Goal: Task Accomplishment & Management: Use online tool/utility

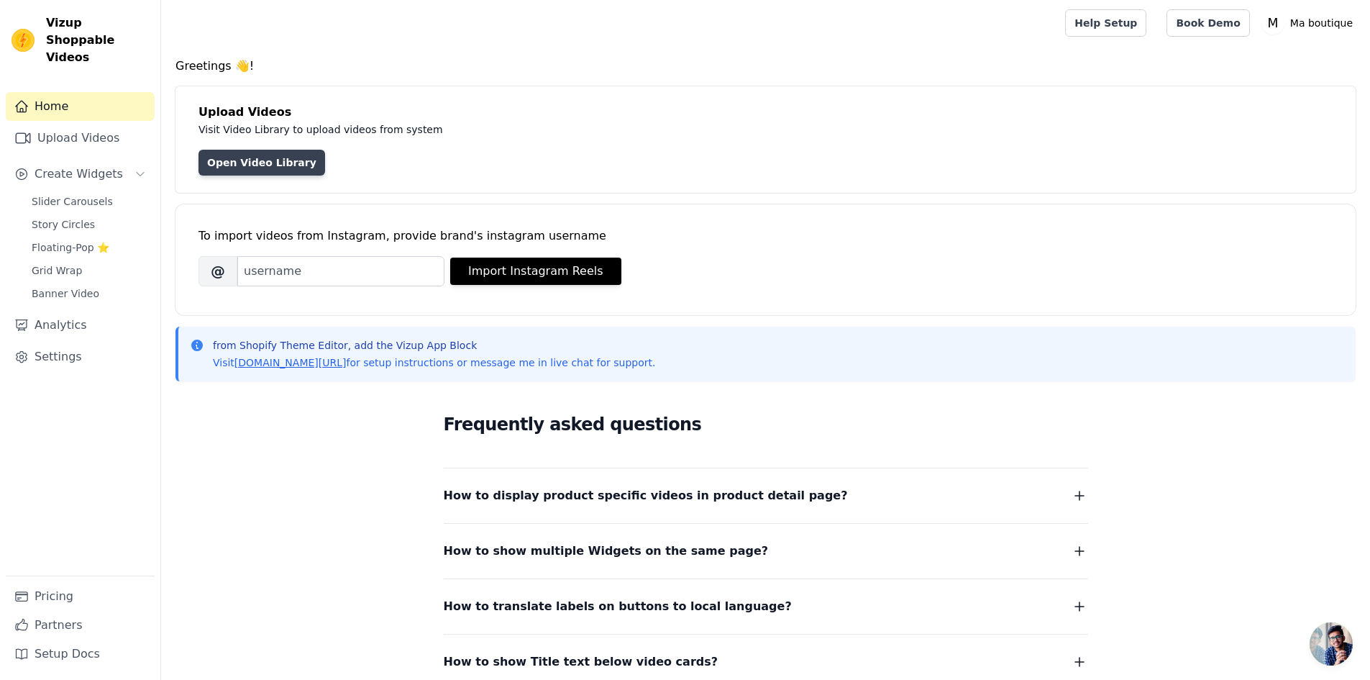
click at [252, 157] on link "Open Video Library" at bounding box center [262, 163] width 127 height 26
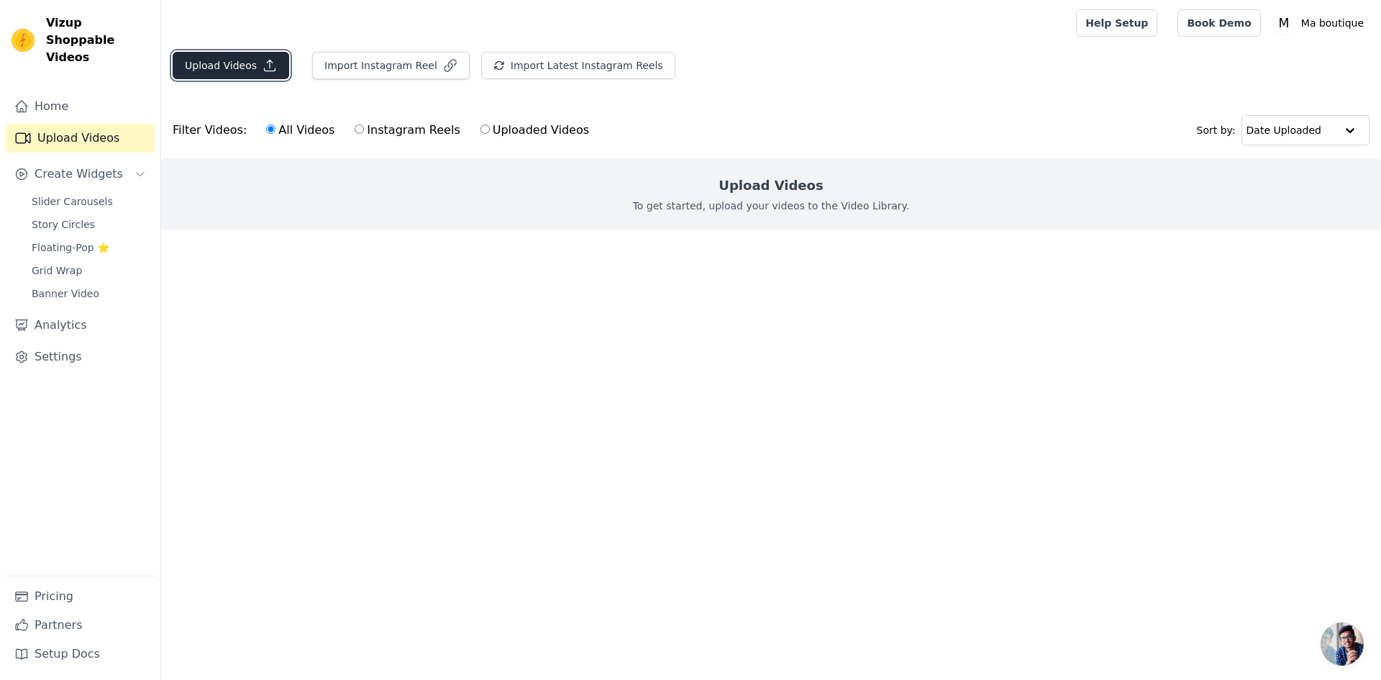
click at [263, 63] on icon "button" at bounding box center [270, 65] width 14 height 14
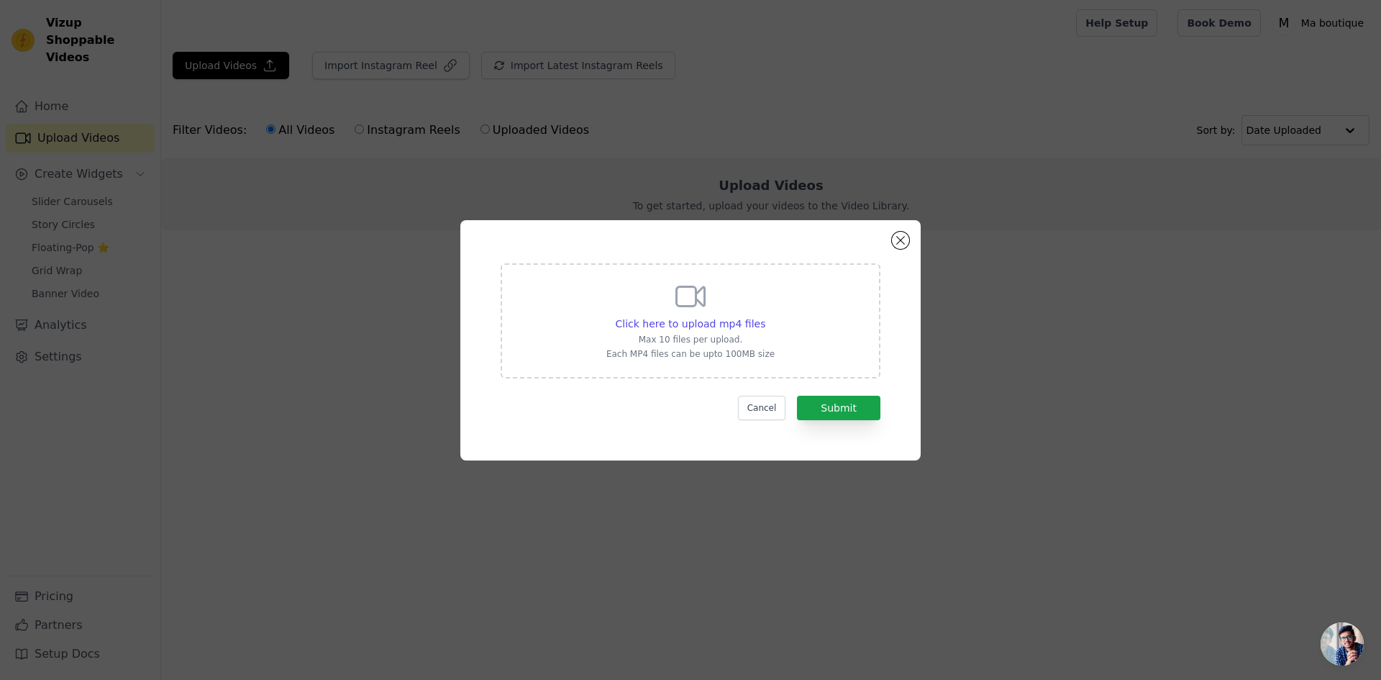
click at [691, 294] on icon at bounding box center [690, 296] width 35 height 35
click at [765, 316] on input "Click here to upload mp4 files Max 10 files per upload. Each MP4 files can be u…" at bounding box center [765, 316] width 1 height 1
type input "C:\fakepath\video zen ai miroir.mp4"
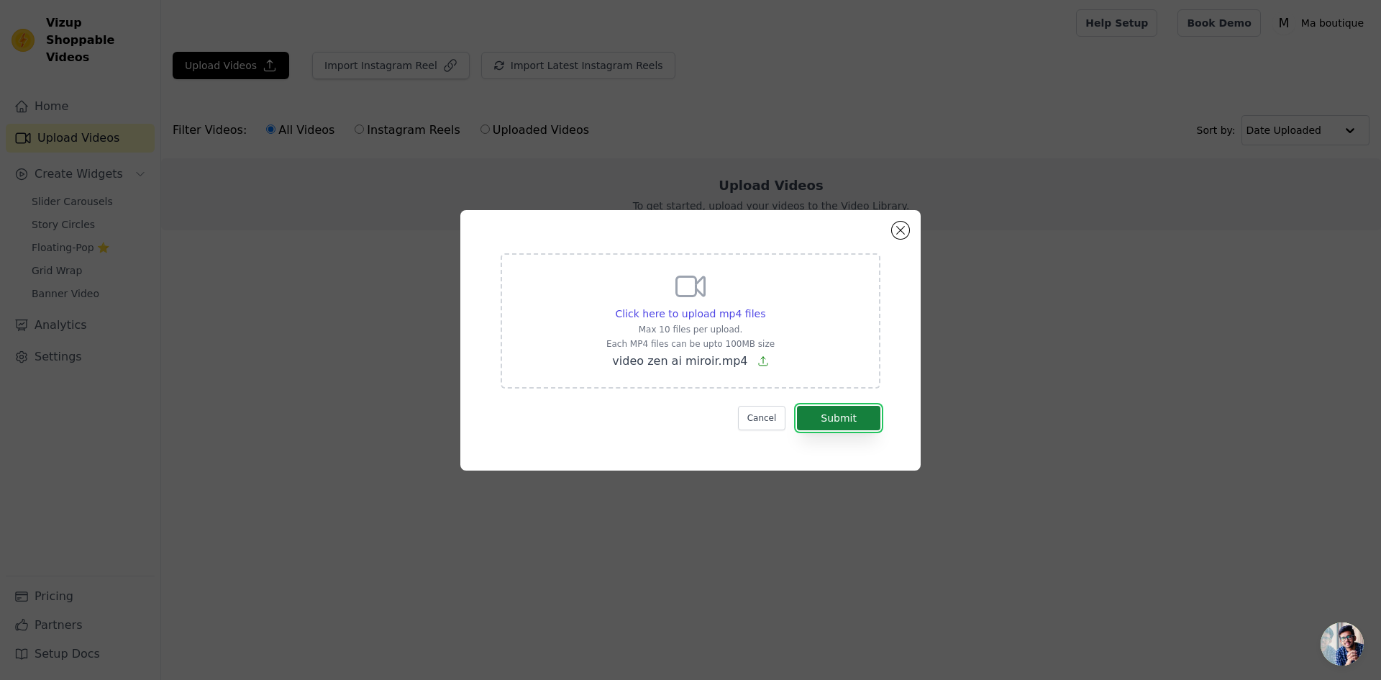
click at [839, 422] on button "Submit" at bounding box center [838, 418] width 83 height 24
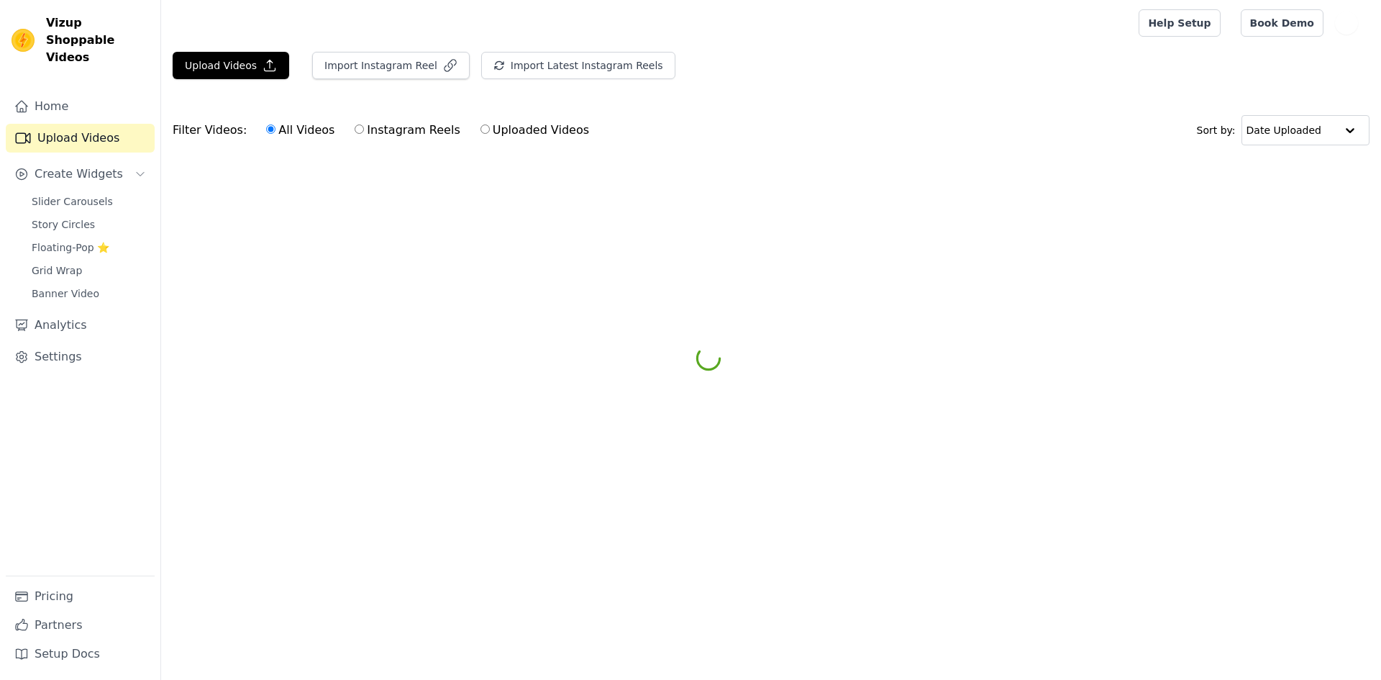
click at [226, 216] on html "Vizup Shoppable Videos Home Upload Videos Create Widgets Slider Carousels Story…" at bounding box center [690, 108] width 1381 height 216
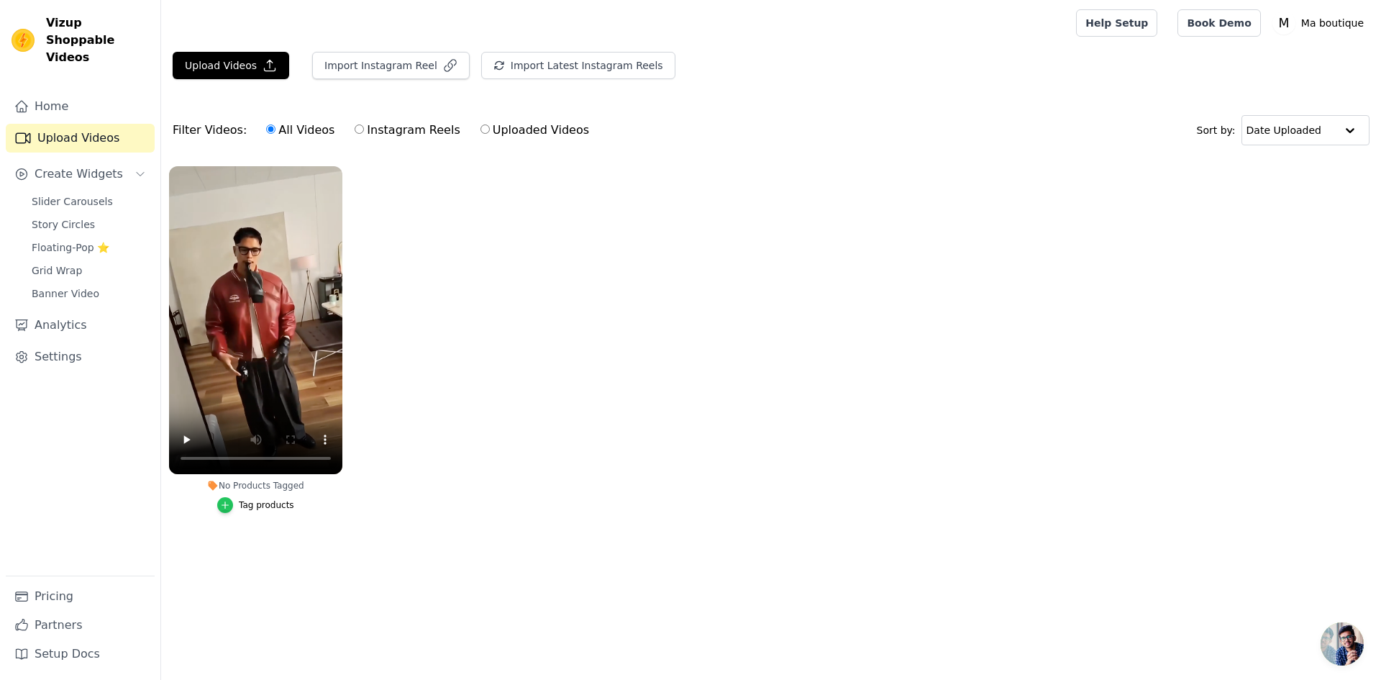
click at [227, 507] on icon "button" at bounding box center [225, 505] width 10 height 10
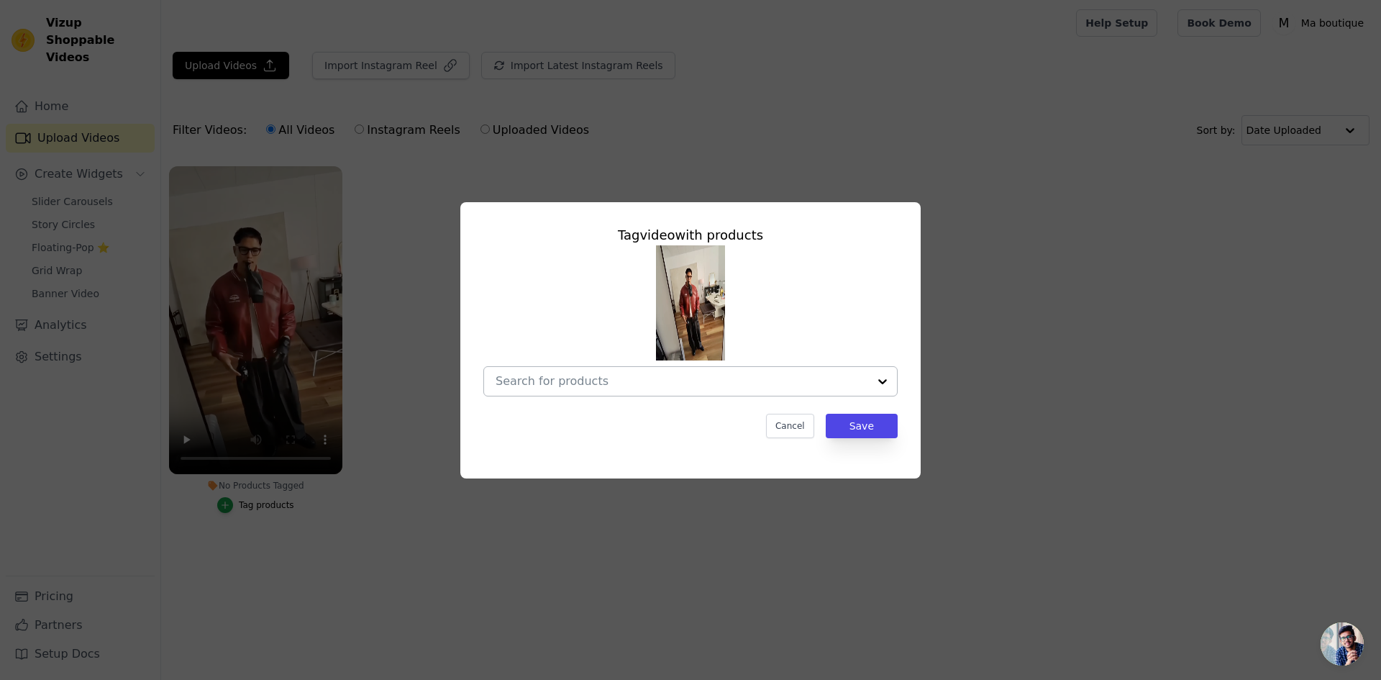
click at [877, 379] on div at bounding box center [882, 381] width 29 height 29
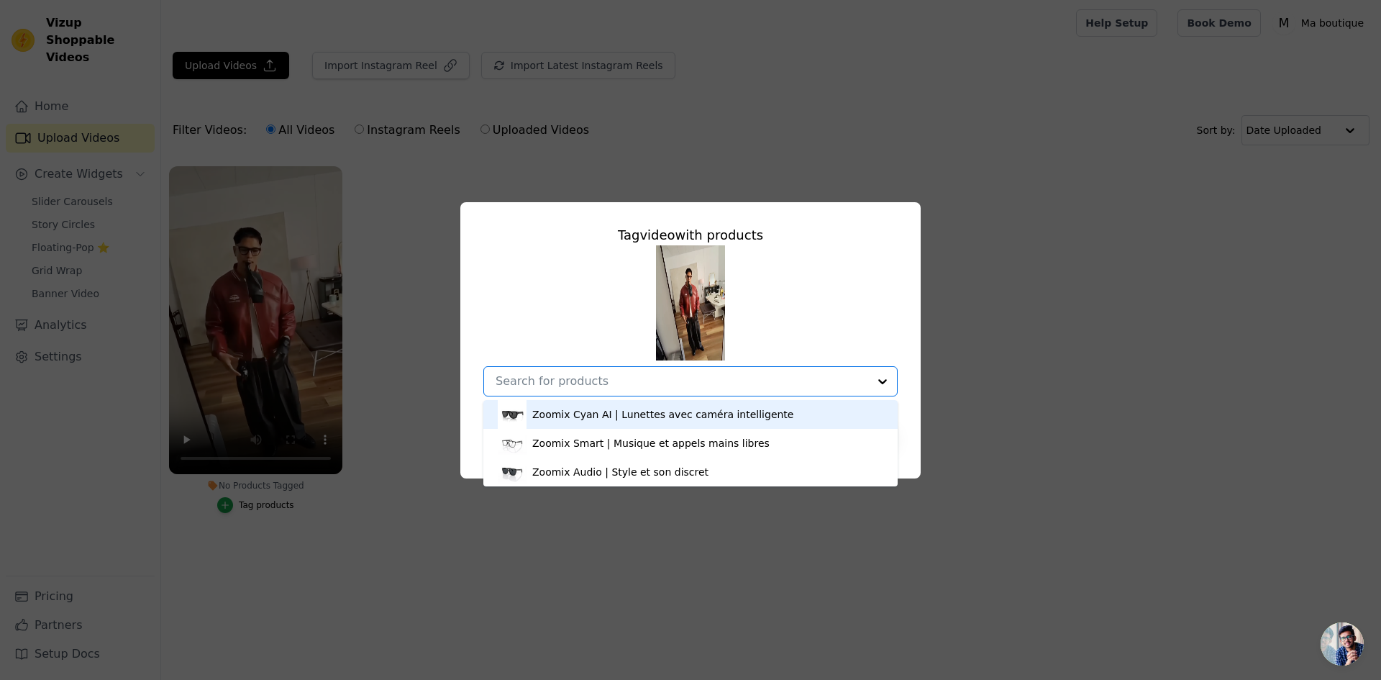
click at [632, 417] on div "Zoomix Cyan AI | Lunettes avec caméra intelligente" at bounding box center [662, 414] width 261 height 14
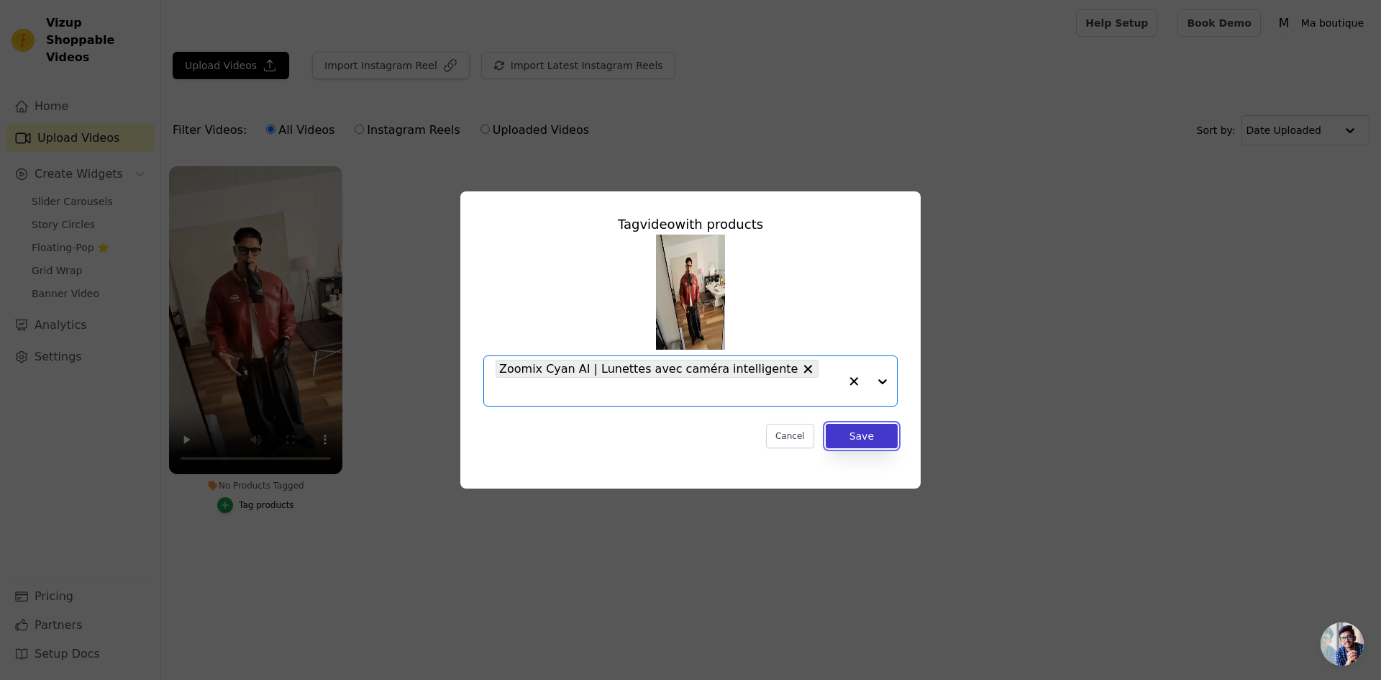
click at [861, 427] on button "Save" at bounding box center [862, 436] width 72 height 24
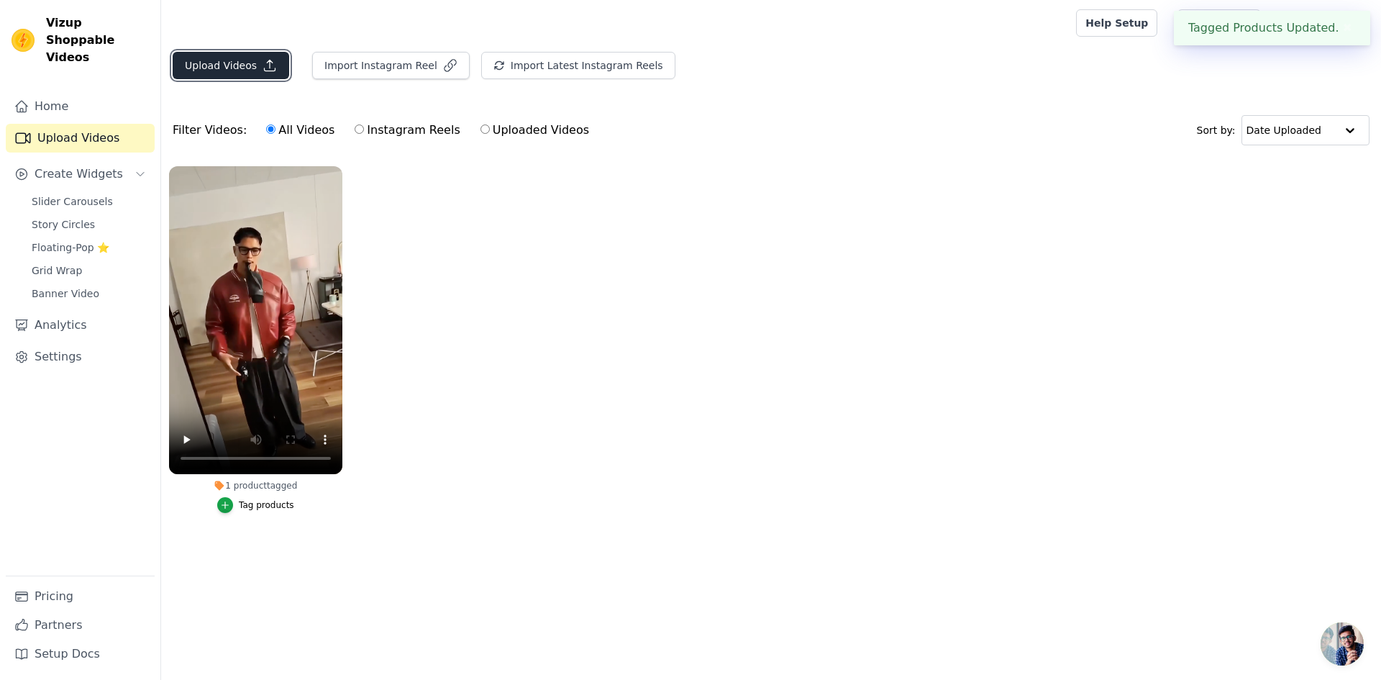
click at [265, 63] on icon "button" at bounding box center [270, 65] width 11 height 11
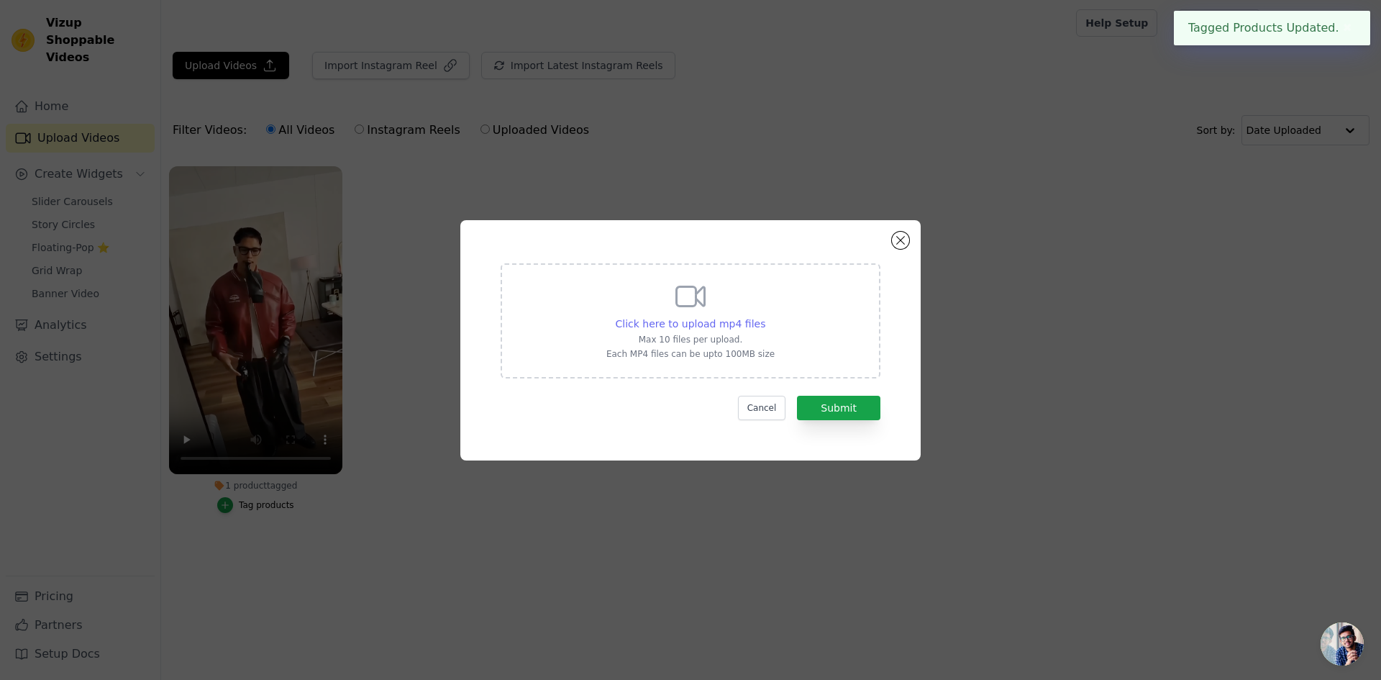
click at [717, 325] on span "Click here to upload mp4 files" at bounding box center [691, 324] width 150 height 12
click at [765, 316] on input "Click here to upload mp4 files Max 10 files per upload. Each MP4 files can be u…" at bounding box center [765, 316] width 1 height 1
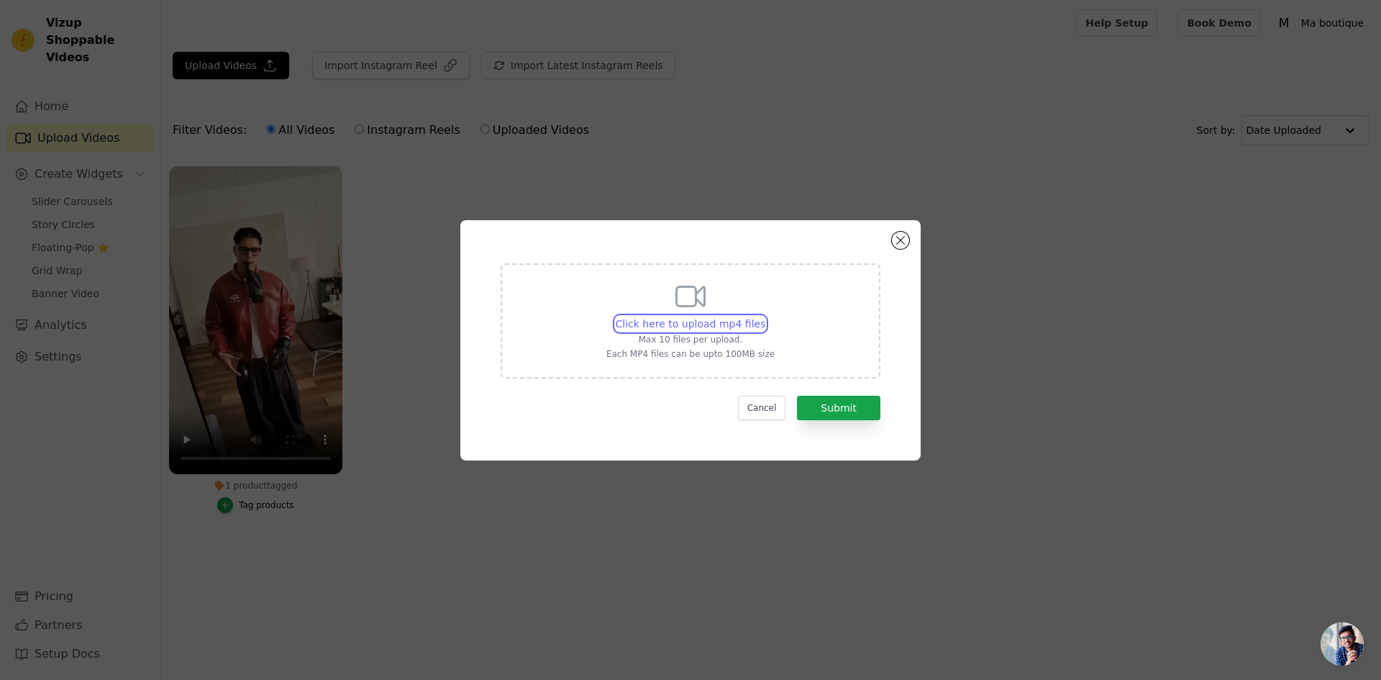
type input "C:\fakepath\video scooter zen ai.mp4"
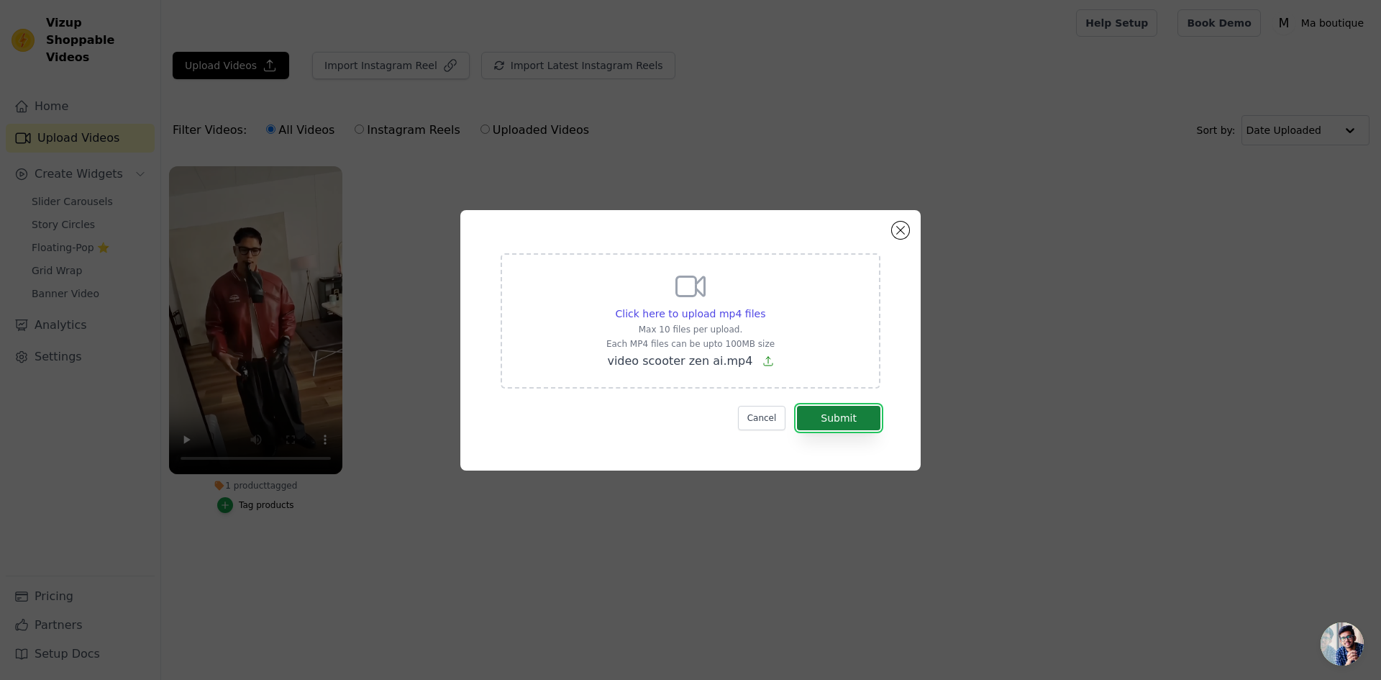
click at [826, 418] on button "Submit" at bounding box center [838, 418] width 83 height 24
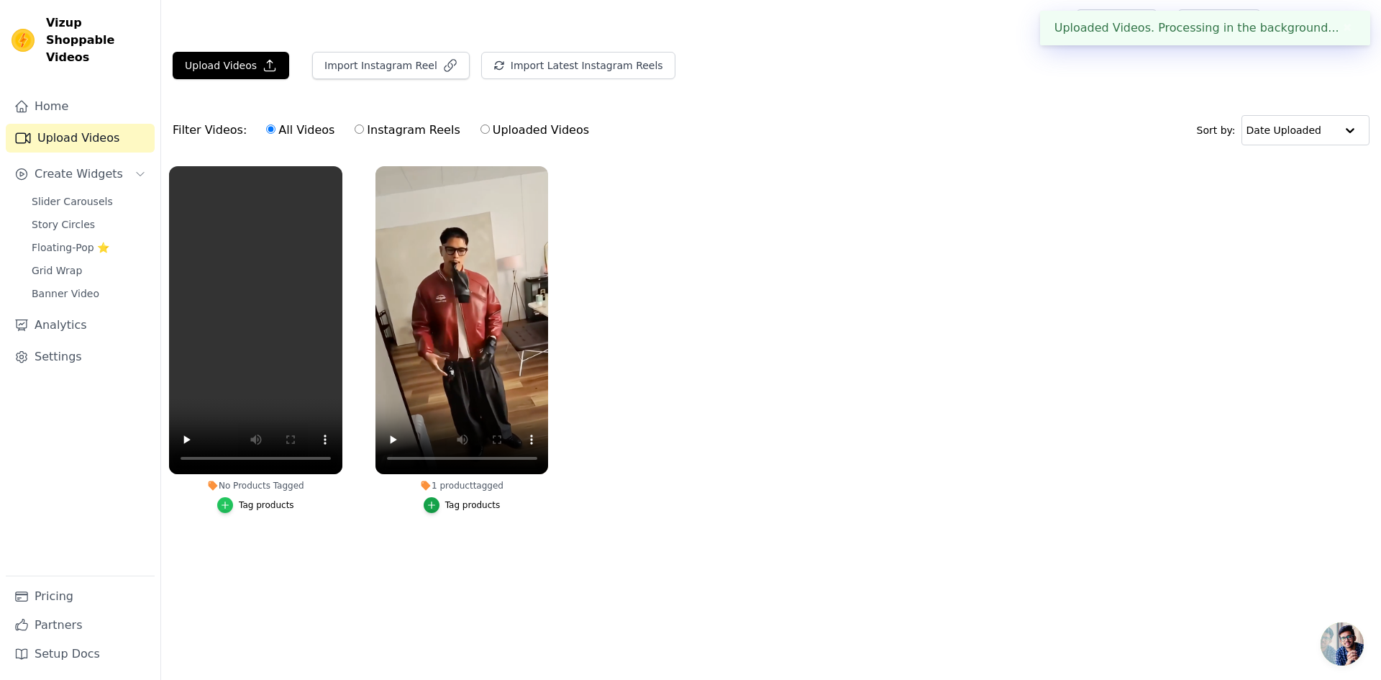
click at [229, 505] on icon "button" at bounding box center [225, 504] width 6 height 6
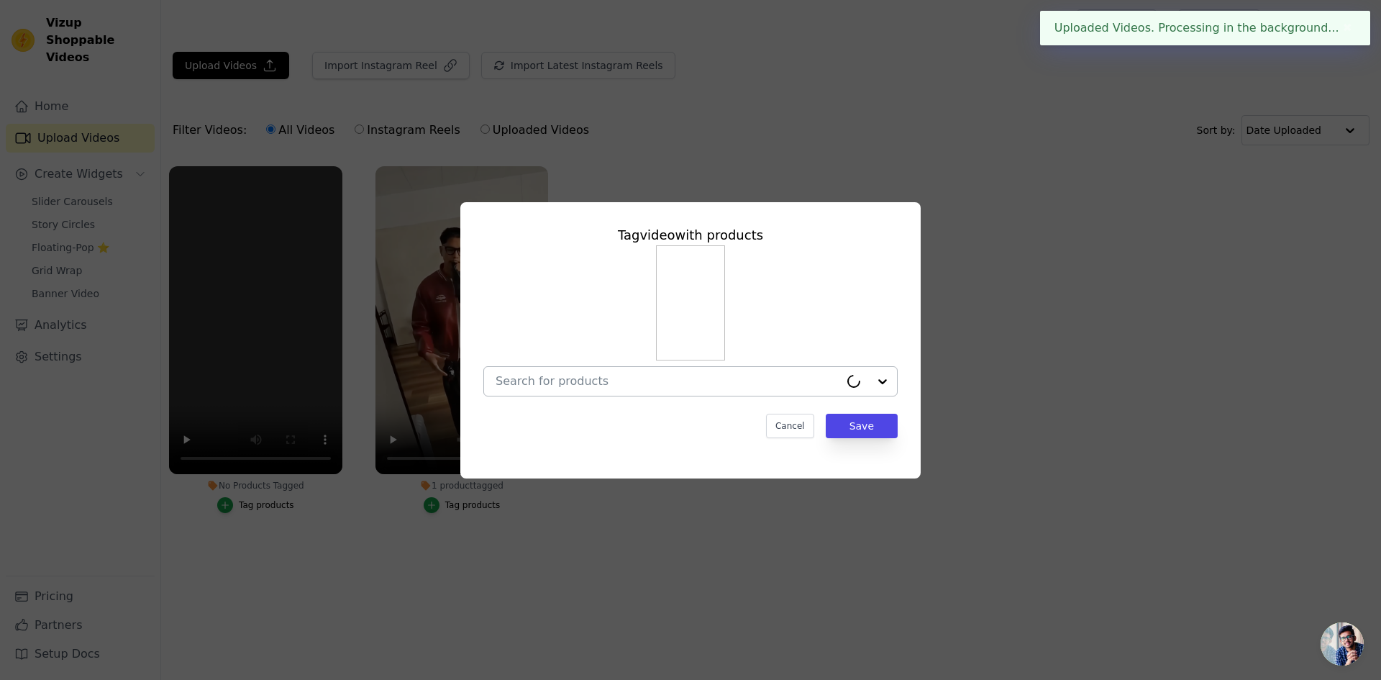
click at [786, 373] on div at bounding box center [668, 381] width 344 height 29
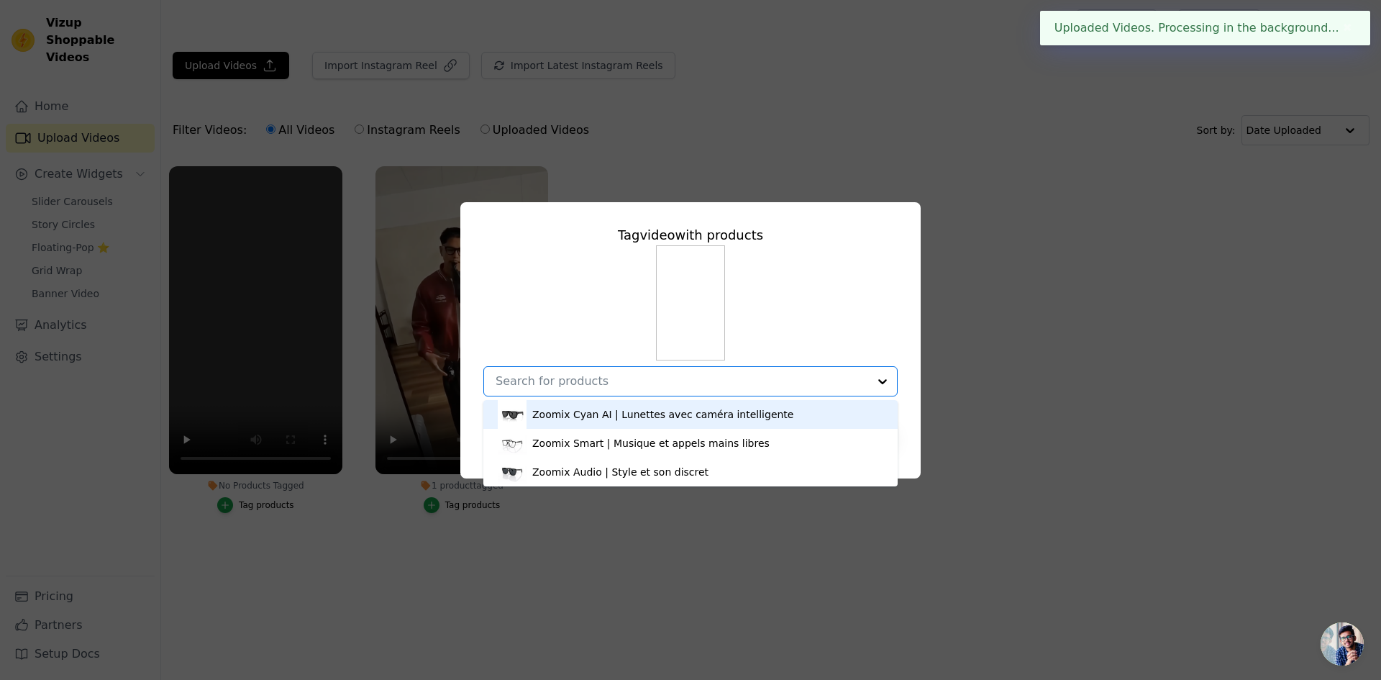
click at [593, 422] on div "Zoomix Cyan AI | Lunettes avec caméra intelligente" at bounding box center [691, 414] width 386 height 29
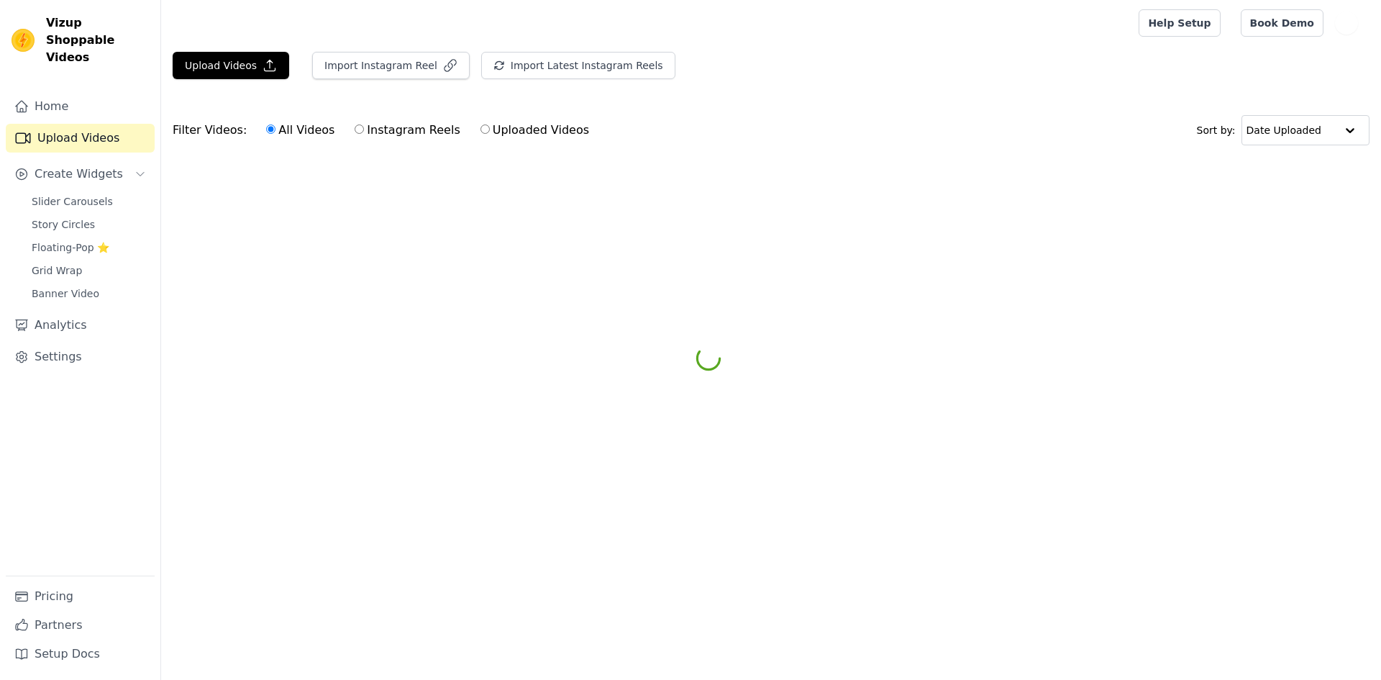
click at [858, 216] on html "Vizup Shoppable Videos Home Upload Videos Create Widgets Slider Carousels Story…" at bounding box center [690, 108] width 1381 height 216
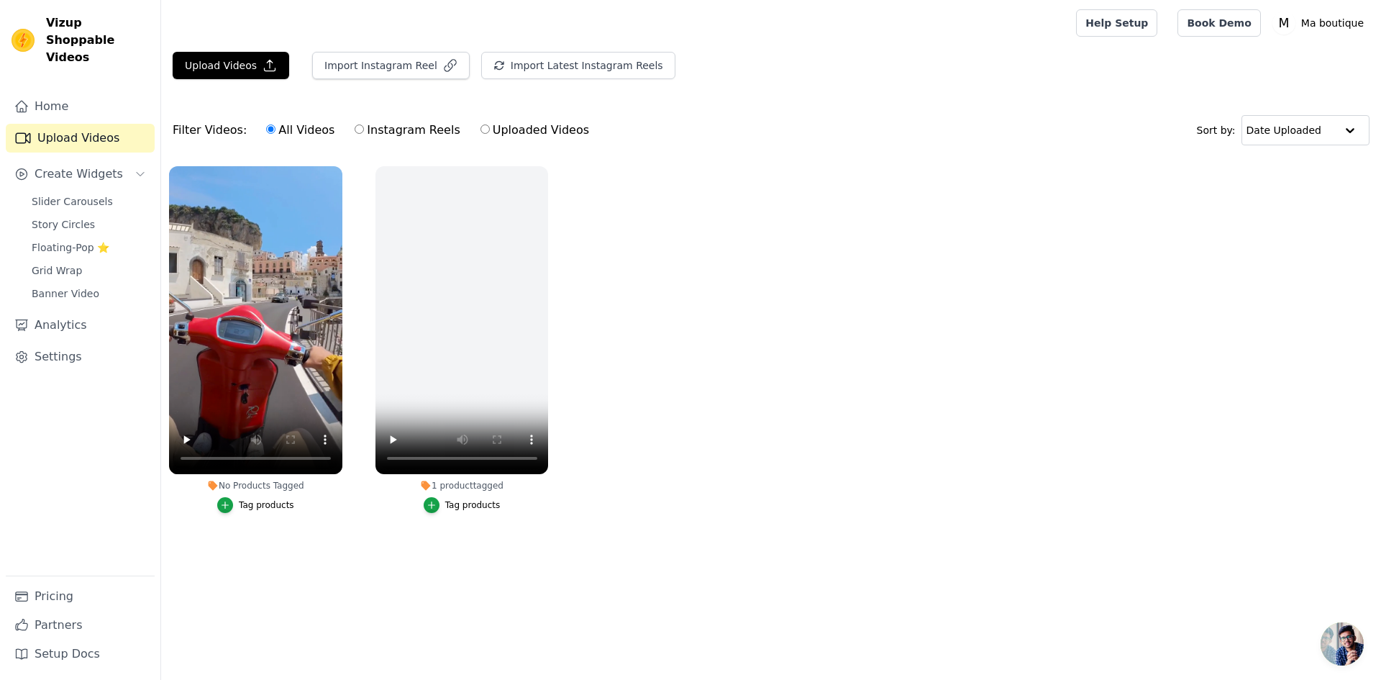
click at [252, 499] on div "Tag products" at bounding box center [266, 505] width 55 height 12
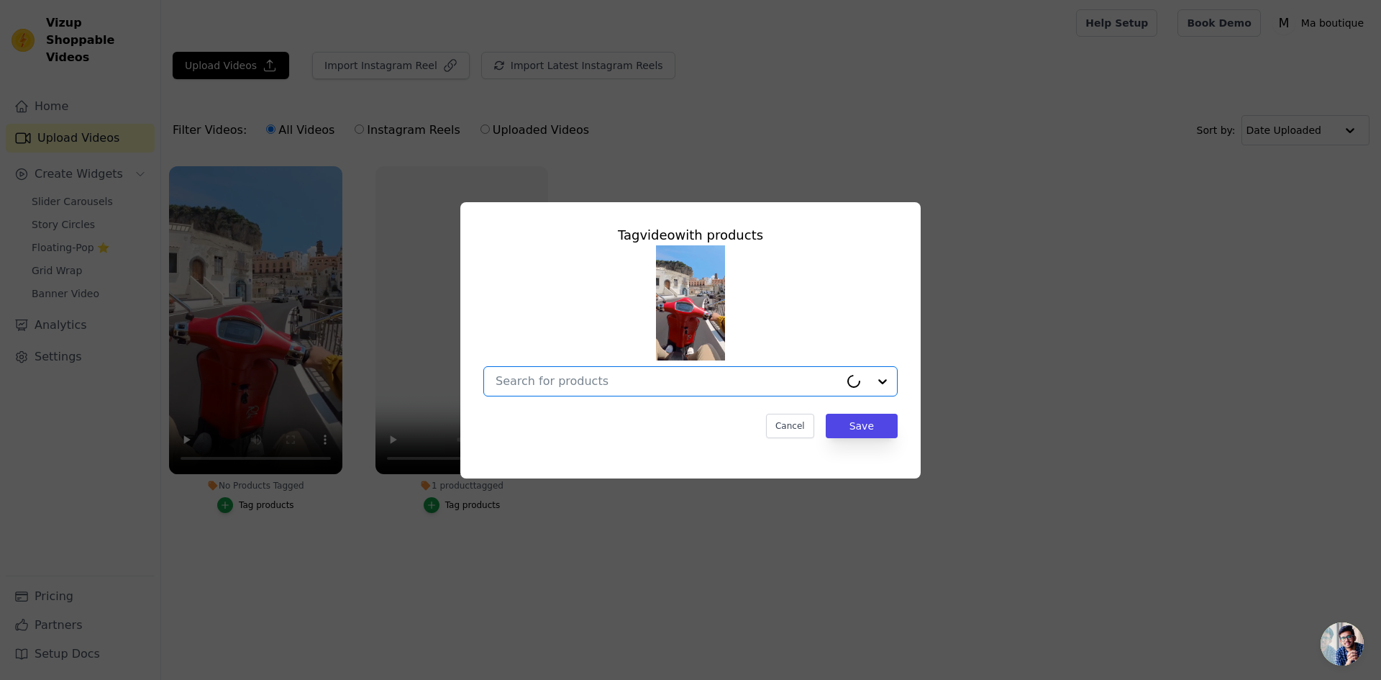
click at [825, 375] on input "No Products Tagged Tag video with products Option undefined, selected. Select i…" at bounding box center [668, 381] width 344 height 14
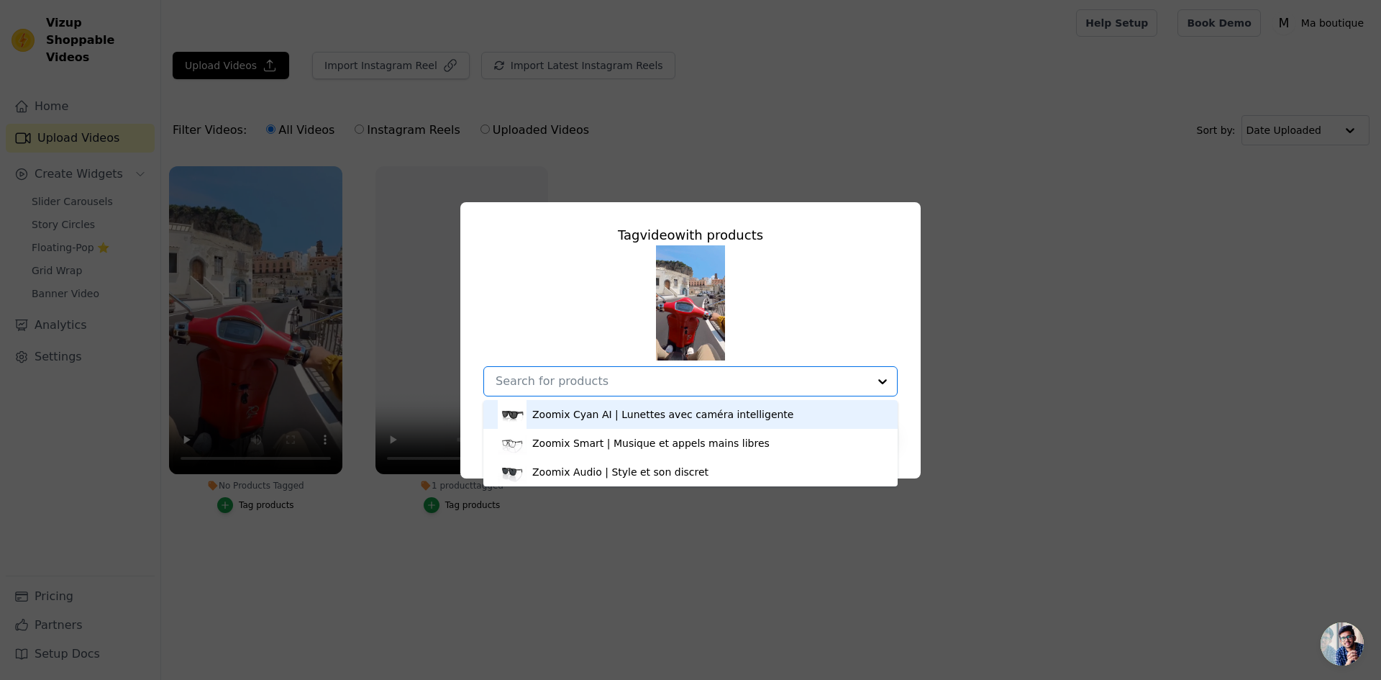
click at [668, 416] on div "Zoomix Cyan AI | Lunettes avec caméra intelligente" at bounding box center [662, 414] width 261 height 14
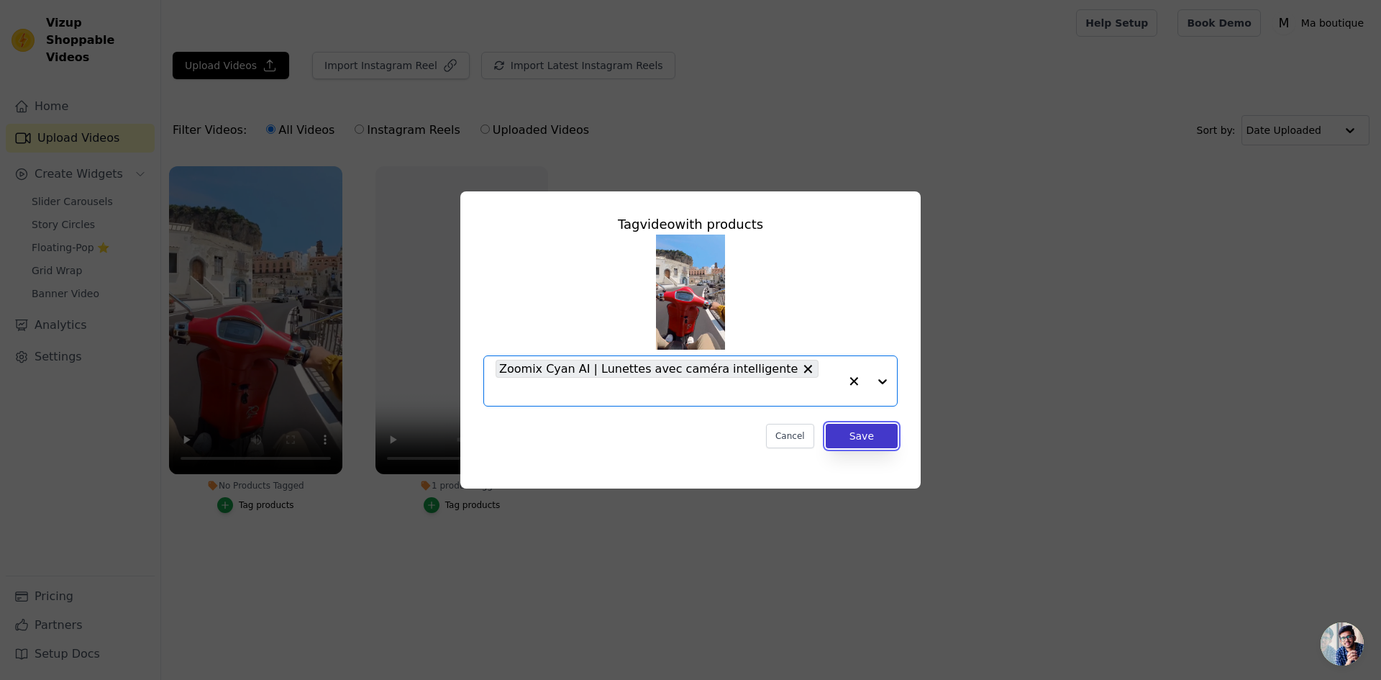
click at [857, 431] on button "Save" at bounding box center [862, 436] width 72 height 24
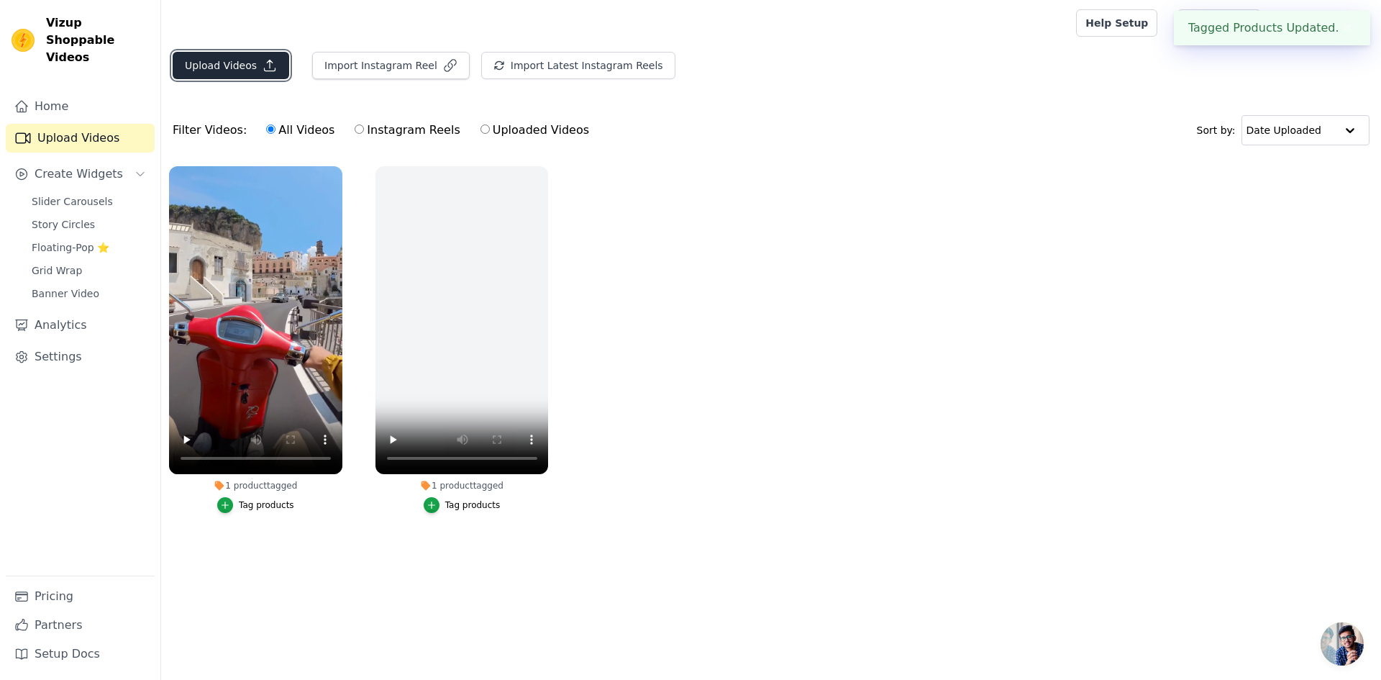
click at [235, 63] on button "Upload Videos" at bounding box center [231, 65] width 117 height 27
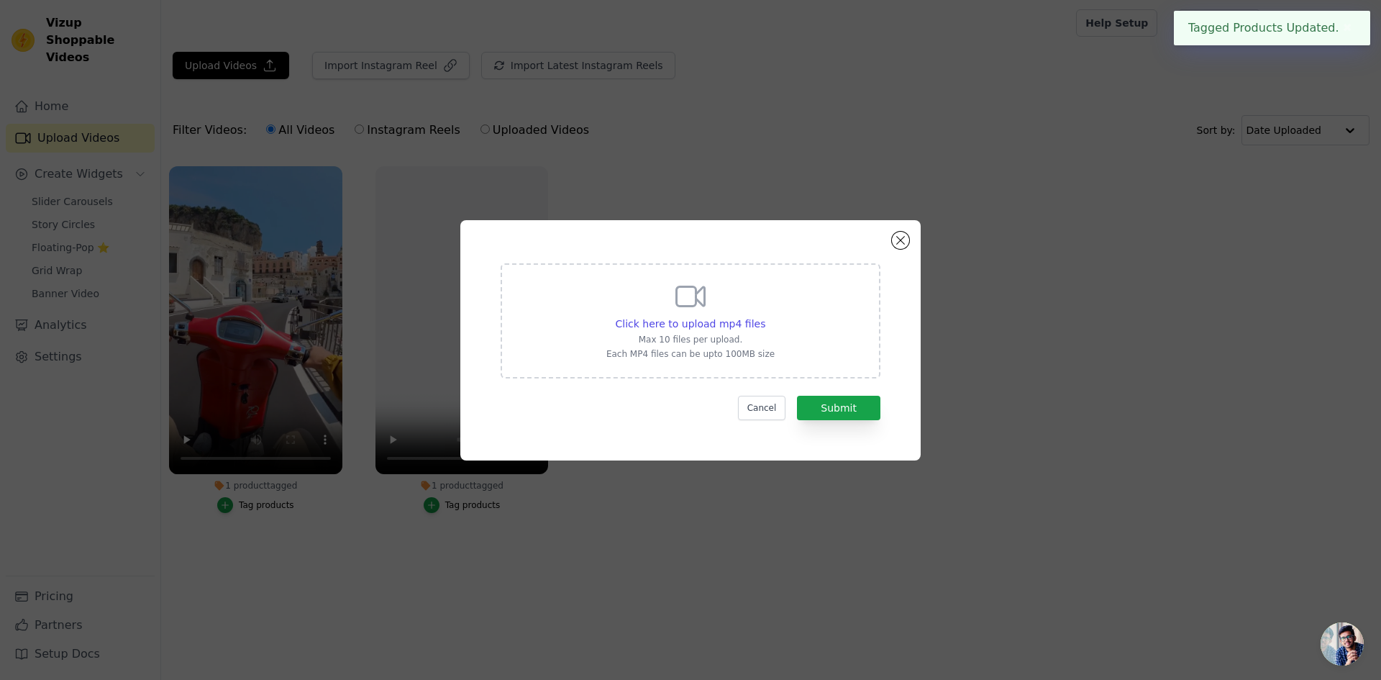
click at [696, 335] on p "Max 10 files per upload." at bounding box center [690, 340] width 168 height 12
click at [765, 316] on input "Click here to upload mp4 files Max 10 files per upload. Each MP4 files can be u…" at bounding box center [765, 316] width 1 height 1
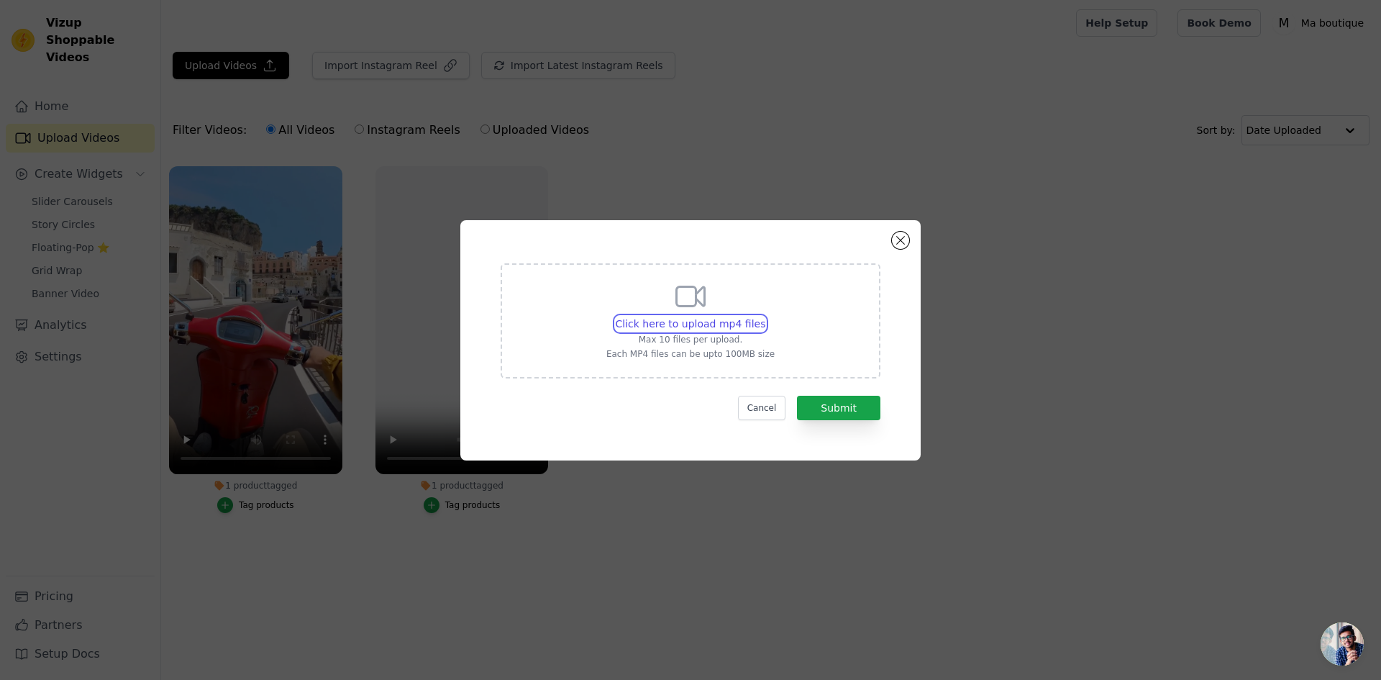
type input "C:\fakepath\video bebe zen ai.mp4"
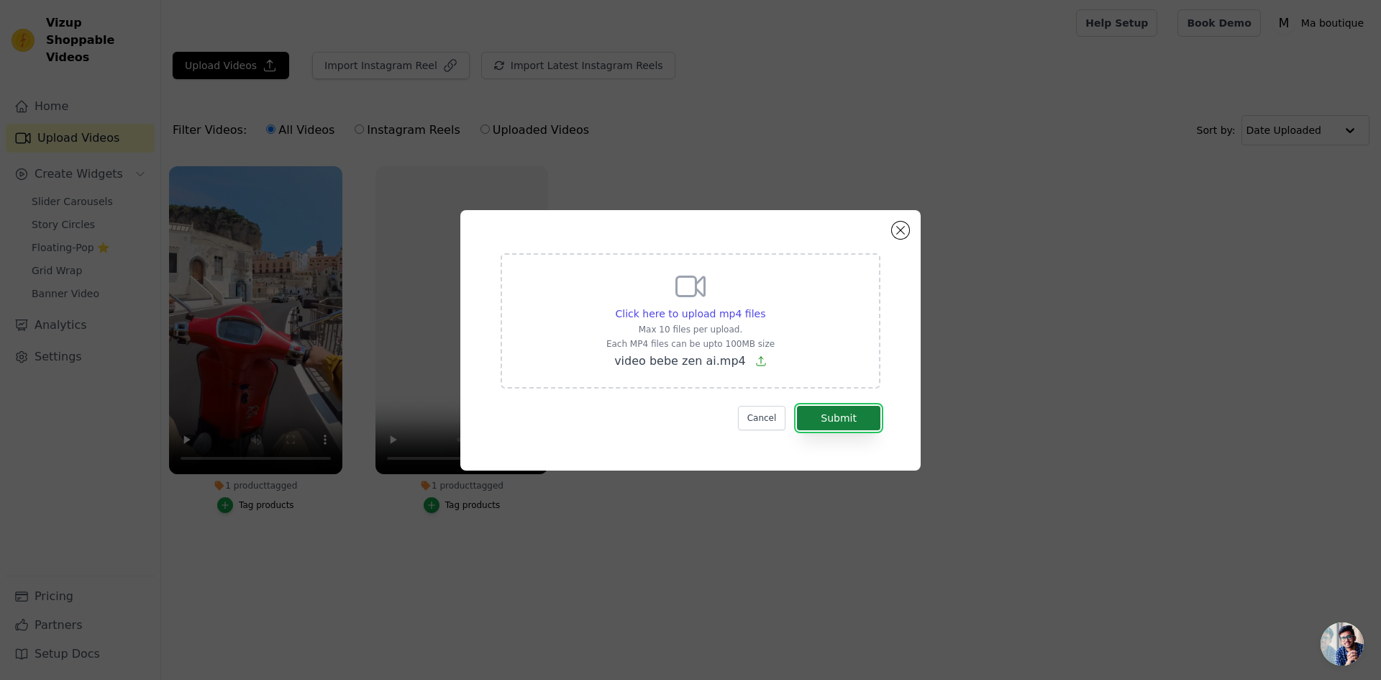
click at [852, 414] on button "Submit" at bounding box center [838, 418] width 83 height 24
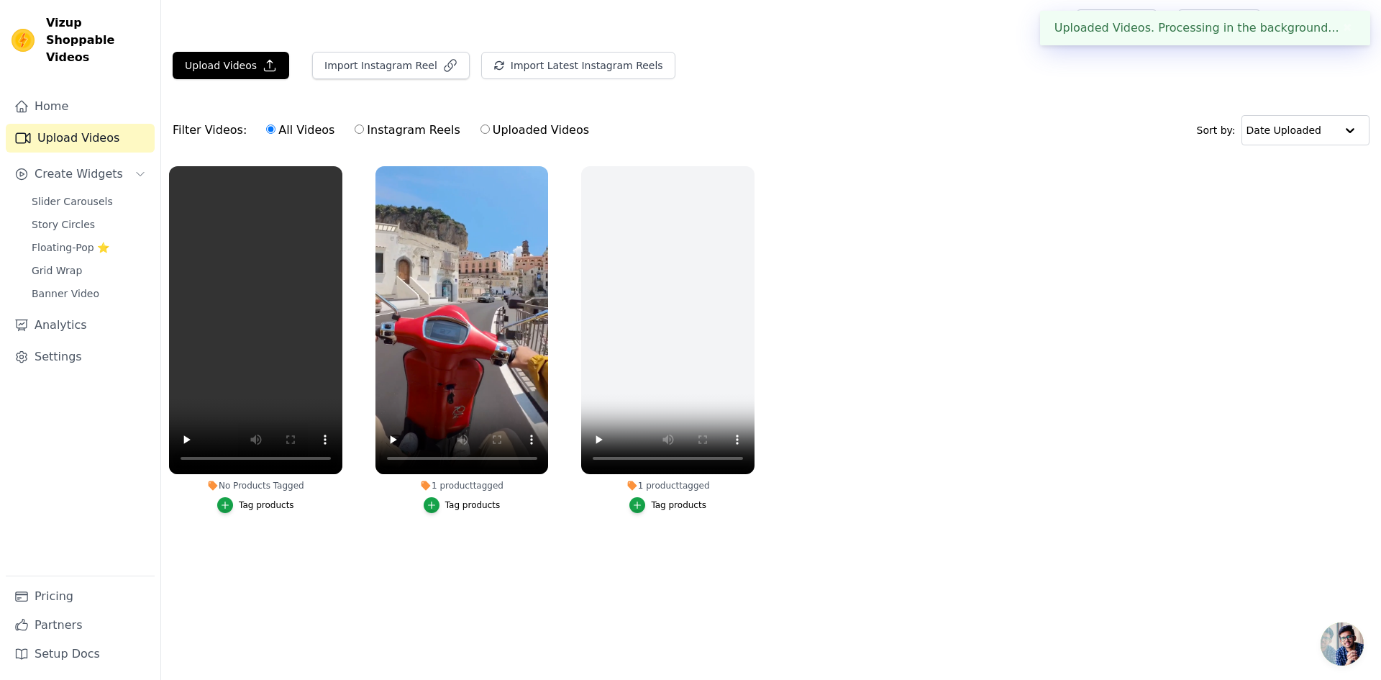
click at [237, 504] on button "Tag products" at bounding box center [255, 505] width 77 height 16
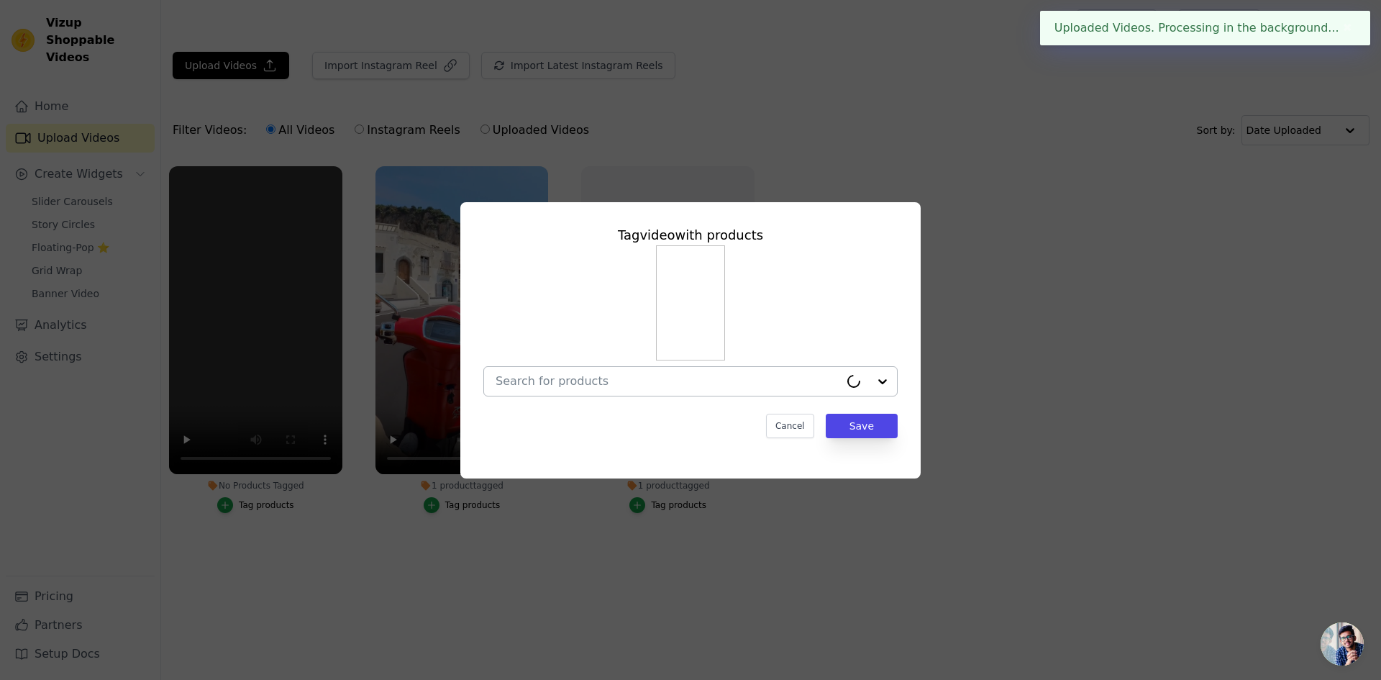
click at [716, 384] on input "No Products Tagged Tag video with products Cancel Save Tag products" at bounding box center [668, 381] width 344 height 14
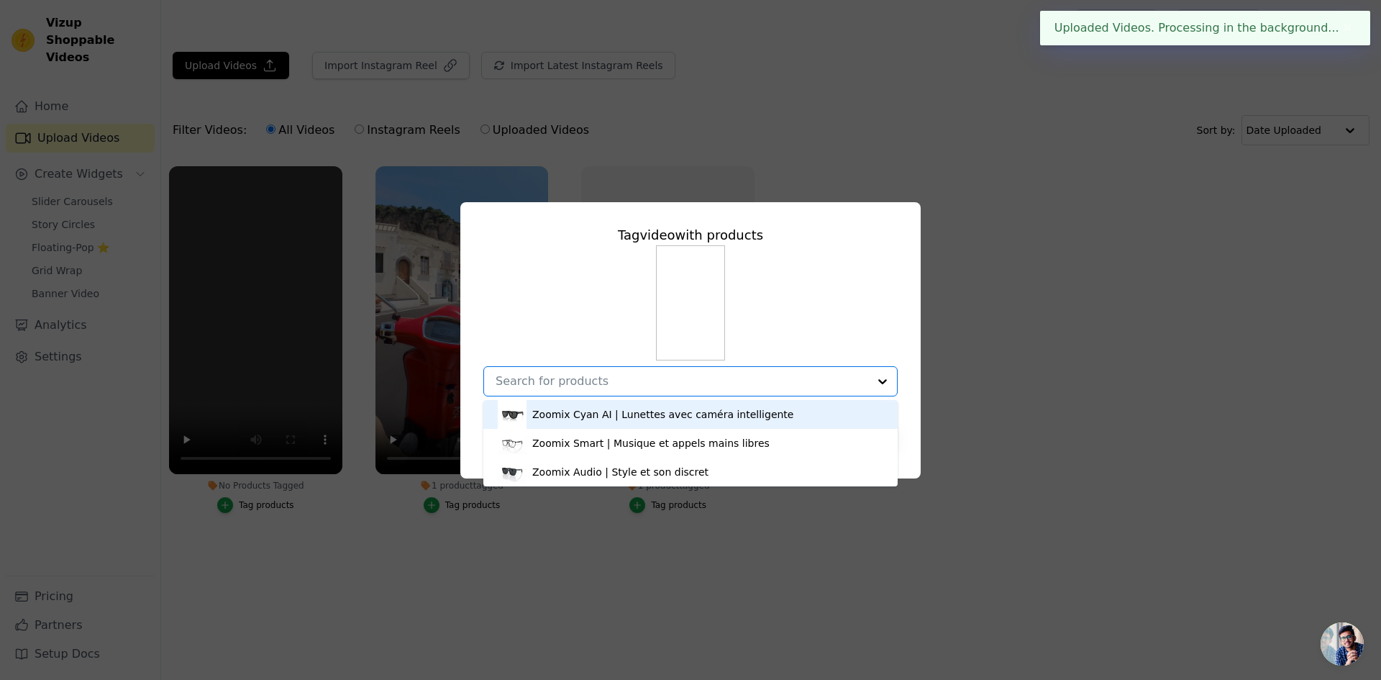
click at [654, 416] on div "Zoomix Cyan AI | Lunettes avec caméra intelligente" at bounding box center [662, 414] width 261 height 14
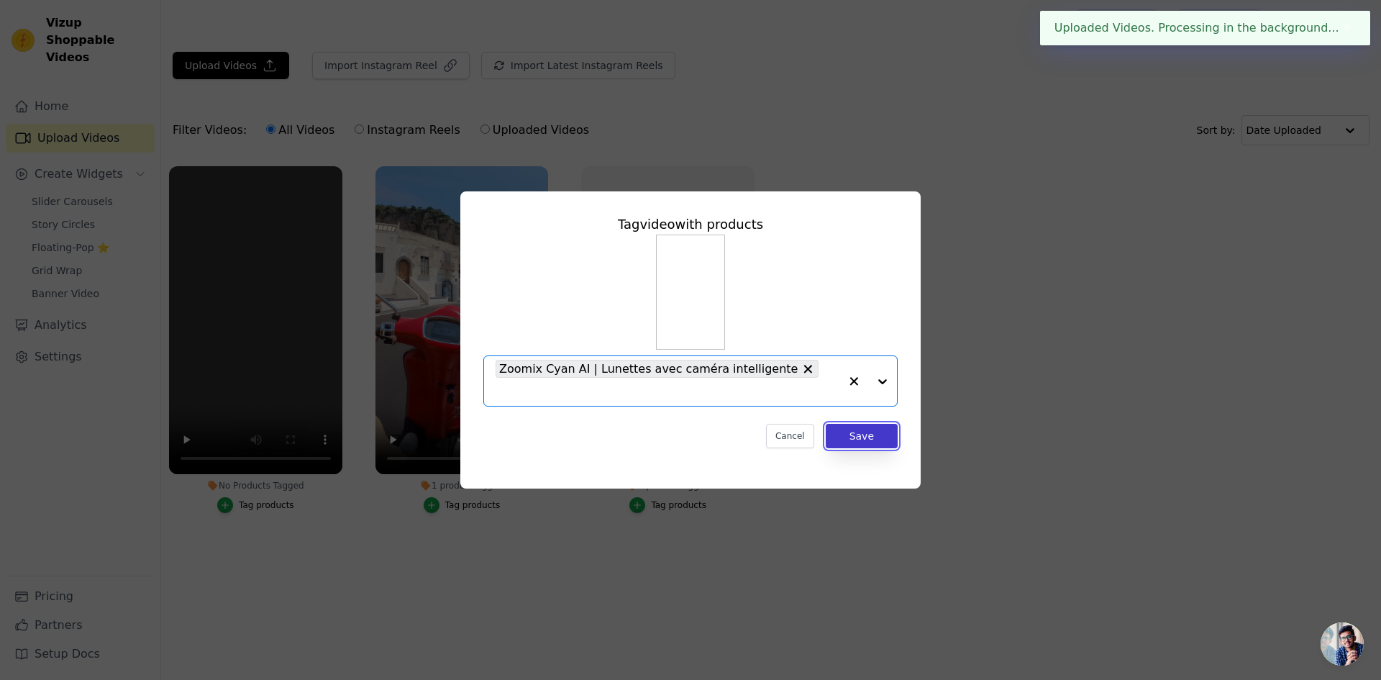
click at [855, 424] on button "Save" at bounding box center [862, 436] width 72 height 24
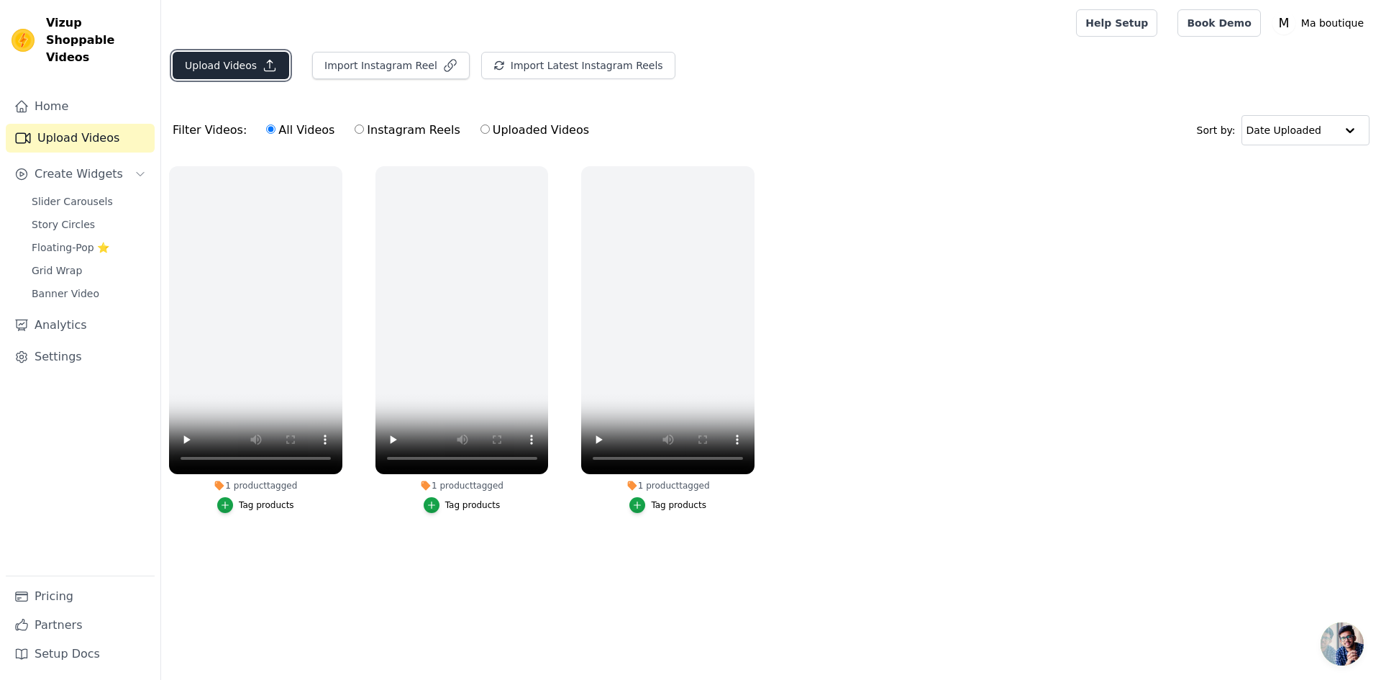
click at [263, 64] on icon "button" at bounding box center [270, 65] width 14 height 14
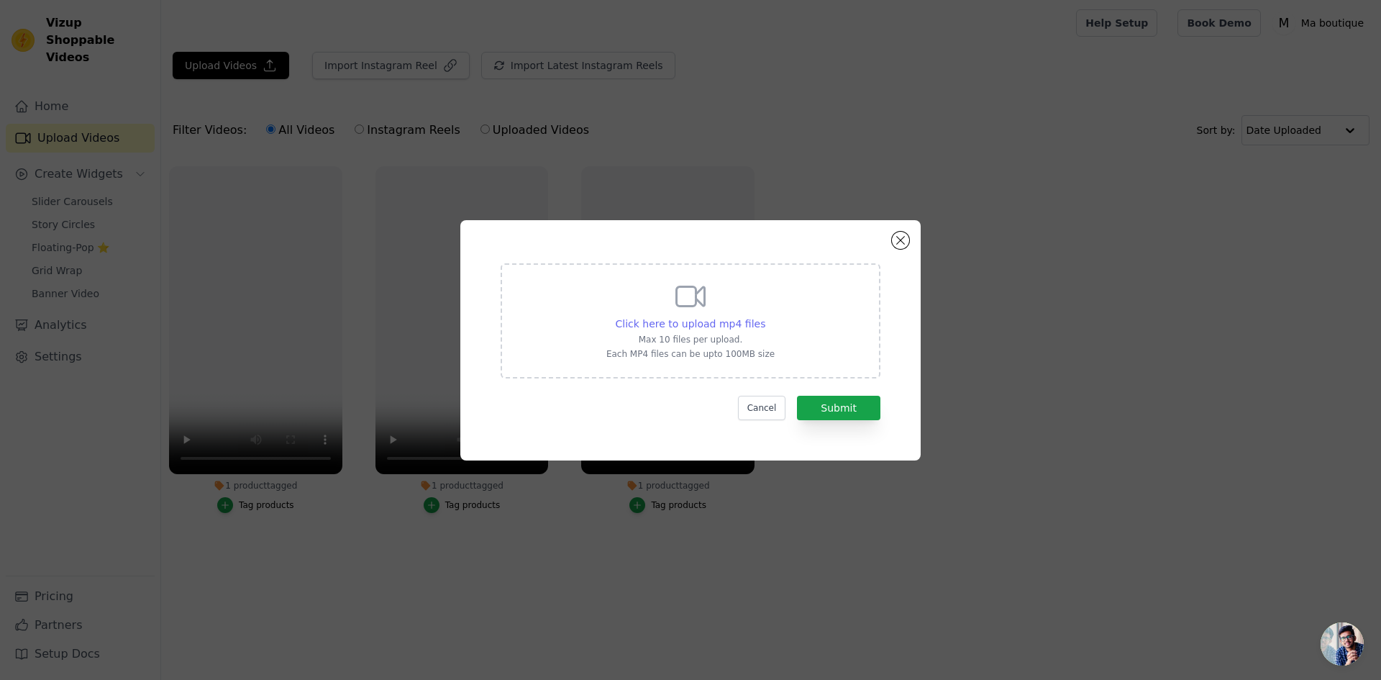
click at [683, 323] on span "Click here to upload mp4 files" at bounding box center [691, 324] width 150 height 12
click at [765, 316] on input "Click here to upload mp4 files Max 10 files per upload. Each MP4 files can be u…" at bounding box center [765, 316] width 1 height 1
type input "C:\fakepath\video bb deux zen ai.mp4"
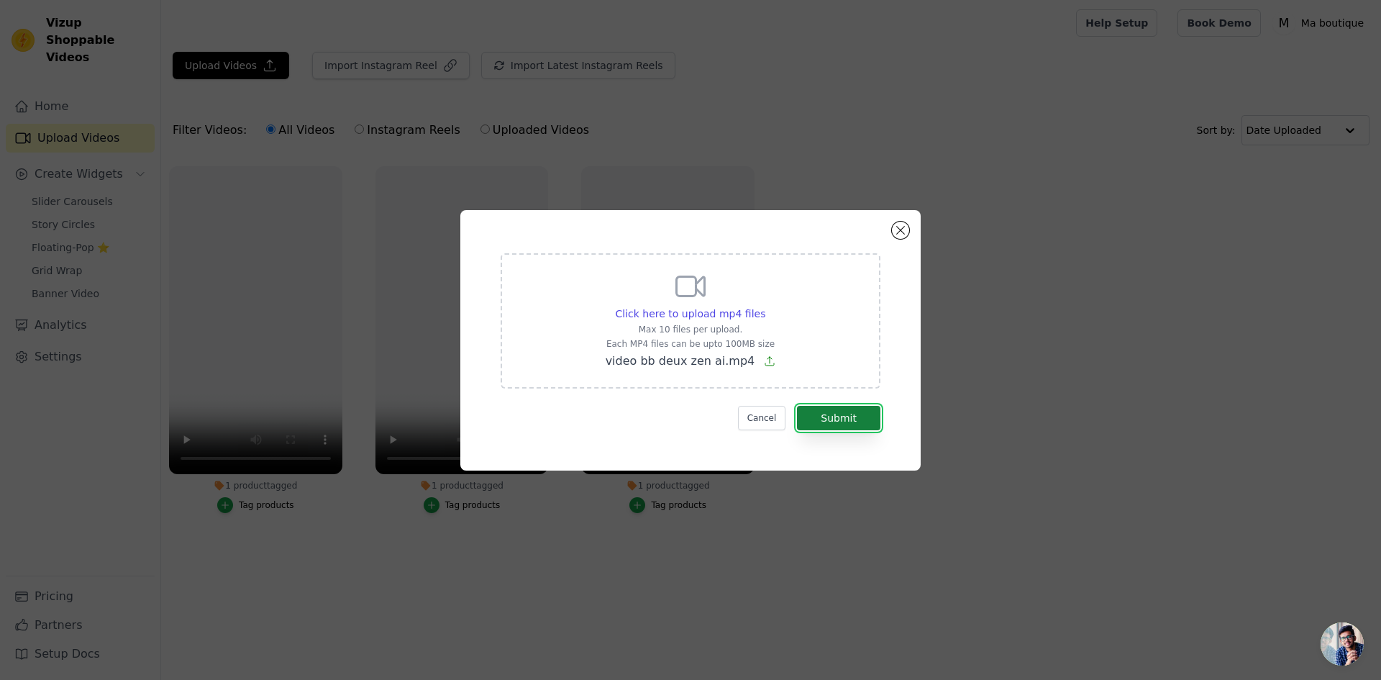
click at [863, 410] on button "Submit" at bounding box center [838, 418] width 83 height 24
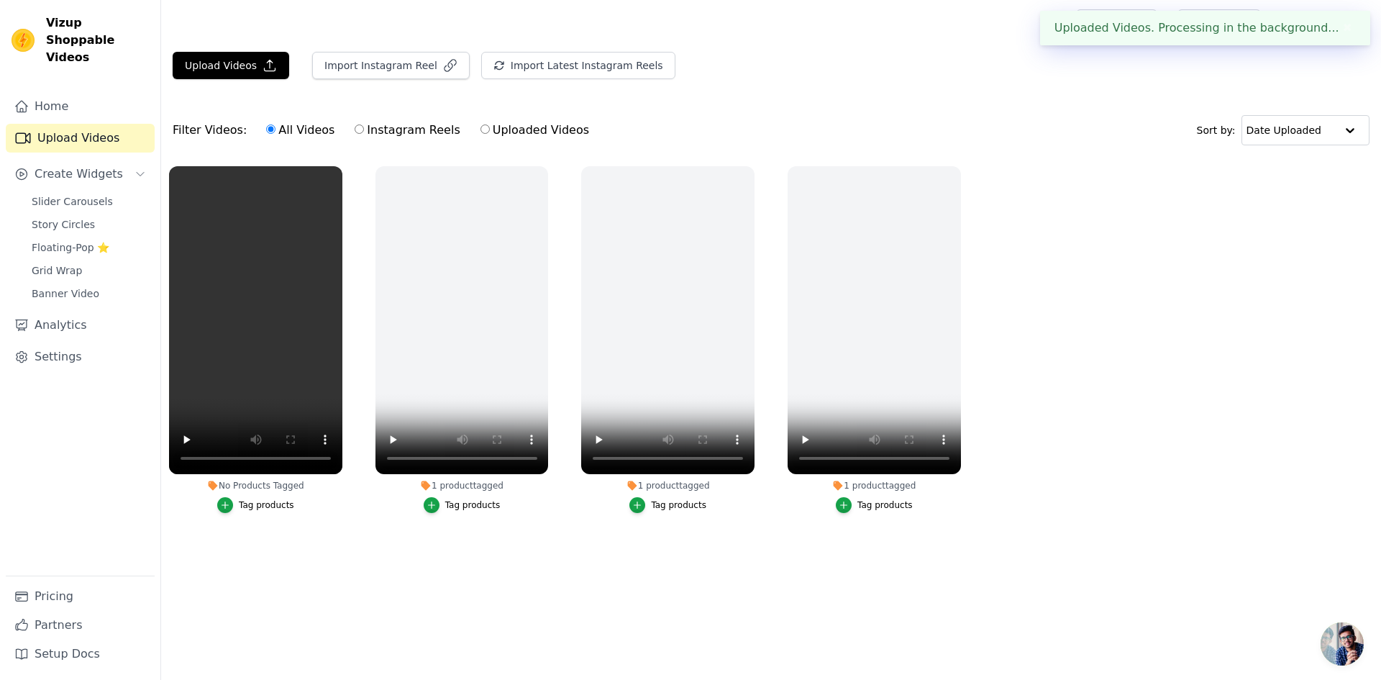
click at [240, 504] on button "Tag products" at bounding box center [255, 505] width 77 height 16
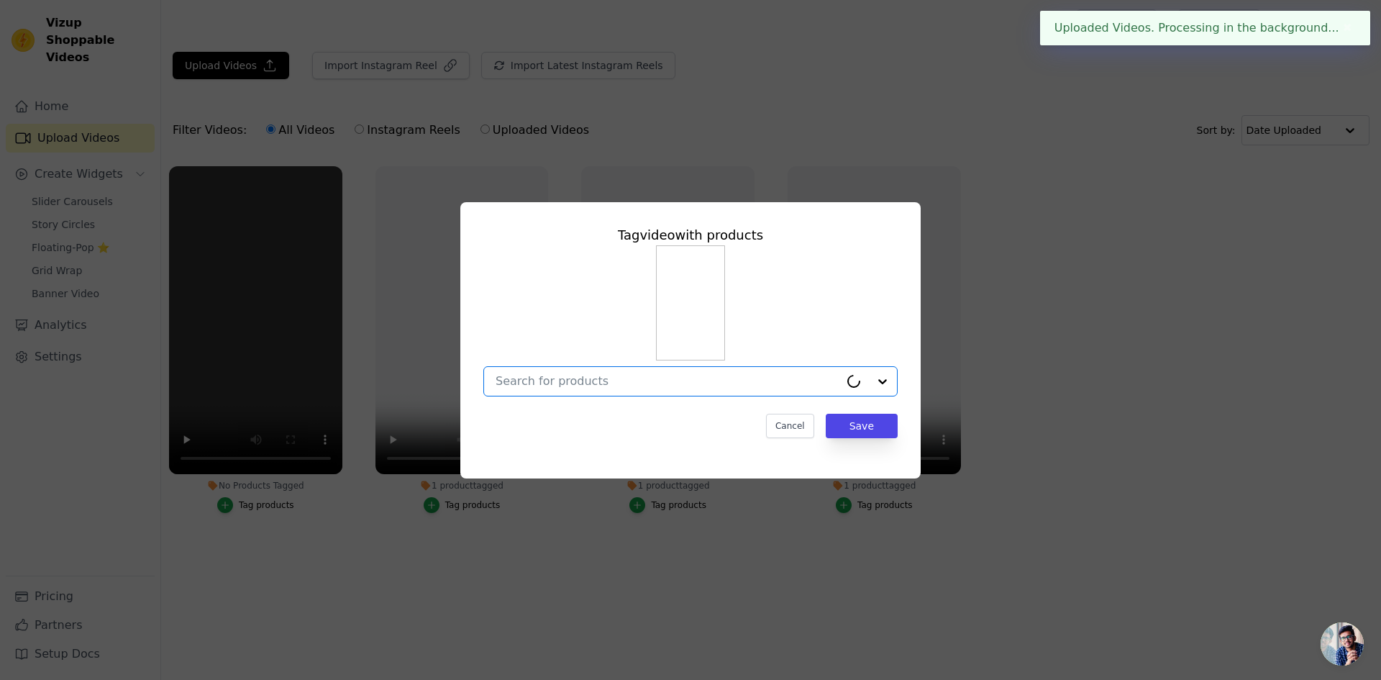
click at [837, 380] on input "No Products Tagged Tag video with products Option undefined, selected. Select i…" at bounding box center [668, 381] width 344 height 14
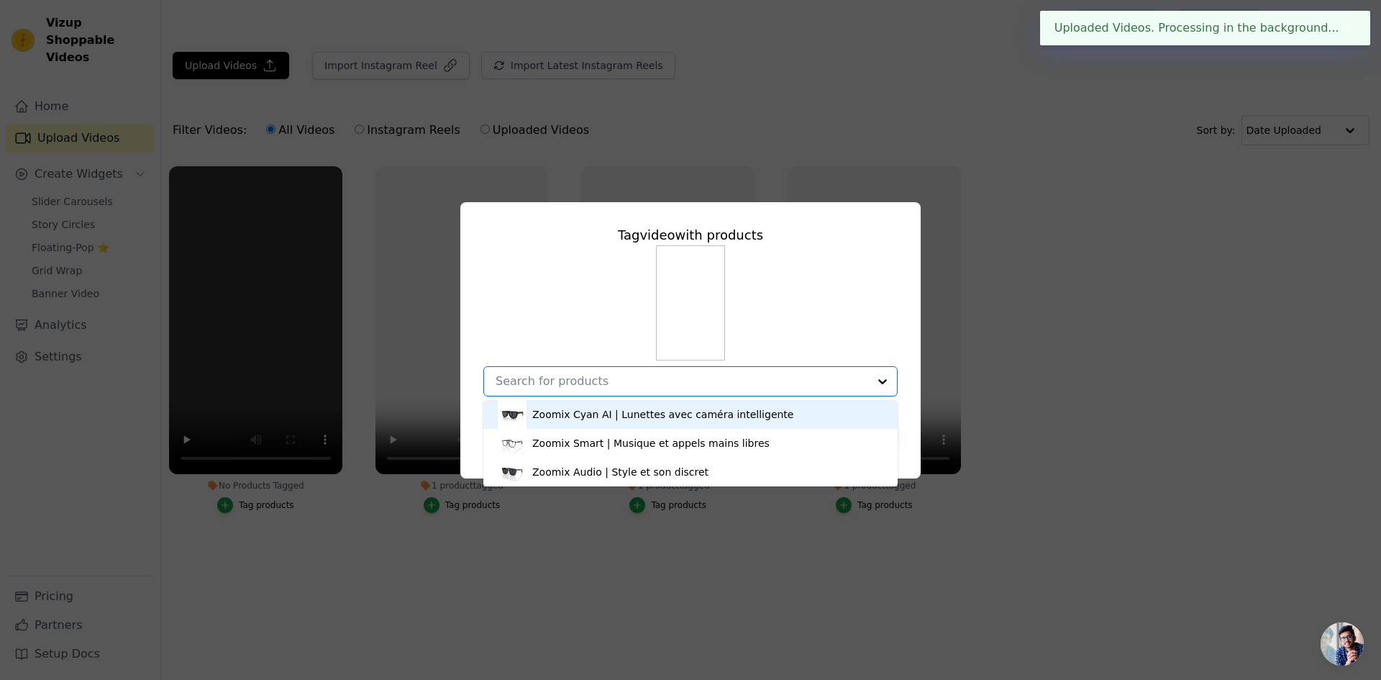
click at [826, 409] on div "Zoomix Cyan AI | Lunettes avec caméra intelligente" at bounding box center [691, 414] width 386 height 29
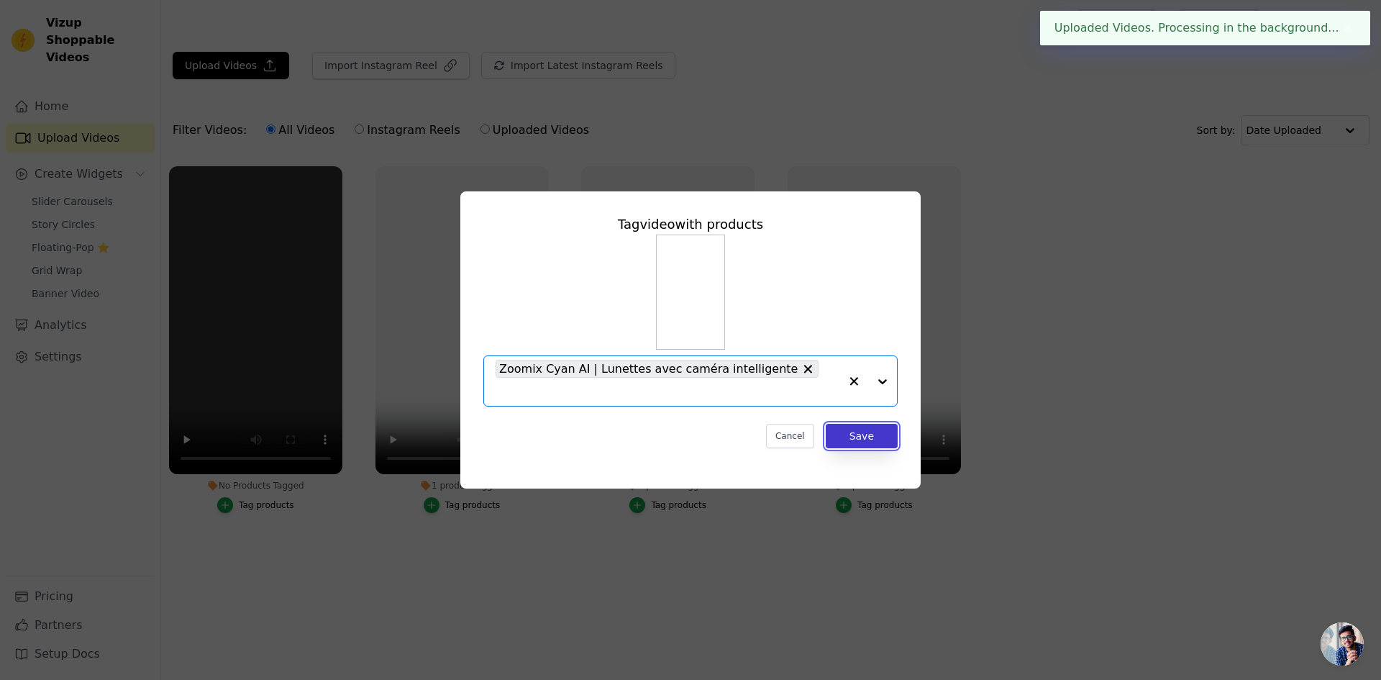
click at [860, 427] on button "Save" at bounding box center [862, 436] width 72 height 24
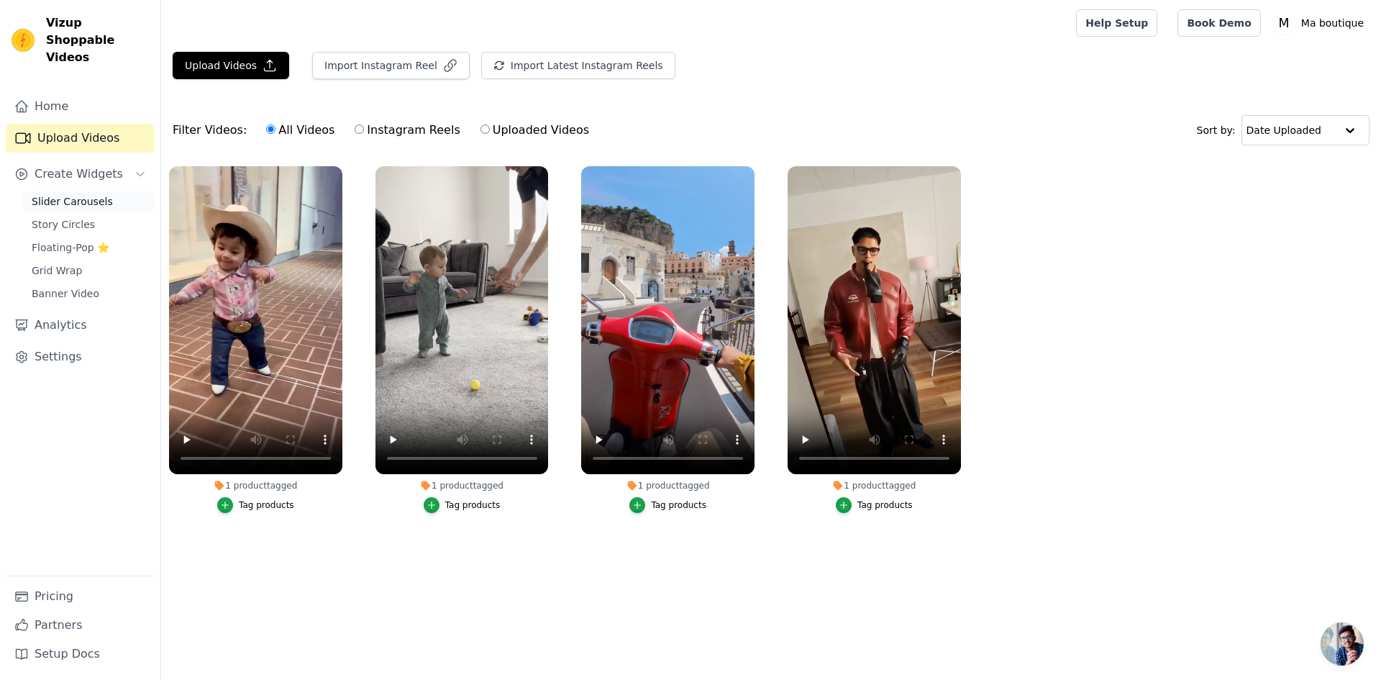
click at [93, 194] on span "Slider Carousels" at bounding box center [72, 201] width 81 height 14
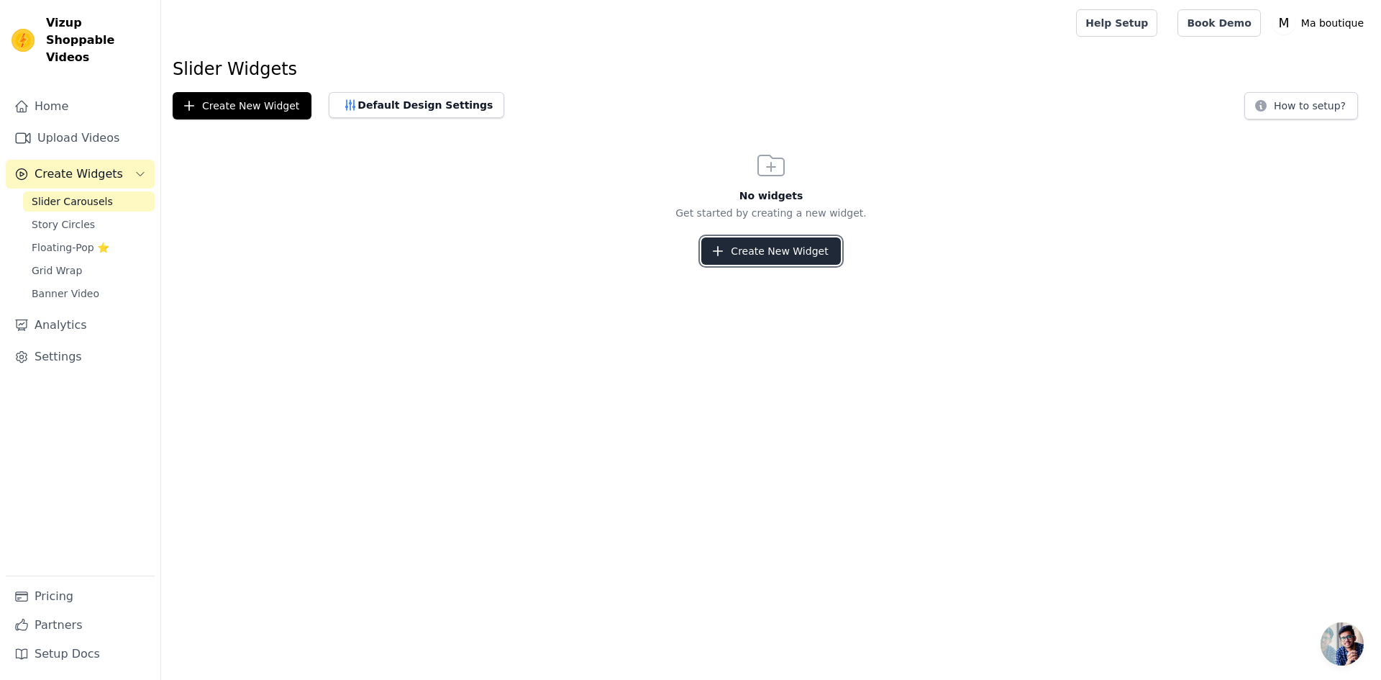
click at [773, 242] on button "Create New Widget" at bounding box center [770, 250] width 139 height 27
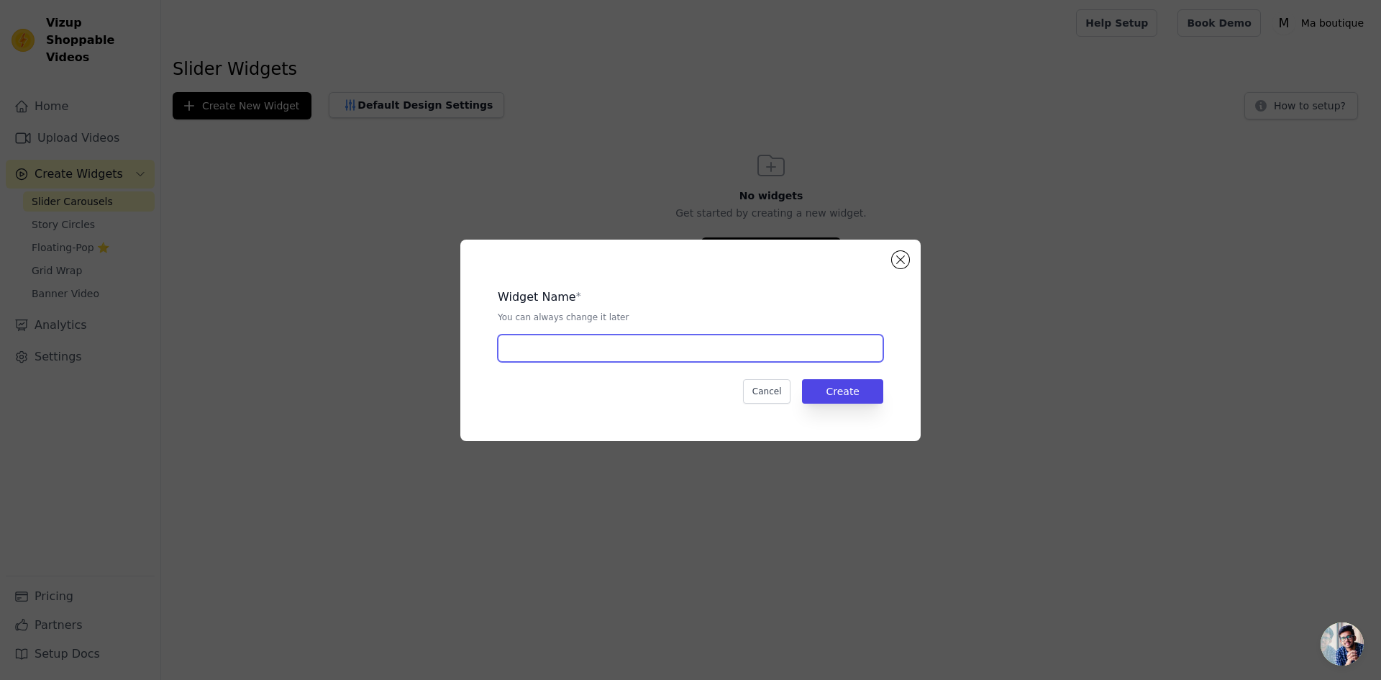
click at [796, 348] on input "text" at bounding box center [691, 347] width 386 height 27
click at [841, 386] on button "Create" at bounding box center [842, 391] width 81 height 24
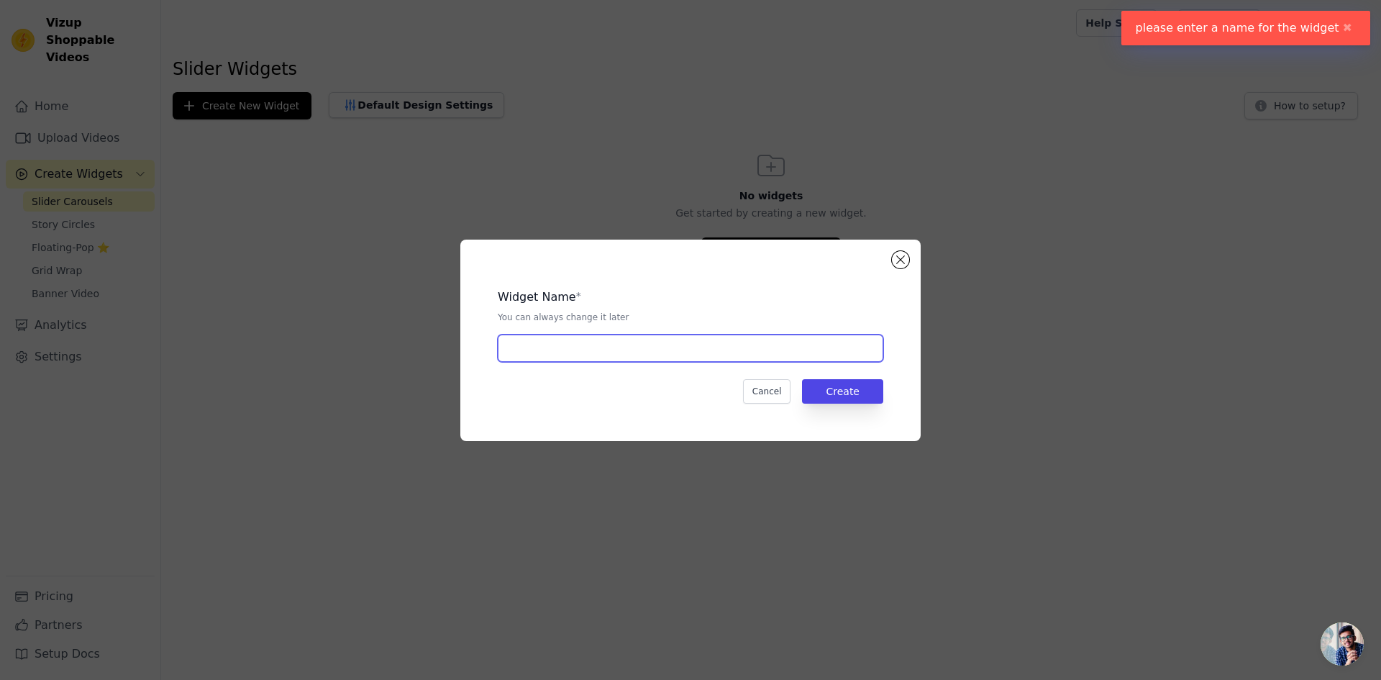
click at [742, 347] on input "text" at bounding box center [691, 347] width 386 height 27
type input "1"
click at [855, 392] on button "Create" at bounding box center [842, 391] width 81 height 24
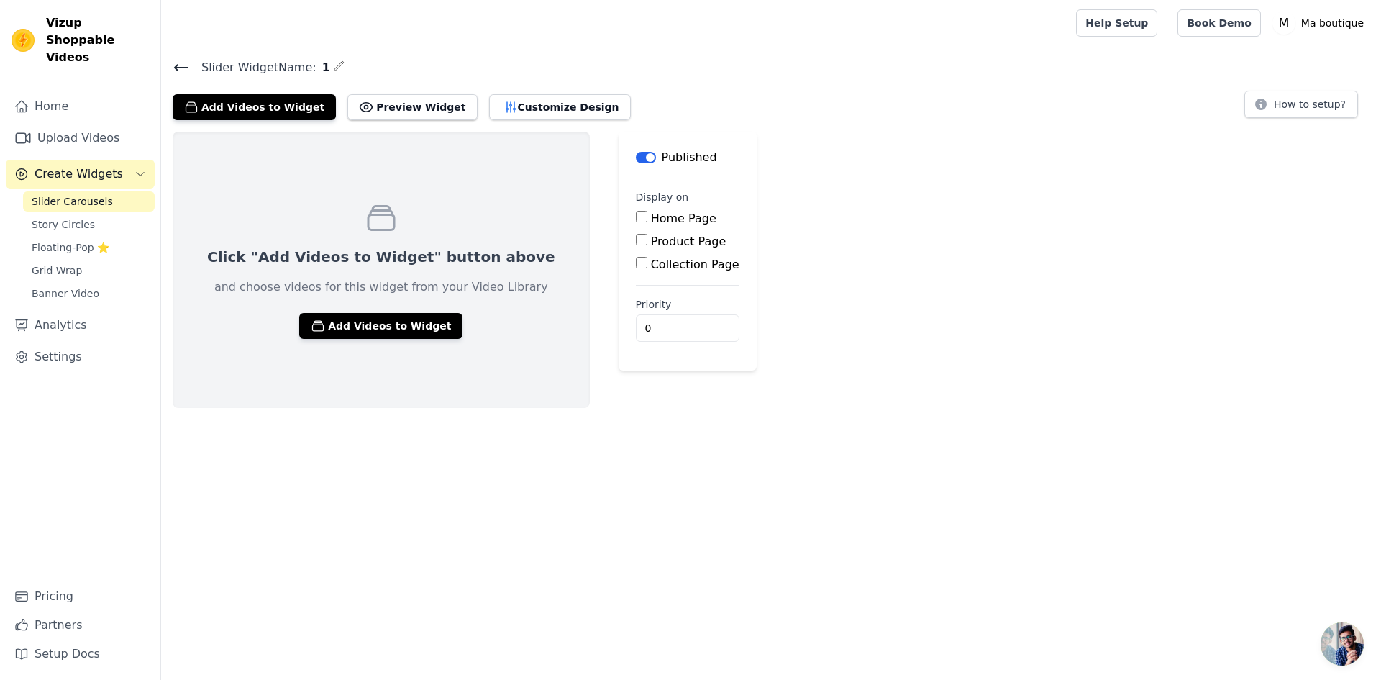
click at [636, 217] on input "Home Page" at bounding box center [642, 217] width 12 height 12
checkbox input "true"
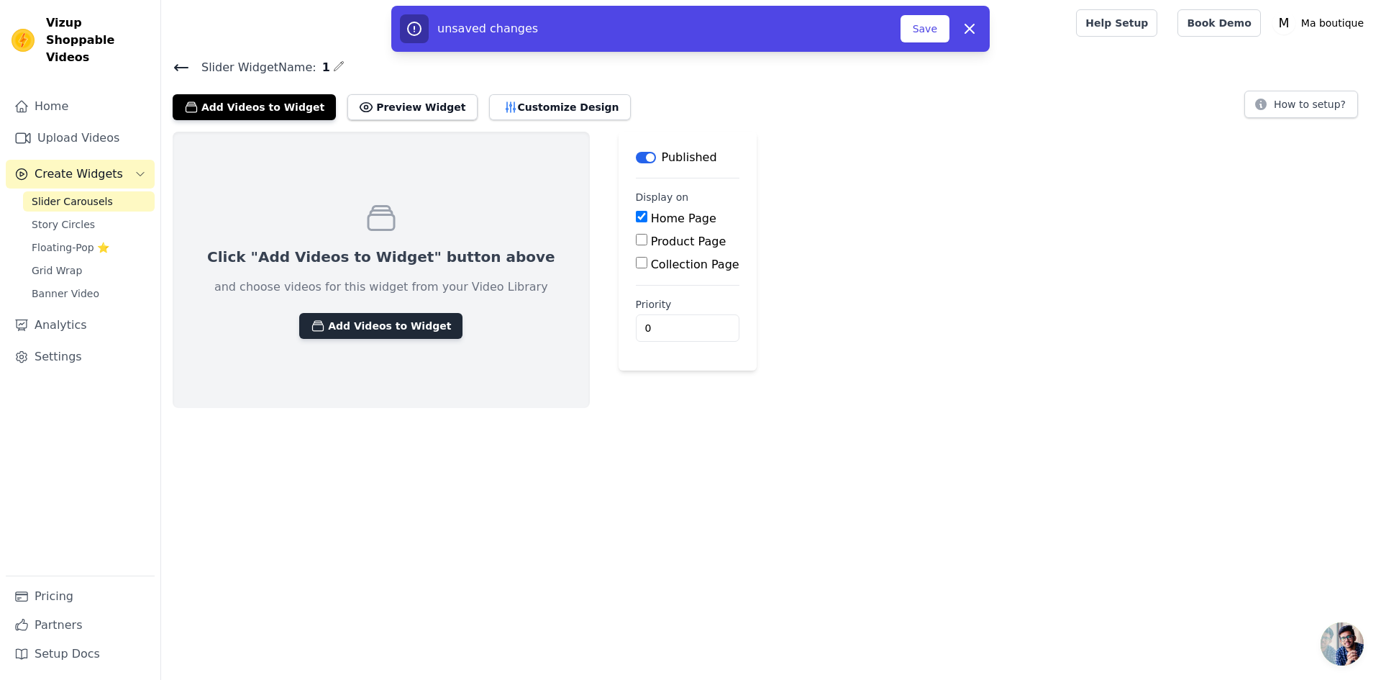
click at [372, 327] on button "Add Videos to Widget" at bounding box center [380, 326] width 163 height 26
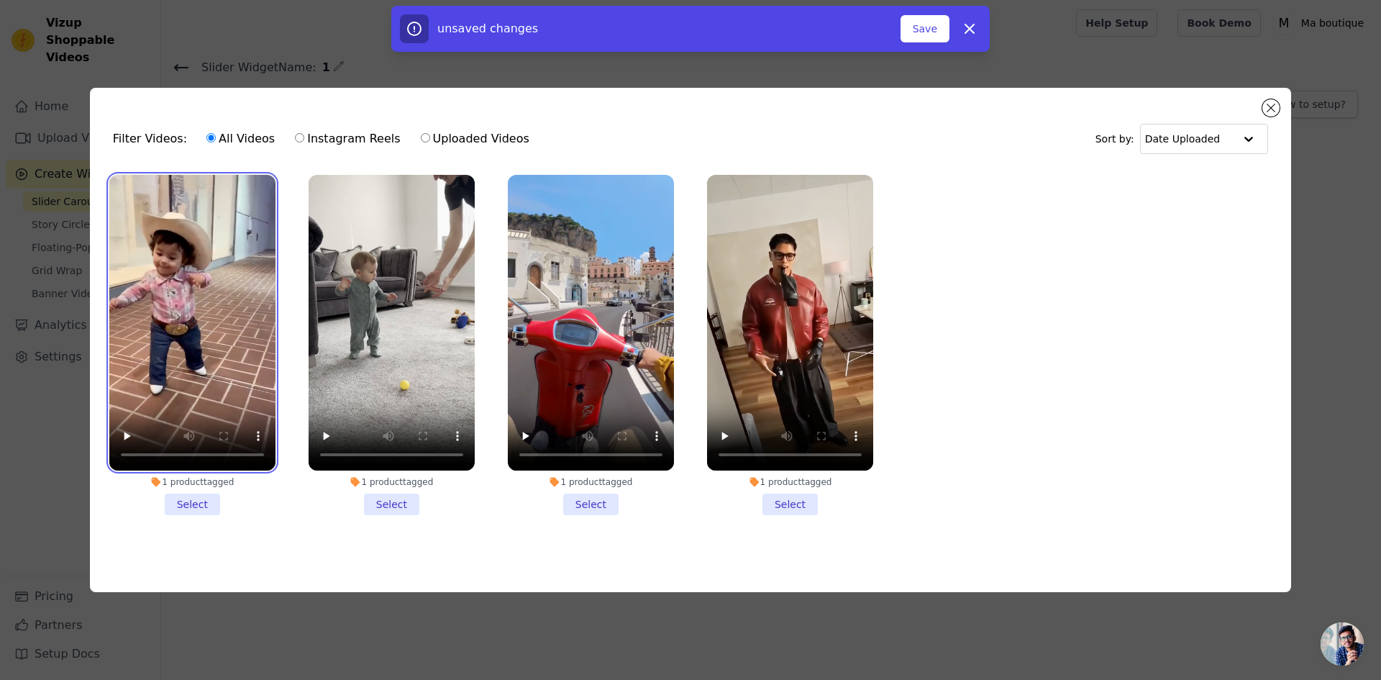
click at [171, 312] on video at bounding box center [192, 323] width 166 height 296
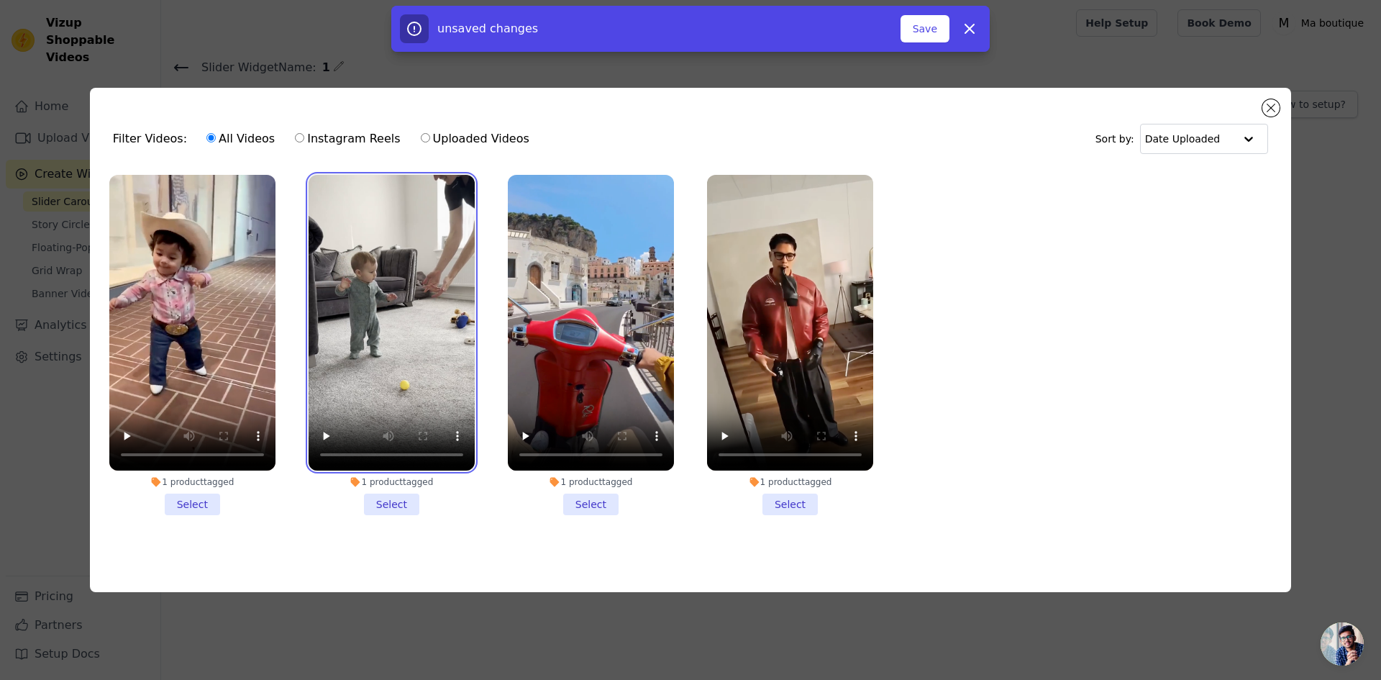
click at [393, 312] on video at bounding box center [392, 323] width 166 height 296
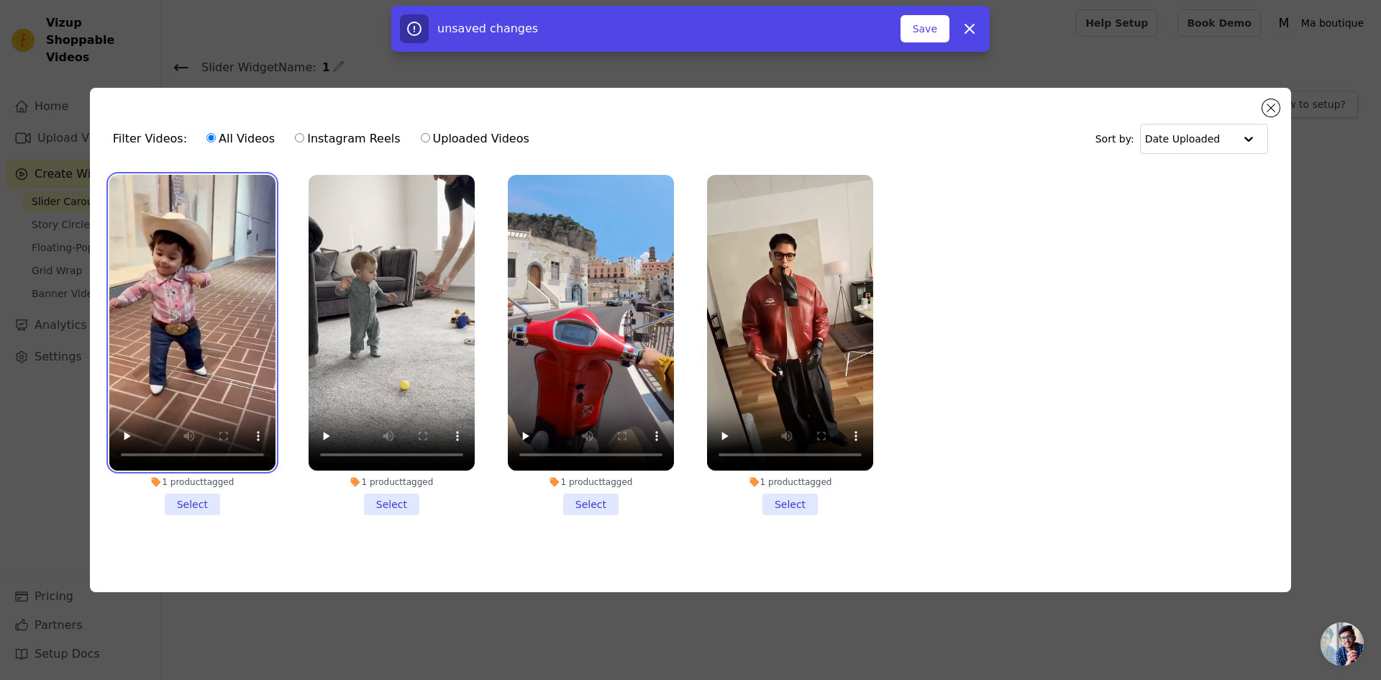
click at [224, 340] on video at bounding box center [192, 323] width 166 height 296
click at [196, 506] on li "1 product tagged Select" at bounding box center [192, 345] width 166 height 340
click at [0, 0] on input "1 product tagged Select" at bounding box center [0, 0] width 0 height 0
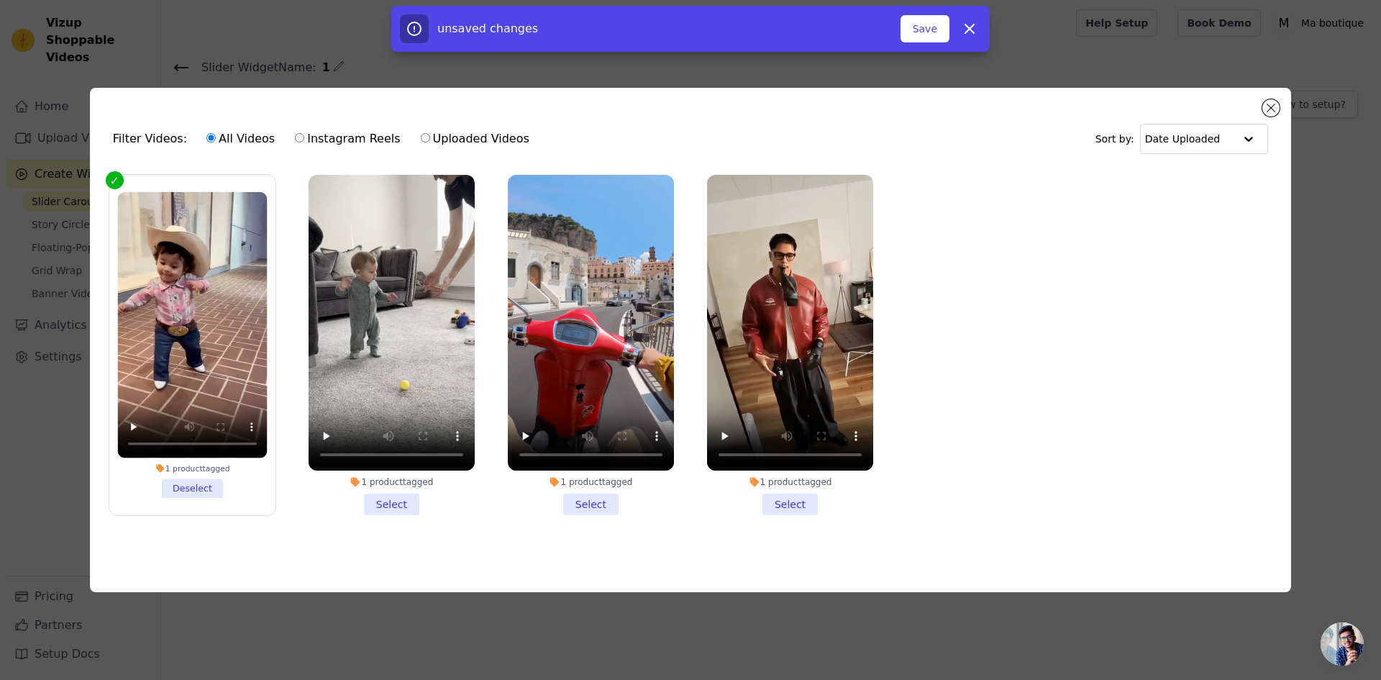
click at [391, 494] on li "1 product tagged Select" at bounding box center [392, 345] width 166 height 340
click at [0, 0] on input "1 product tagged Select" at bounding box center [0, 0] width 0 height 0
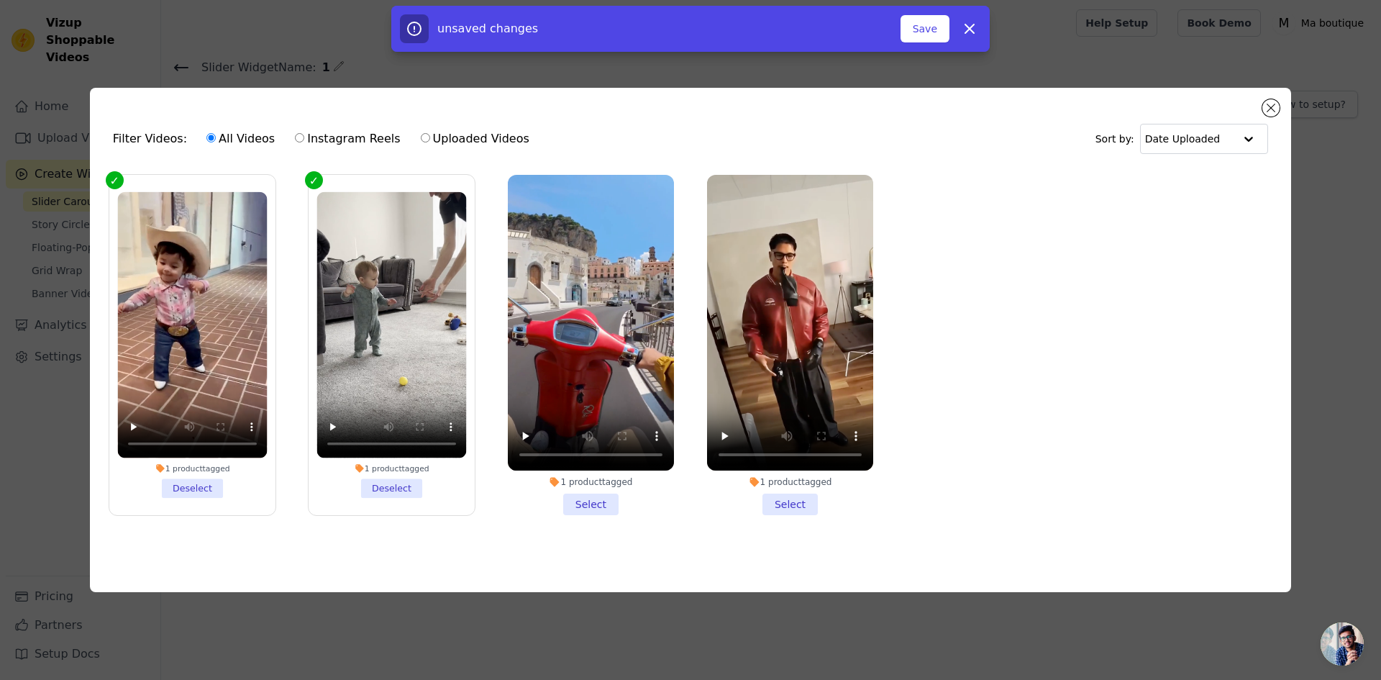
click at [578, 499] on li "1 product tagged Select" at bounding box center [591, 345] width 166 height 340
click at [0, 0] on input "1 product tagged Select" at bounding box center [0, 0] width 0 height 0
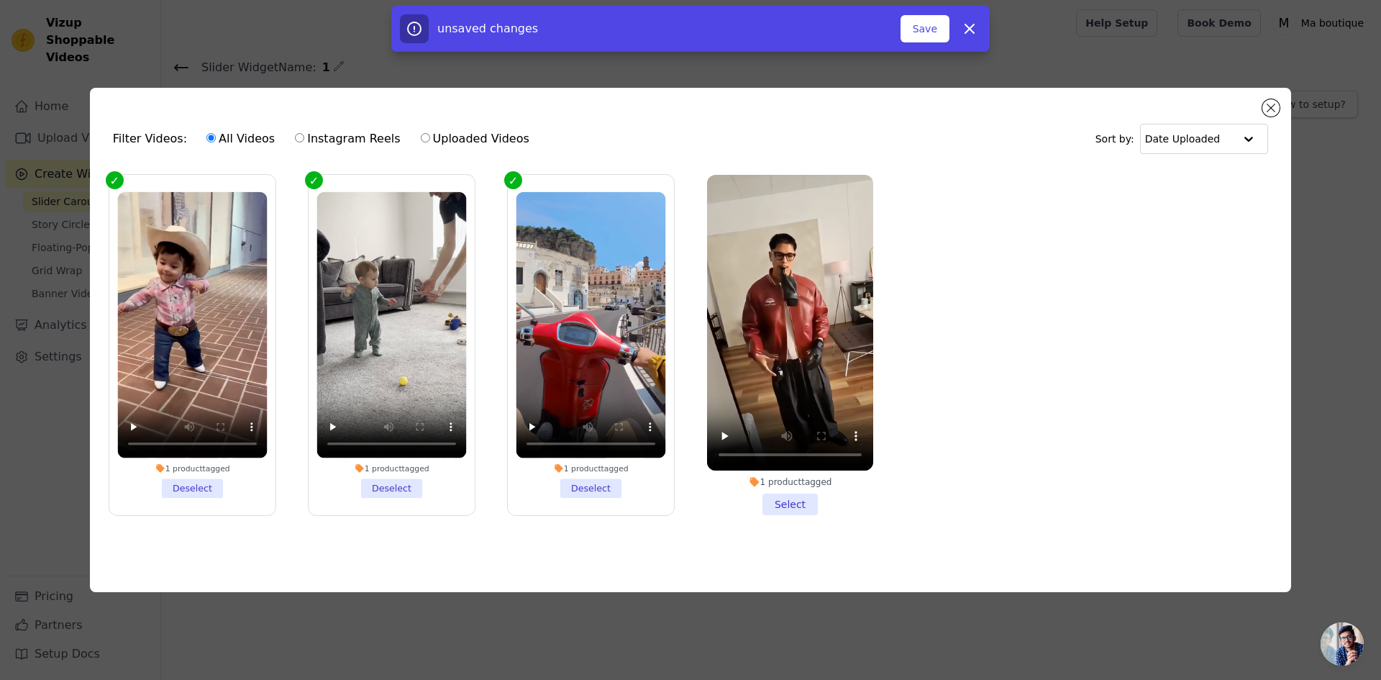
click at [797, 498] on li "1 product tagged Select" at bounding box center [790, 345] width 166 height 340
click at [0, 0] on input "1 product tagged Select" at bounding box center [0, 0] width 0 height 0
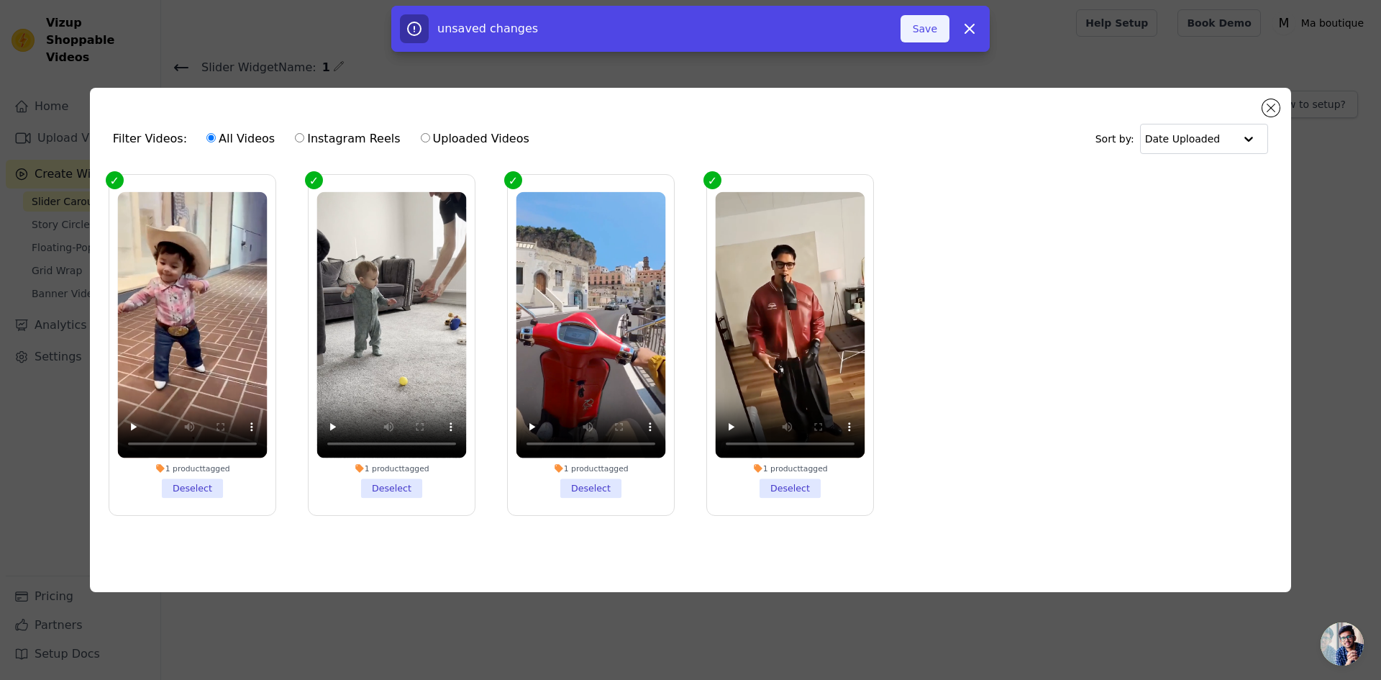
click at [925, 30] on button "Save" at bounding box center [925, 28] width 49 height 27
click at [911, 32] on button "Add To Widget" at bounding box center [901, 28] width 96 height 27
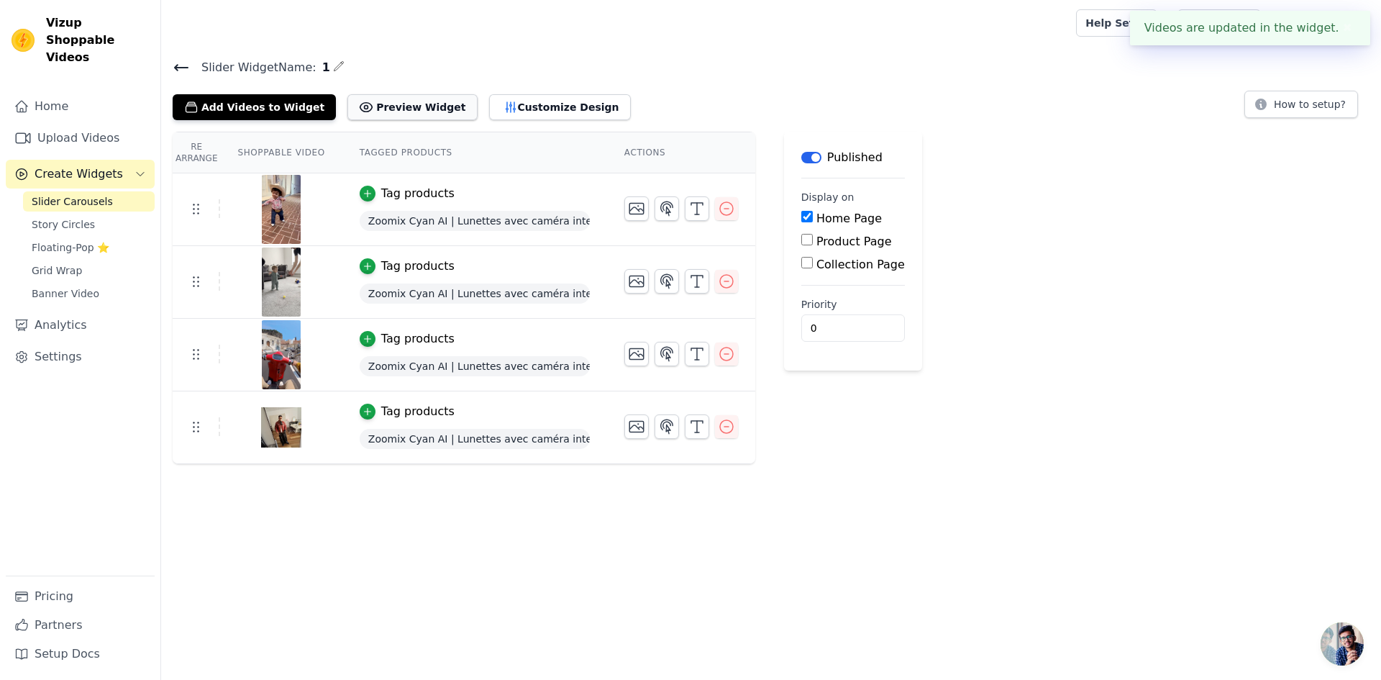
click at [385, 109] on button "Preview Widget" at bounding box center [411, 107] width 129 height 26
click at [88, 344] on link "Settings" at bounding box center [80, 356] width 149 height 29
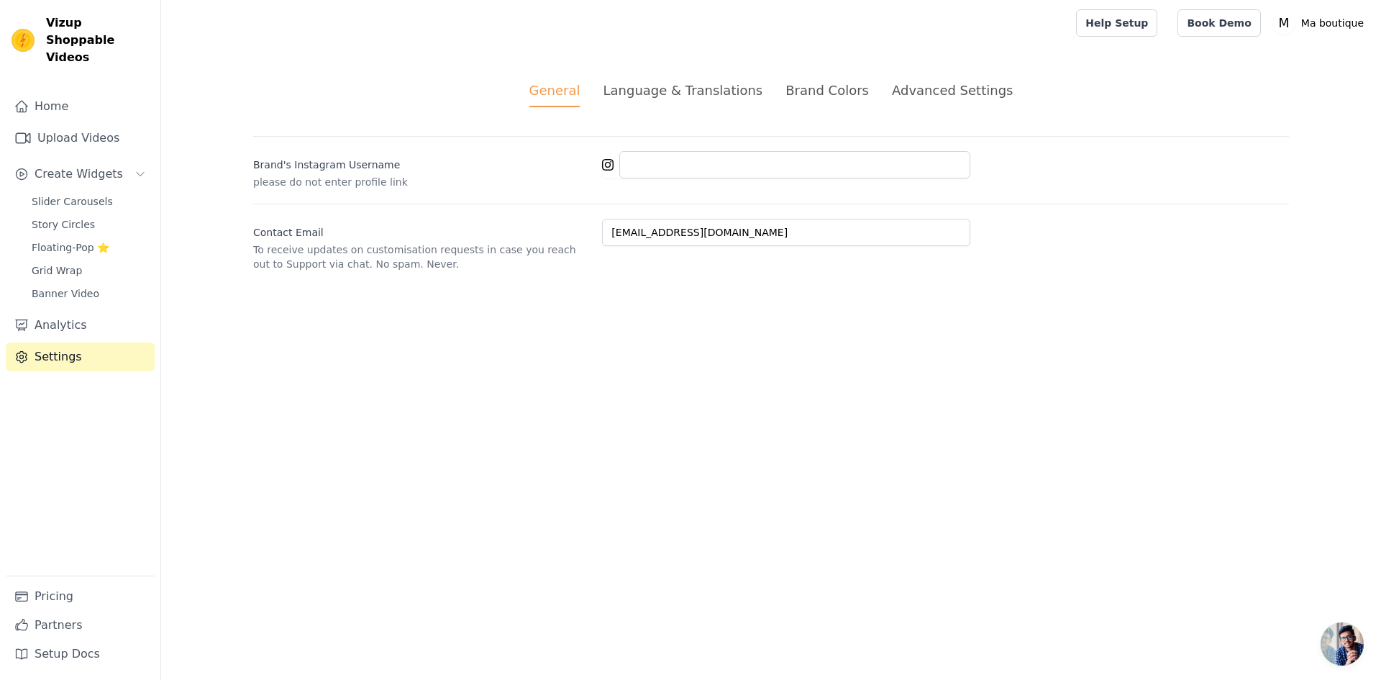
click at [916, 97] on div "Advanced Settings" at bounding box center [952, 90] width 121 height 19
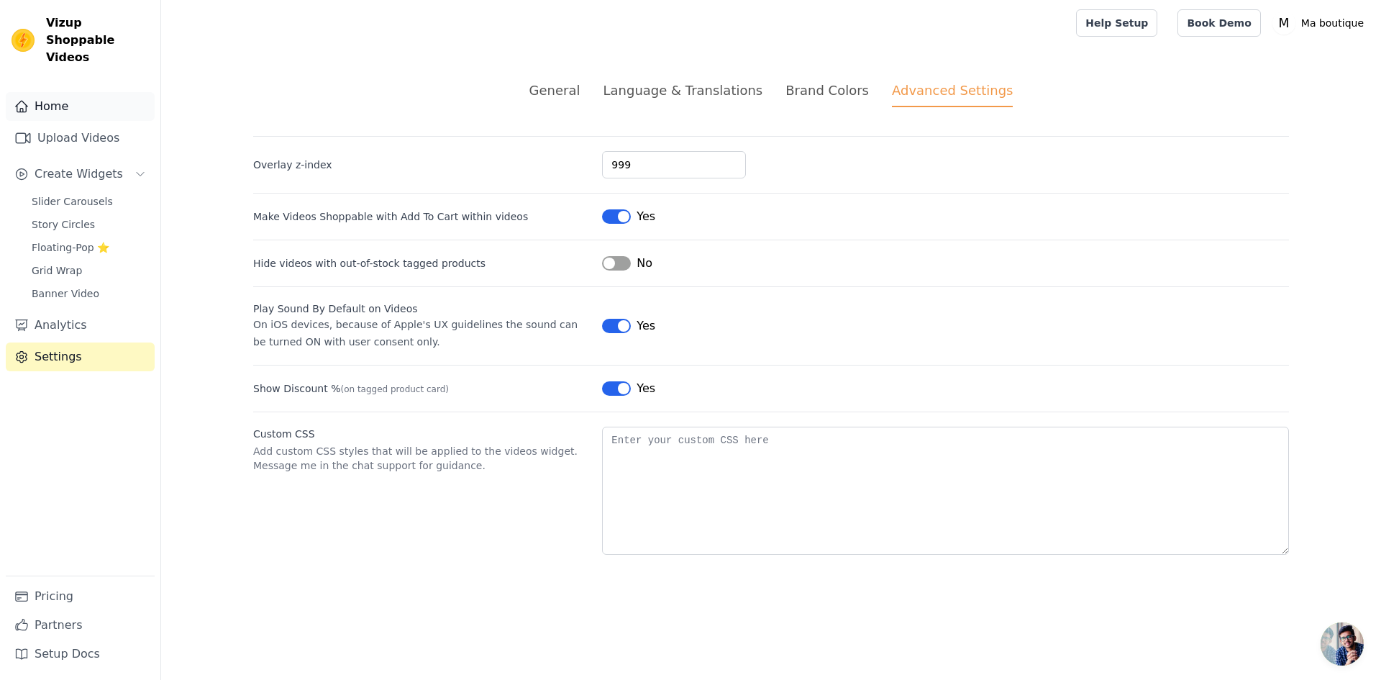
click at [77, 92] on link "Home" at bounding box center [80, 106] width 149 height 29
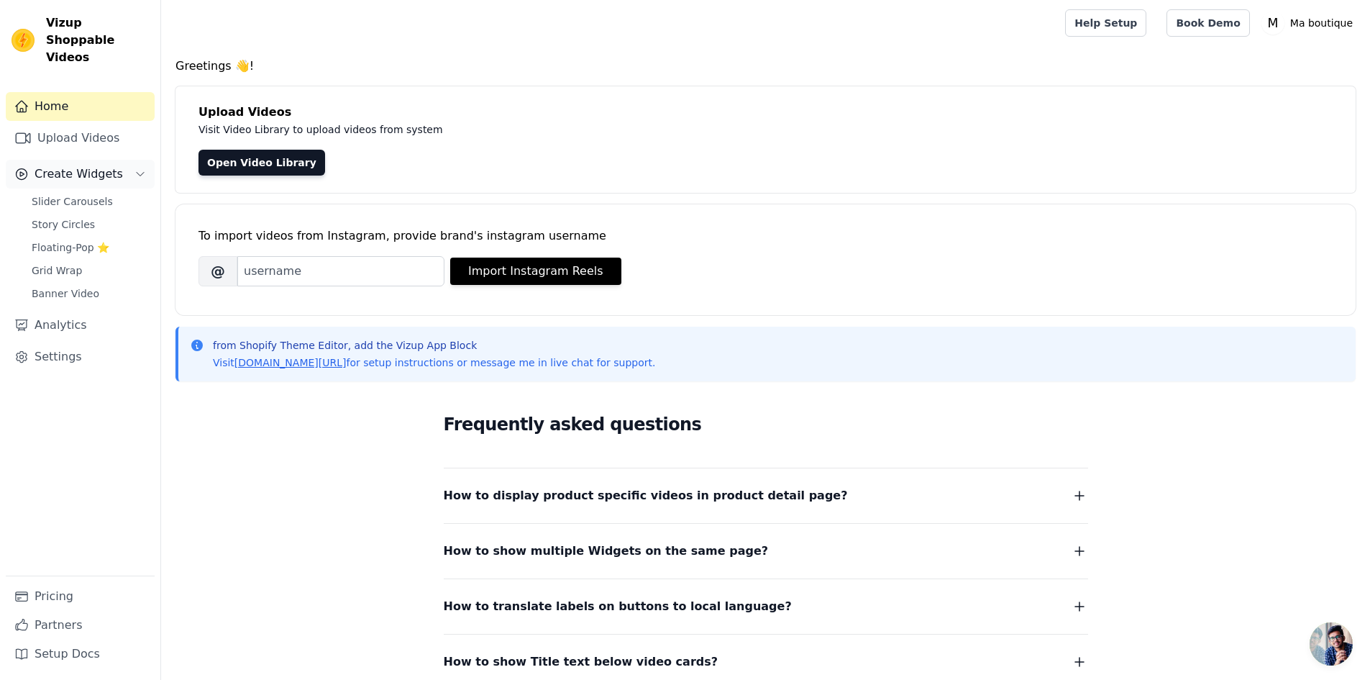
click at [107, 165] on span "Create Widgets" at bounding box center [79, 173] width 88 height 17
click at [66, 217] on span "Story Circles" at bounding box center [63, 224] width 63 height 14
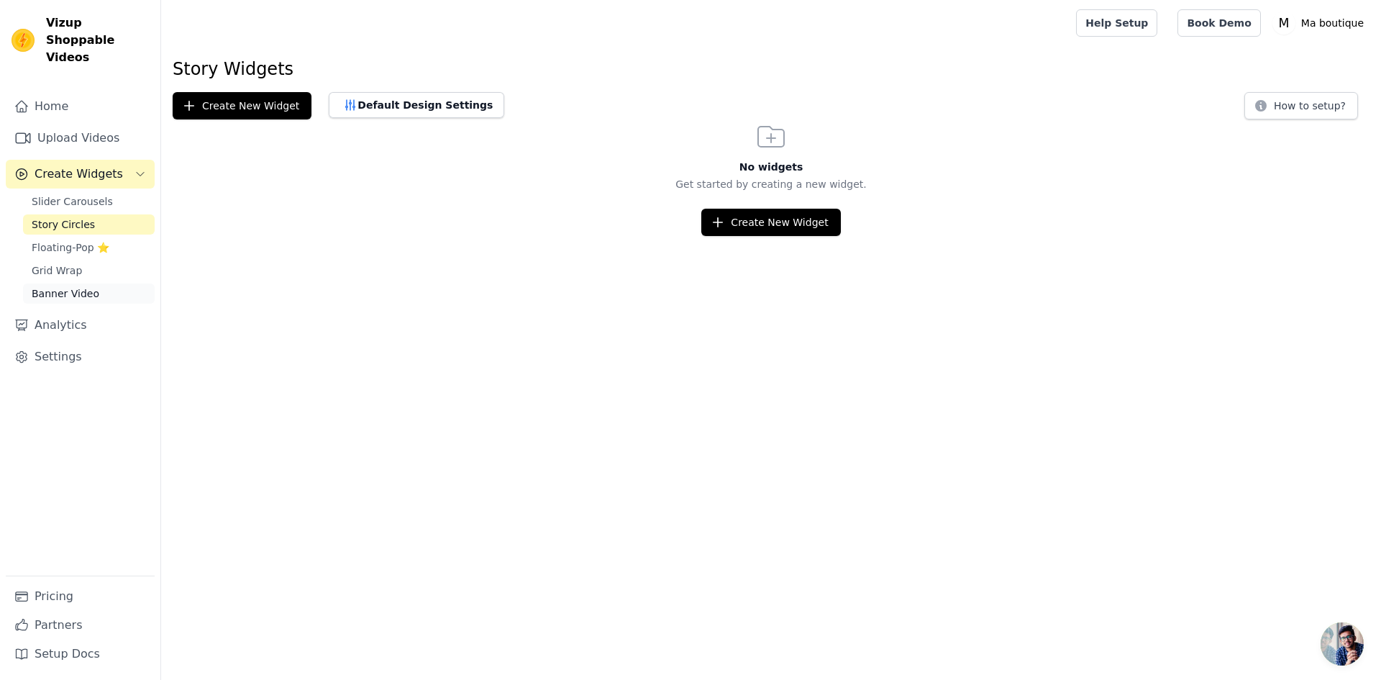
click at [67, 286] on span "Banner Video" at bounding box center [66, 293] width 68 height 14
click at [65, 194] on span "Slider Carousels" at bounding box center [72, 201] width 81 height 14
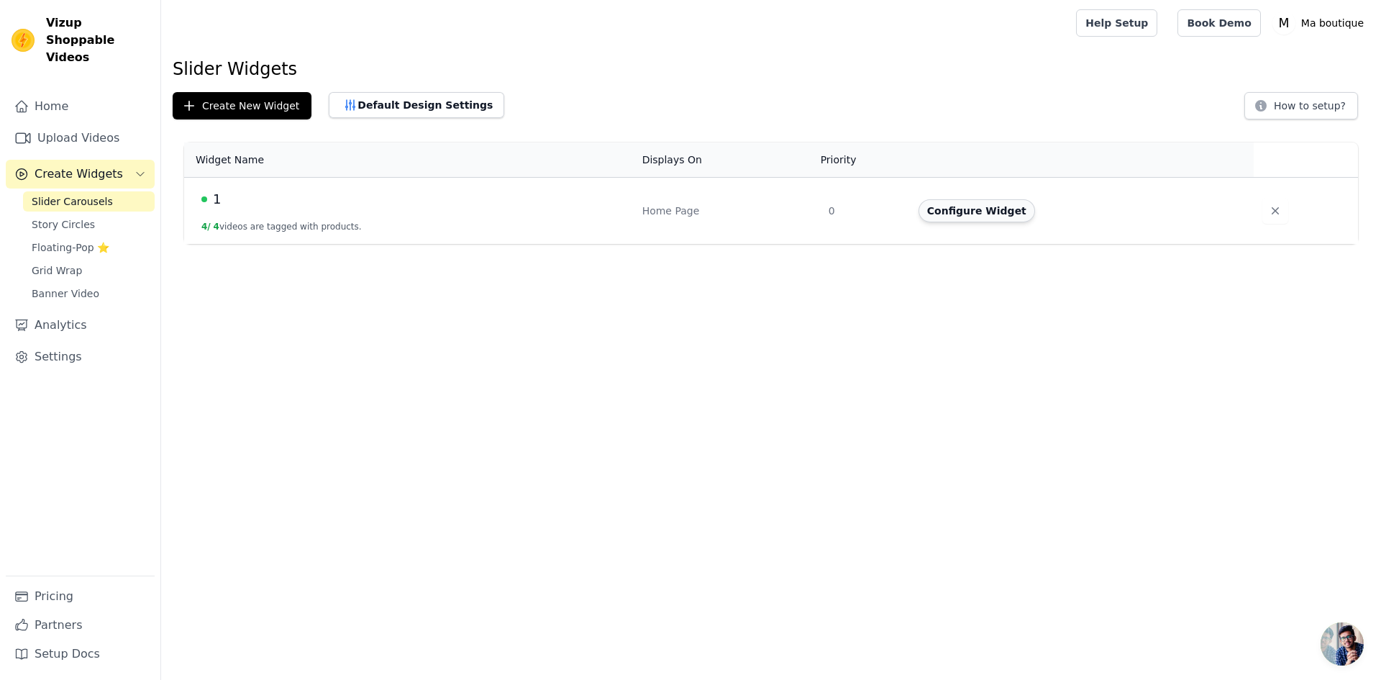
click at [990, 213] on button "Configure Widget" at bounding box center [977, 210] width 117 height 23
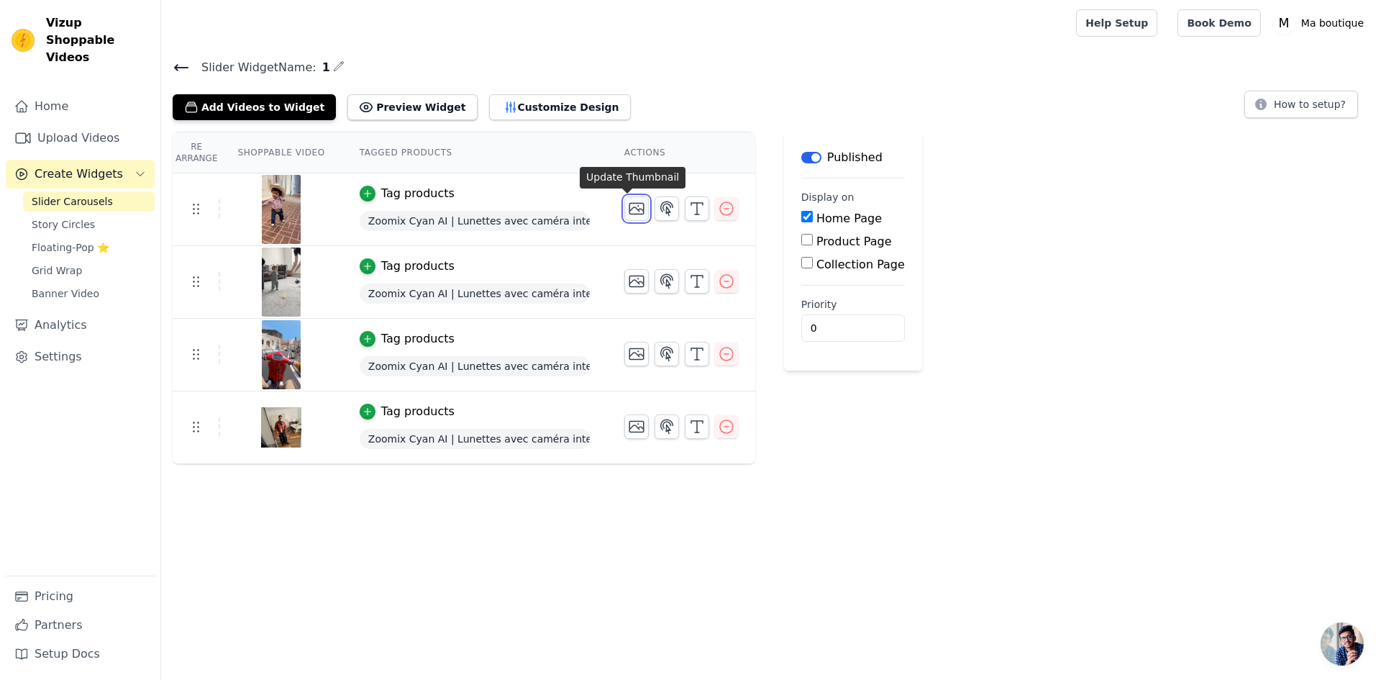
click at [629, 213] on icon "button" at bounding box center [636, 209] width 14 height 11
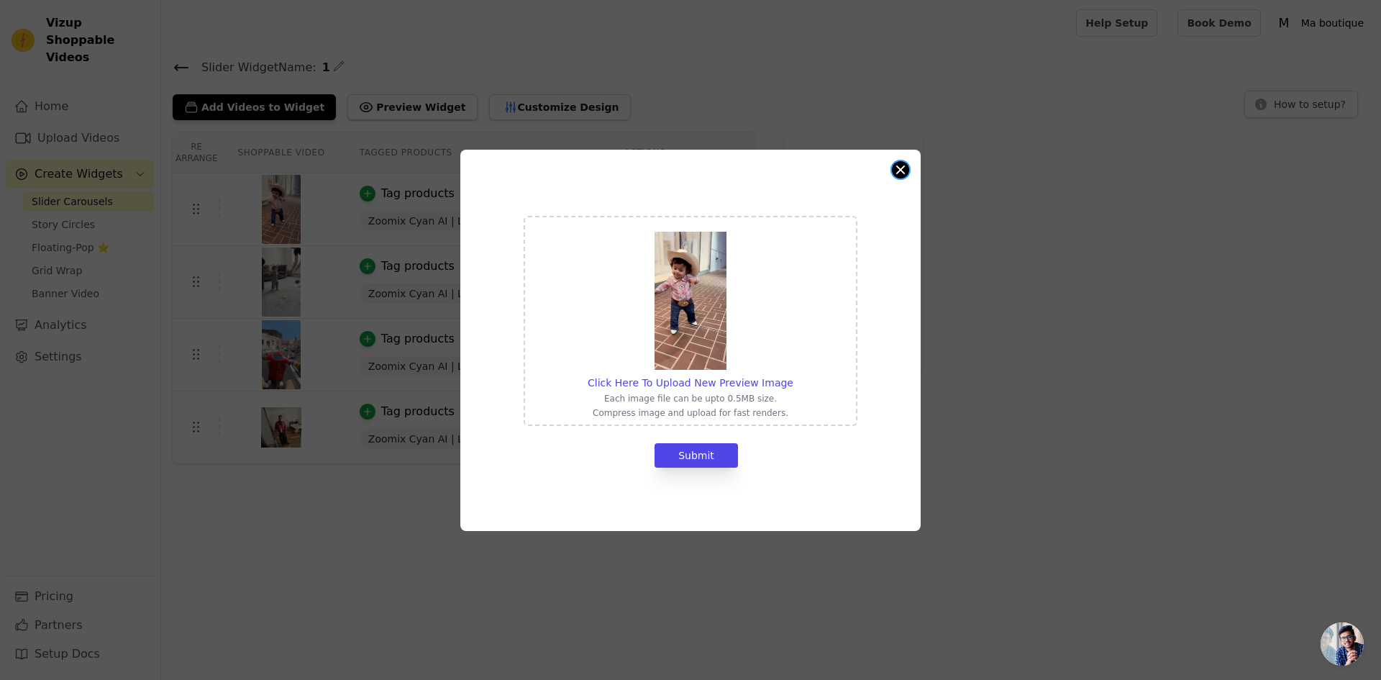
click at [901, 173] on button "Close modal" at bounding box center [900, 169] width 17 height 17
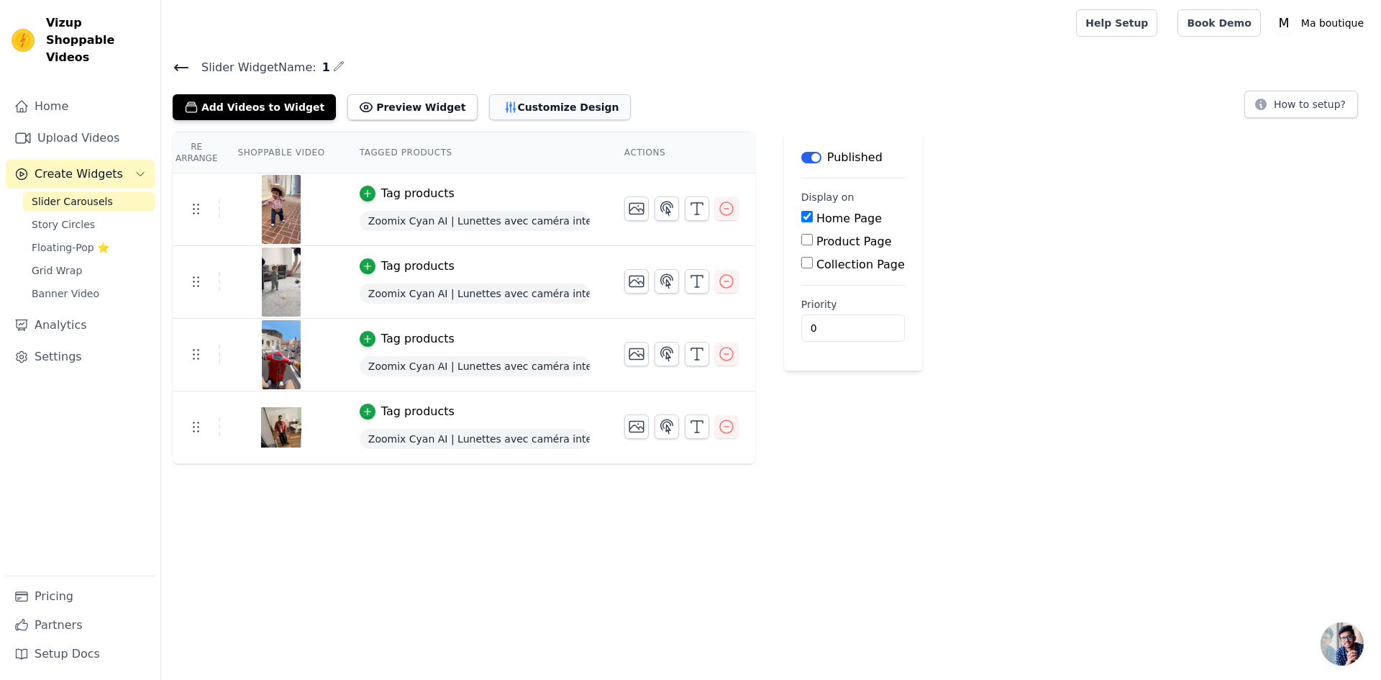
click at [504, 110] on button "Customize Design" at bounding box center [560, 107] width 142 height 26
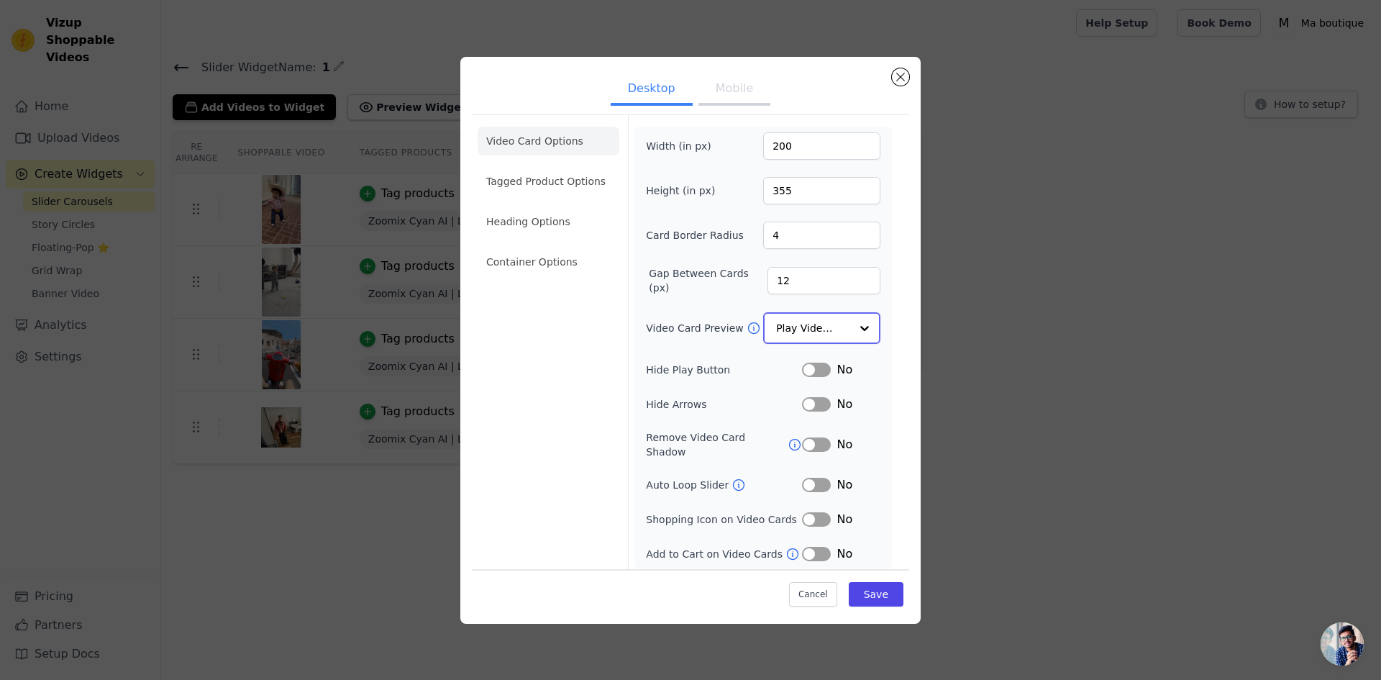
click at [860, 325] on div at bounding box center [864, 328] width 29 height 29
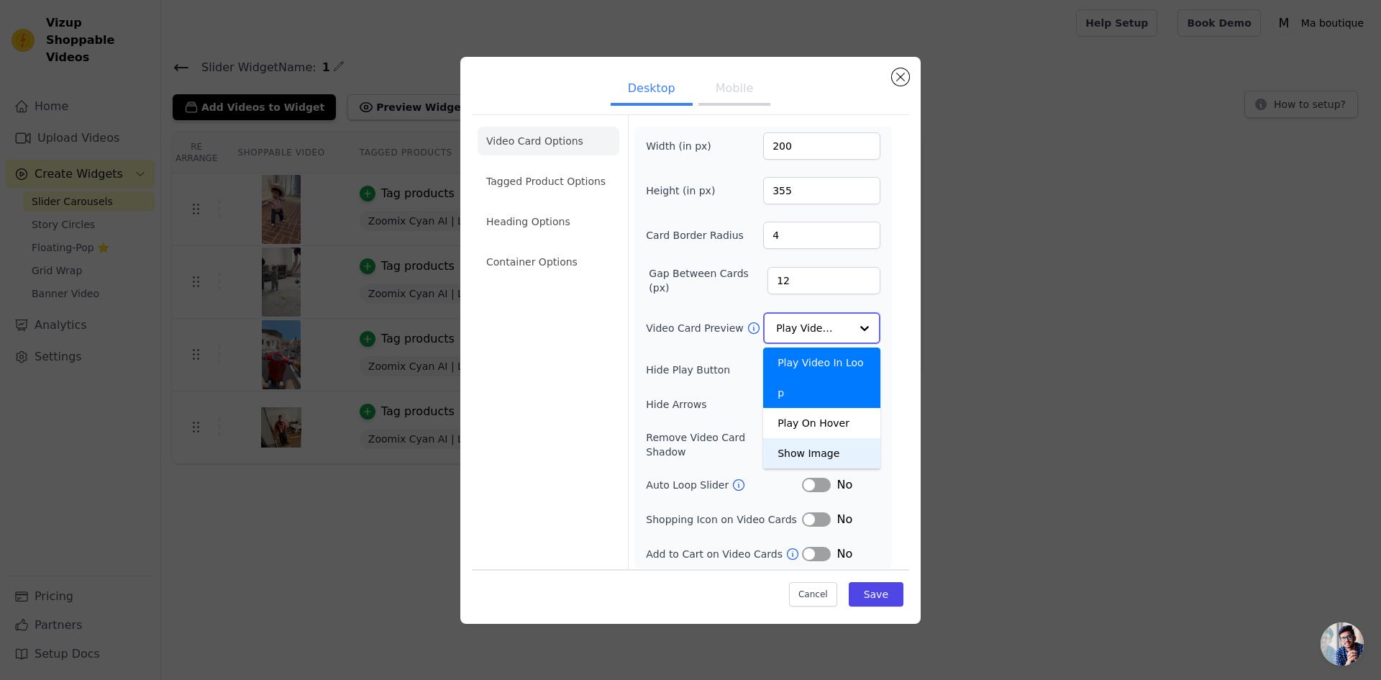
click at [825, 438] on div "Show Image" at bounding box center [821, 453] width 117 height 30
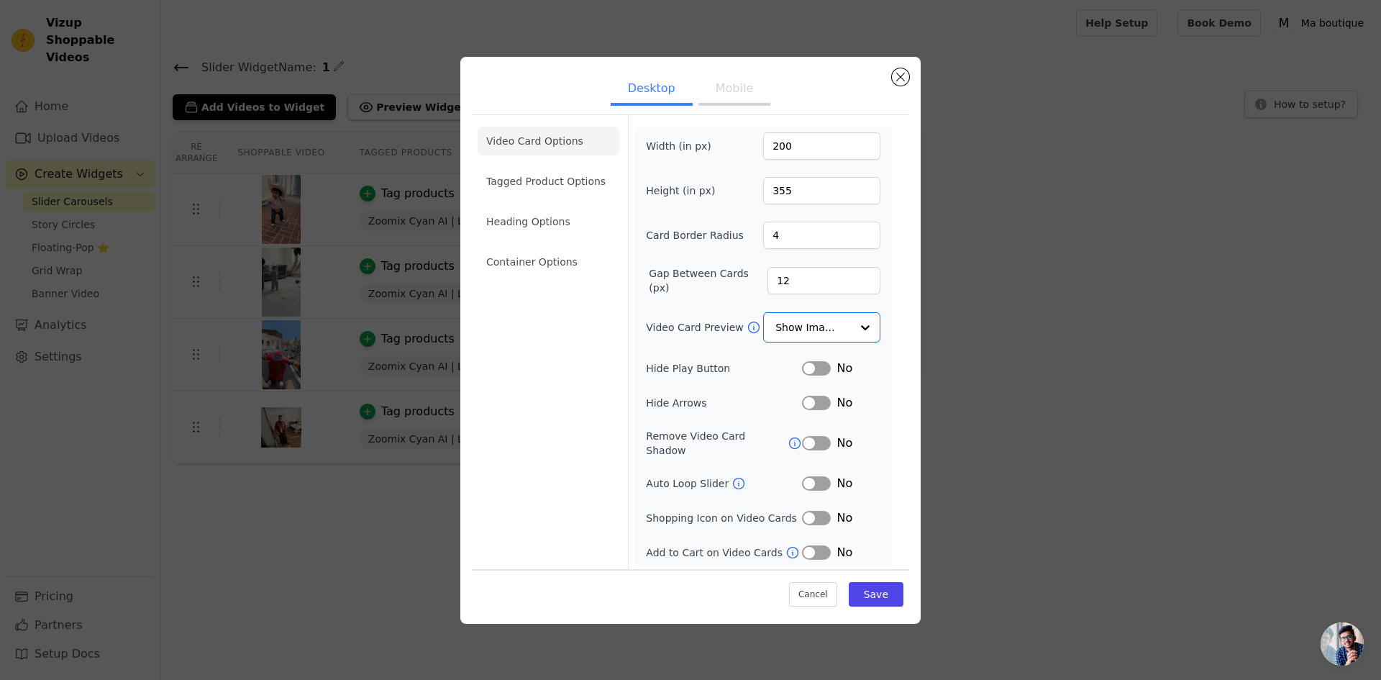
click at [726, 93] on button "Mobile" at bounding box center [734, 90] width 72 height 32
click at [655, 90] on button "Desktop" at bounding box center [652, 90] width 82 height 32
click at [734, 93] on button "Mobile" at bounding box center [734, 90] width 72 height 32
click at [834, 329] on input "Video Card Preview" at bounding box center [813, 328] width 74 height 29
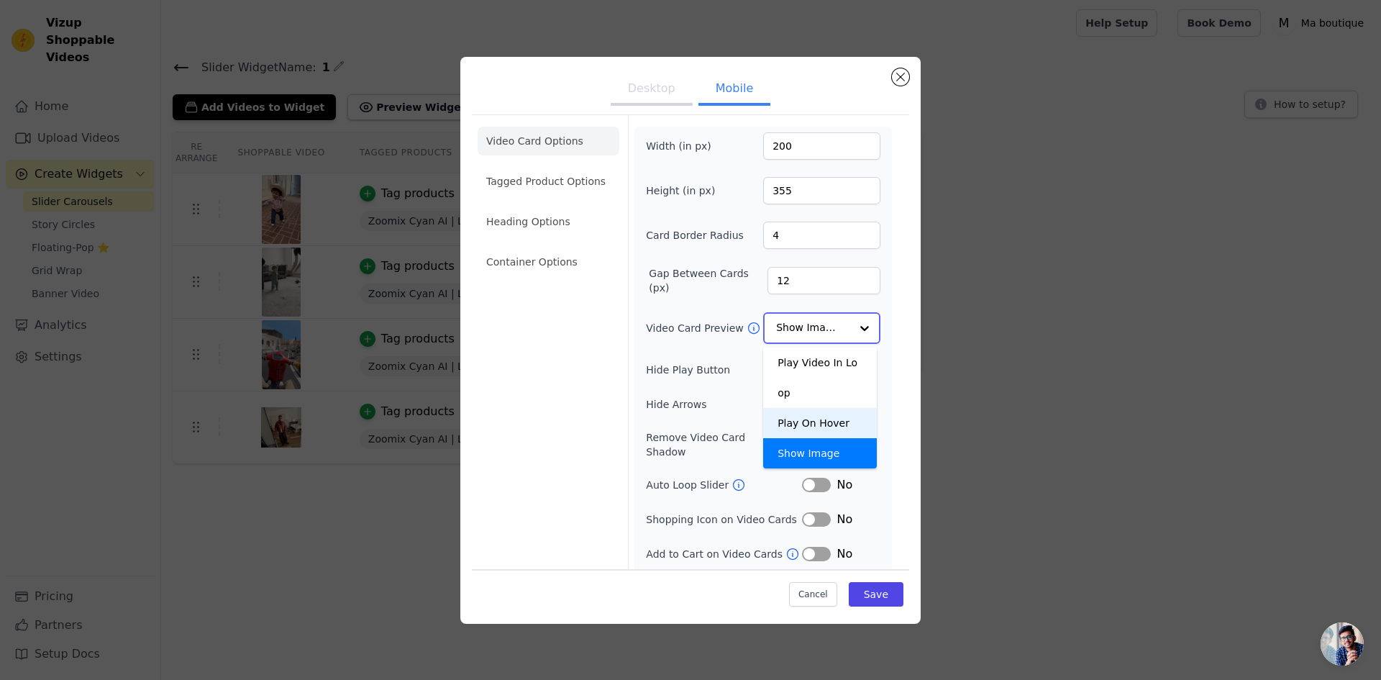
click at [830, 408] on div "Play On Hover" at bounding box center [820, 423] width 114 height 30
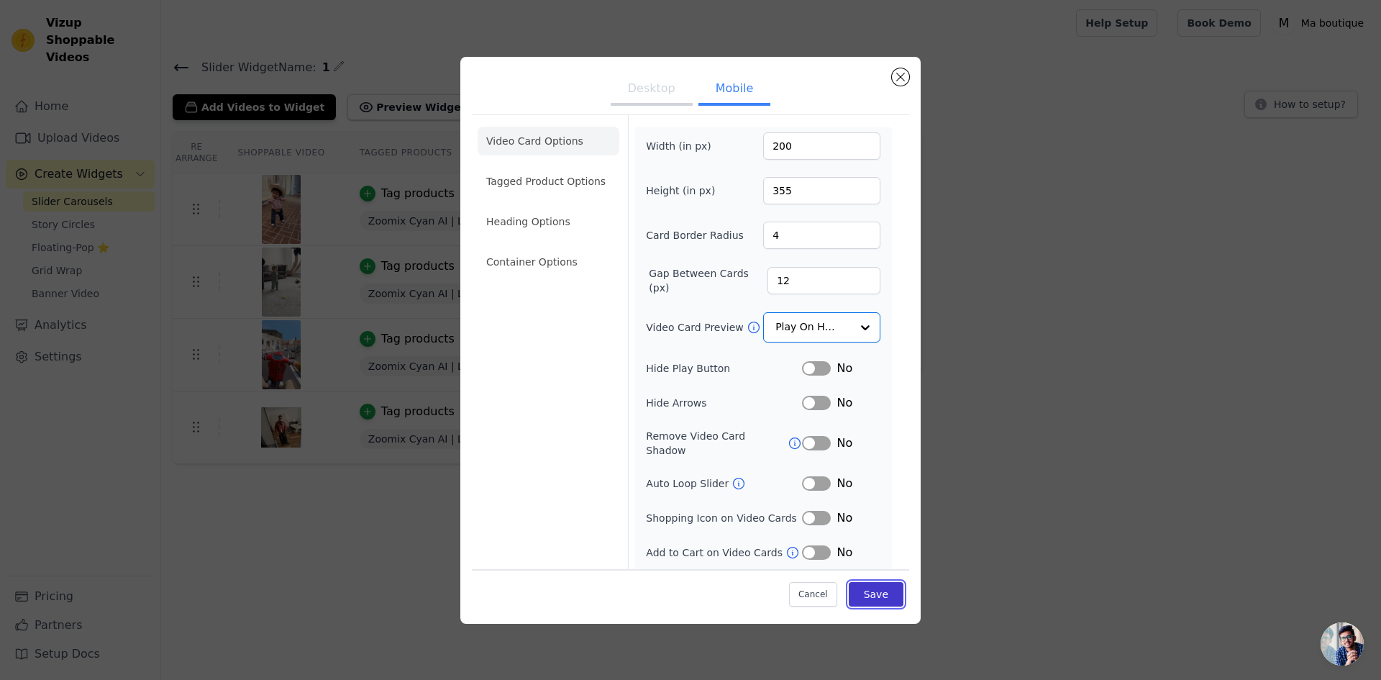
click at [871, 592] on button "Save" at bounding box center [876, 594] width 55 height 24
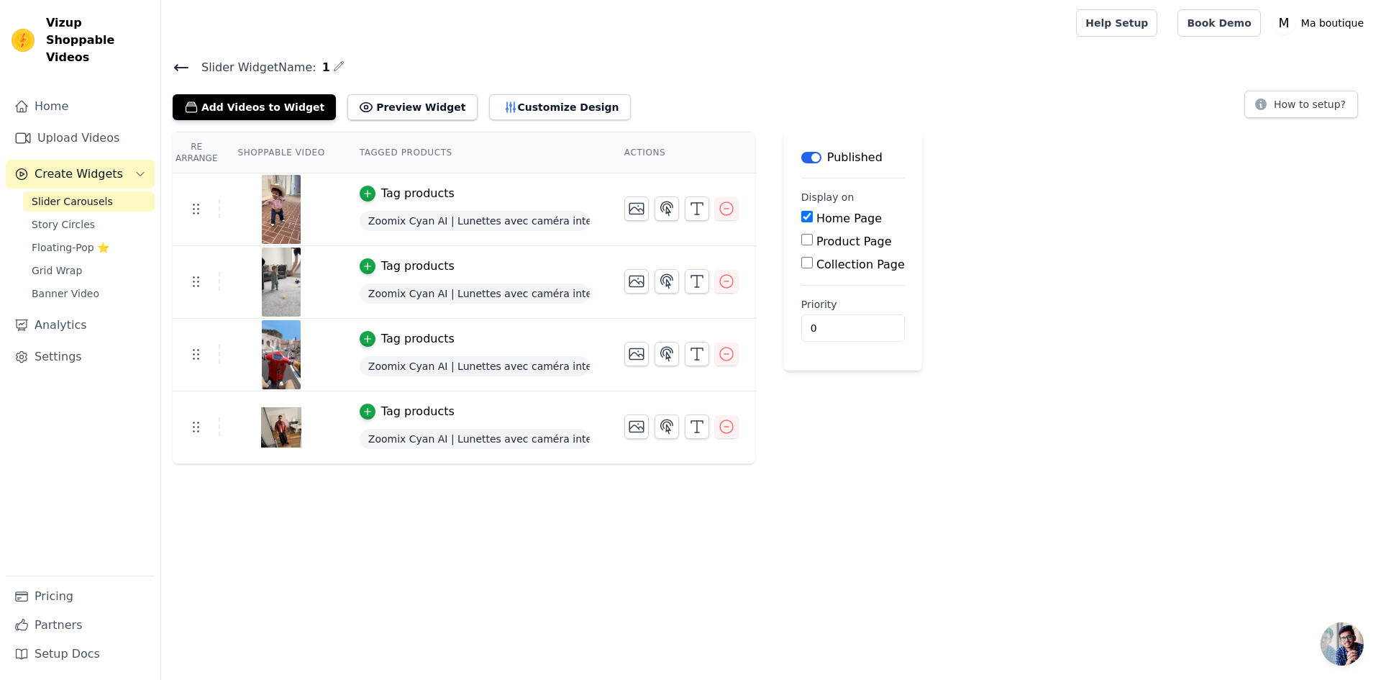
click at [801, 240] on input "Product Page" at bounding box center [807, 240] width 12 height 12
checkbox input "true"
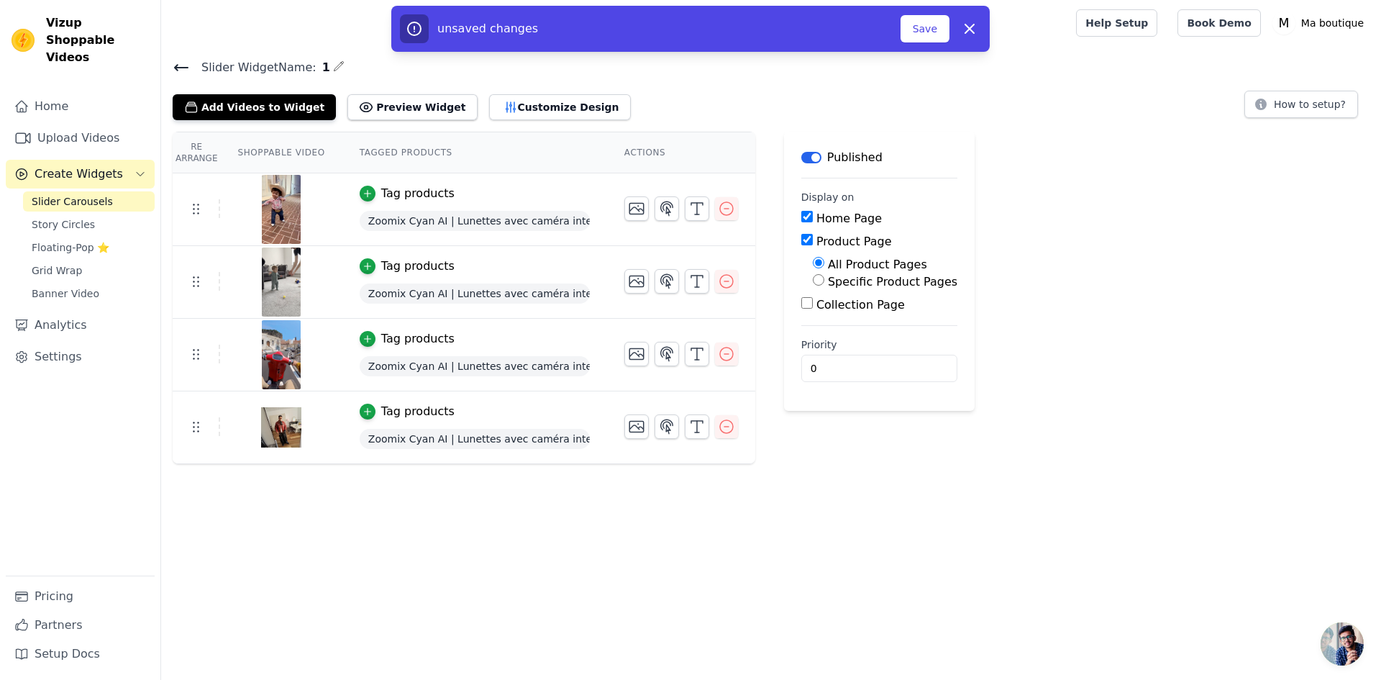
click at [813, 279] on input "Specific Product Pages" at bounding box center [819, 280] width 12 height 12
radio input "true"
click at [873, 319] on button "Select Products" at bounding box center [861, 314] width 96 height 24
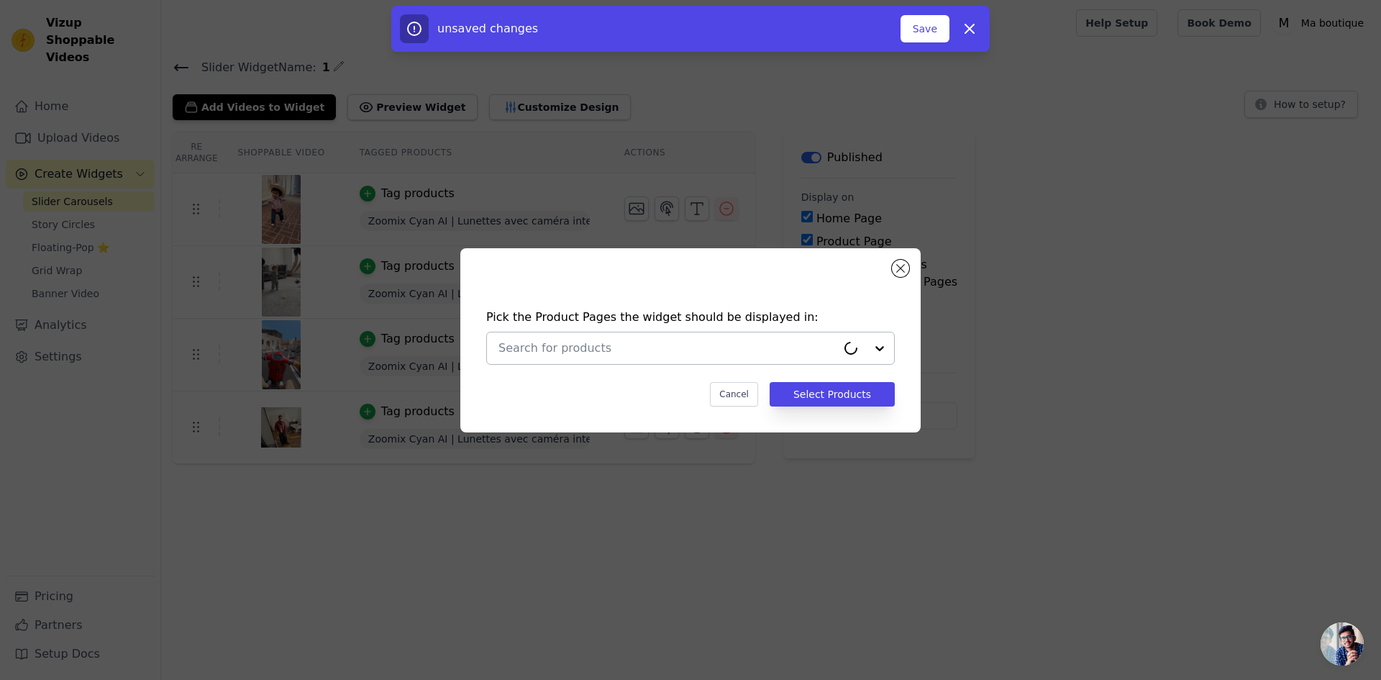
click at [885, 349] on div at bounding box center [866, 348] width 58 height 32
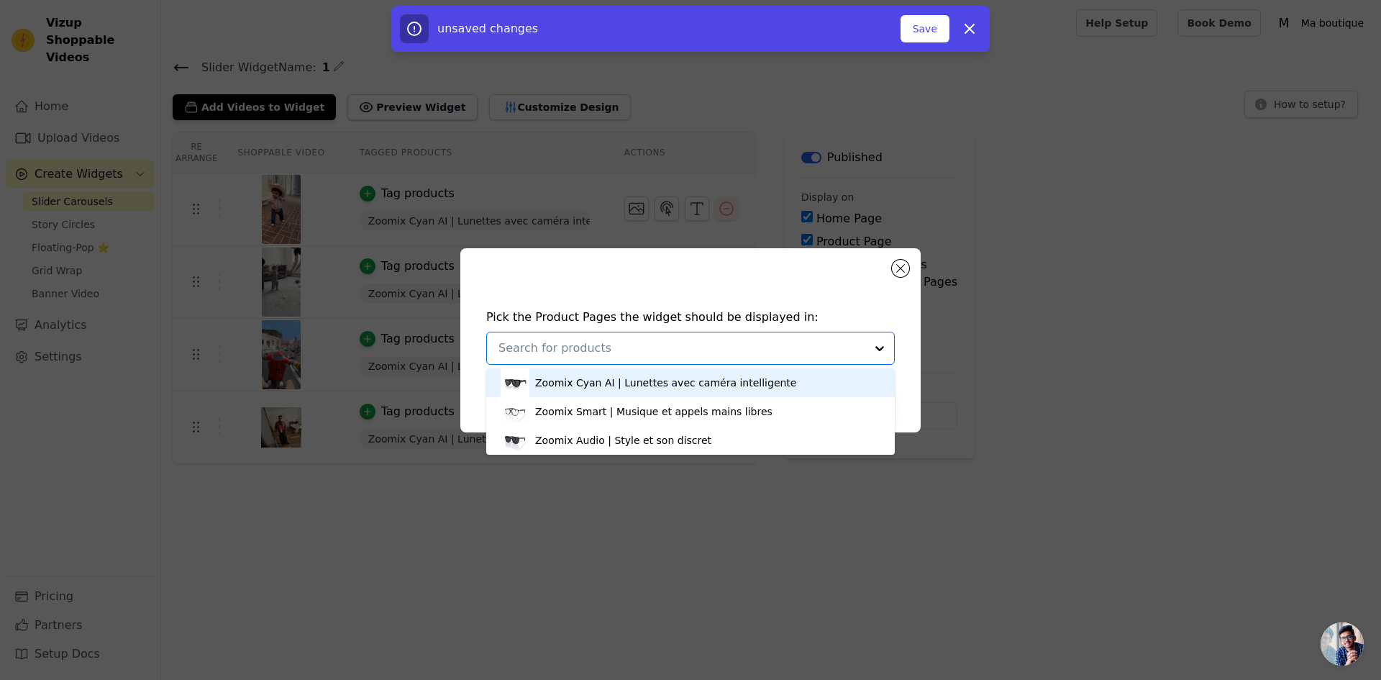
click at [639, 378] on div "Zoomix Cyan AI | Lunettes avec caméra intelligente" at bounding box center [665, 382] width 261 height 14
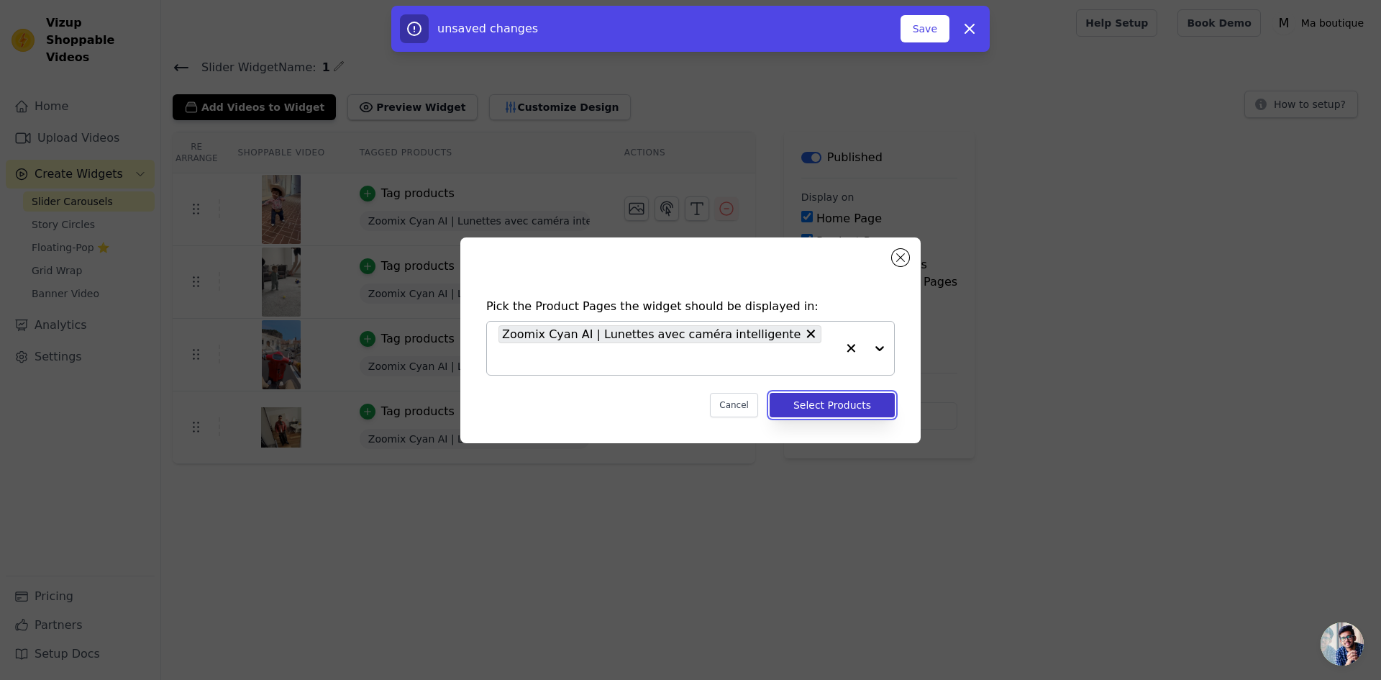
click at [853, 398] on button "Select Products" at bounding box center [832, 405] width 125 height 24
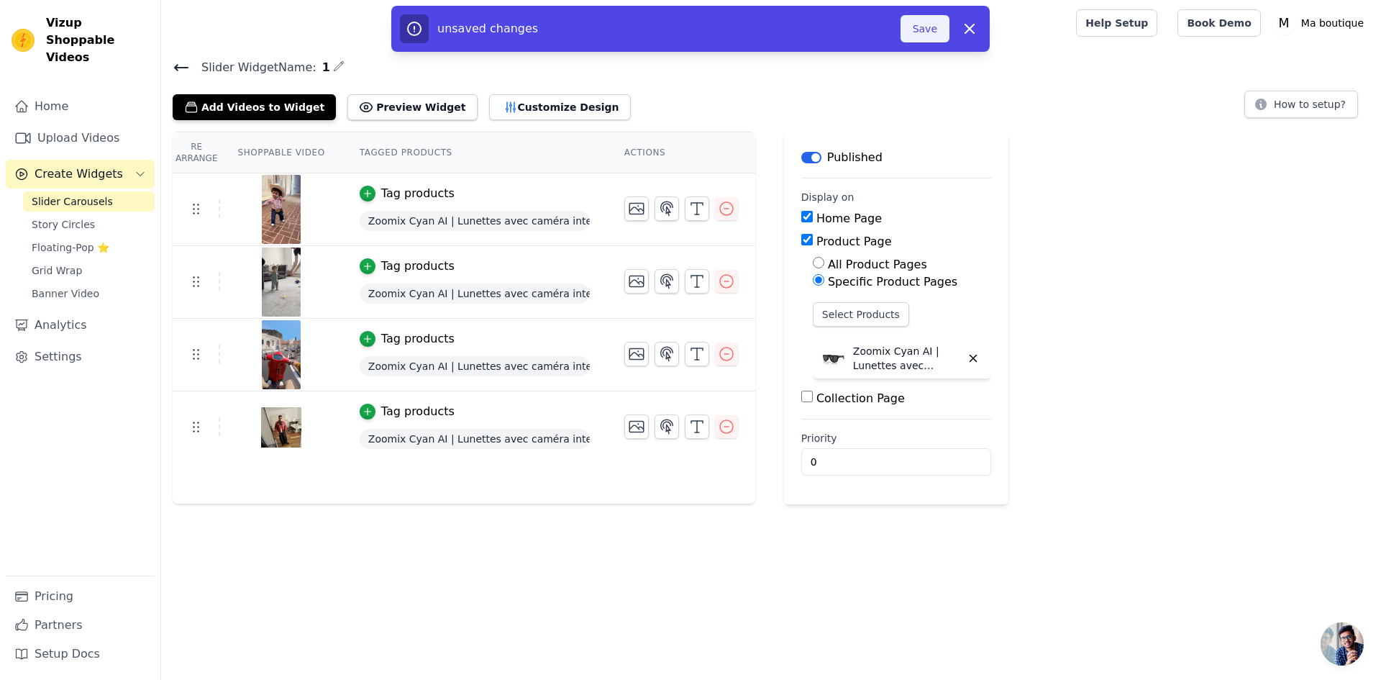
click at [932, 32] on button "Save" at bounding box center [925, 28] width 49 height 27
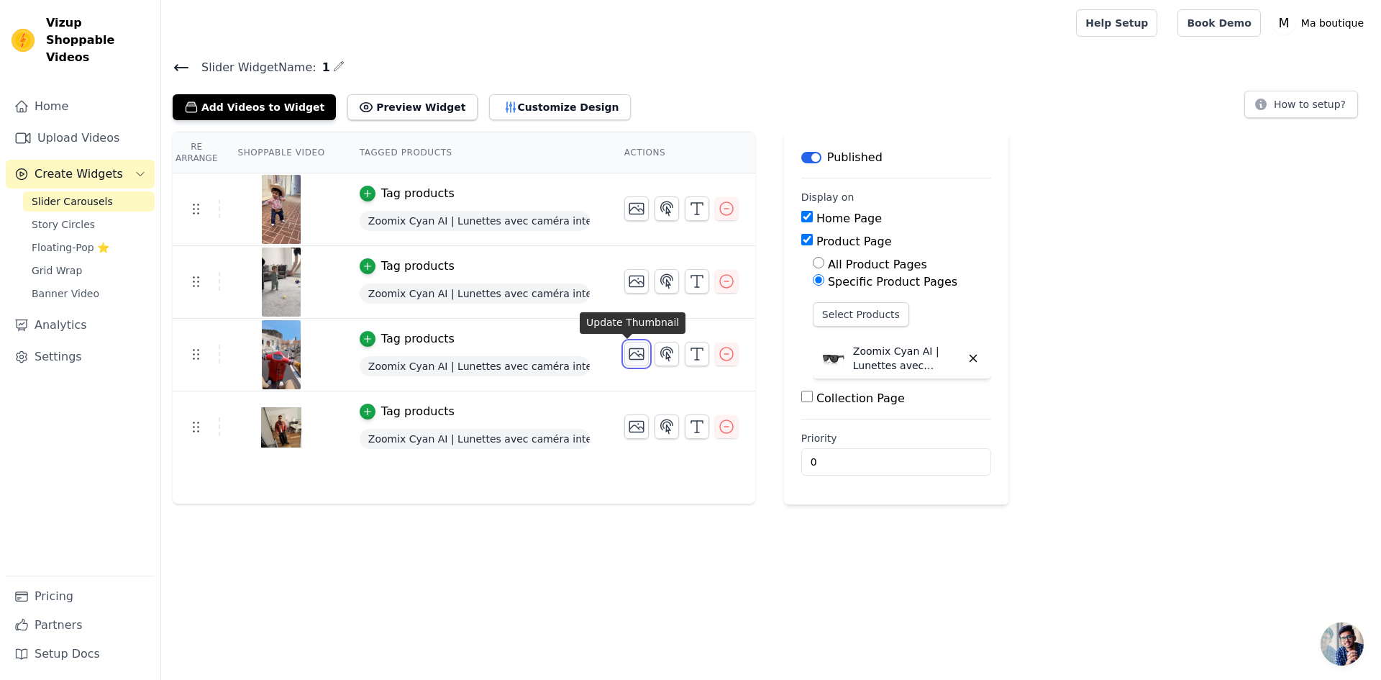
click at [624, 349] on button "button" at bounding box center [636, 354] width 24 height 24
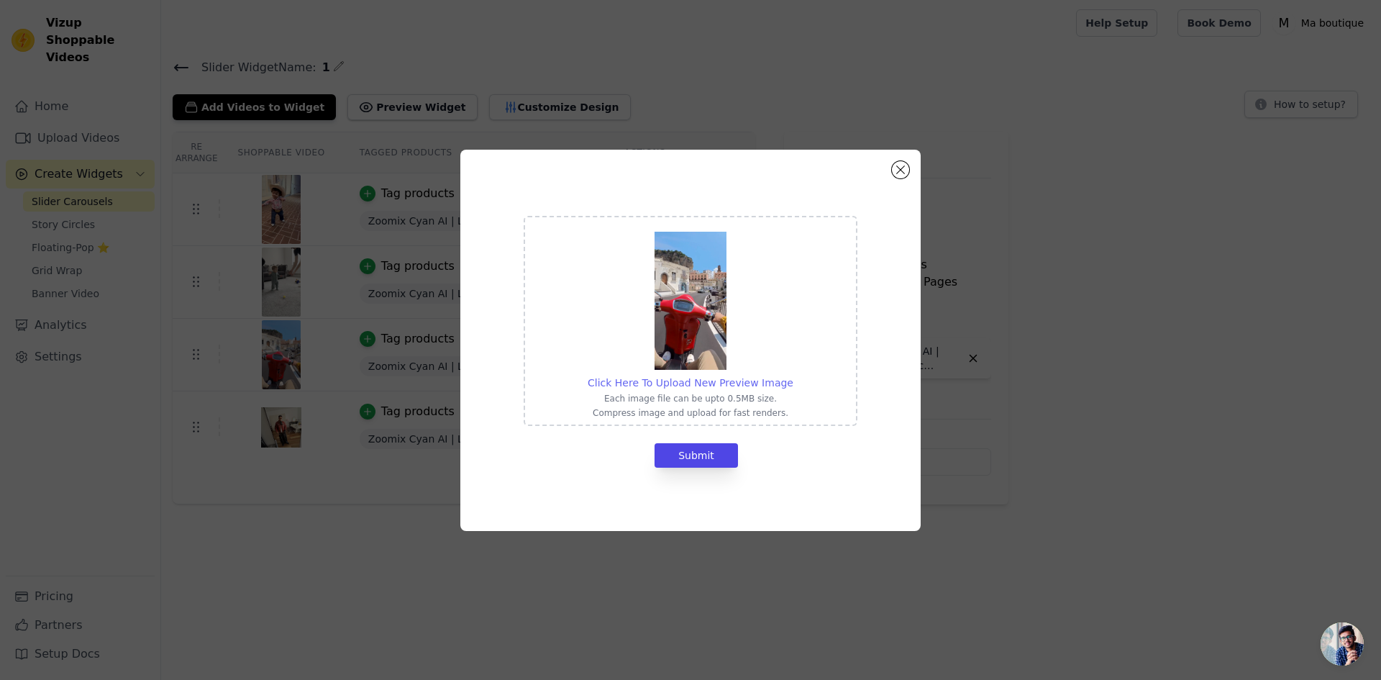
click at [715, 383] on span "Click Here To Upload New Preview Image" at bounding box center [691, 383] width 206 height 12
click at [793, 375] on input "Click Here To Upload New Preview Image Each image file can be upto 0.5MB size. …" at bounding box center [793, 375] width 1 height 1
click at [904, 168] on button "Close modal" at bounding box center [900, 169] width 17 height 17
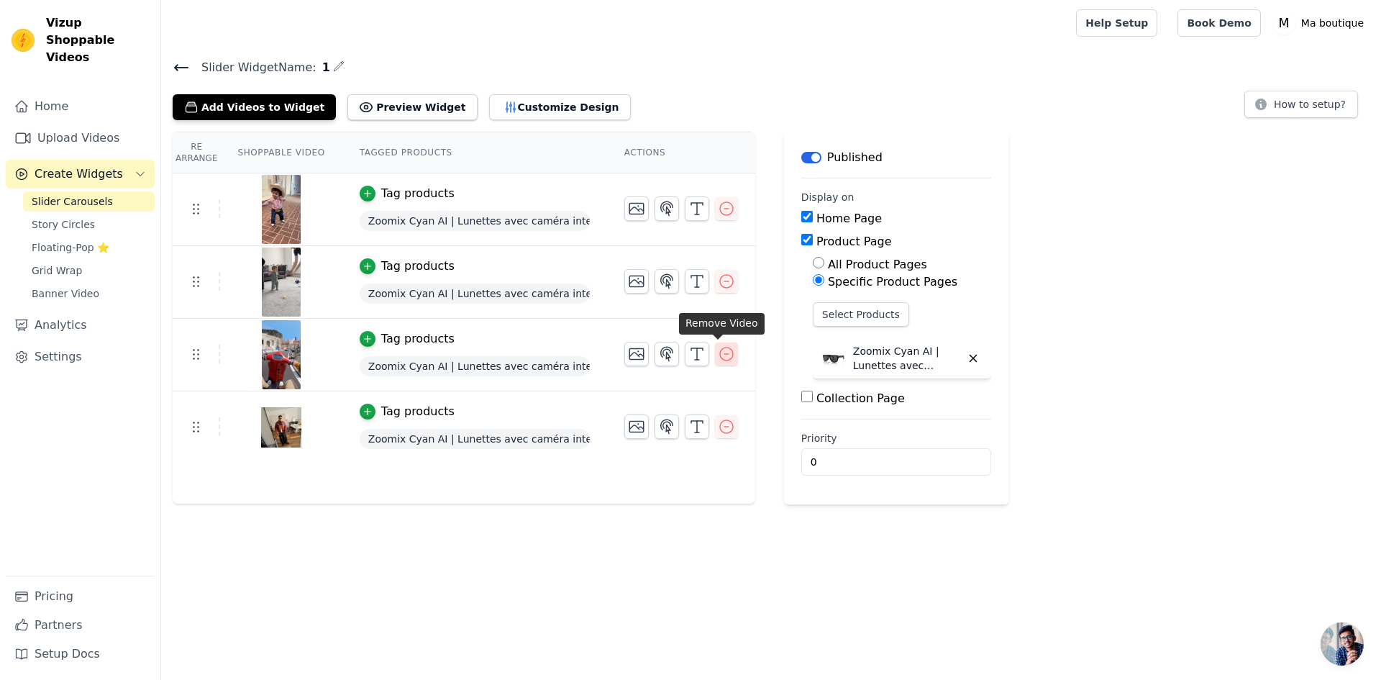
click at [720, 352] on icon "button" at bounding box center [726, 353] width 13 height 13
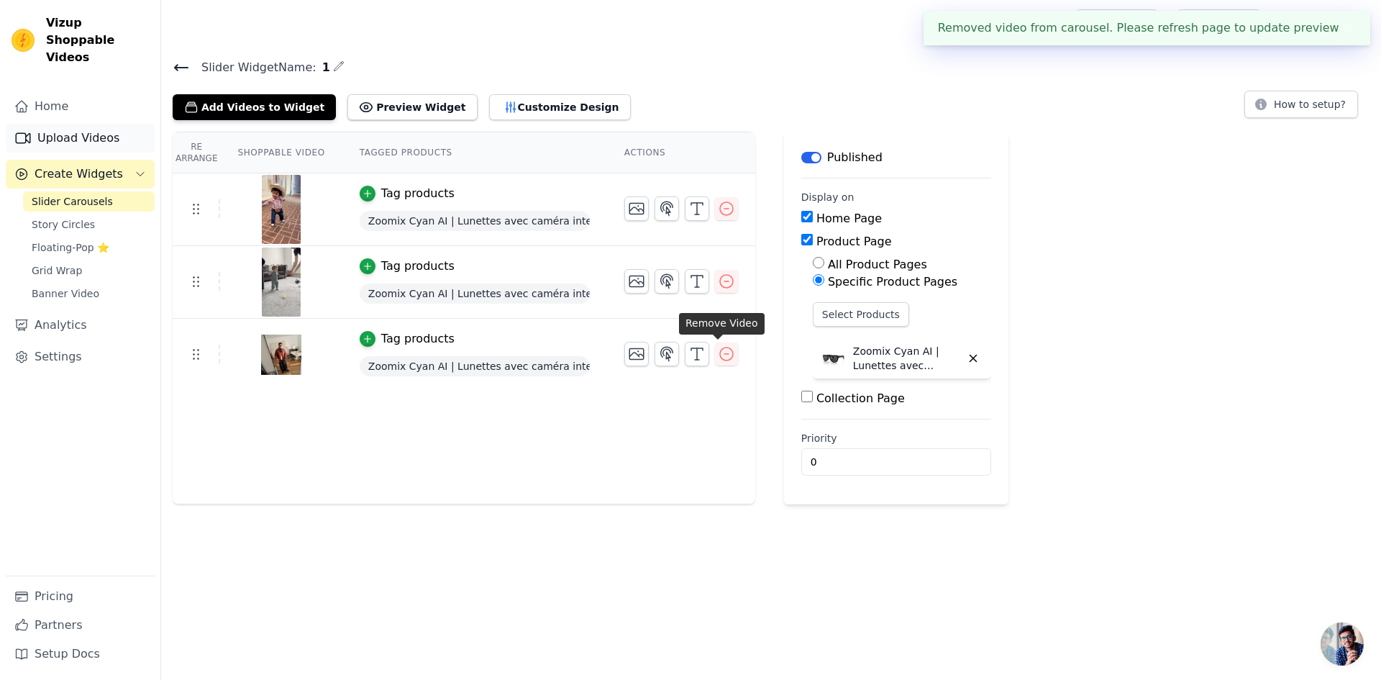
click at [80, 124] on link "Upload Videos" at bounding box center [80, 138] width 149 height 29
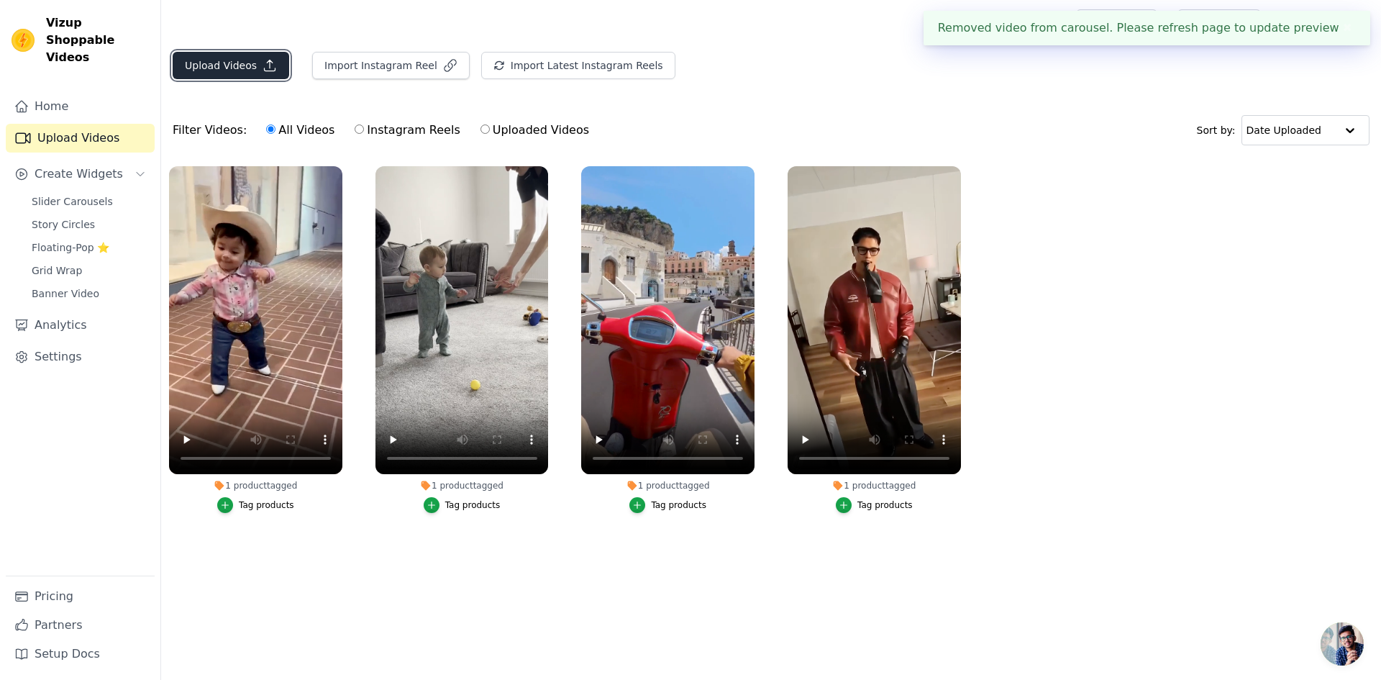
click at [218, 66] on button "Upload Videos" at bounding box center [231, 65] width 117 height 27
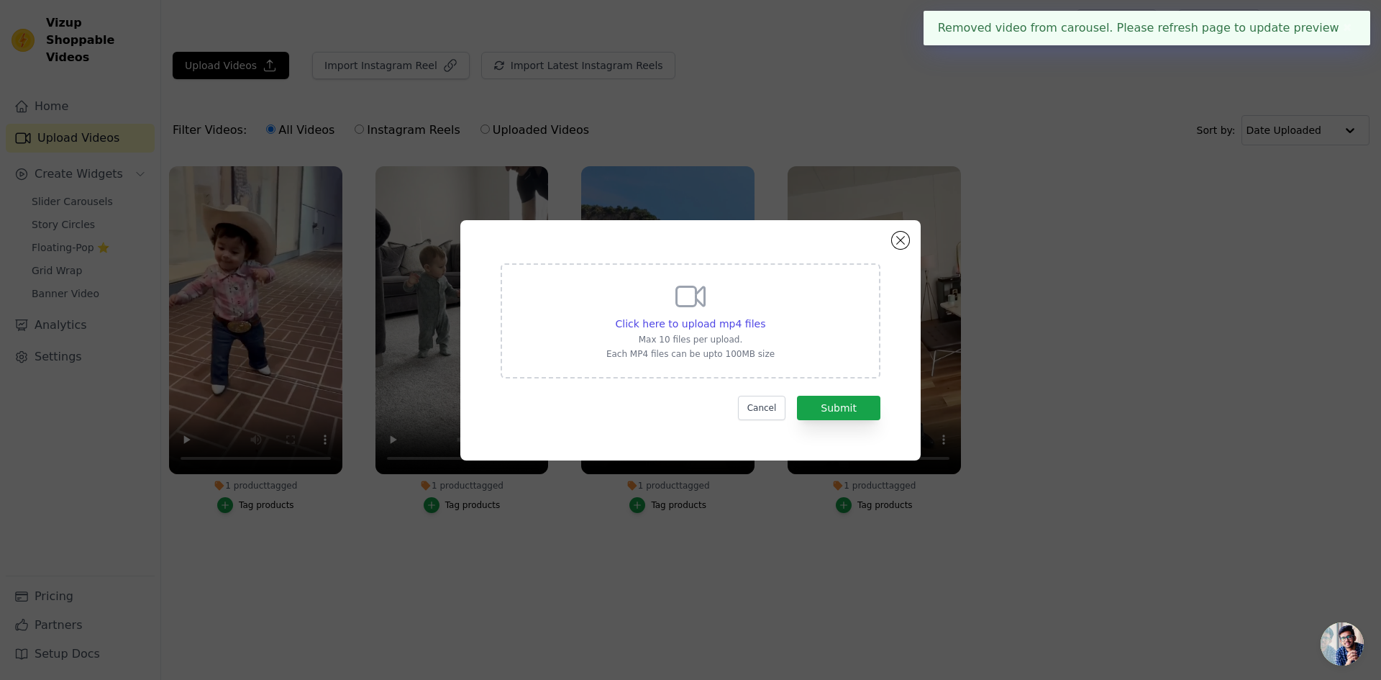
click at [716, 303] on div "Click here to upload mp4 files Max 10 files per upload. Each MP4 files can be u…" at bounding box center [690, 319] width 168 height 81
click at [765, 316] on input "Click here to upload mp4 files Max 10 files per upload. Each MP4 files can be u…" at bounding box center [765, 316] width 1 height 1
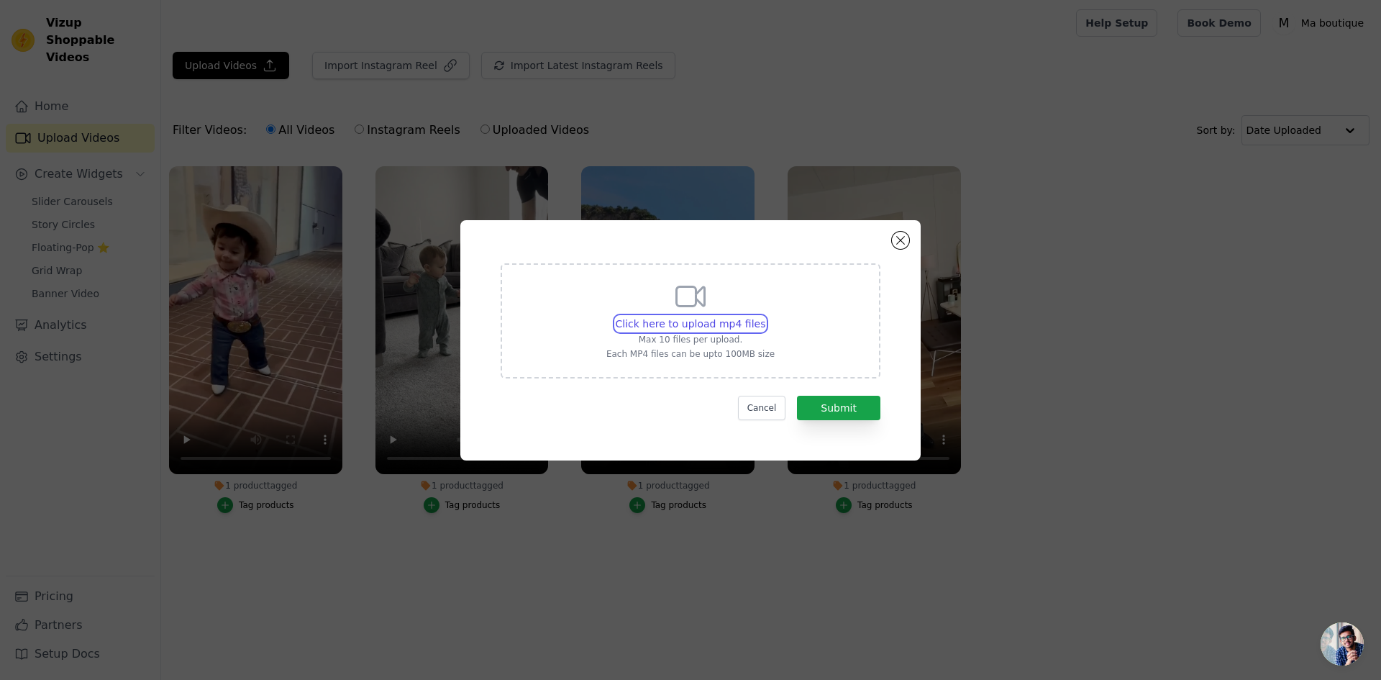
type input "C:\fakepath\8e07f179-23fd-4ad5-a6da-4a5fbaa90eae.mp4"
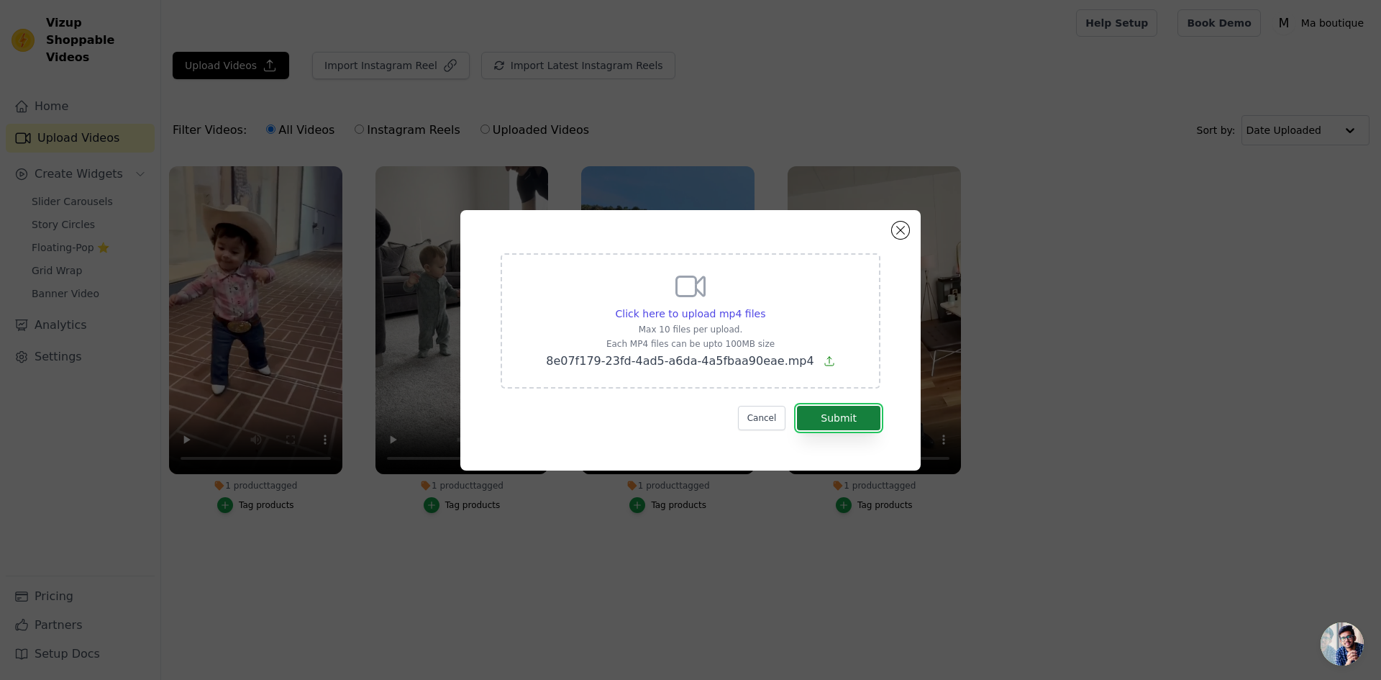
click at [850, 414] on button "Submit" at bounding box center [838, 418] width 83 height 24
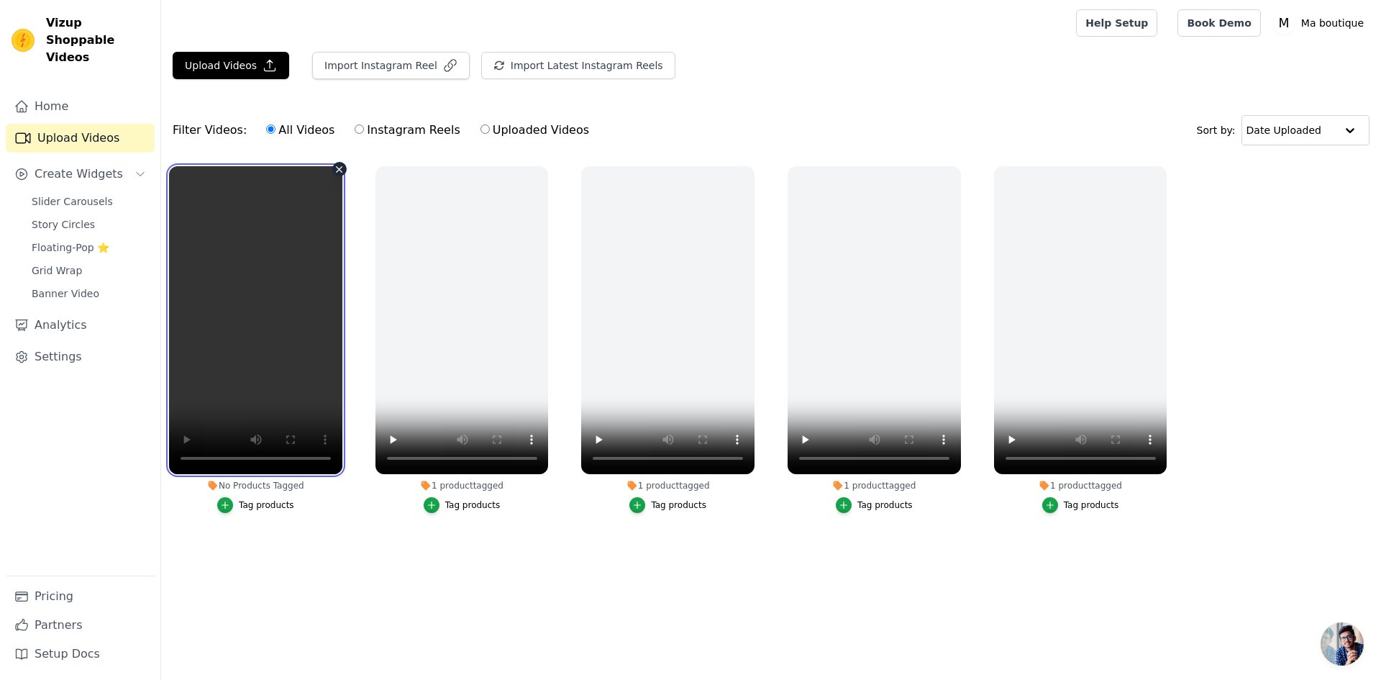
click at [246, 334] on video at bounding box center [255, 320] width 173 height 308
click at [337, 169] on icon "button" at bounding box center [339, 169] width 11 height 11
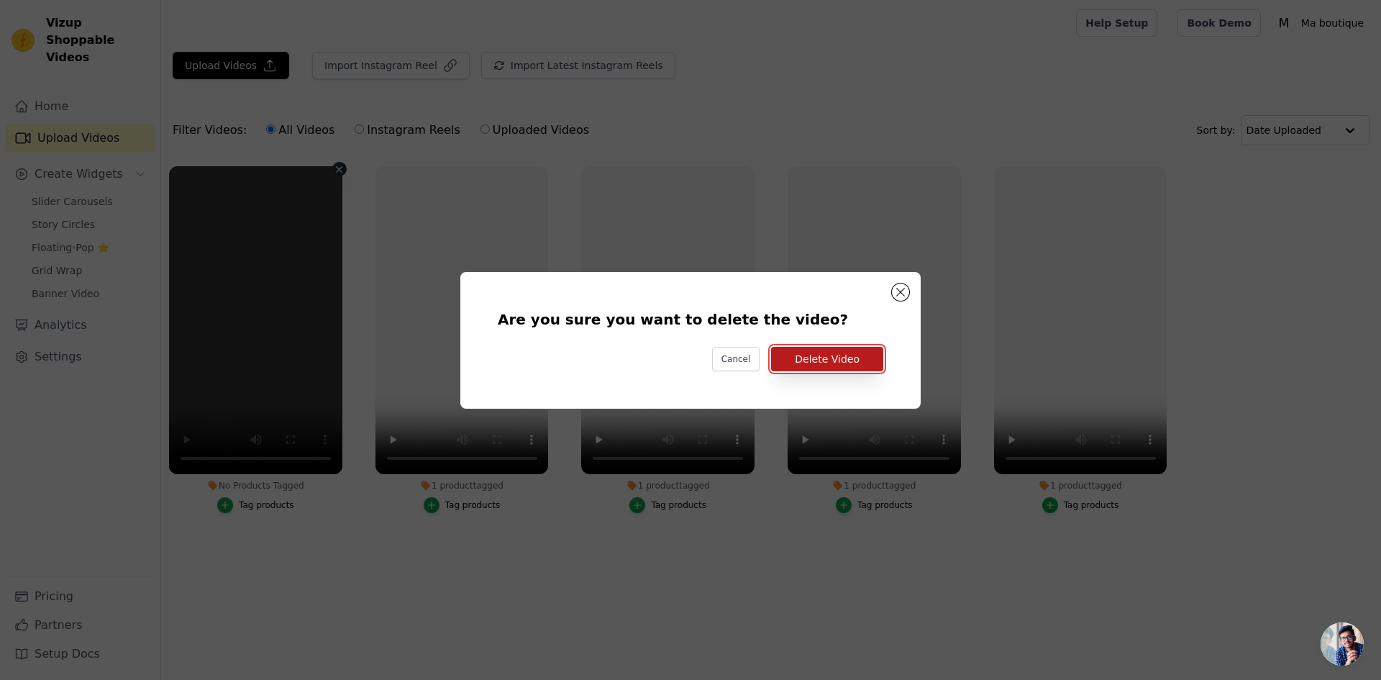
click at [818, 357] on button "Delete Video" at bounding box center [827, 359] width 112 height 24
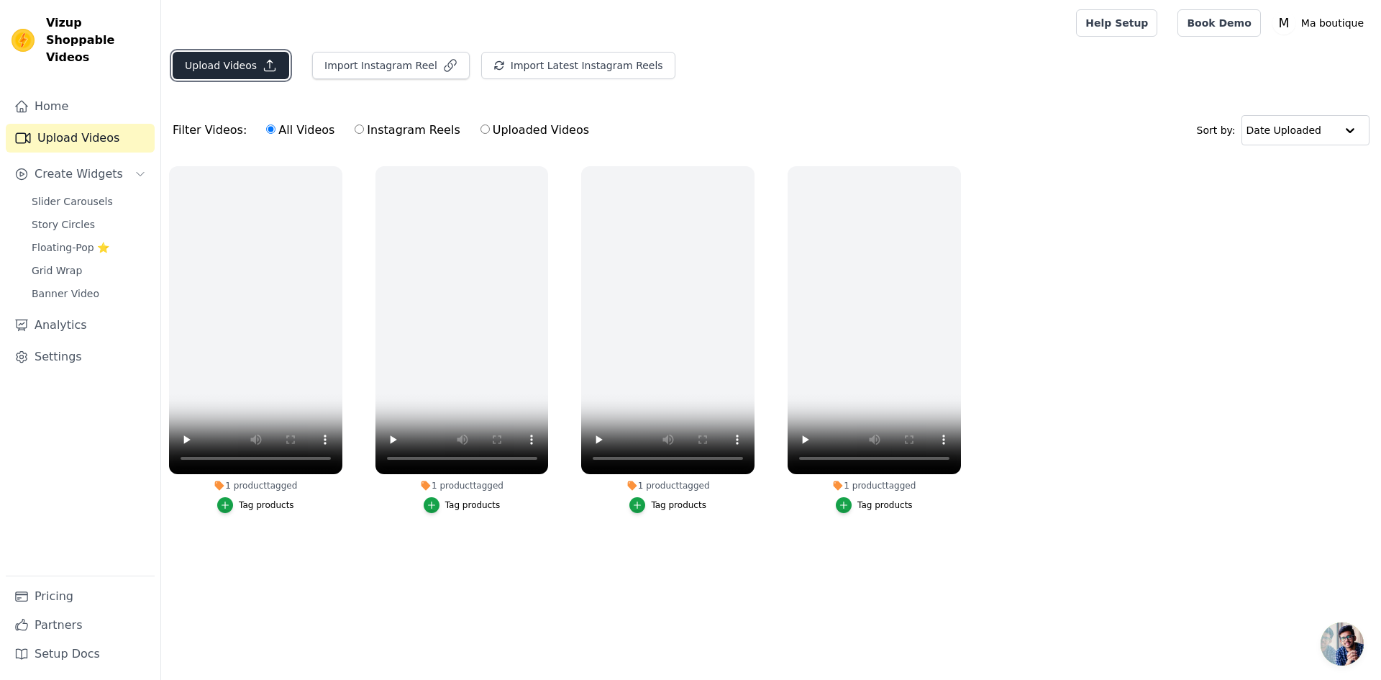
click at [233, 67] on button "Upload Videos" at bounding box center [231, 65] width 117 height 27
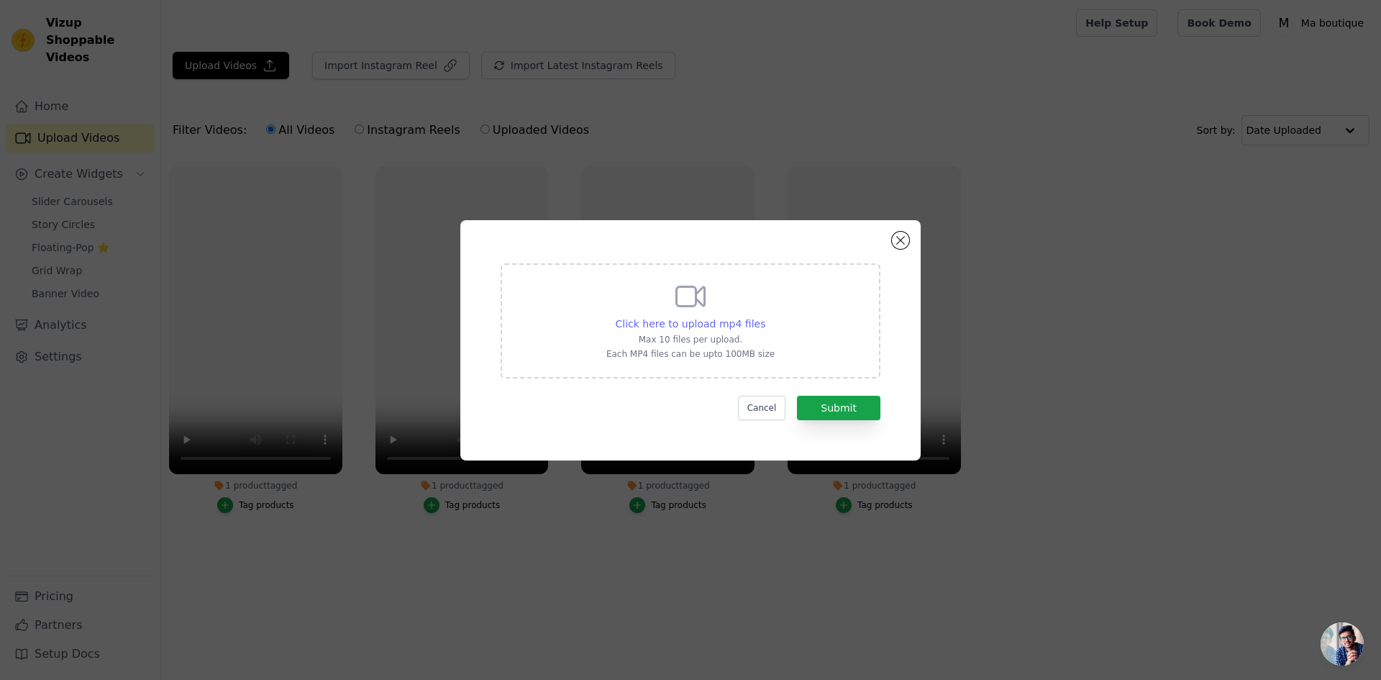
click at [682, 318] on span "Click here to upload mp4 files" at bounding box center [691, 324] width 150 height 12
click at [765, 316] on input "Click here to upload mp4 files Max 10 files per upload. Each MP4 files can be u…" at bounding box center [765, 316] width 1 height 1
type input "C:\fakepath\video chat zen ai.mp4"
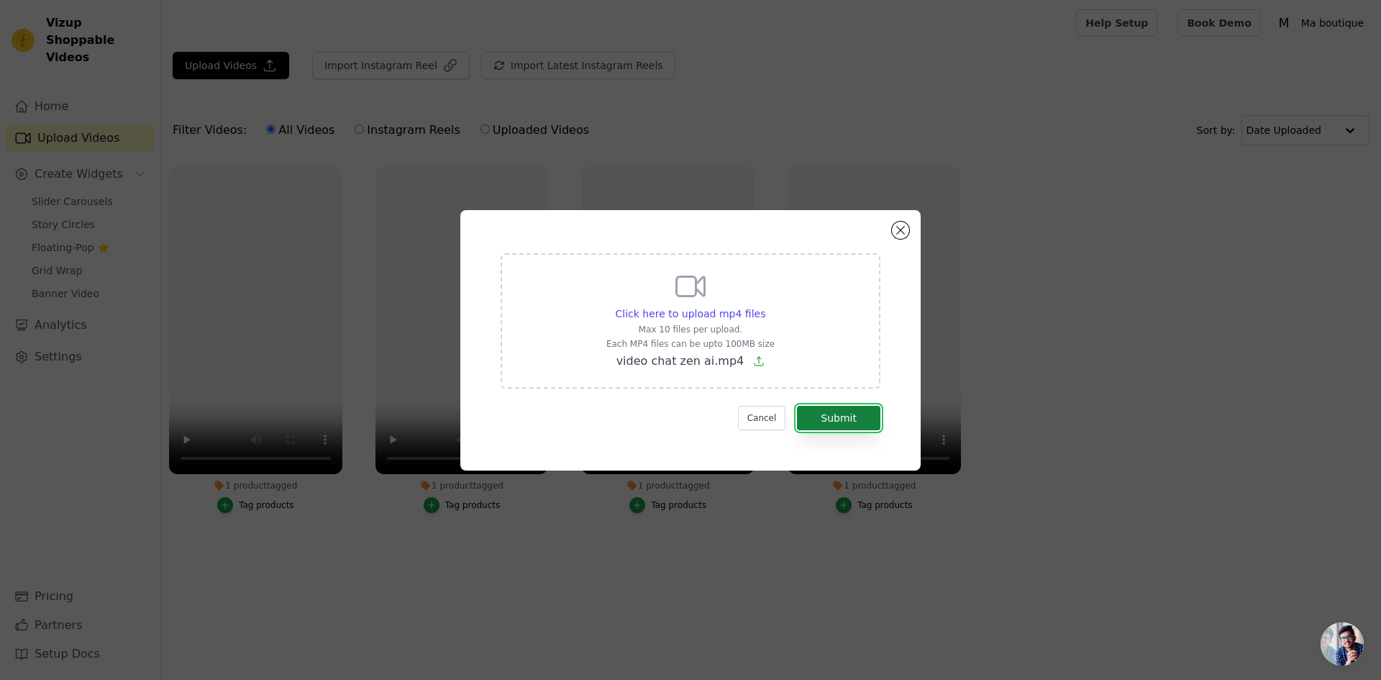
click at [839, 424] on button "Submit" at bounding box center [838, 418] width 83 height 24
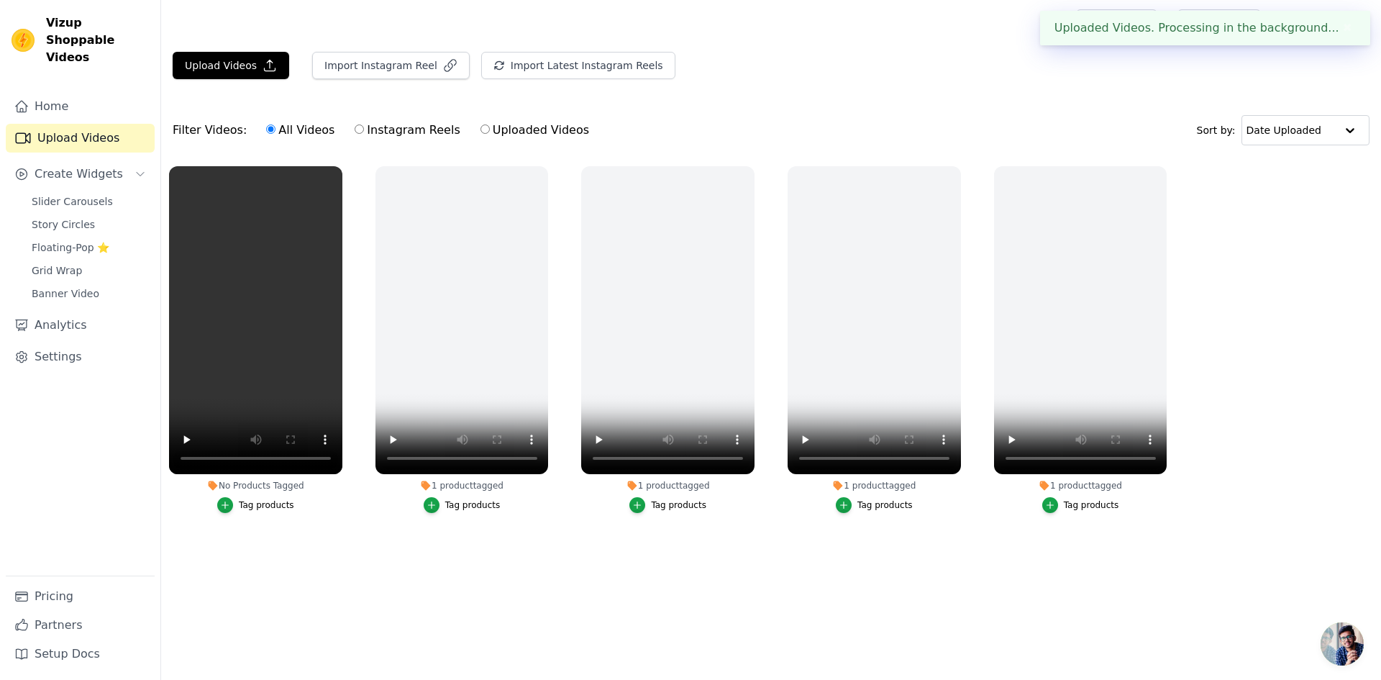
click at [260, 506] on div "Tag products" at bounding box center [266, 505] width 55 height 12
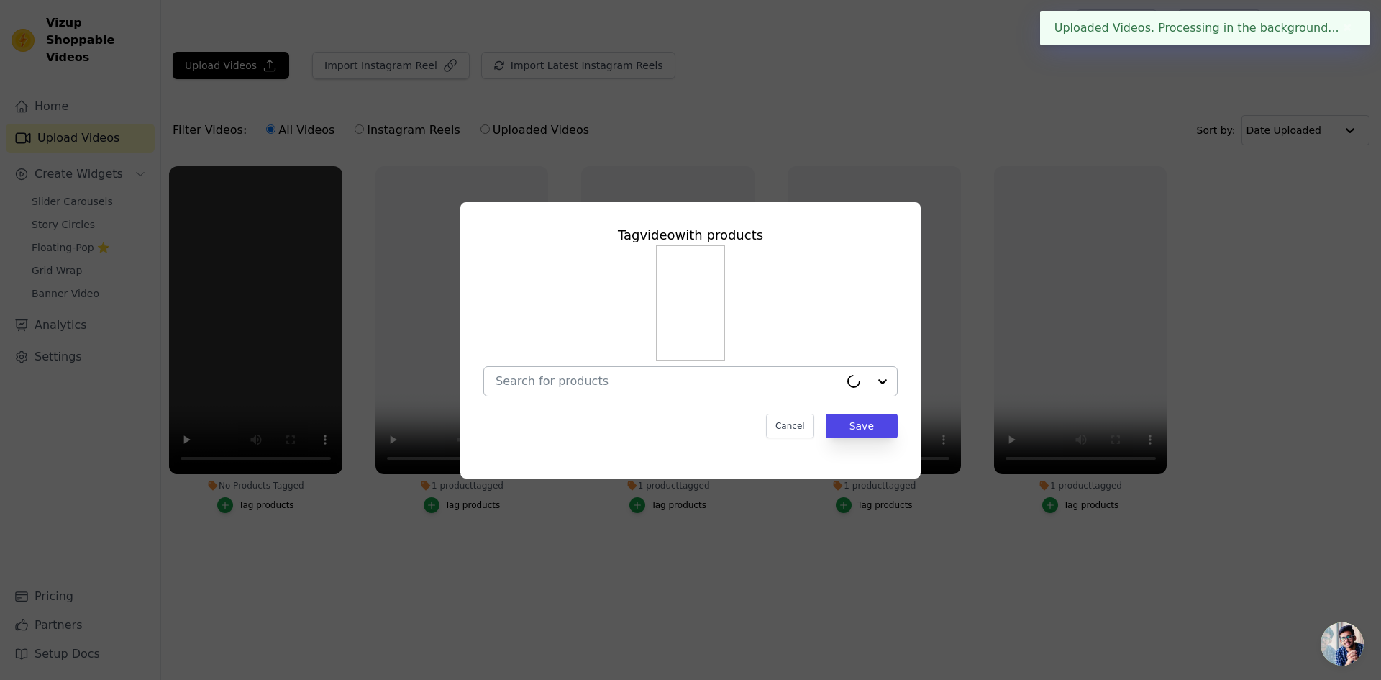
click at [860, 376] on icon at bounding box center [854, 381] width 18 height 18
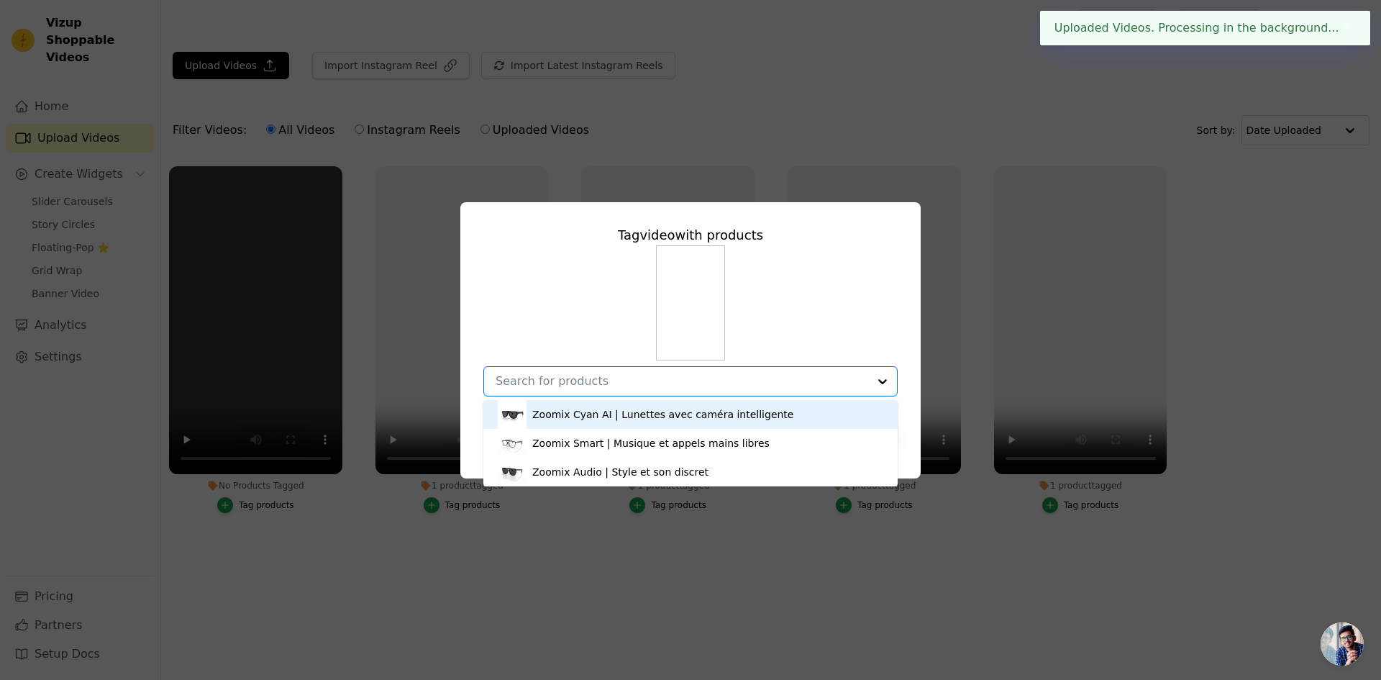
click at [823, 419] on div "Zoomix Cyan AI | Lunettes avec caméra intelligente" at bounding box center [691, 414] width 386 height 29
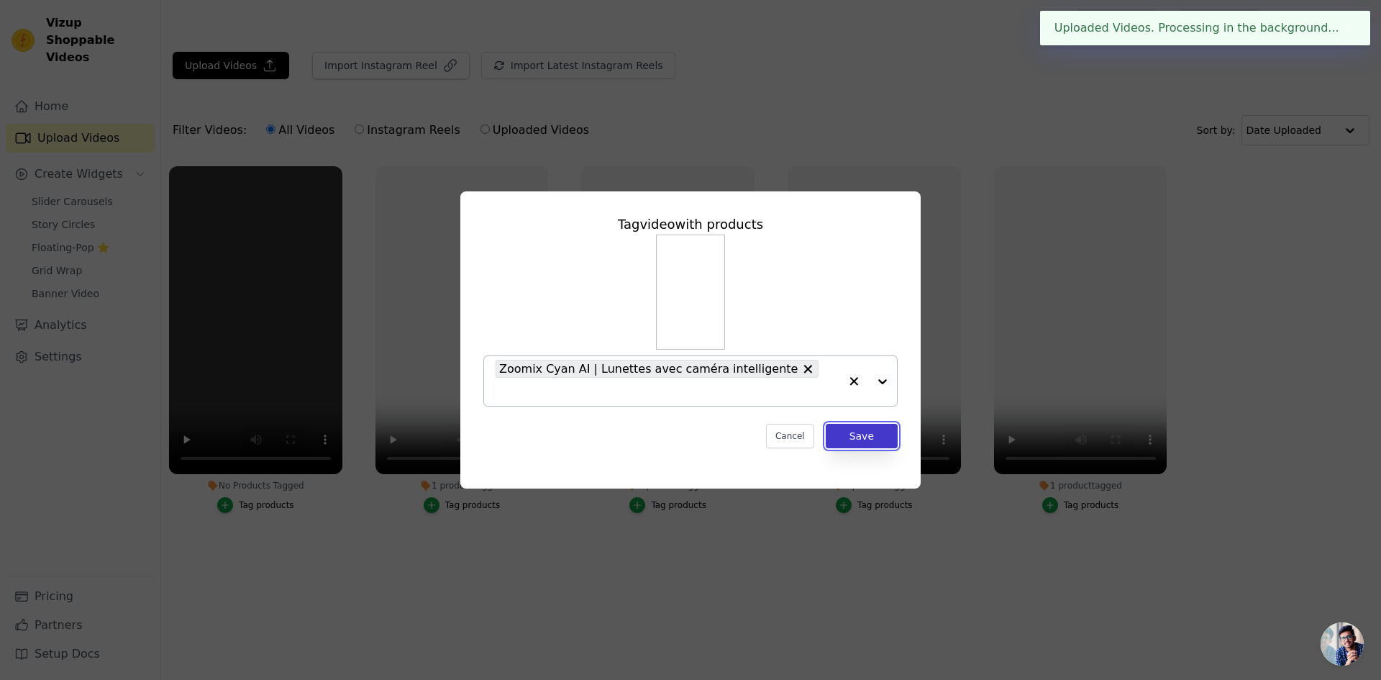
click at [865, 430] on button "Save" at bounding box center [862, 436] width 72 height 24
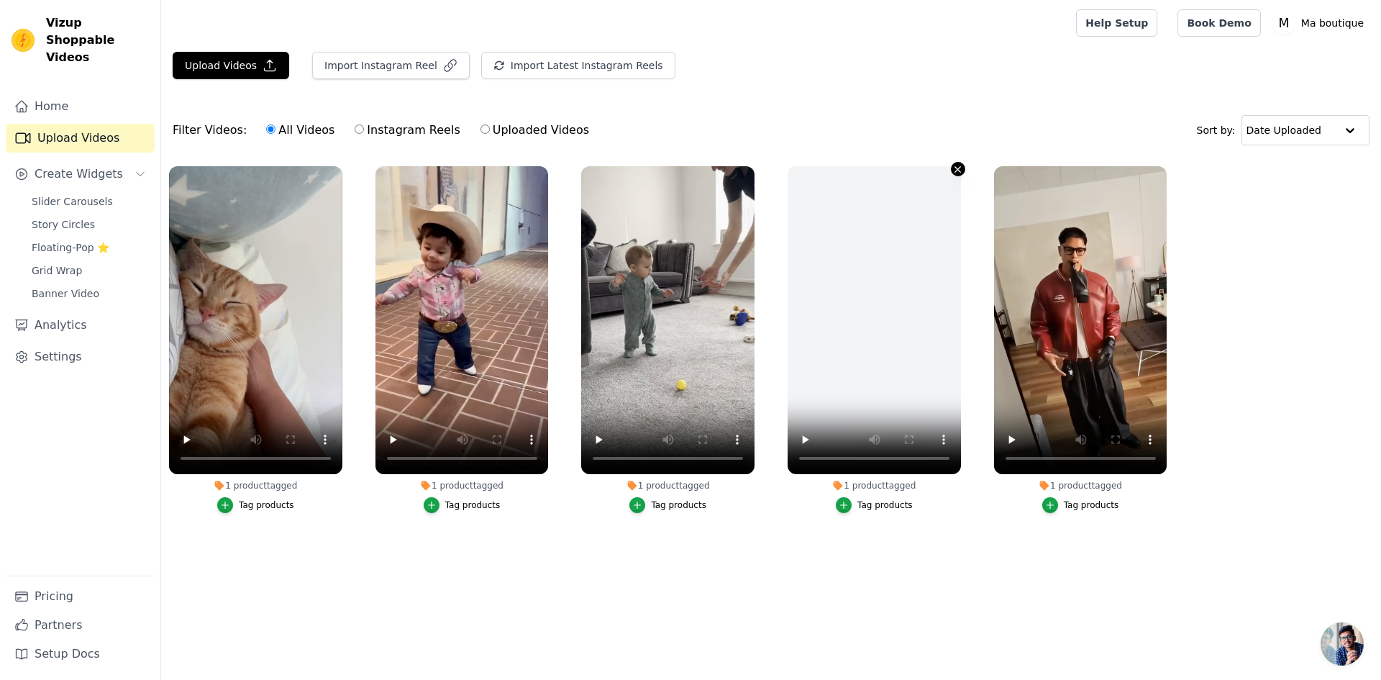
click at [956, 173] on icon "button" at bounding box center [957, 169] width 11 height 11
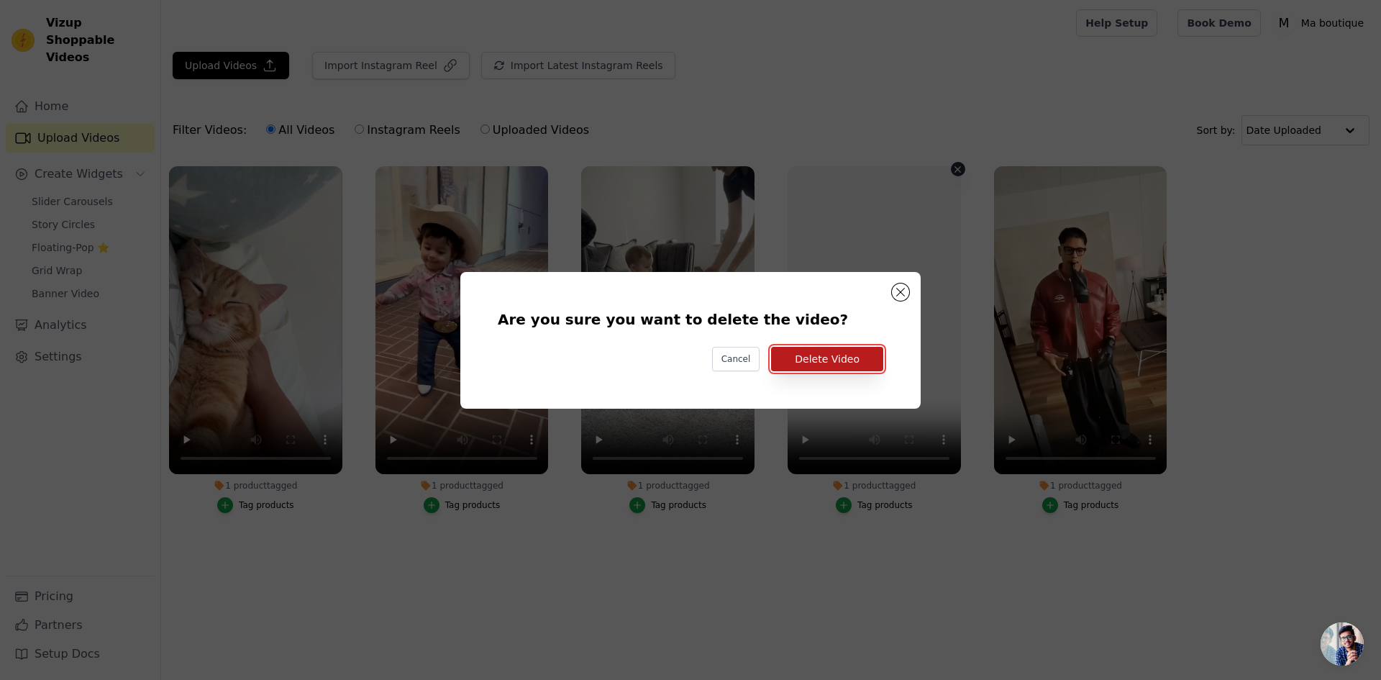
click at [832, 352] on button "Delete Video" at bounding box center [827, 359] width 112 height 24
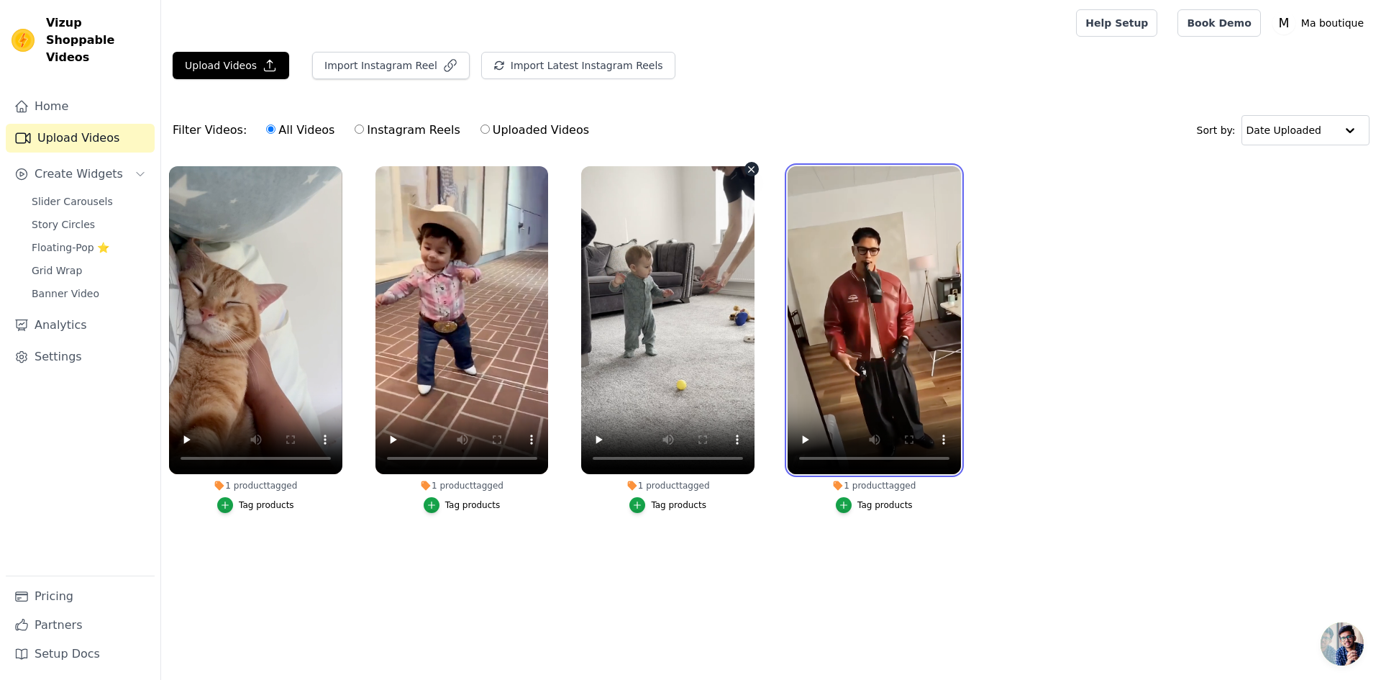
drag, startPoint x: 873, startPoint y: 326, endPoint x: 704, endPoint y: 323, distance: 169.1
click at [704, 323] on ul "1 product tagged Tag products 1 product tagged Tag products 1 product tagged Ta…" at bounding box center [771, 353] width 1220 height 391
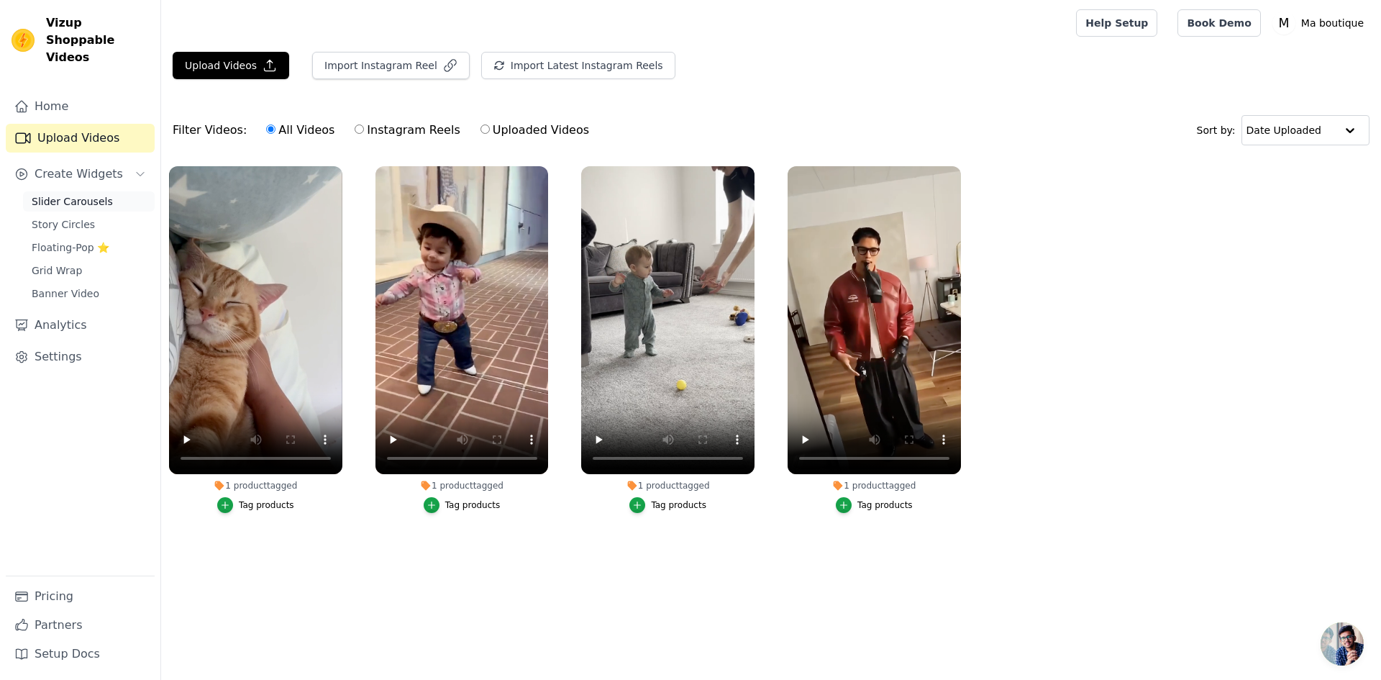
click at [74, 194] on span "Slider Carousels" at bounding box center [72, 201] width 81 height 14
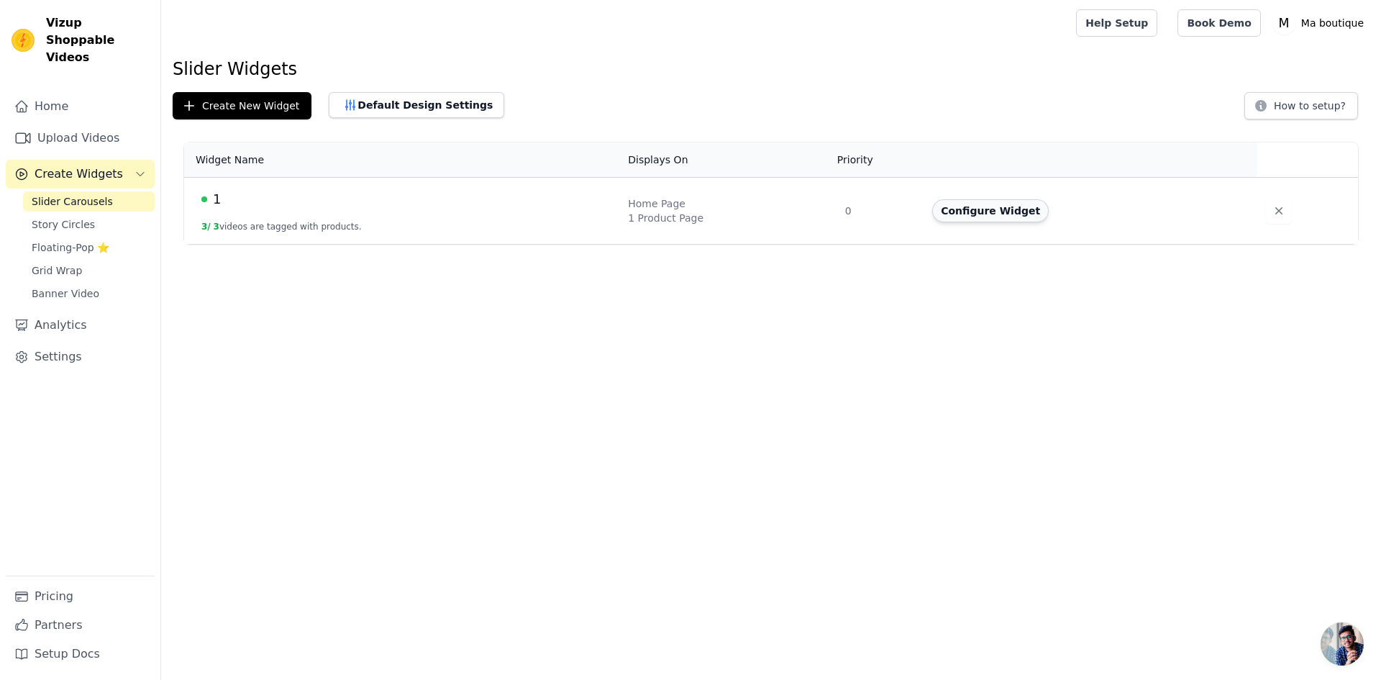
click at [1007, 209] on button "Configure Widget" at bounding box center [990, 210] width 117 height 23
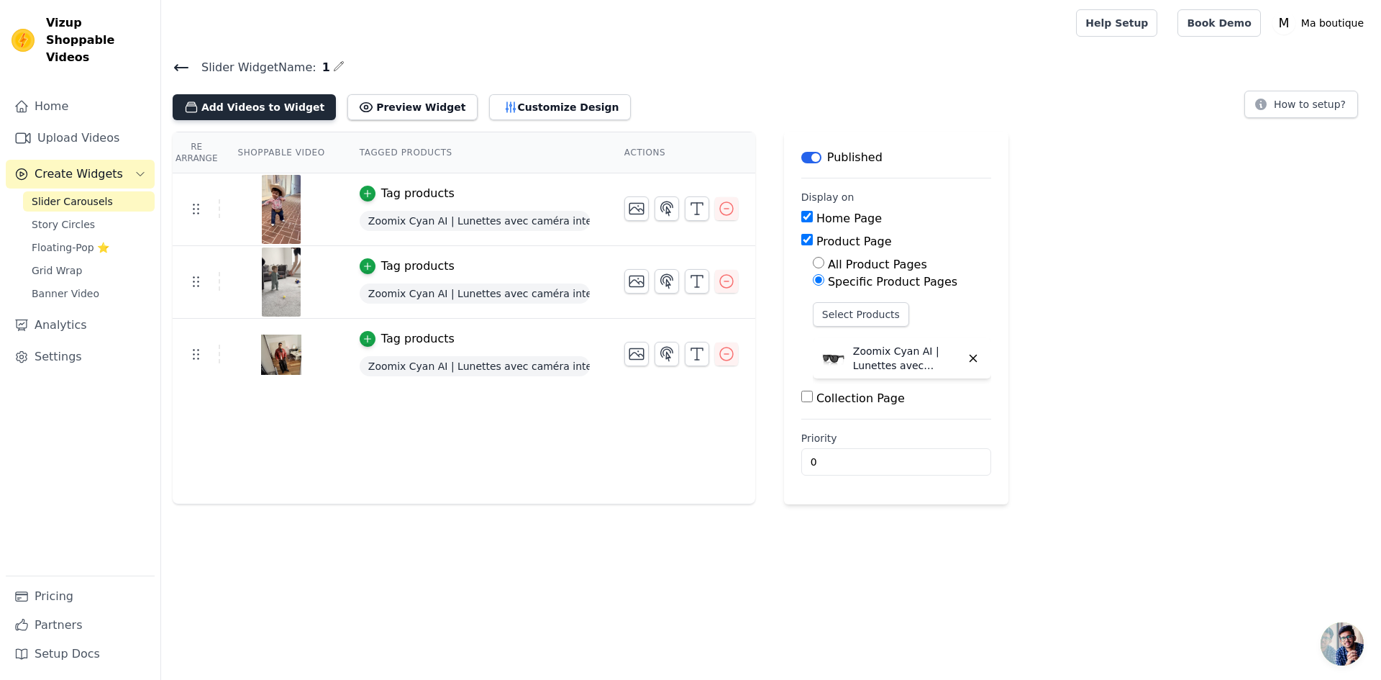
click at [268, 111] on button "Add Videos to Widget" at bounding box center [254, 107] width 163 height 26
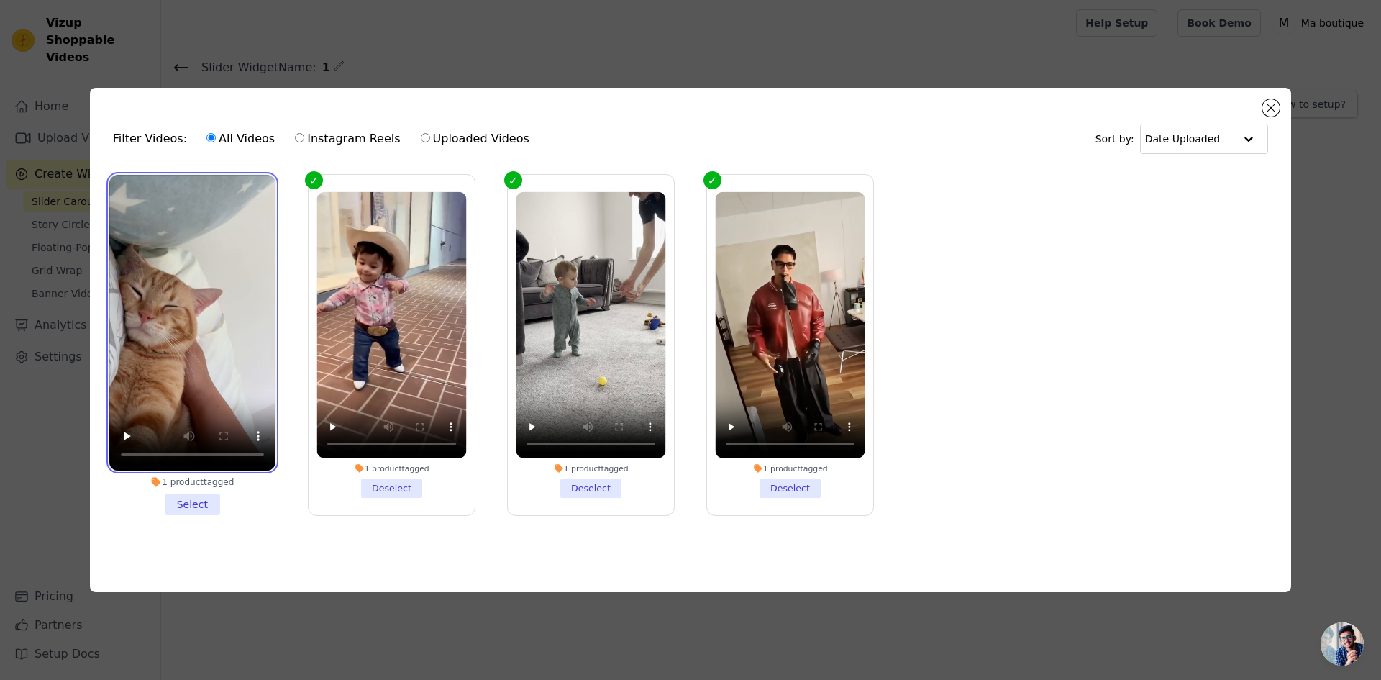
click at [165, 206] on video at bounding box center [192, 323] width 166 height 296
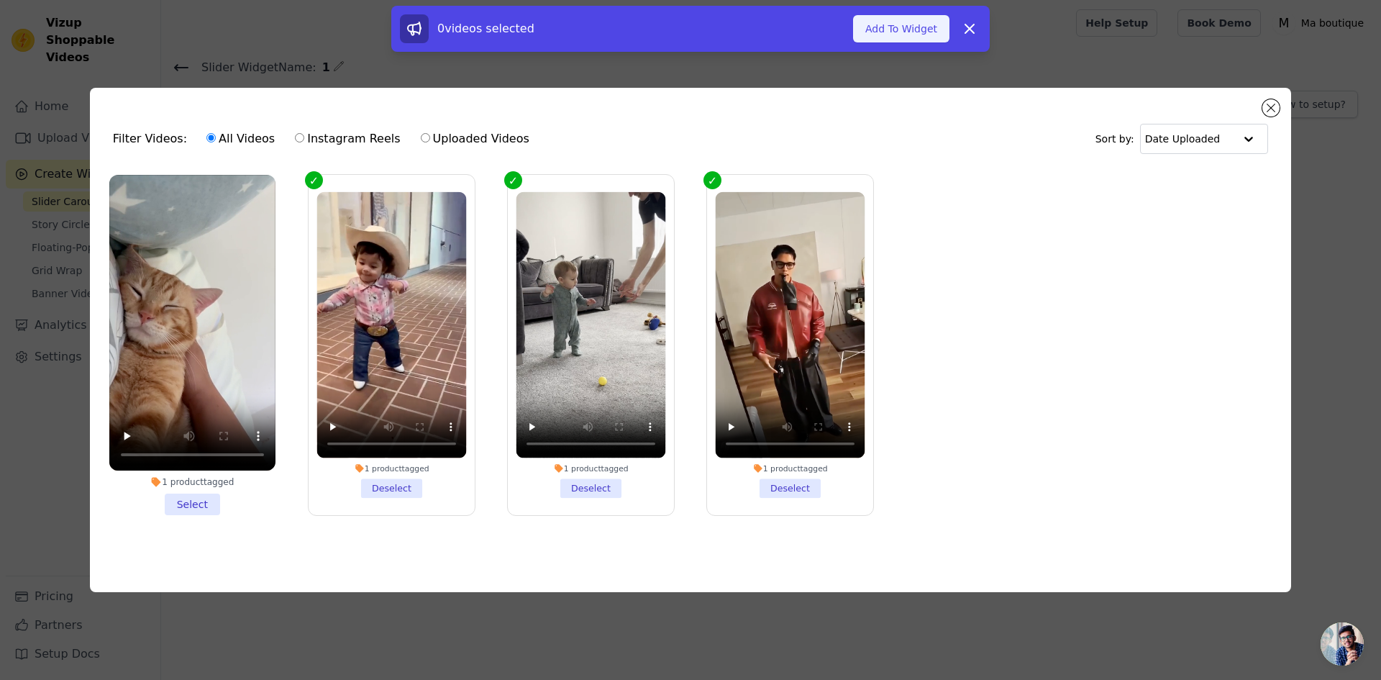
click at [887, 30] on button "Add To Widget" at bounding box center [901, 28] width 96 height 27
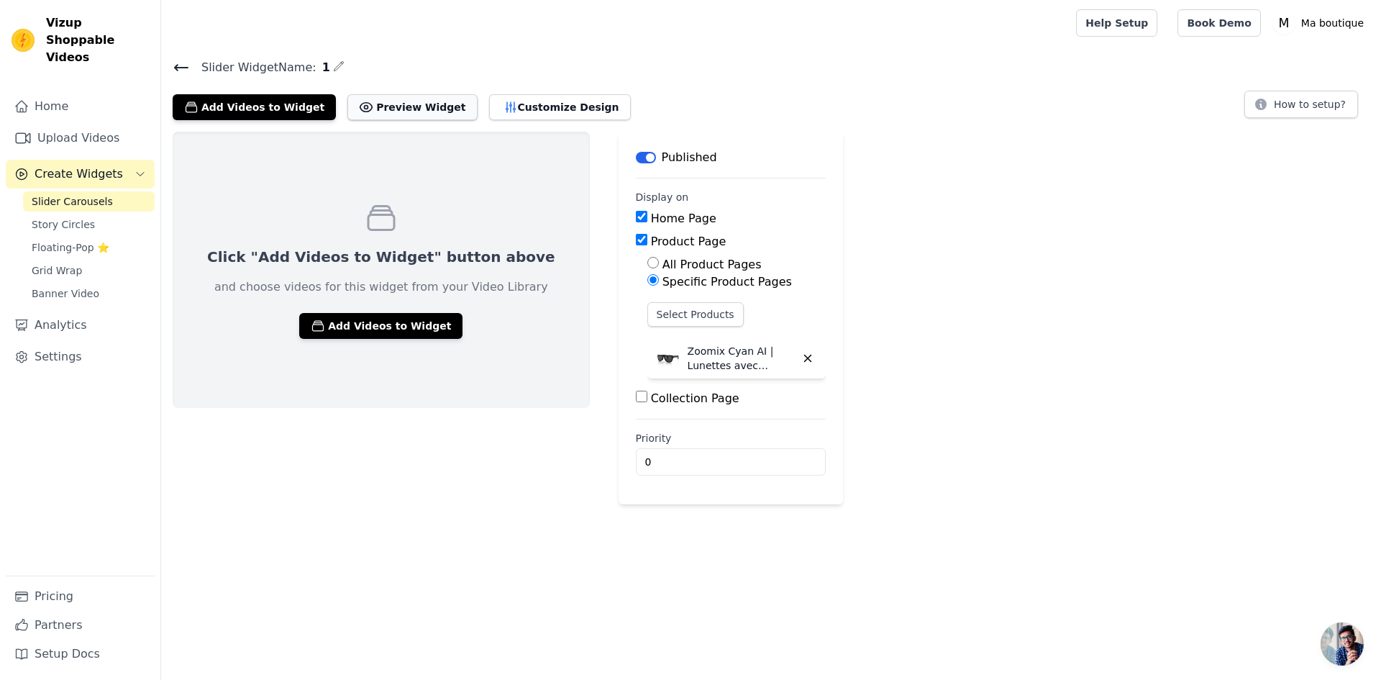
click at [393, 108] on button "Preview Widget" at bounding box center [411, 107] width 129 height 26
click at [179, 65] on icon at bounding box center [181, 67] width 17 height 17
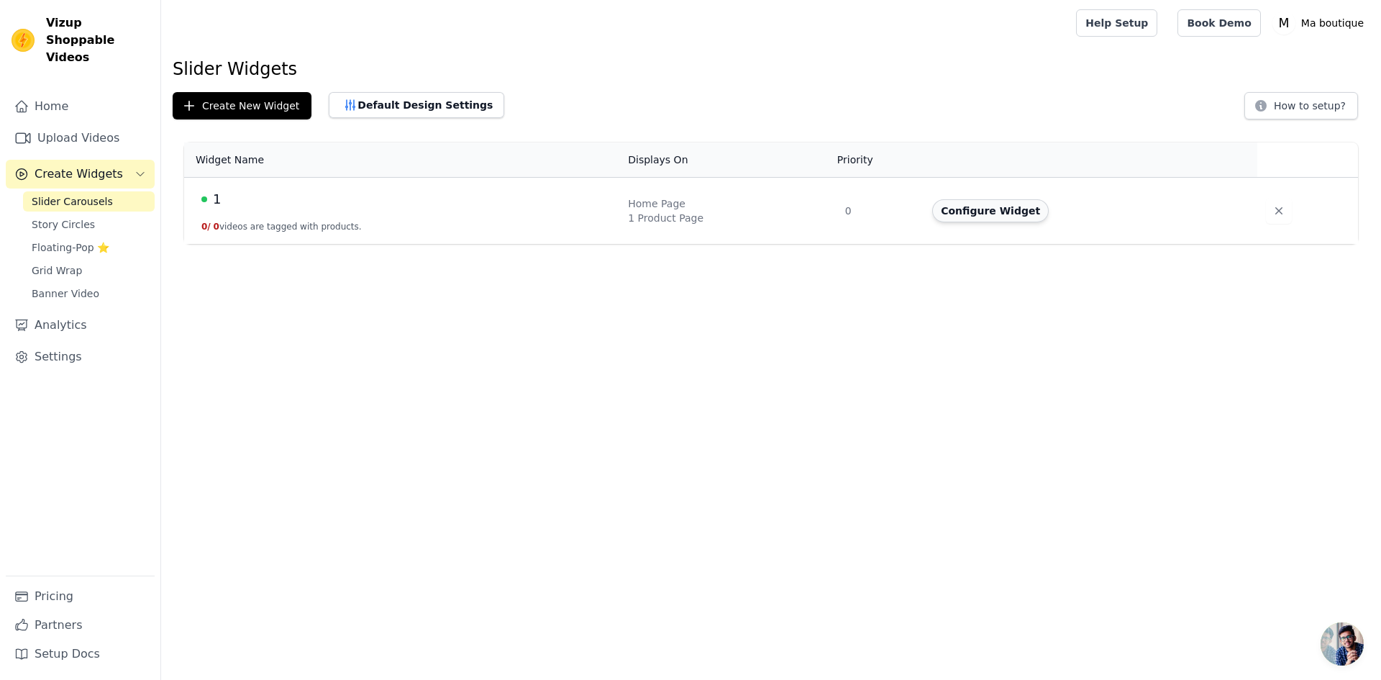
click at [981, 214] on button "Configure Widget" at bounding box center [990, 210] width 117 height 23
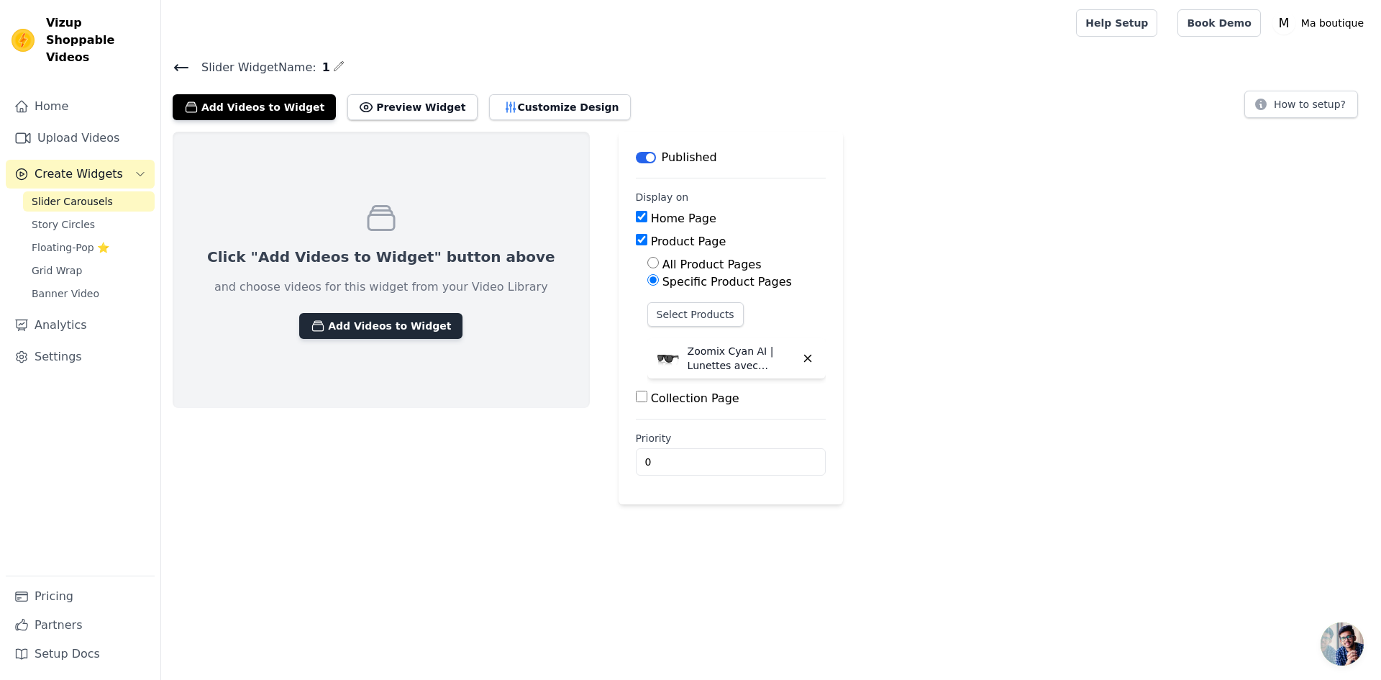
click at [332, 327] on button "Add Videos to Widget" at bounding box center [380, 326] width 163 height 26
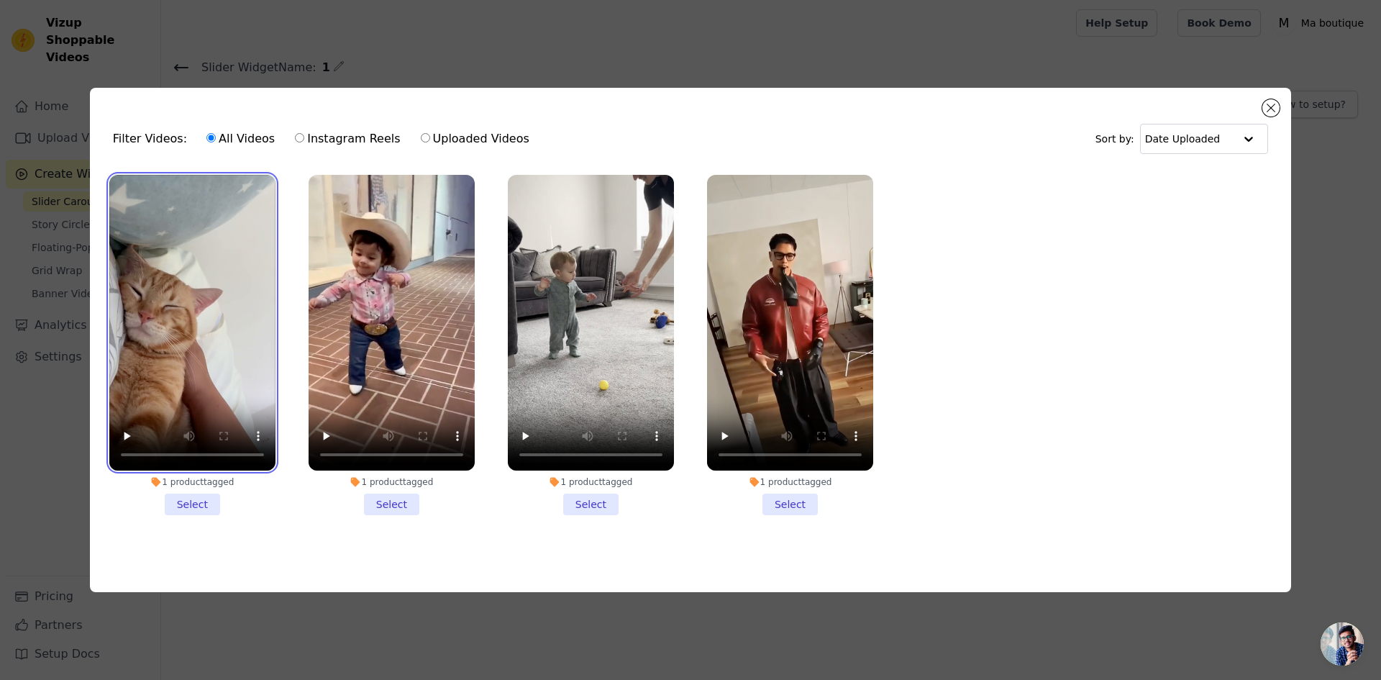
click at [163, 299] on video at bounding box center [192, 323] width 166 height 296
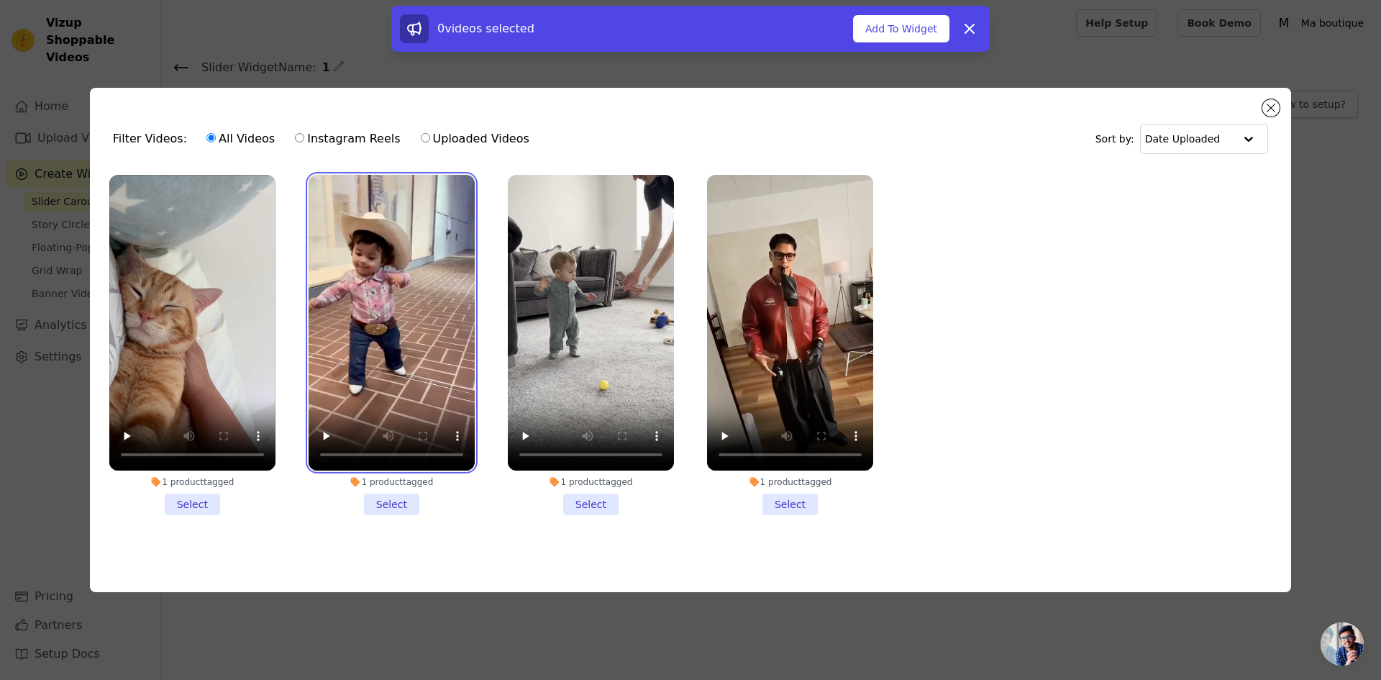
click at [403, 292] on video at bounding box center [392, 323] width 166 height 296
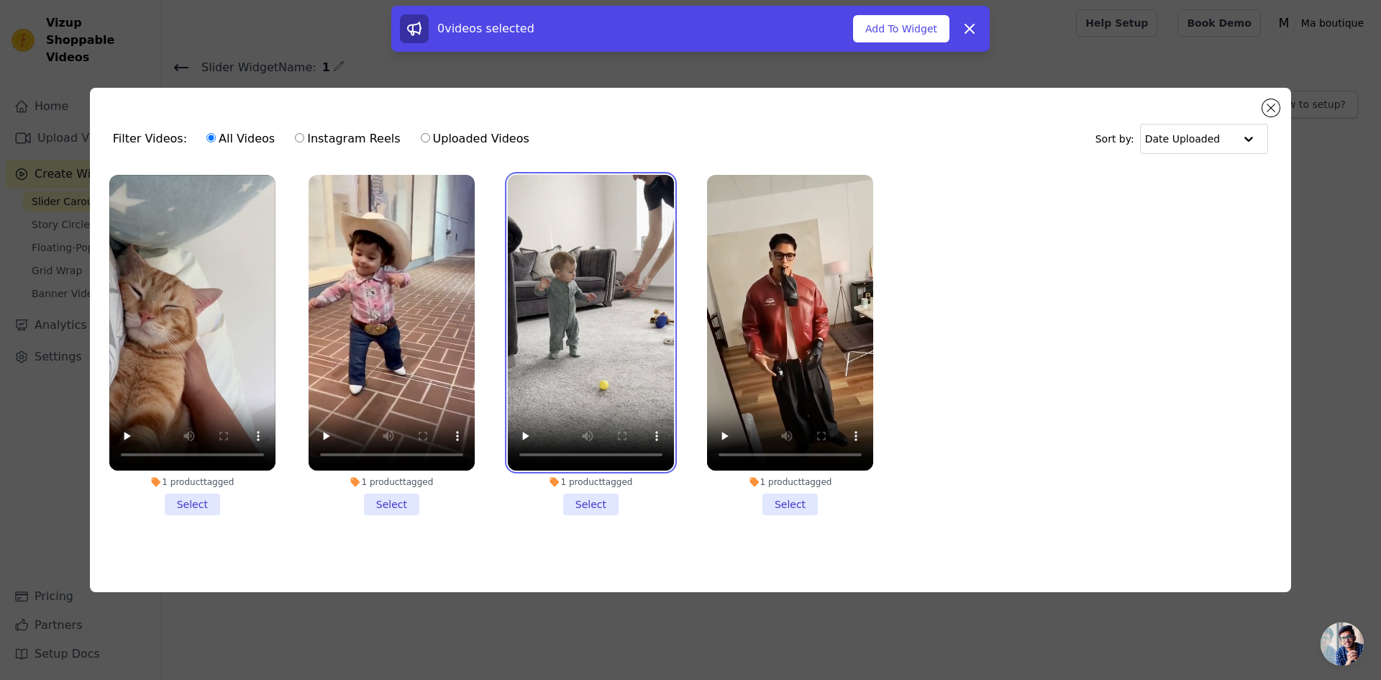
click at [590, 293] on video at bounding box center [591, 323] width 166 height 296
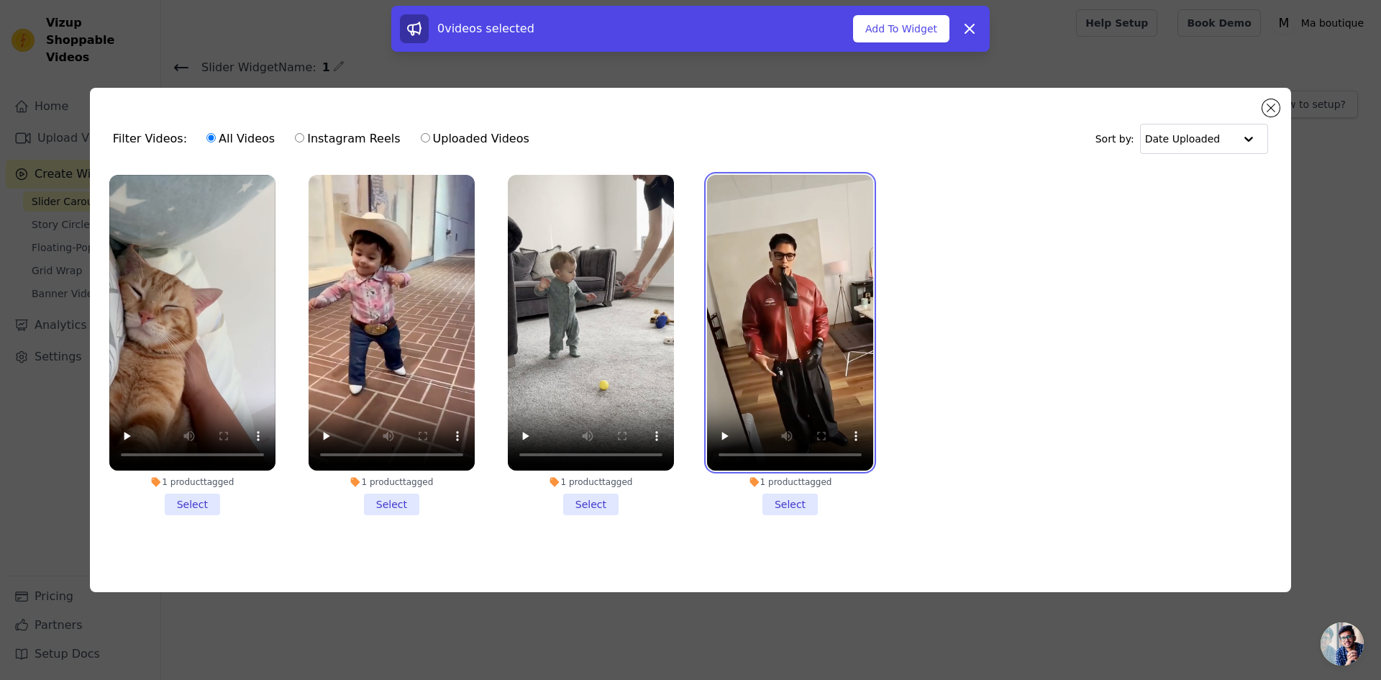
click at [829, 286] on video at bounding box center [790, 323] width 166 height 296
click at [182, 496] on li "1 product tagged Select" at bounding box center [192, 345] width 166 height 340
click at [0, 0] on input "1 product tagged Select" at bounding box center [0, 0] width 0 height 0
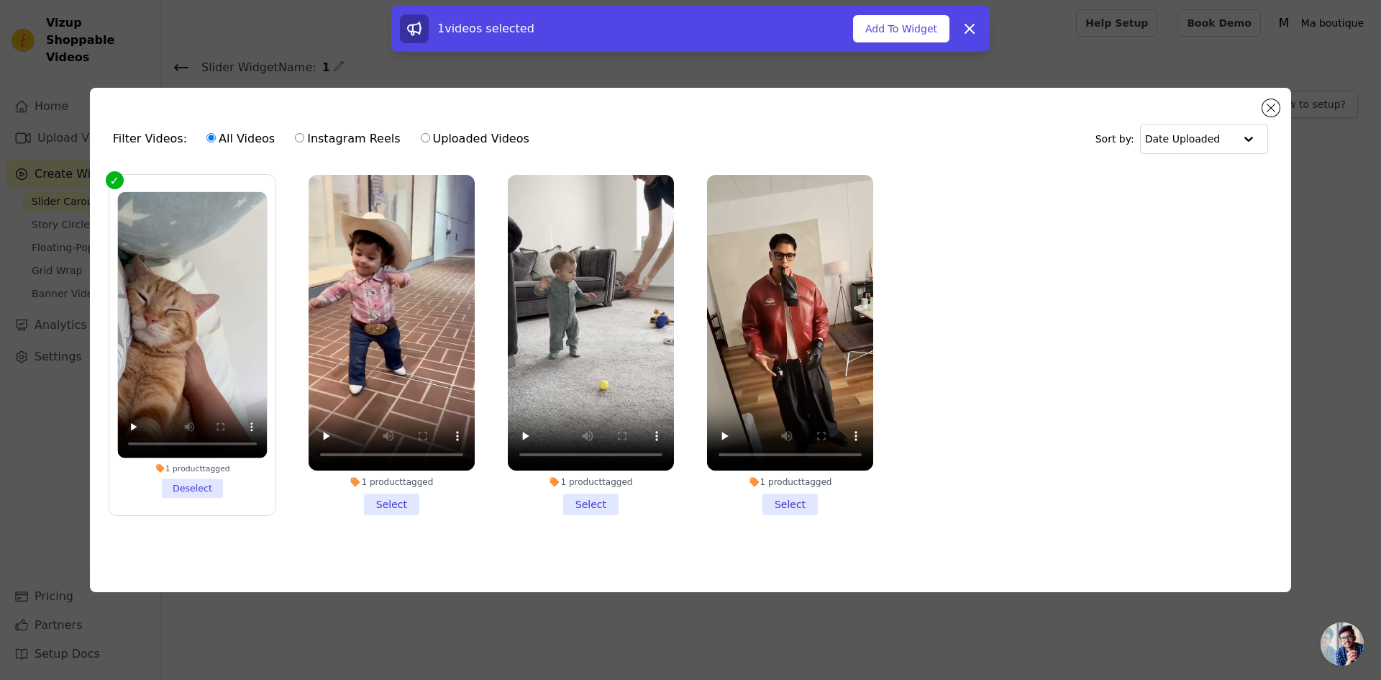
click at [388, 501] on li "1 product tagged Select" at bounding box center [392, 345] width 166 height 340
click at [0, 0] on input "1 product tagged Select" at bounding box center [0, 0] width 0 height 0
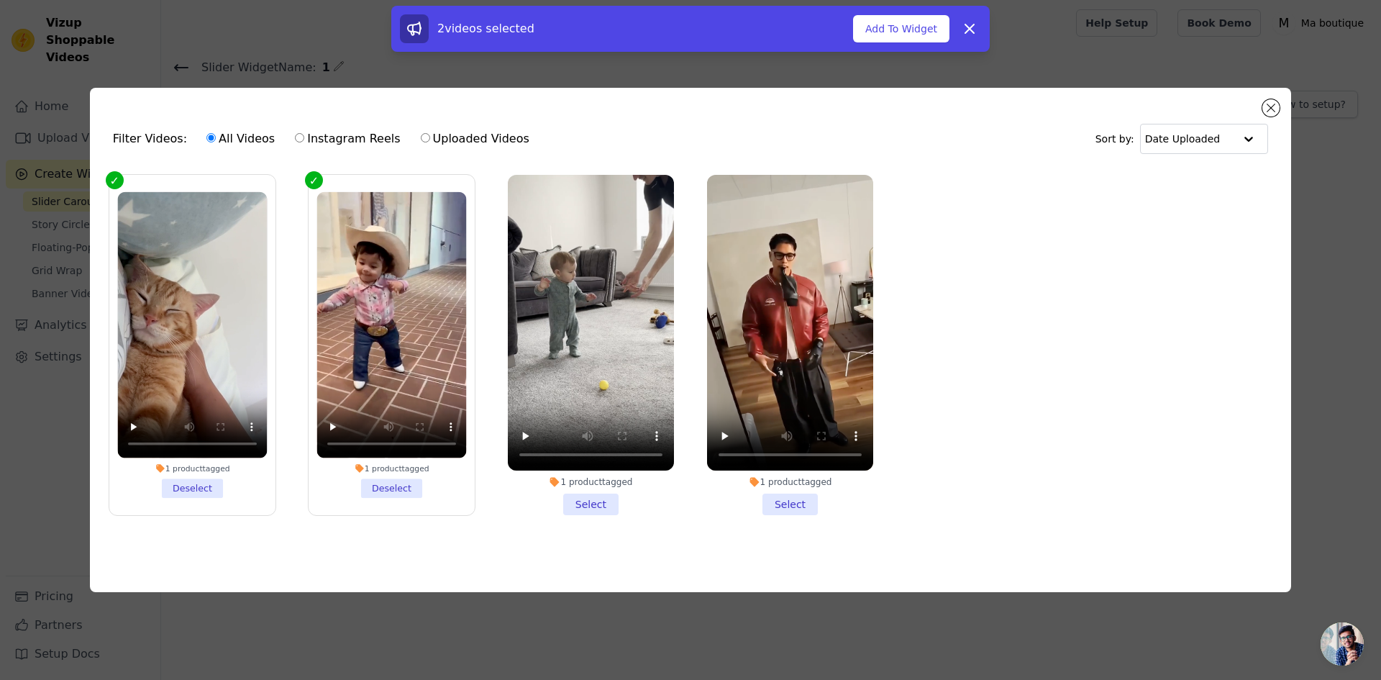
click at [591, 504] on li "1 product tagged Select" at bounding box center [591, 345] width 166 height 340
click at [0, 0] on input "1 product tagged Select" at bounding box center [0, 0] width 0 height 0
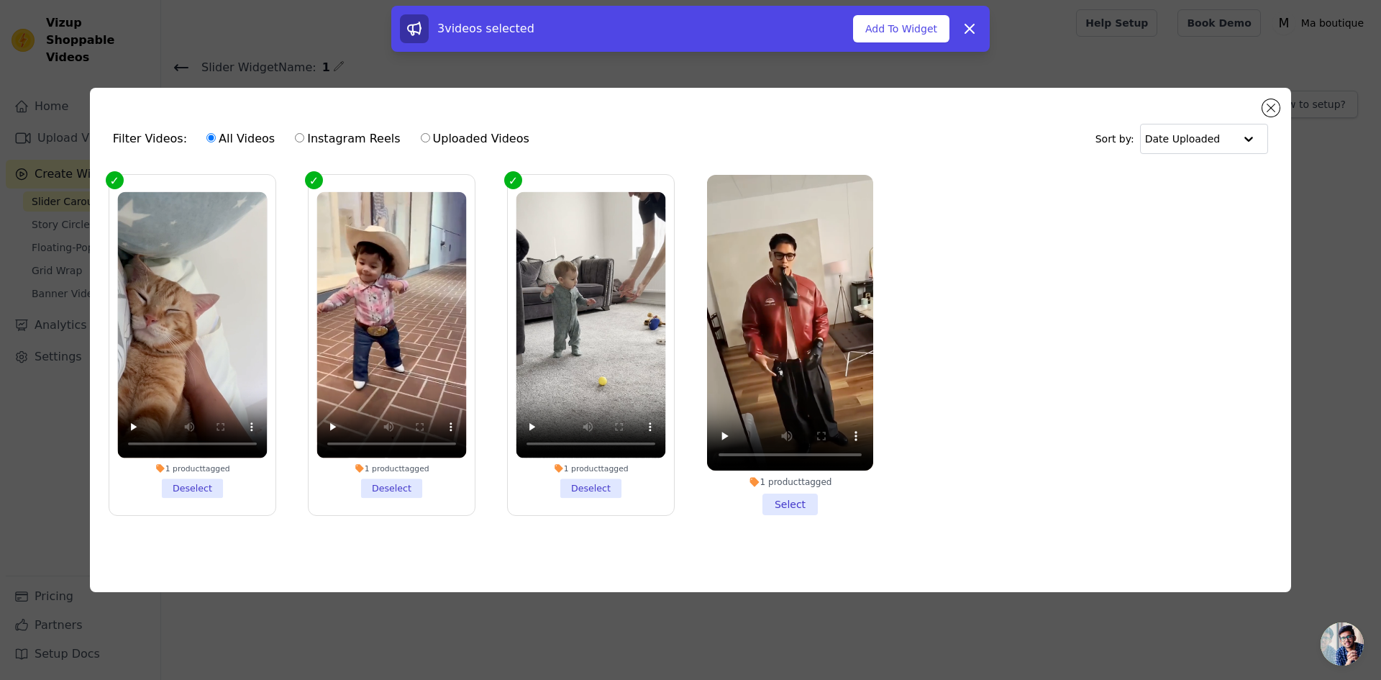
drag, startPoint x: 776, startPoint y: 498, endPoint x: 786, endPoint y: 497, distance: 10.1
click at [777, 497] on li "1 product tagged Select" at bounding box center [790, 345] width 166 height 340
click at [0, 0] on input "1 product tagged Select" at bounding box center [0, 0] width 0 height 0
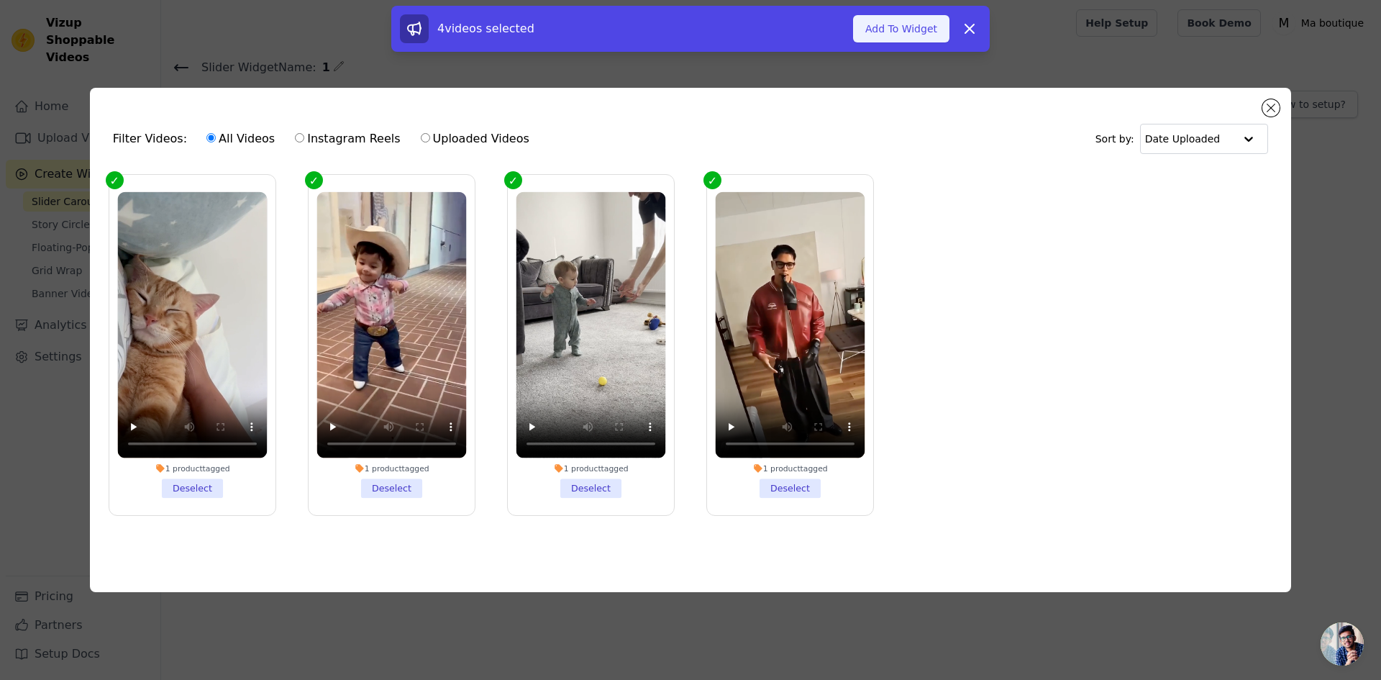
click at [890, 23] on button "Add To Widget" at bounding box center [901, 28] width 96 height 27
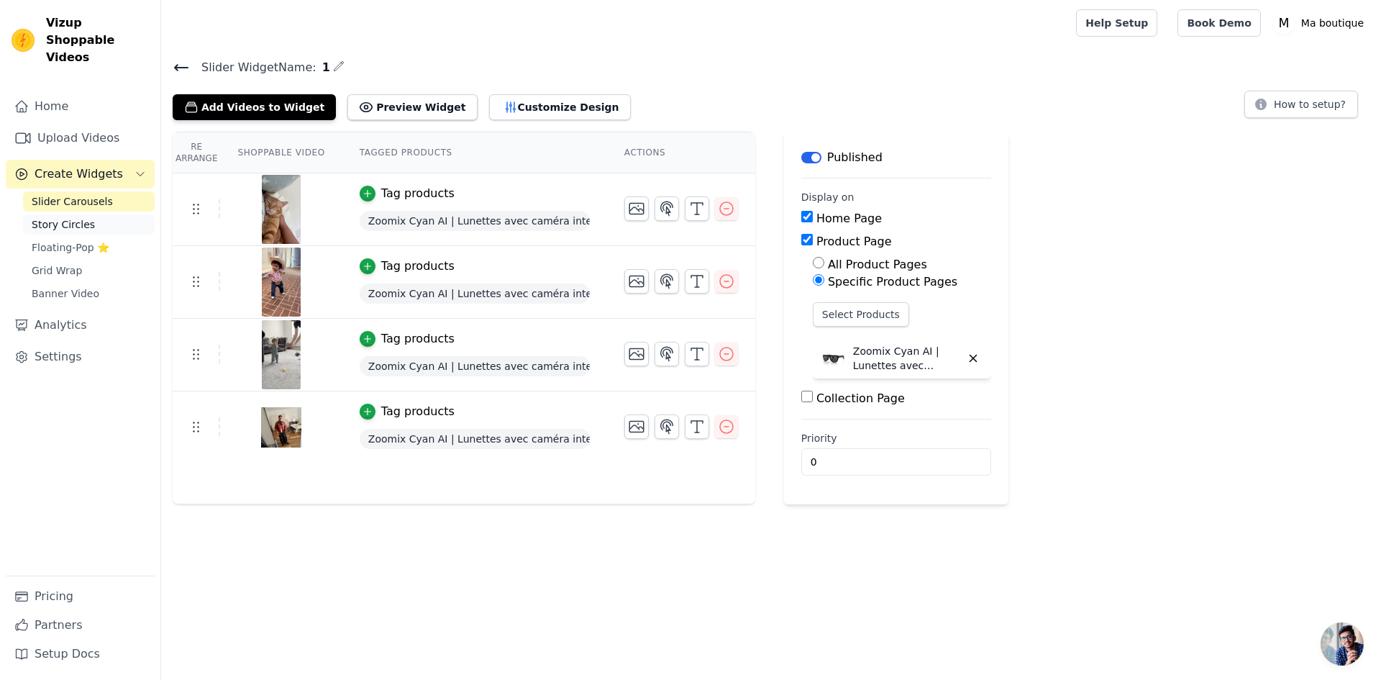
click at [72, 217] on span "Story Circles" at bounding box center [63, 224] width 63 height 14
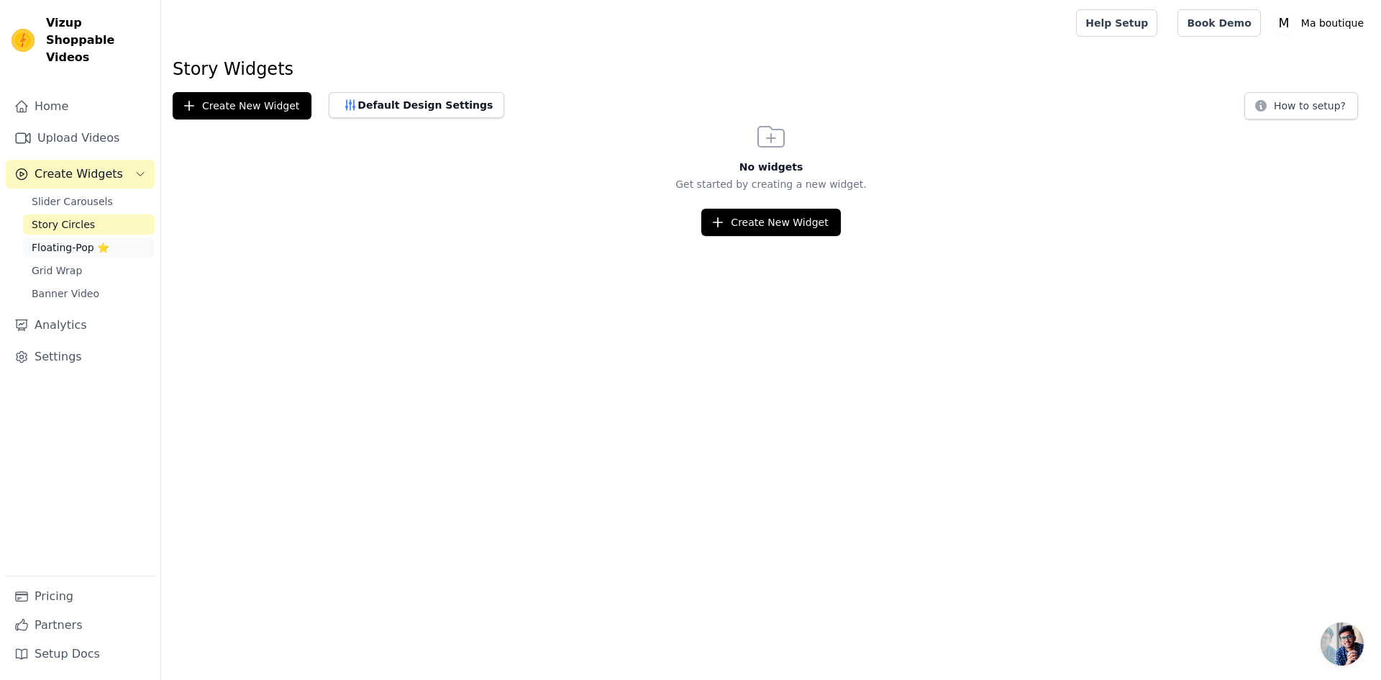
click at [75, 240] on span "Floating-Pop ⭐" at bounding box center [71, 247] width 78 height 14
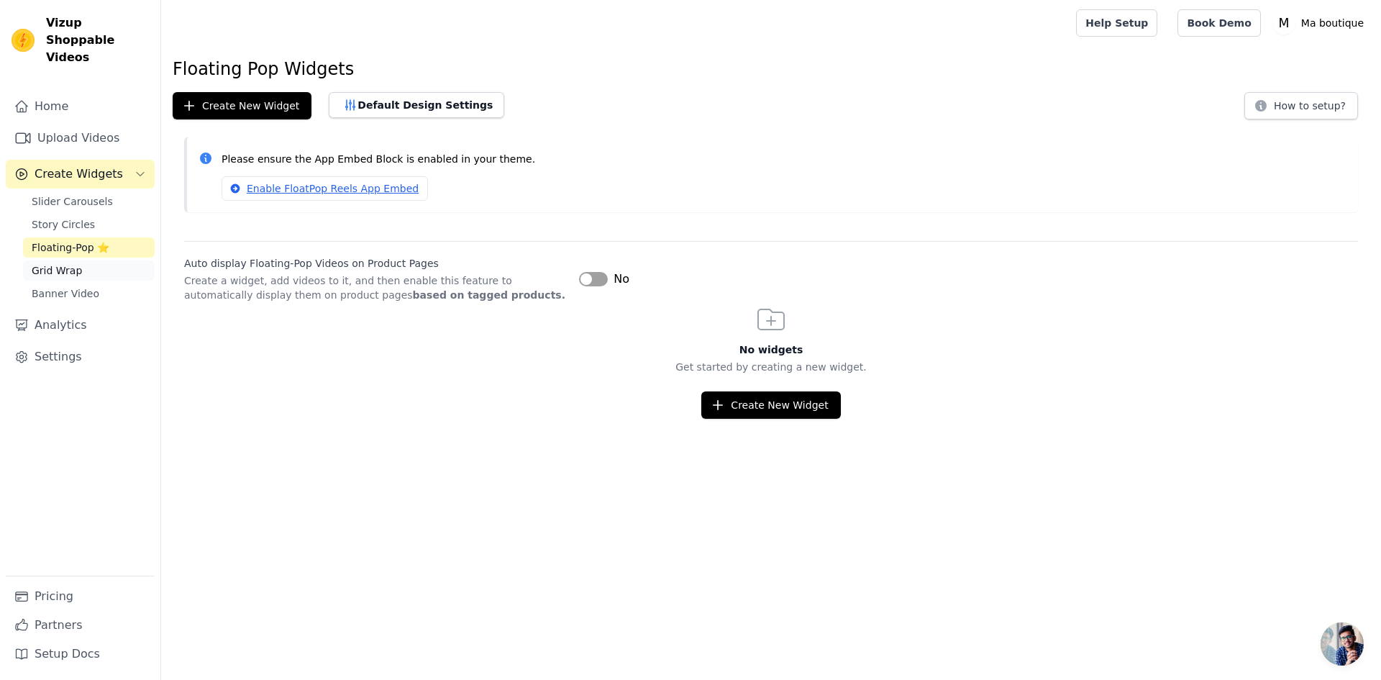
click at [70, 263] on span "Grid Wrap" at bounding box center [57, 270] width 50 height 14
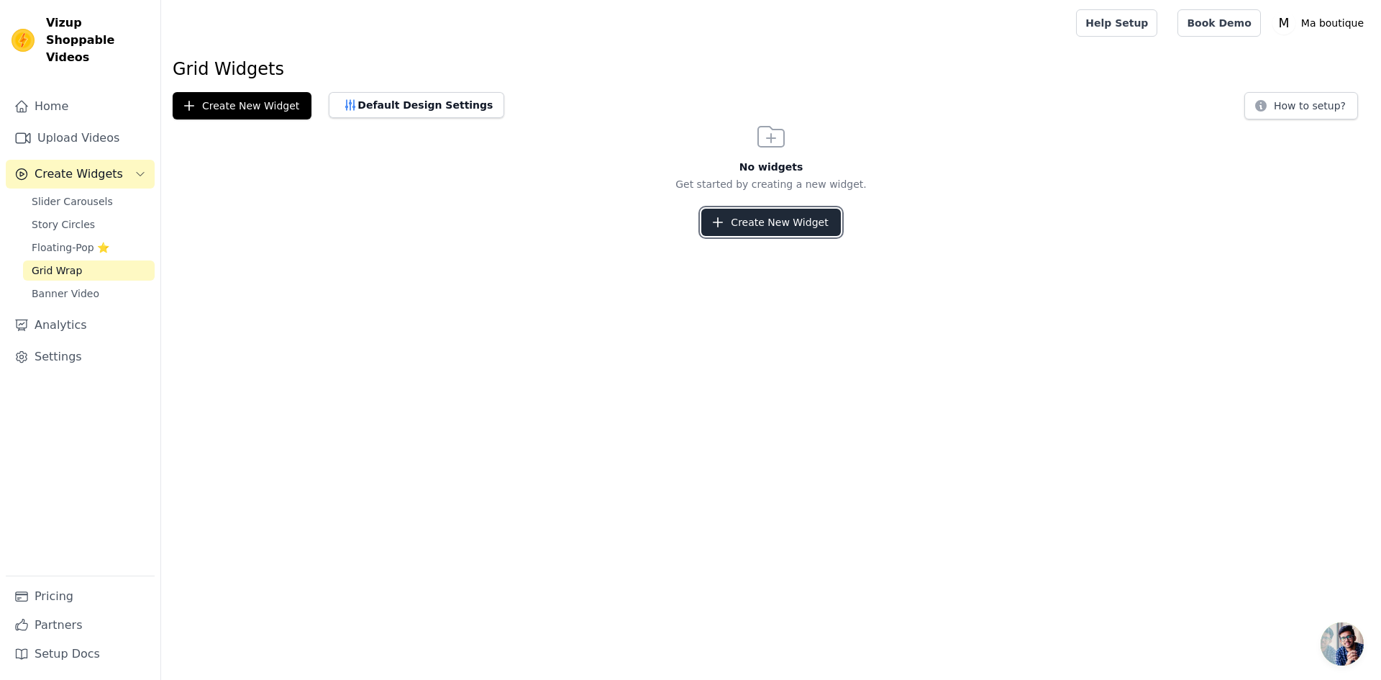
click at [750, 217] on button "Create New Widget" at bounding box center [770, 222] width 139 height 27
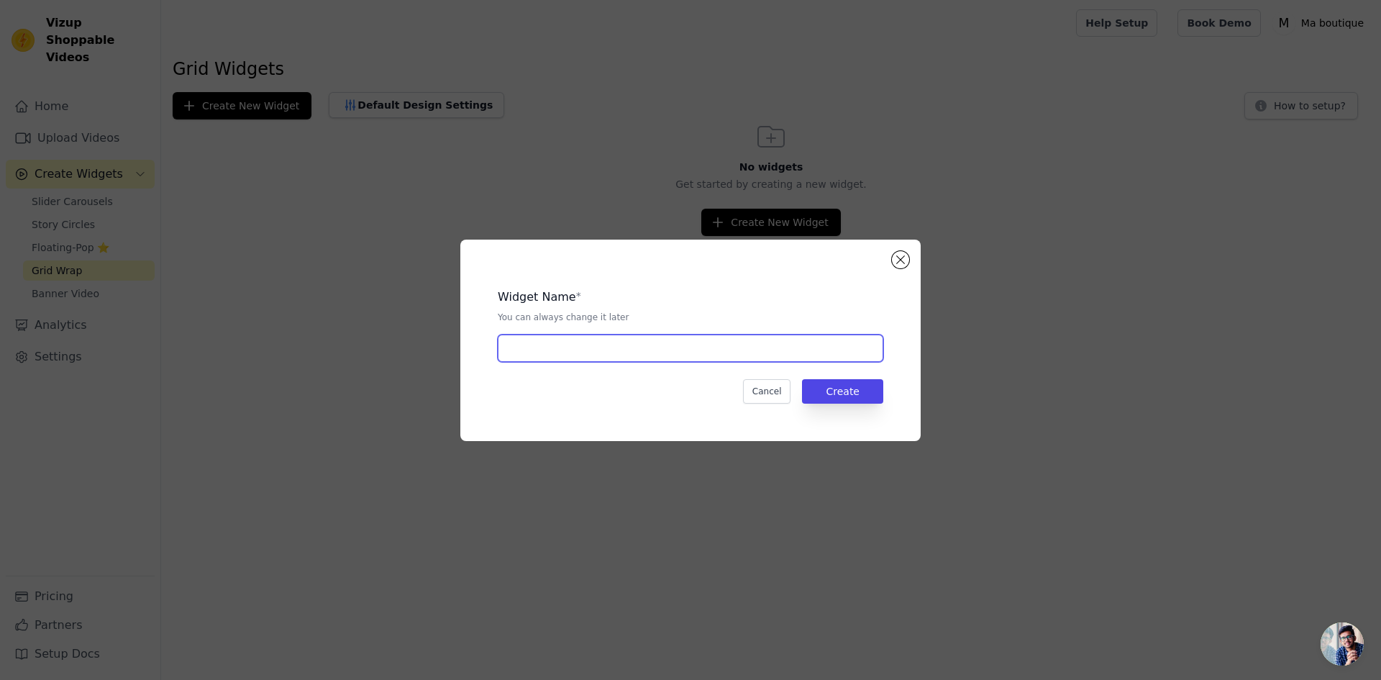
click at [726, 348] on input "text" at bounding box center [691, 347] width 386 height 27
type input "2"
click at [849, 394] on button "Create" at bounding box center [842, 391] width 81 height 24
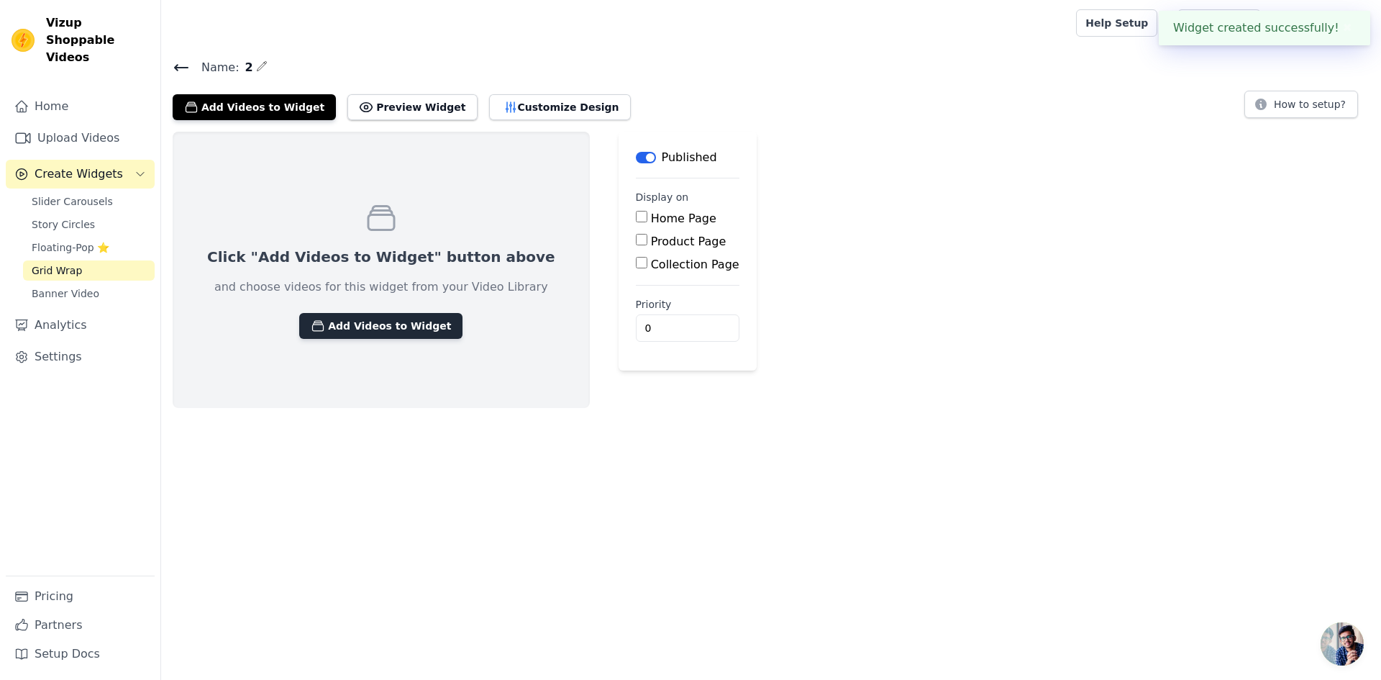
click at [391, 321] on button "Add Videos to Widget" at bounding box center [380, 326] width 163 height 26
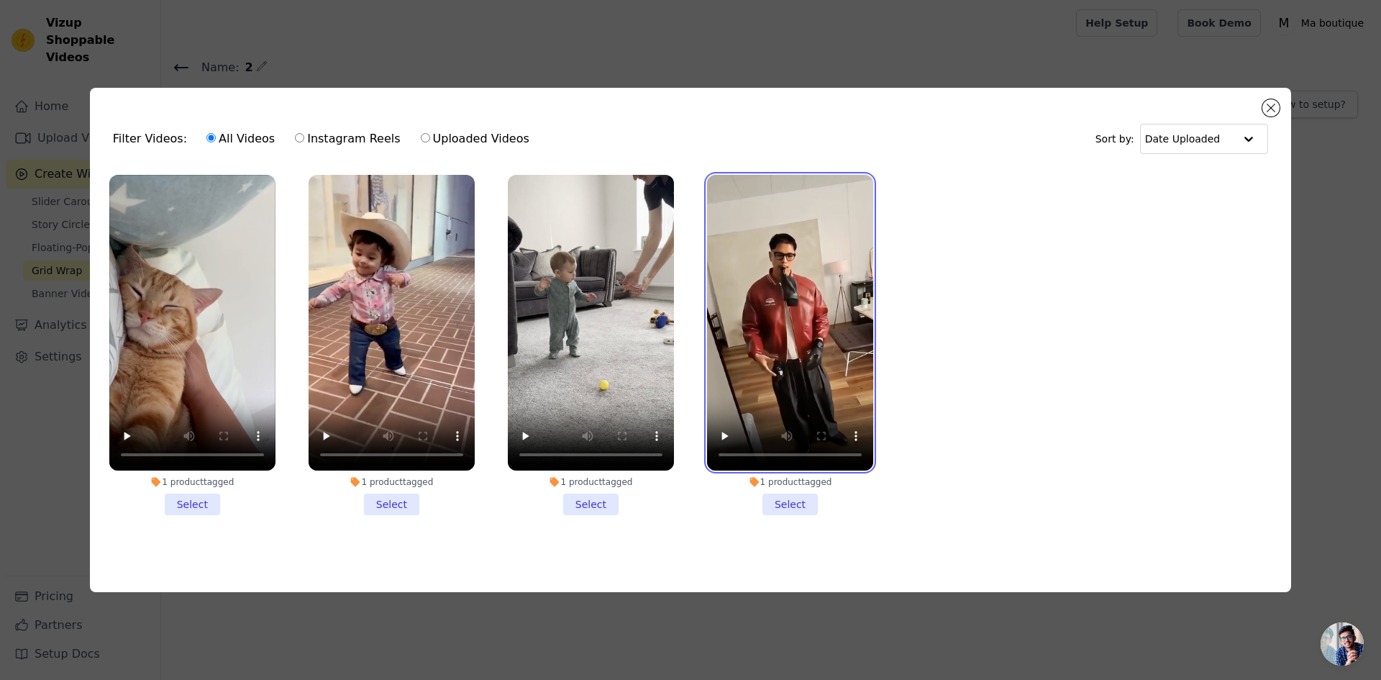
click at [784, 302] on video at bounding box center [790, 323] width 166 height 296
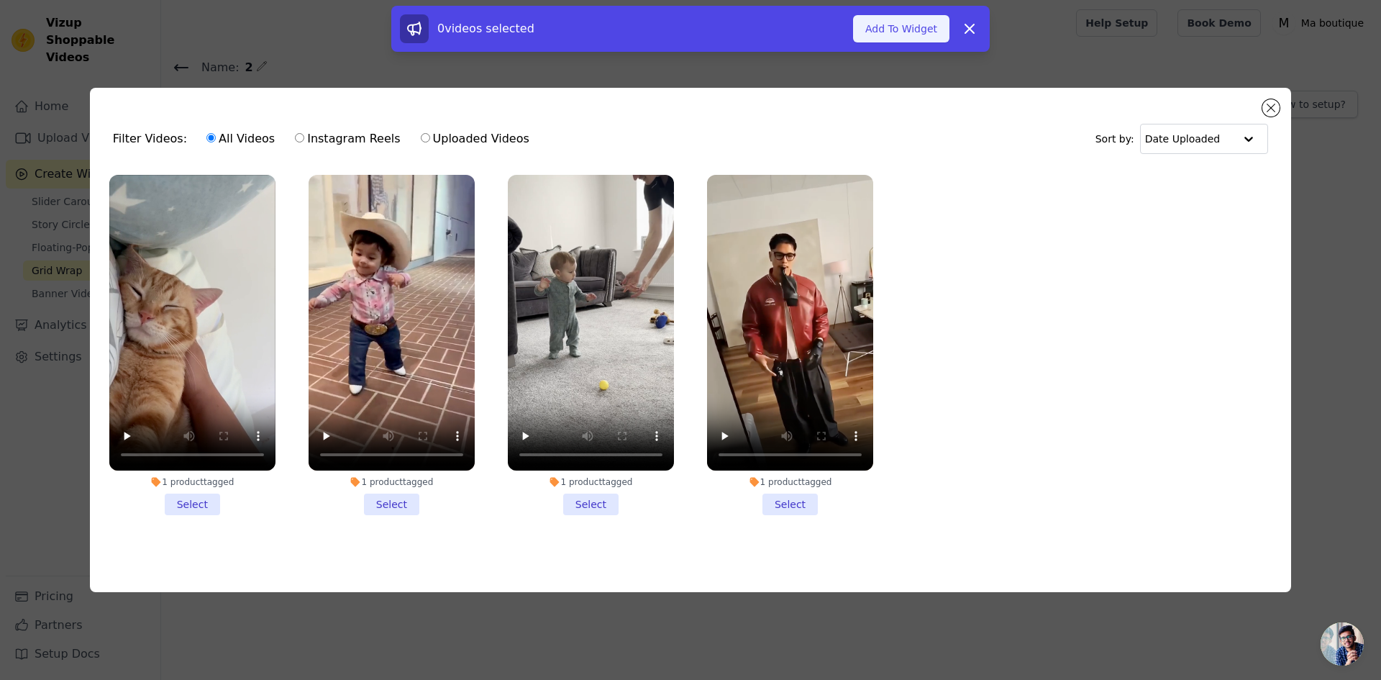
click at [913, 35] on button "Add To Widget" at bounding box center [901, 28] width 96 height 27
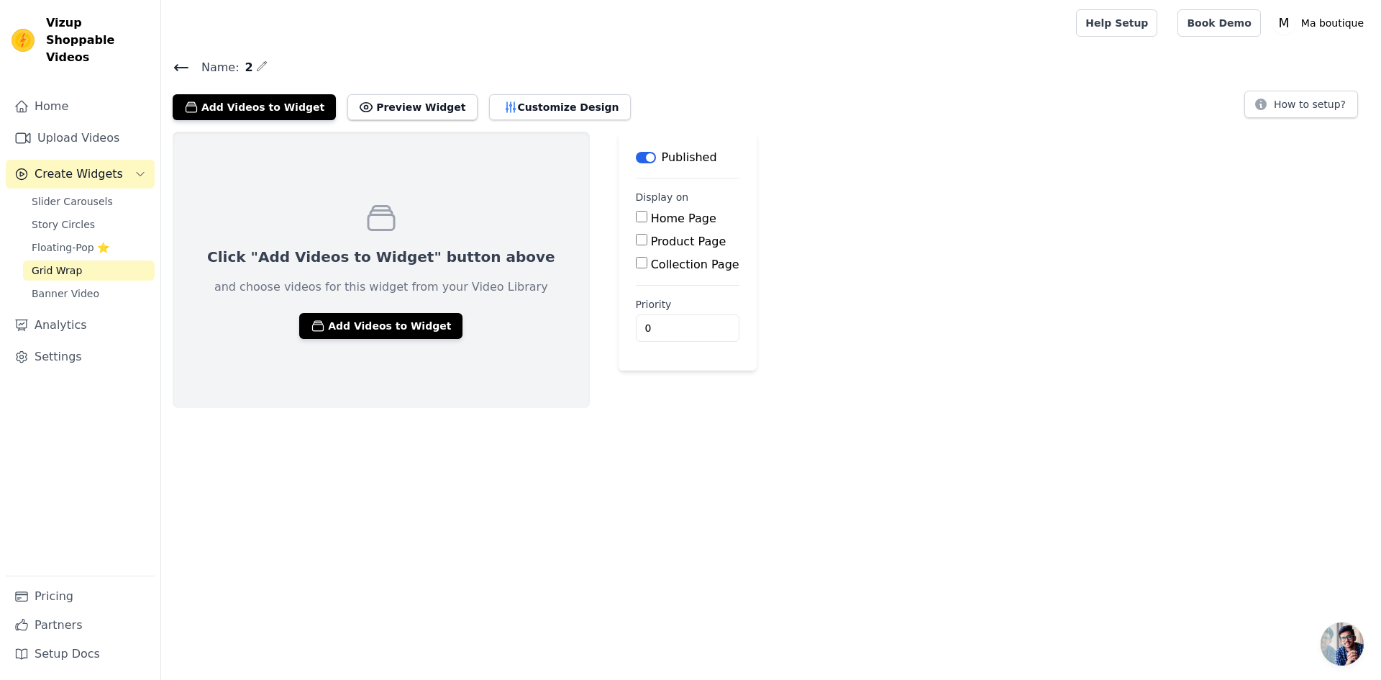
click at [636, 215] on input "Home Page" at bounding box center [642, 217] width 12 height 12
checkbox input "true"
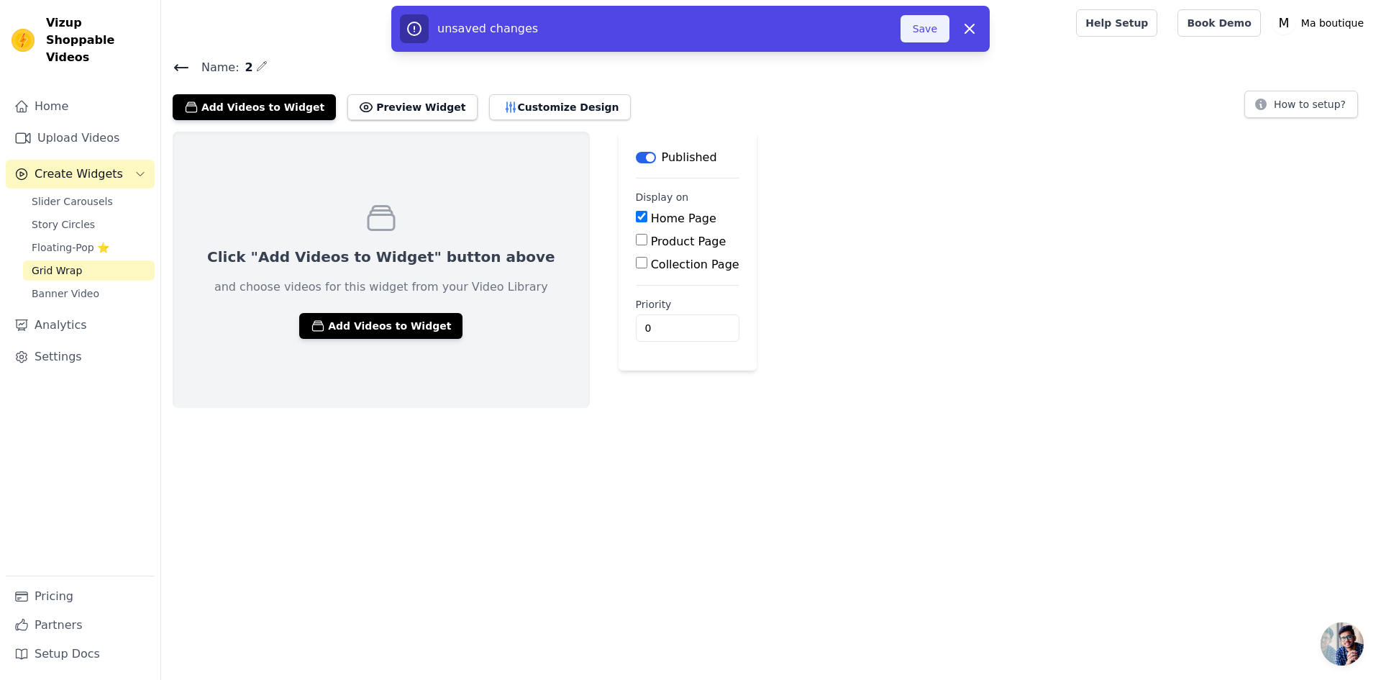
click at [924, 30] on button "Save" at bounding box center [925, 28] width 49 height 27
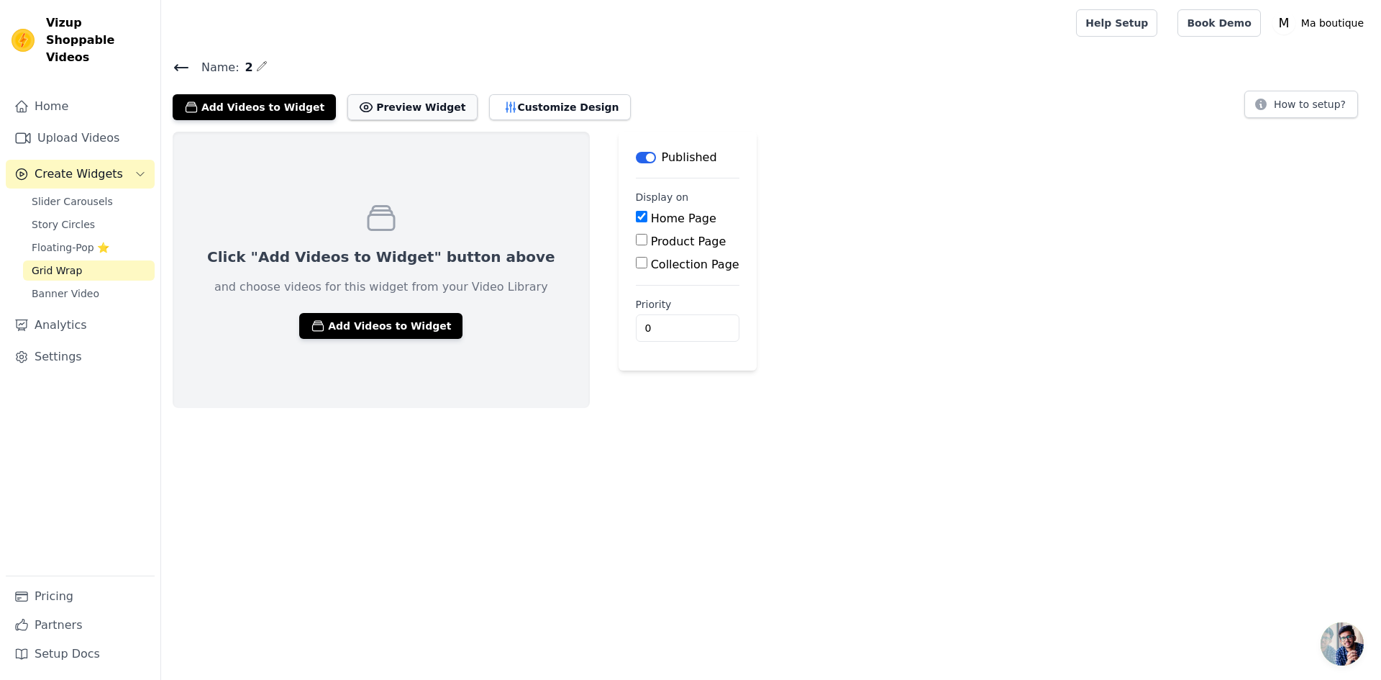
click at [378, 106] on button "Preview Widget" at bounding box center [411, 107] width 129 height 26
click at [359, 322] on button "Add Videos to Widget" at bounding box center [380, 326] width 163 height 26
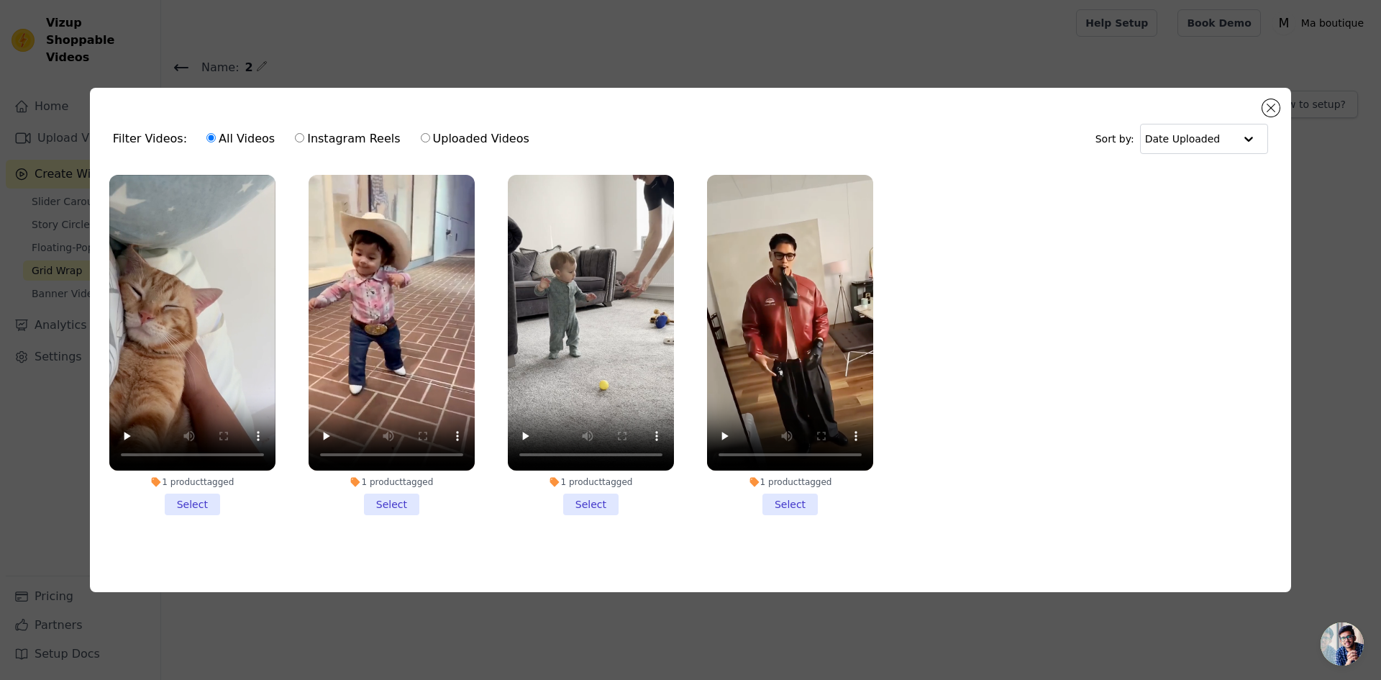
click at [791, 500] on li "1 product tagged Select" at bounding box center [790, 345] width 166 height 340
click at [0, 0] on input "1 product tagged Select" at bounding box center [0, 0] width 0 height 0
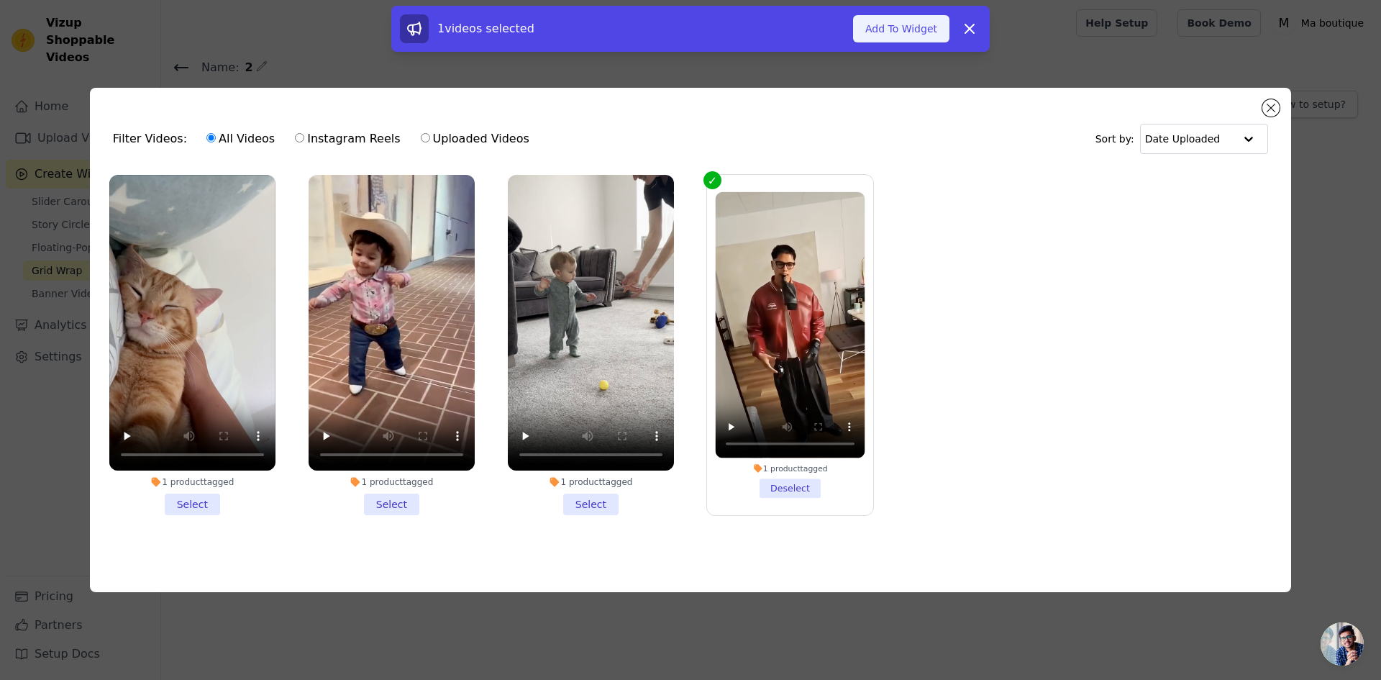
click at [912, 30] on button "Add To Widget" at bounding box center [901, 28] width 96 height 27
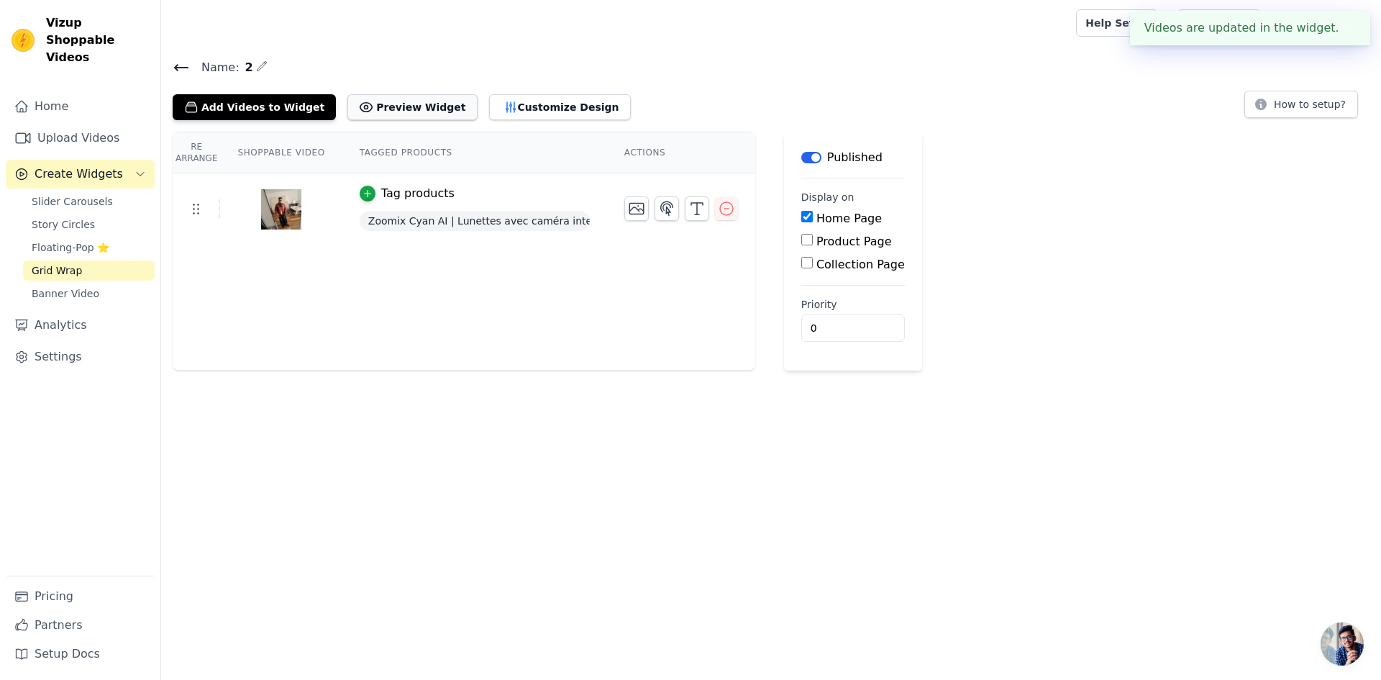
click at [408, 101] on button "Preview Widget" at bounding box center [411, 107] width 129 height 26
click at [508, 111] on button "Customize Design" at bounding box center [560, 107] width 142 height 26
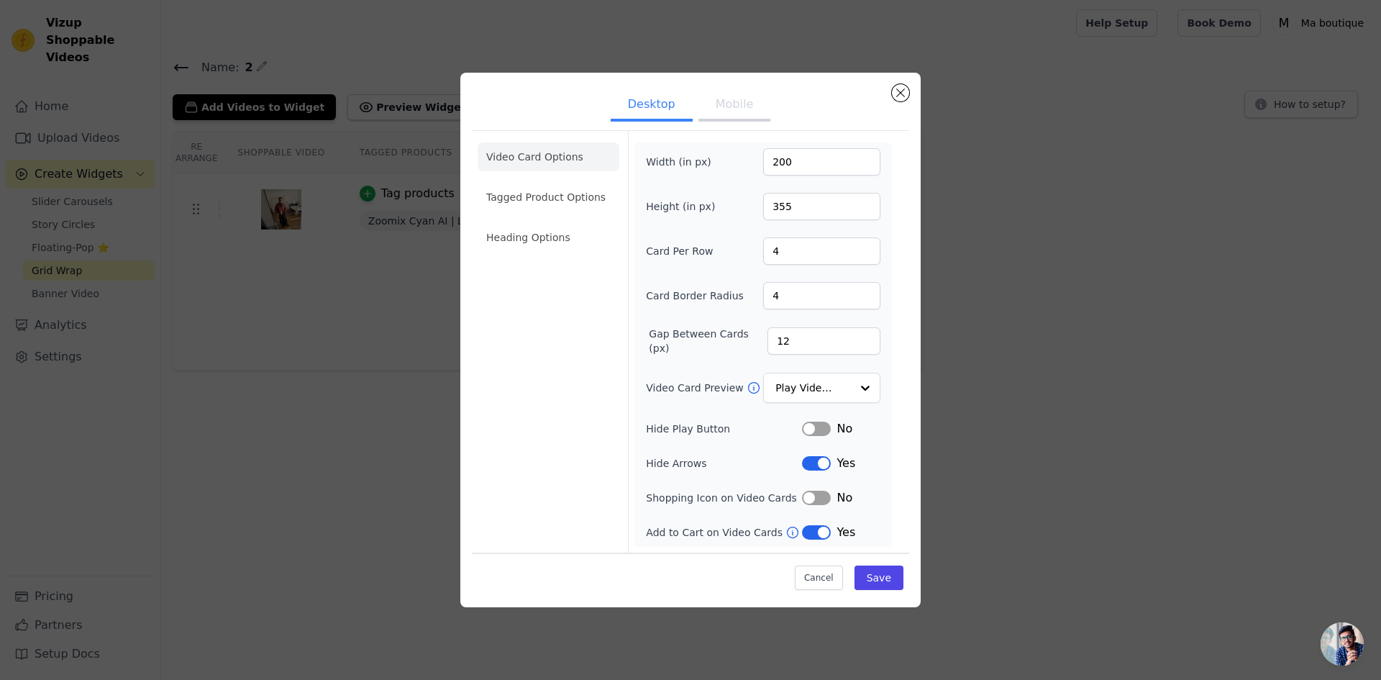
click at [737, 111] on button "Mobile" at bounding box center [734, 106] width 72 height 32
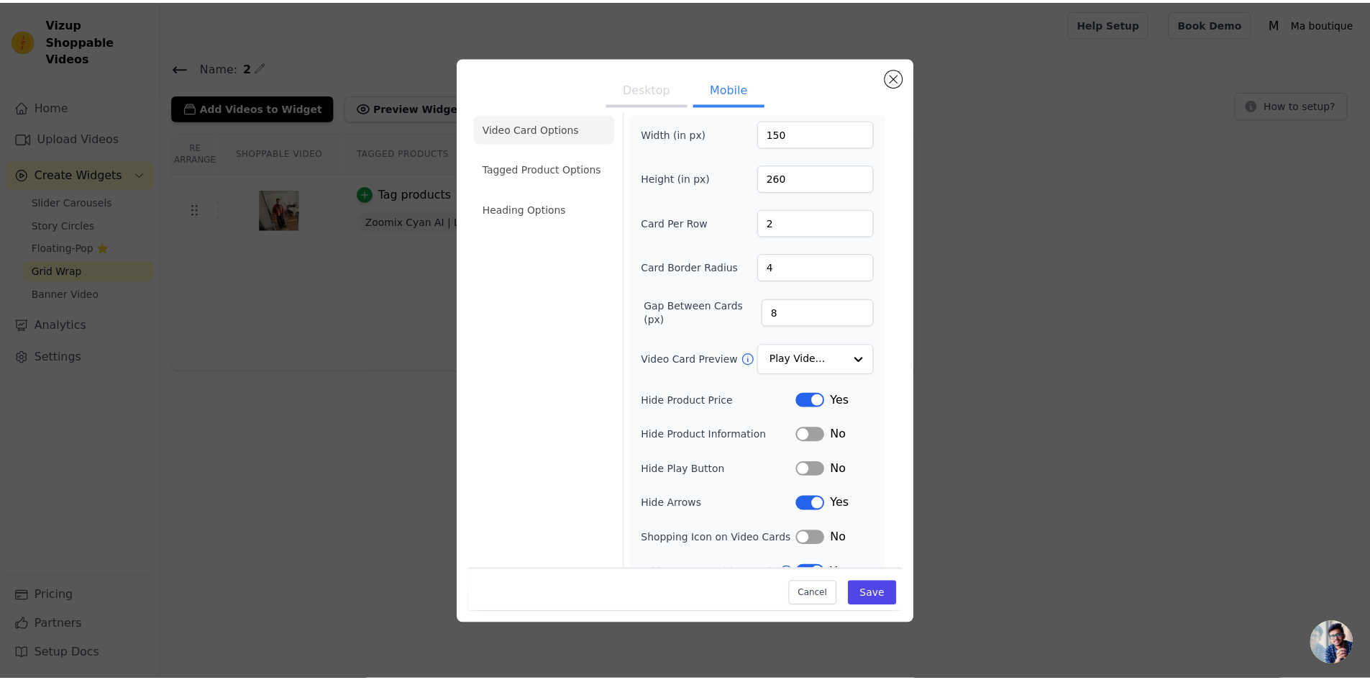
scroll to position [35, 0]
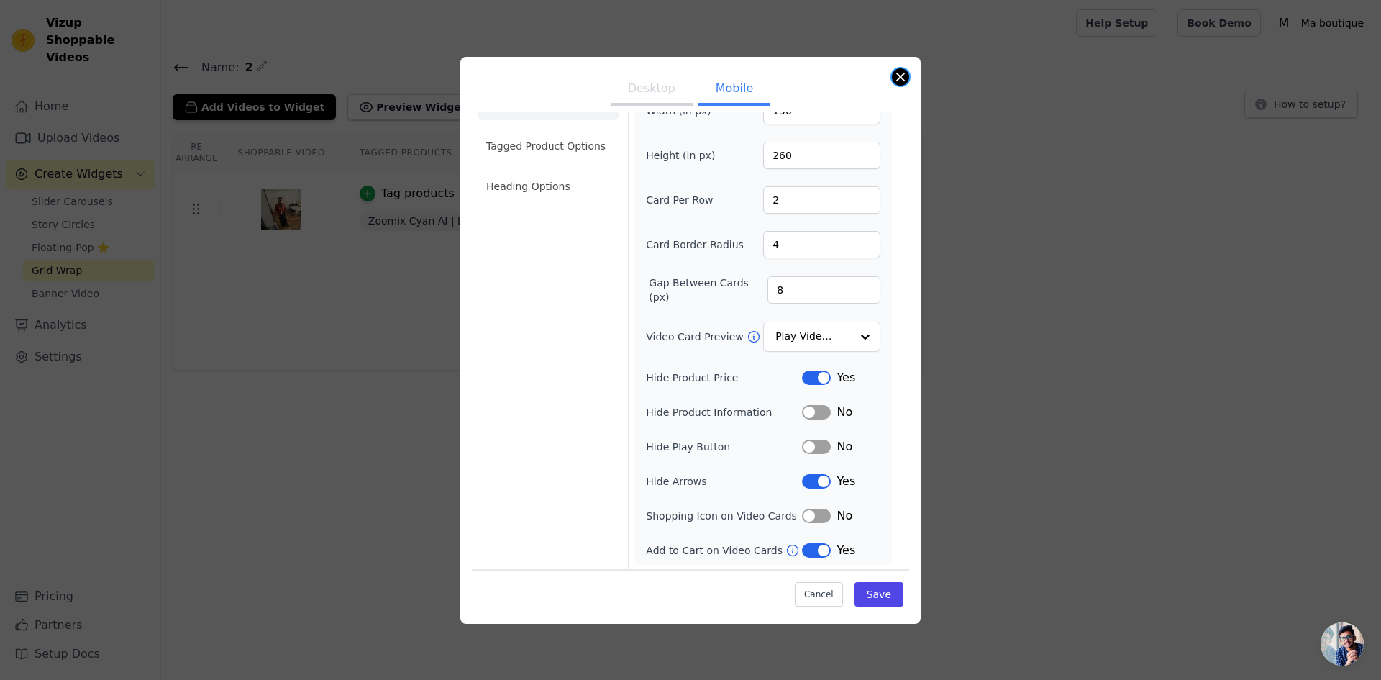
click at [903, 81] on button "Close modal" at bounding box center [900, 76] width 17 height 17
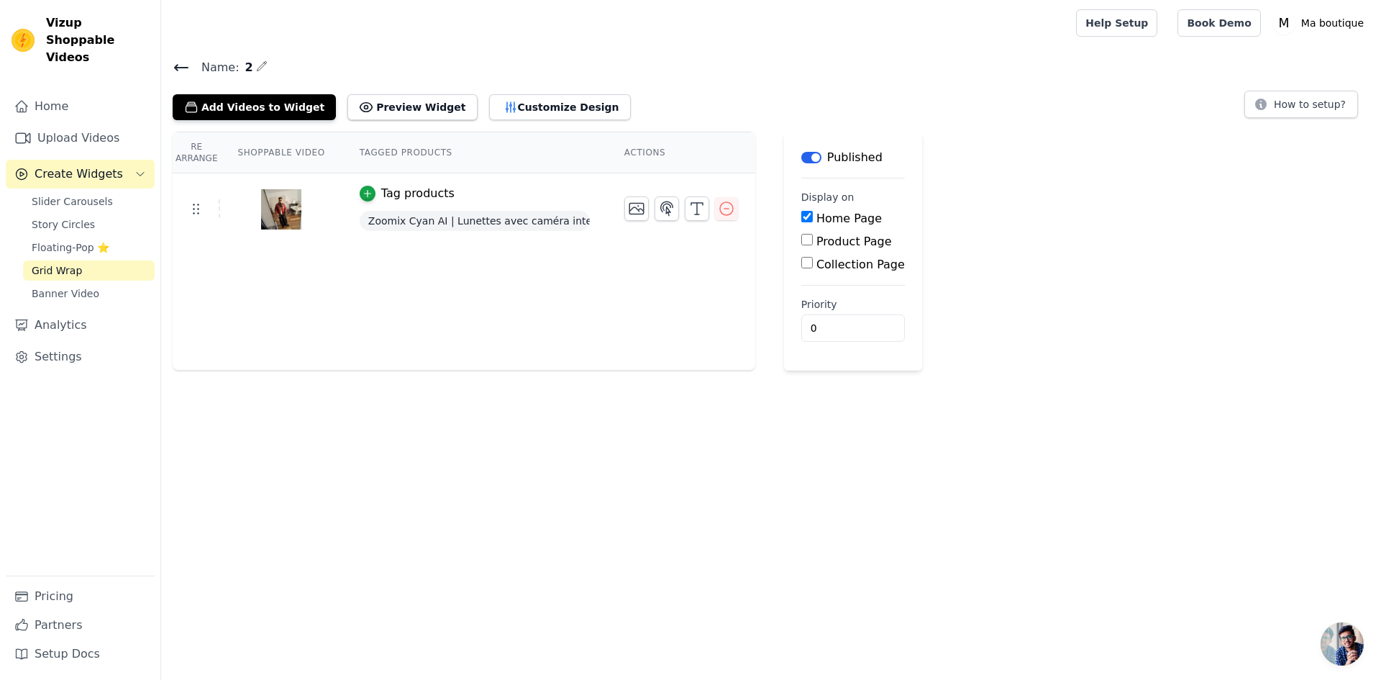
click at [808, 160] on button "Label" at bounding box center [811, 158] width 20 height 12
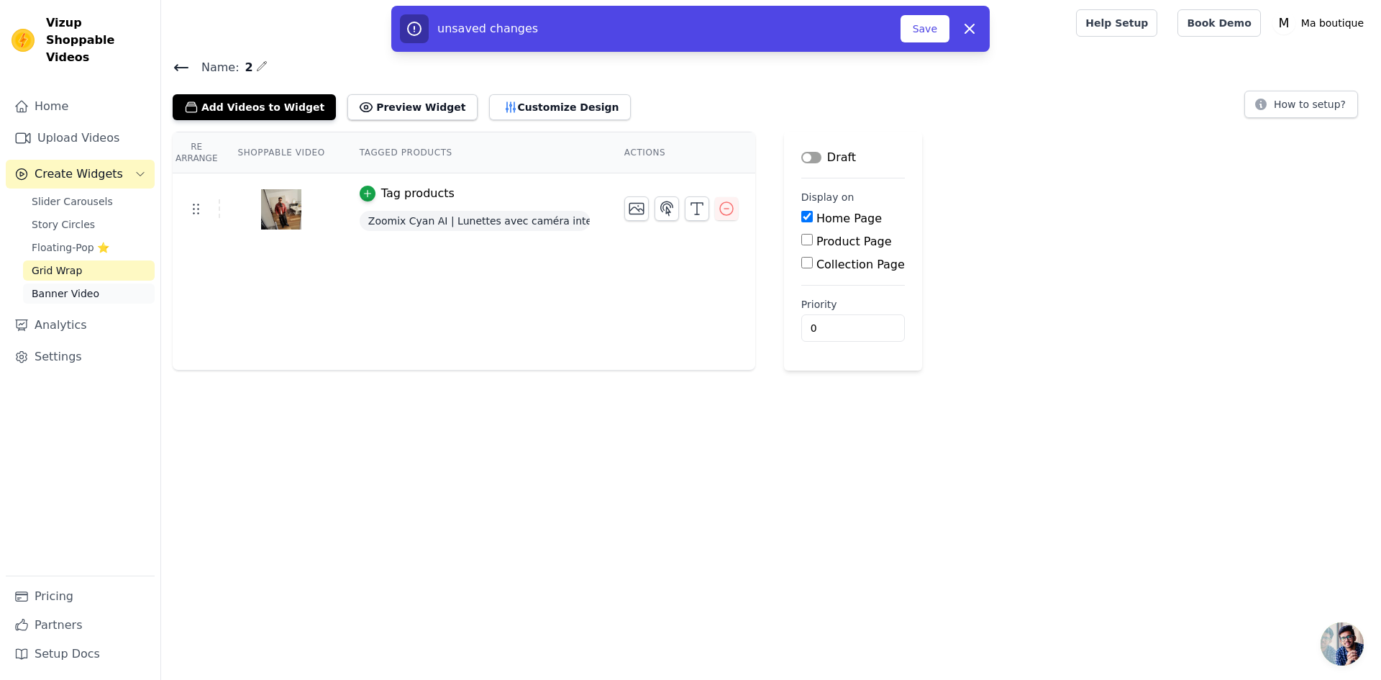
click at [76, 286] on span "Banner Video" at bounding box center [66, 293] width 68 height 14
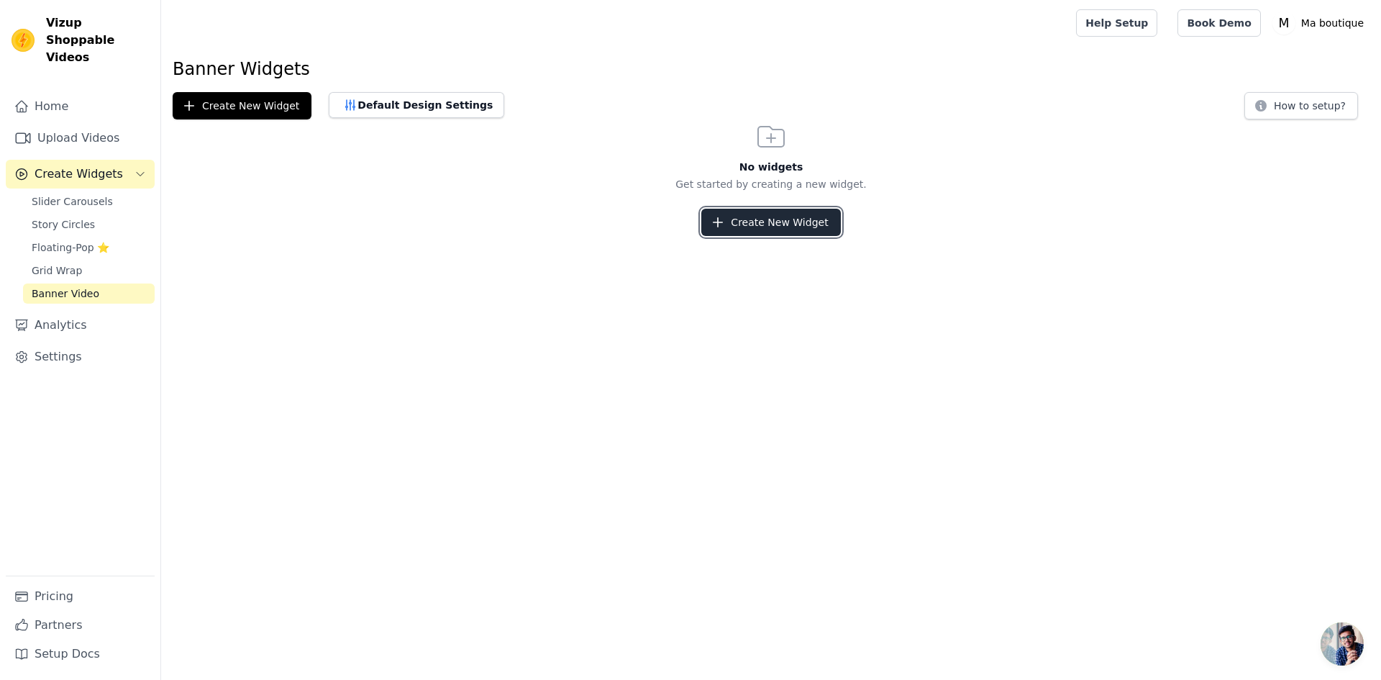
click at [764, 219] on button "Create New Widget" at bounding box center [770, 222] width 139 height 27
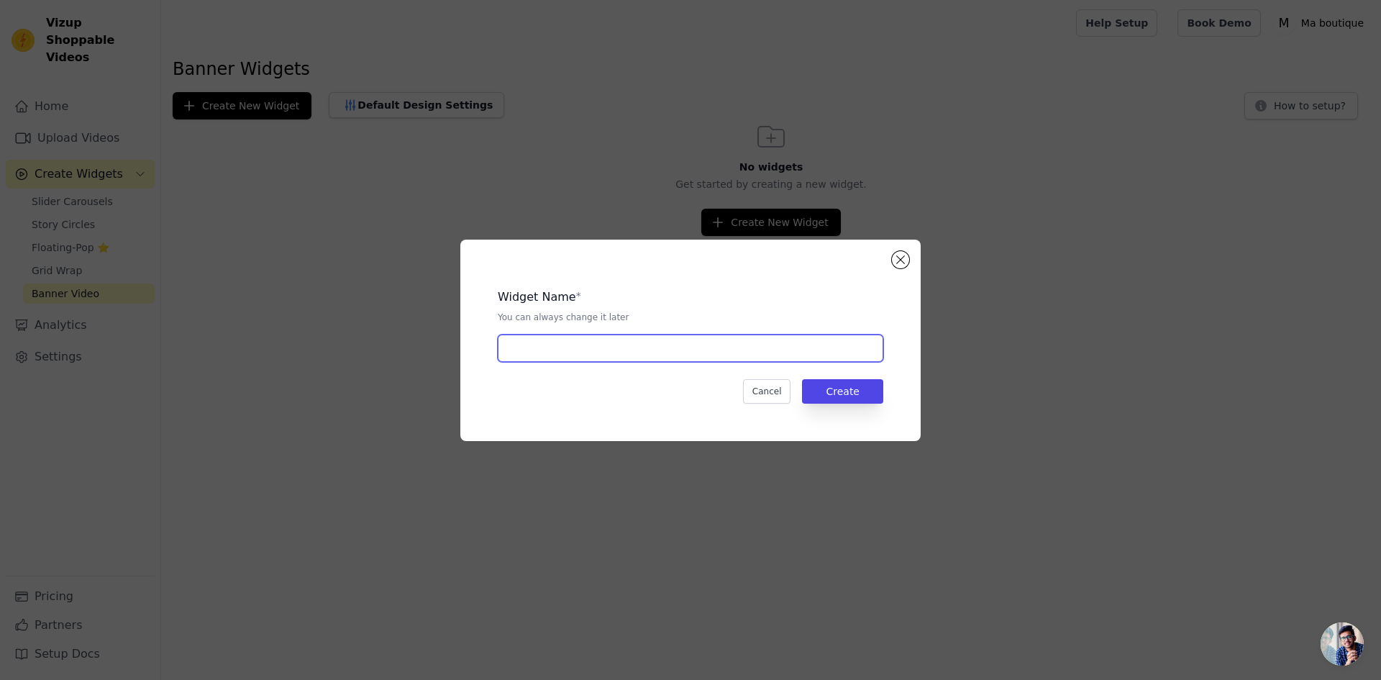
click at [662, 352] on input "text" at bounding box center [691, 347] width 386 height 27
type input "3"
click at [846, 388] on button "Create" at bounding box center [842, 391] width 81 height 24
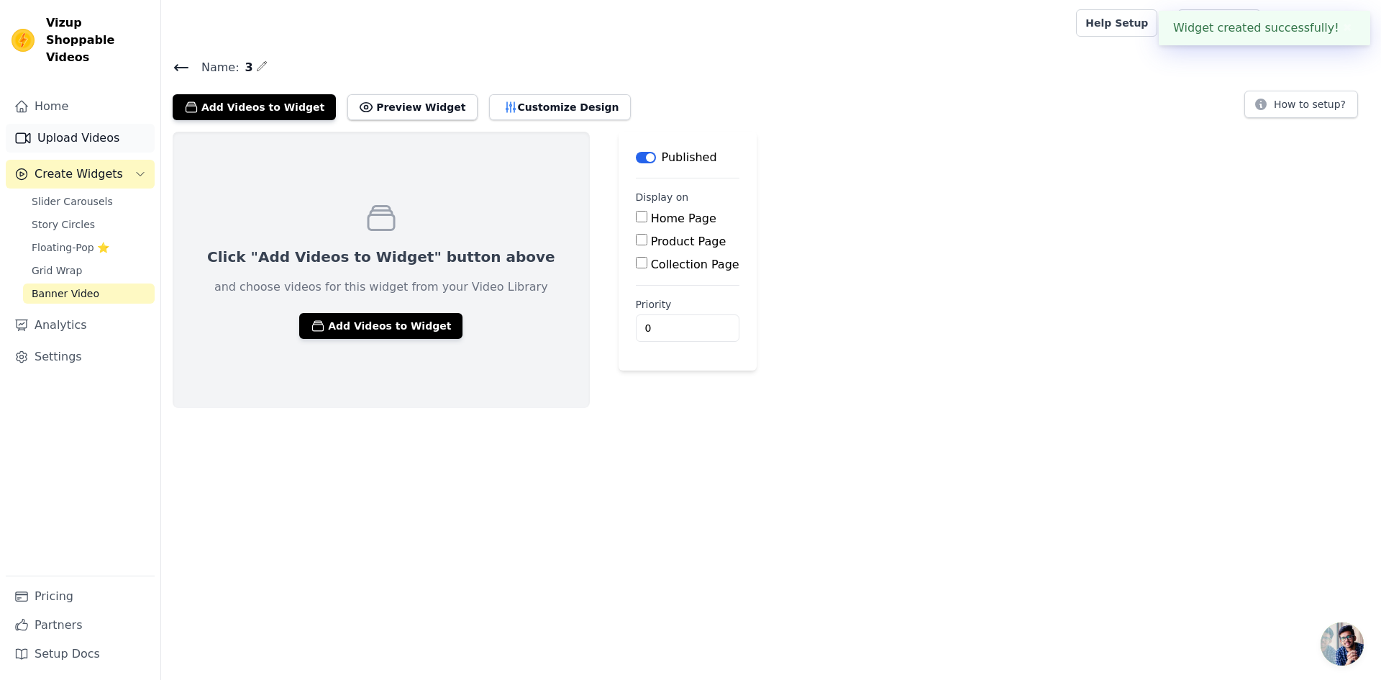
click at [91, 124] on link "Upload Videos" at bounding box center [80, 138] width 149 height 29
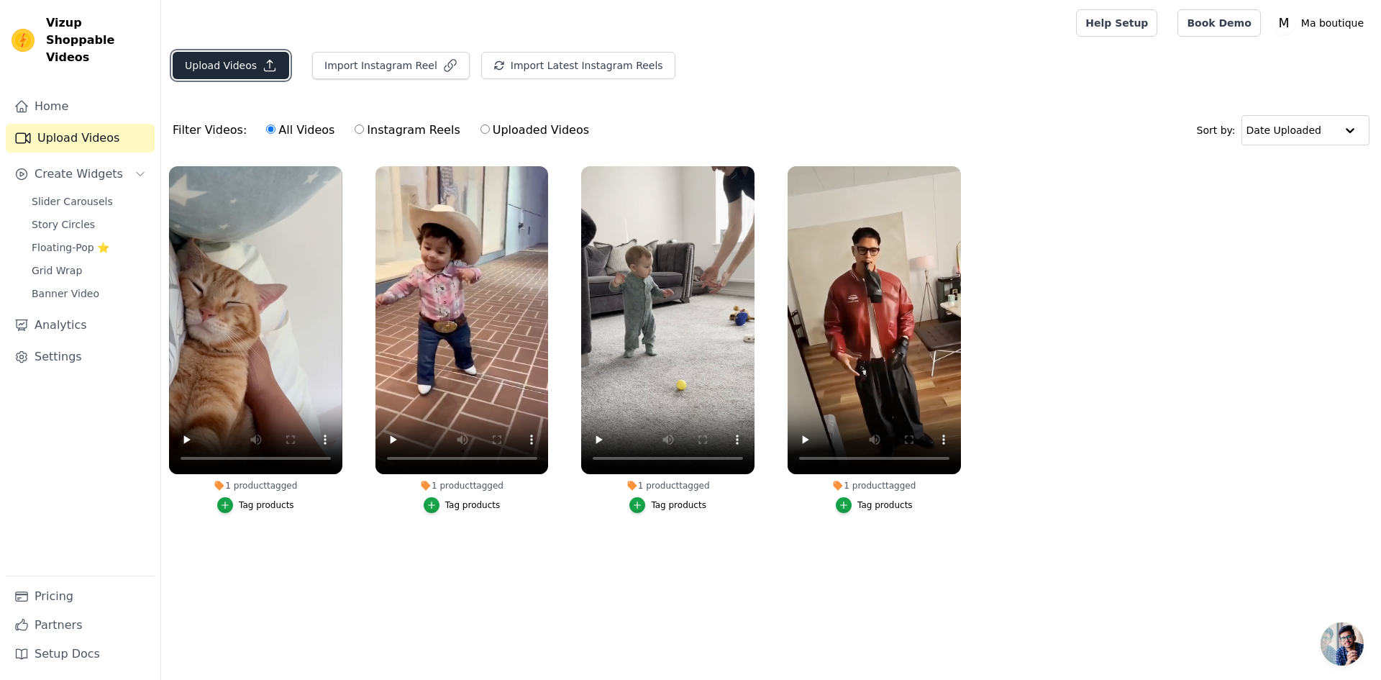
click at [222, 66] on button "Upload Videos" at bounding box center [231, 65] width 117 height 27
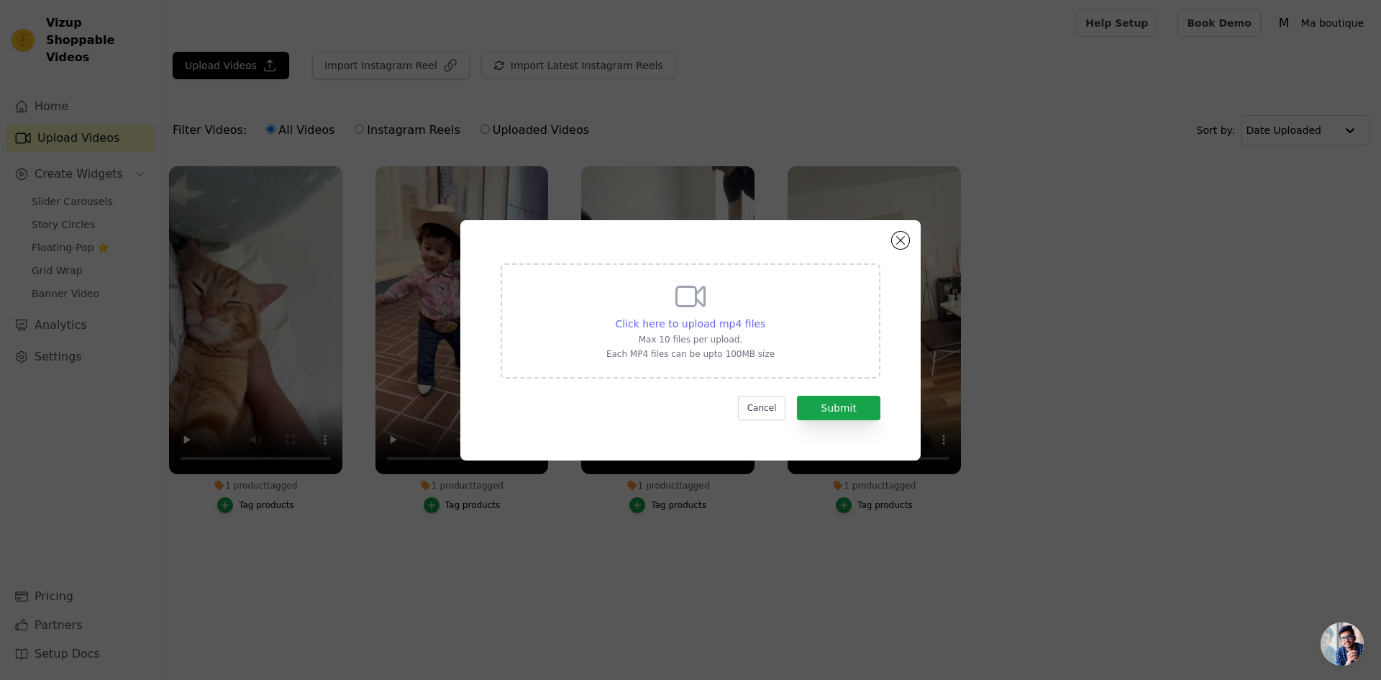
click at [703, 322] on span "Click here to upload mp4 files" at bounding box center [691, 324] width 150 height 12
click at [765, 316] on input "Click here to upload mp4 files Max 10 files per upload. Each MP4 files can be u…" at bounding box center [765, 316] width 1 height 1
type input "C:\fakepath\cyan take a photo.mp4"
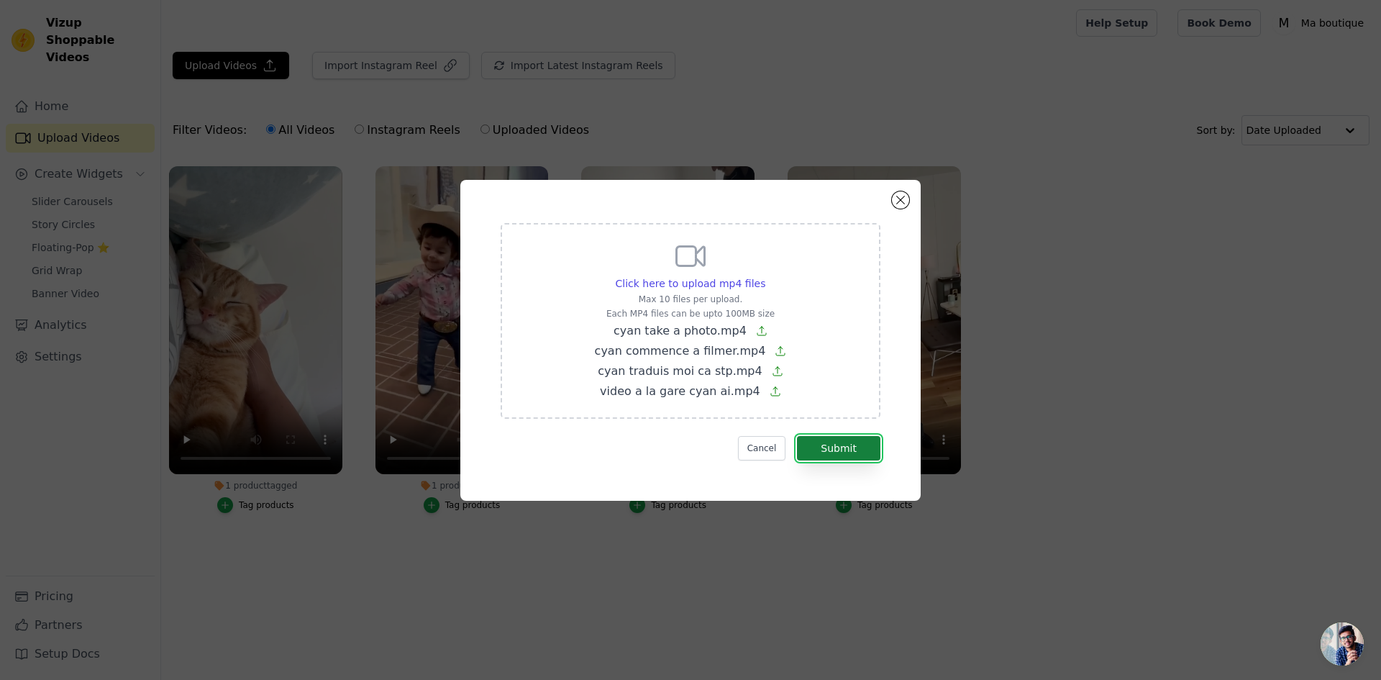
click at [831, 447] on button "Submit" at bounding box center [838, 448] width 83 height 24
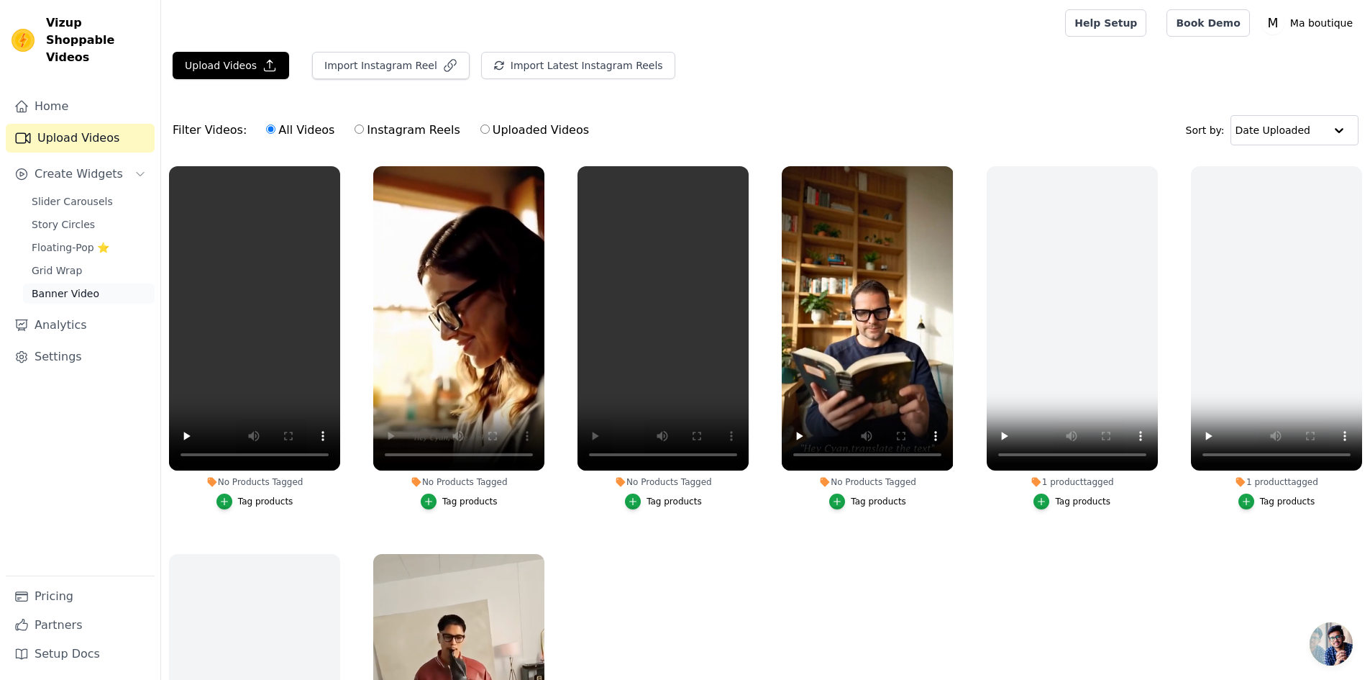
click at [70, 286] on span "Banner Video" at bounding box center [66, 293] width 68 height 14
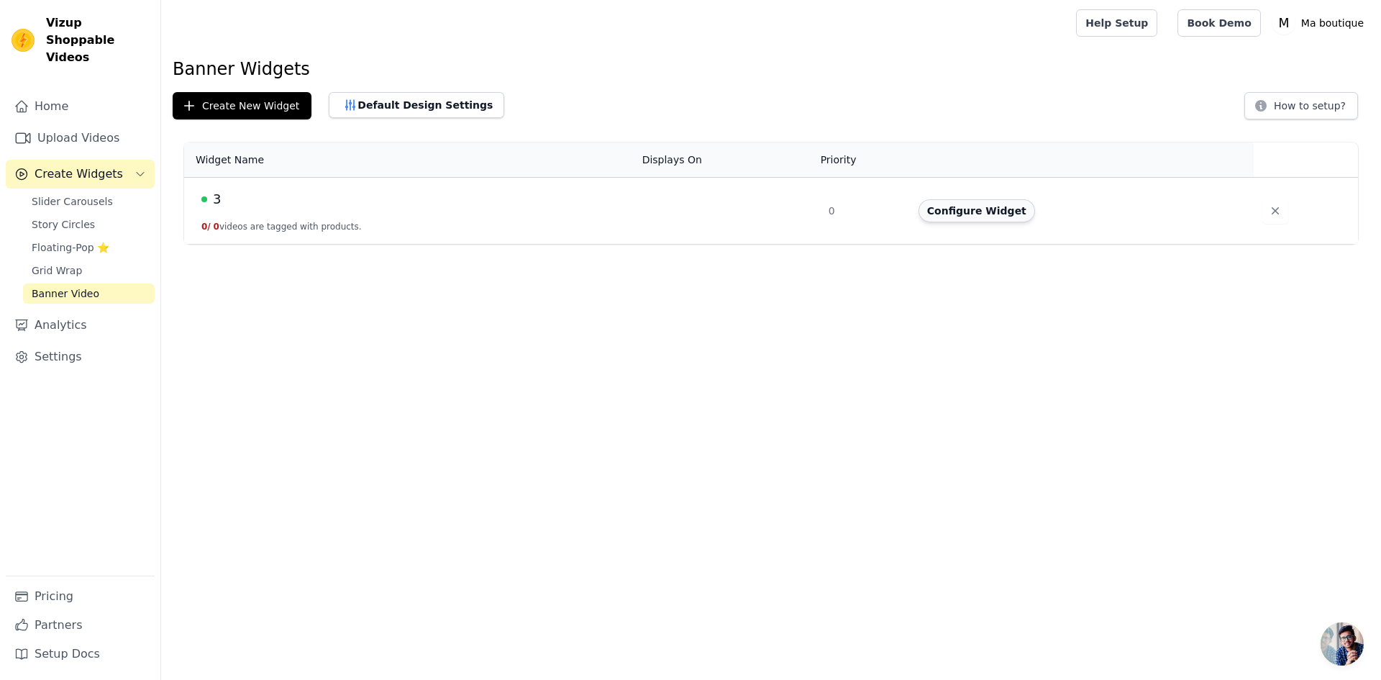
click at [990, 214] on button "Configure Widget" at bounding box center [977, 210] width 117 height 23
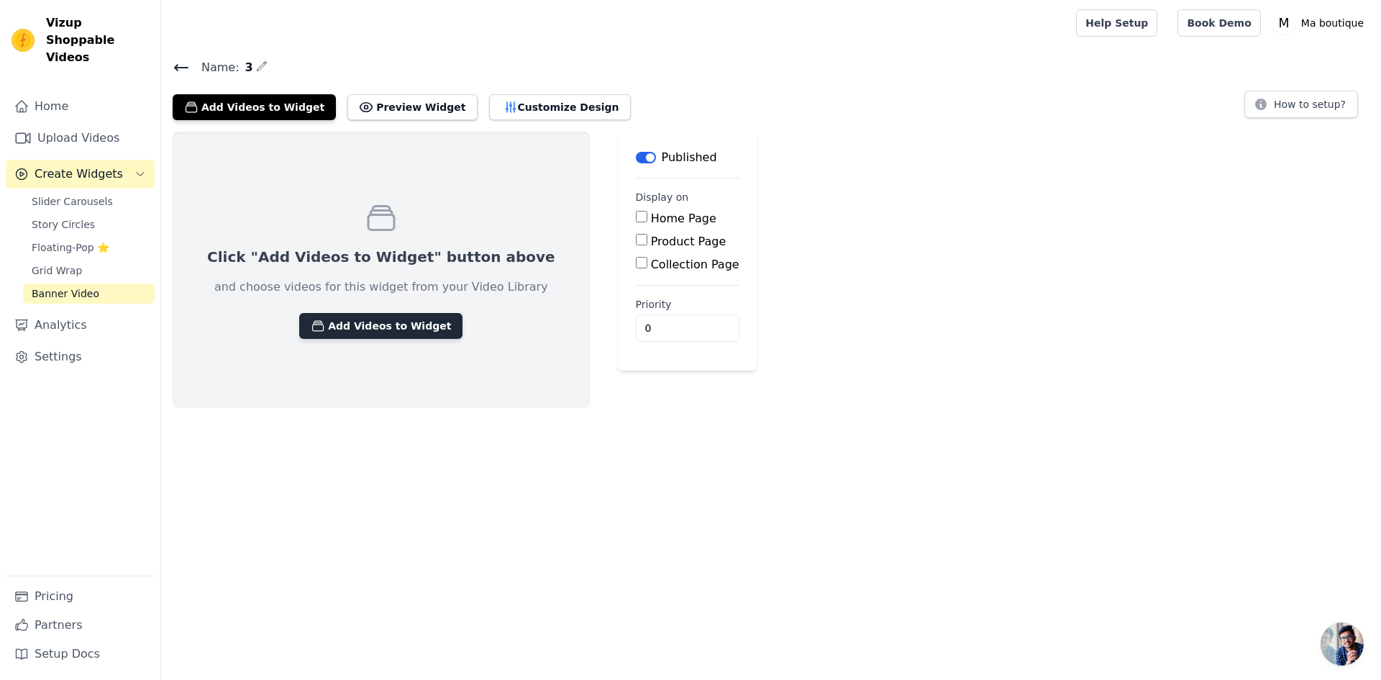
click at [346, 322] on button "Add Videos to Widget" at bounding box center [380, 326] width 163 height 26
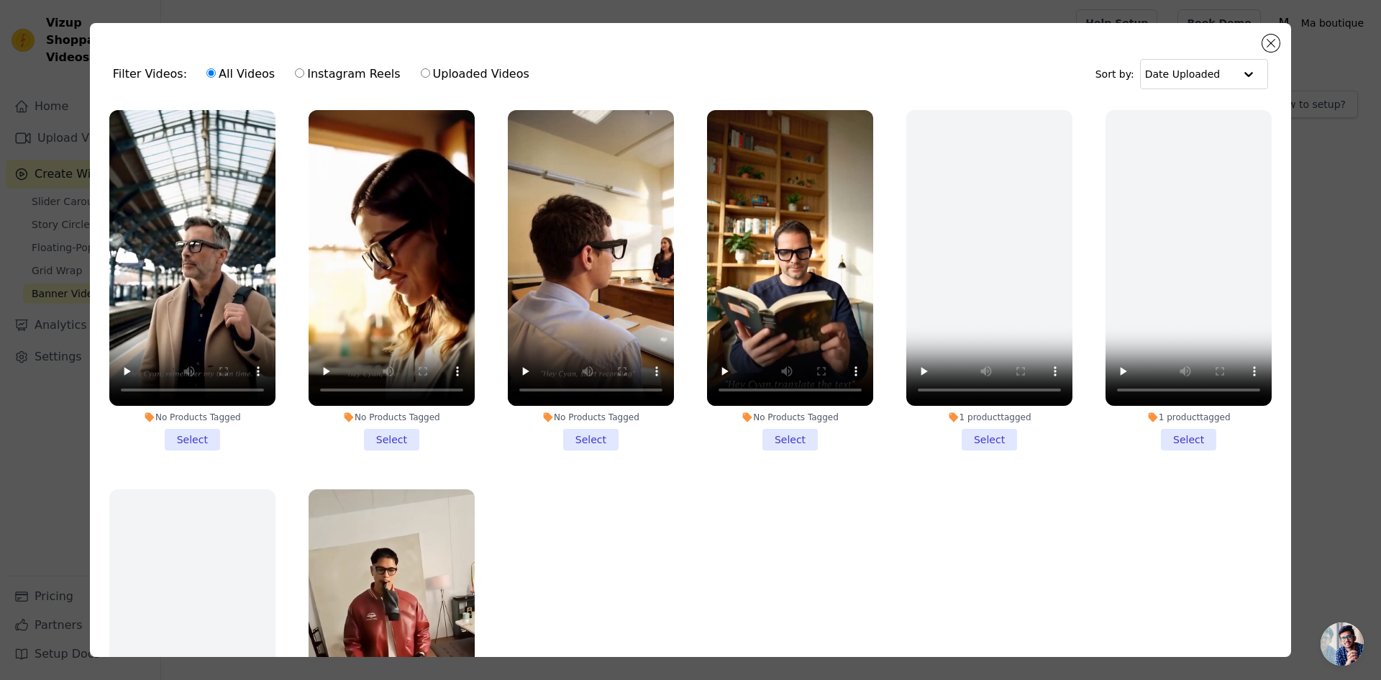
click at [194, 435] on li "No Products Tagged Select" at bounding box center [192, 280] width 166 height 340
click at [0, 0] on input "No Products Tagged Select" at bounding box center [0, 0] width 0 height 0
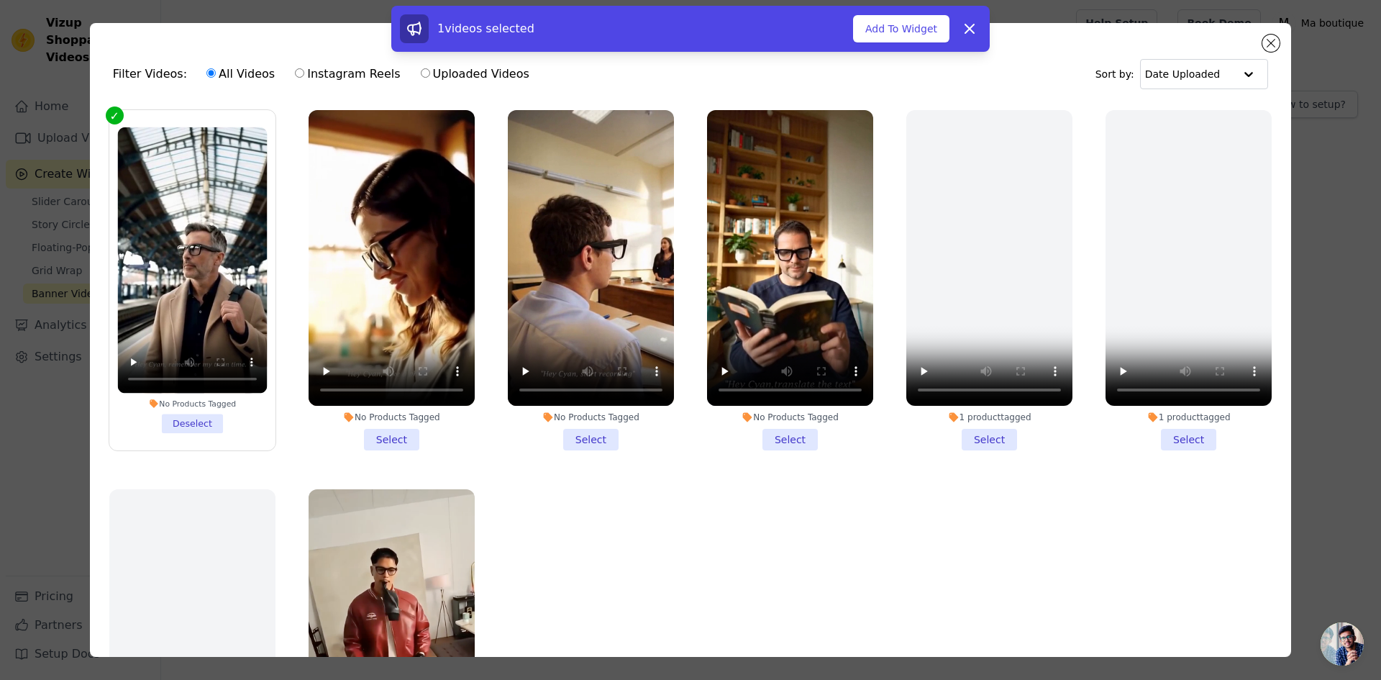
click at [388, 434] on li "No Products Tagged Select" at bounding box center [392, 280] width 166 height 340
click at [0, 0] on input "No Products Tagged Select" at bounding box center [0, 0] width 0 height 0
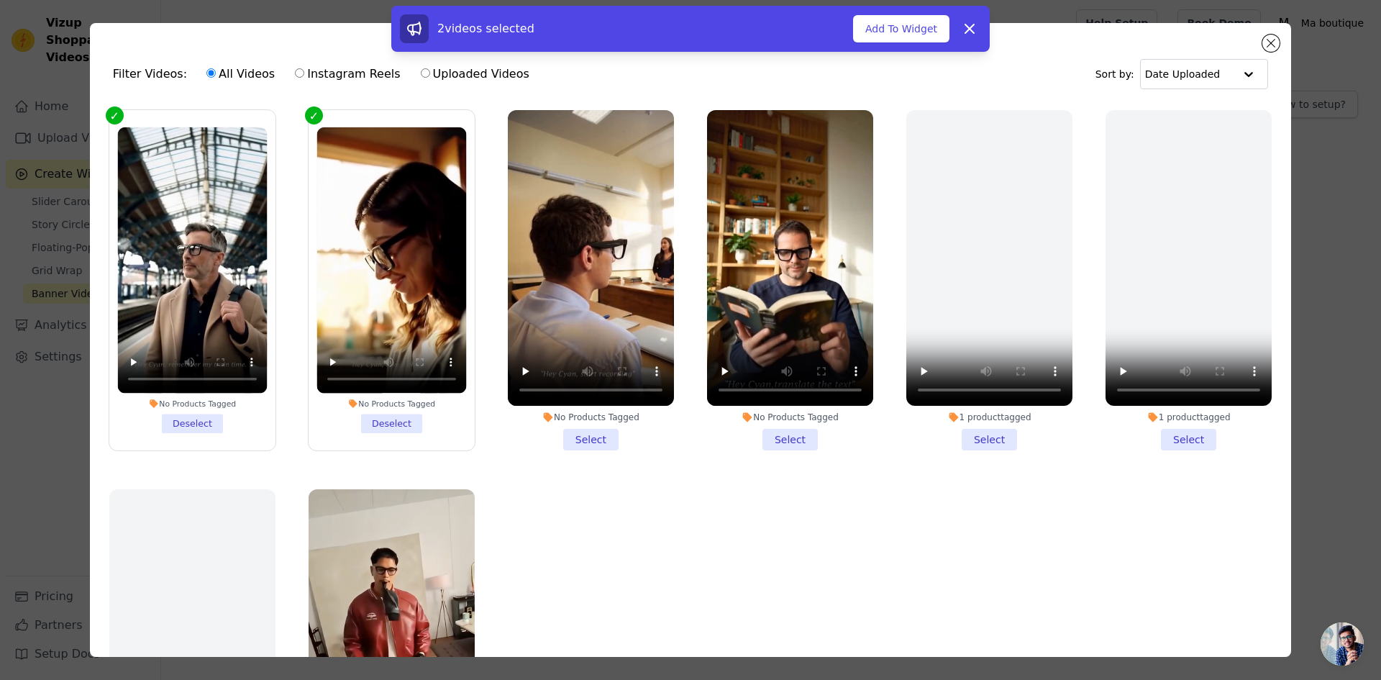
click at [605, 433] on li "No Products Tagged Select" at bounding box center [591, 280] width 166 height 340
click at [0, 0] on input "No Products Tagged Select" at bounding box center [0, 0] width 0 height 0
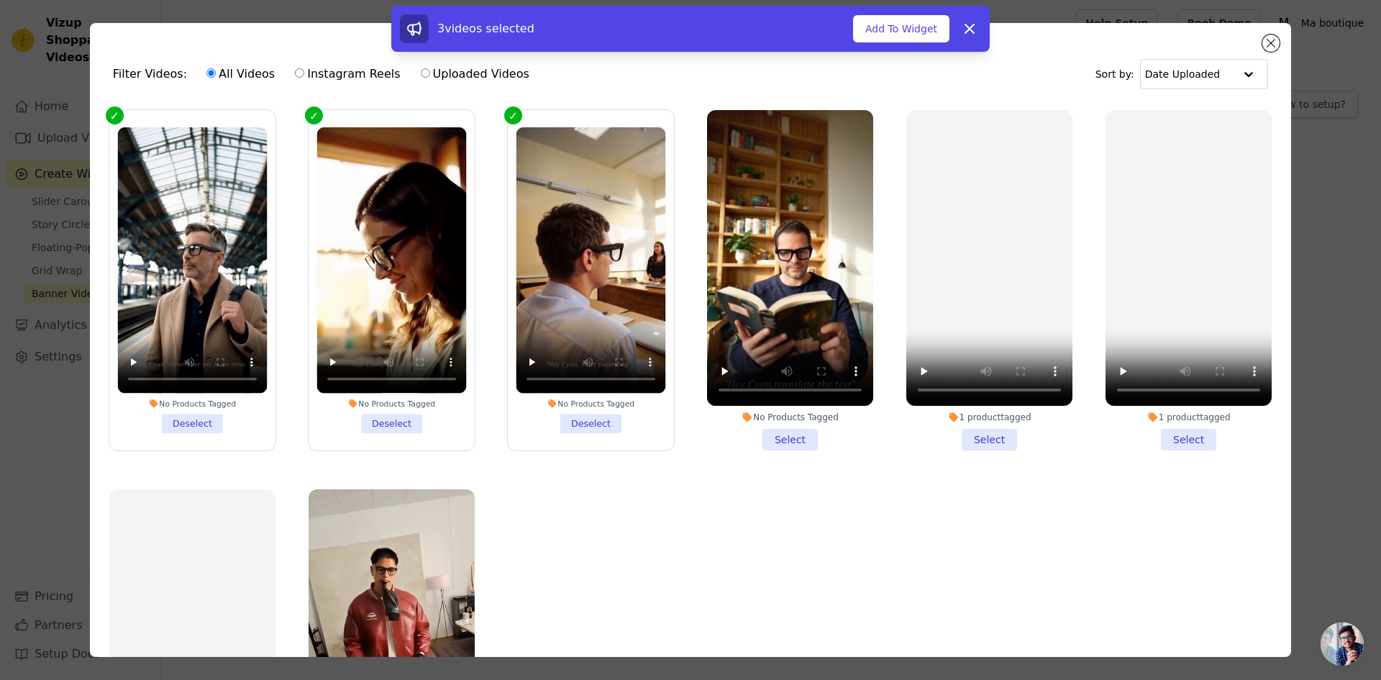
click at [783, 431] on li "No Products Tagged Select" at bounding box center [790, 280] width 166 height 340
click at [0, 0] on input "No Products Tagged Select" at bounding box center [0, 0] width 0 height 0
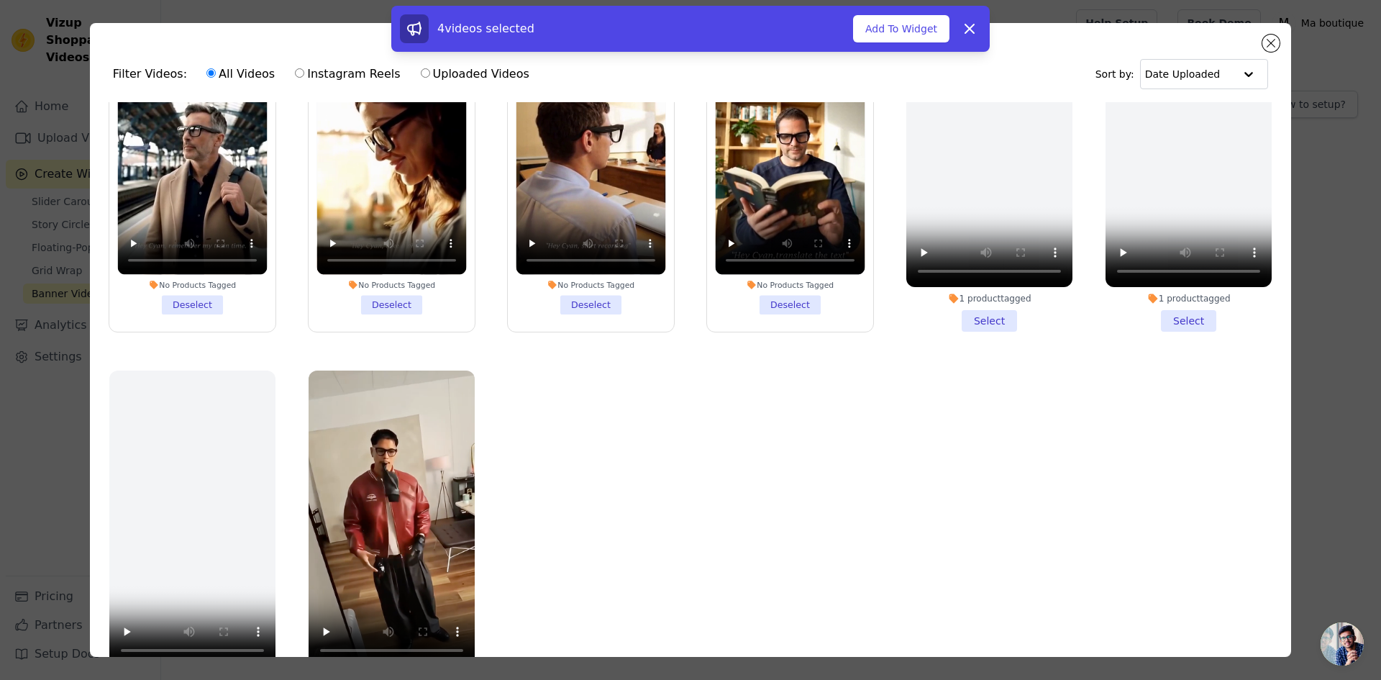
scroll to position [121, 0]
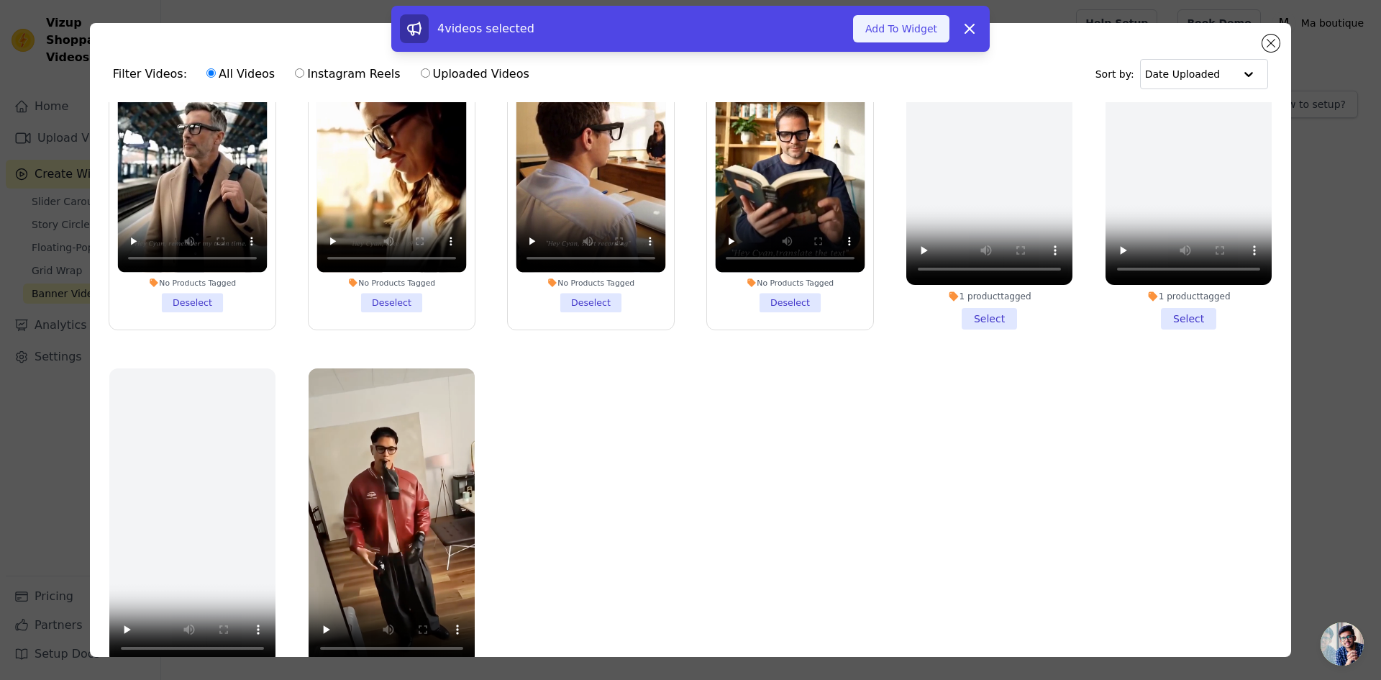
click at [896, 33] on button "Add To Widget" at bounding box center [901, 28] width 96 height 27
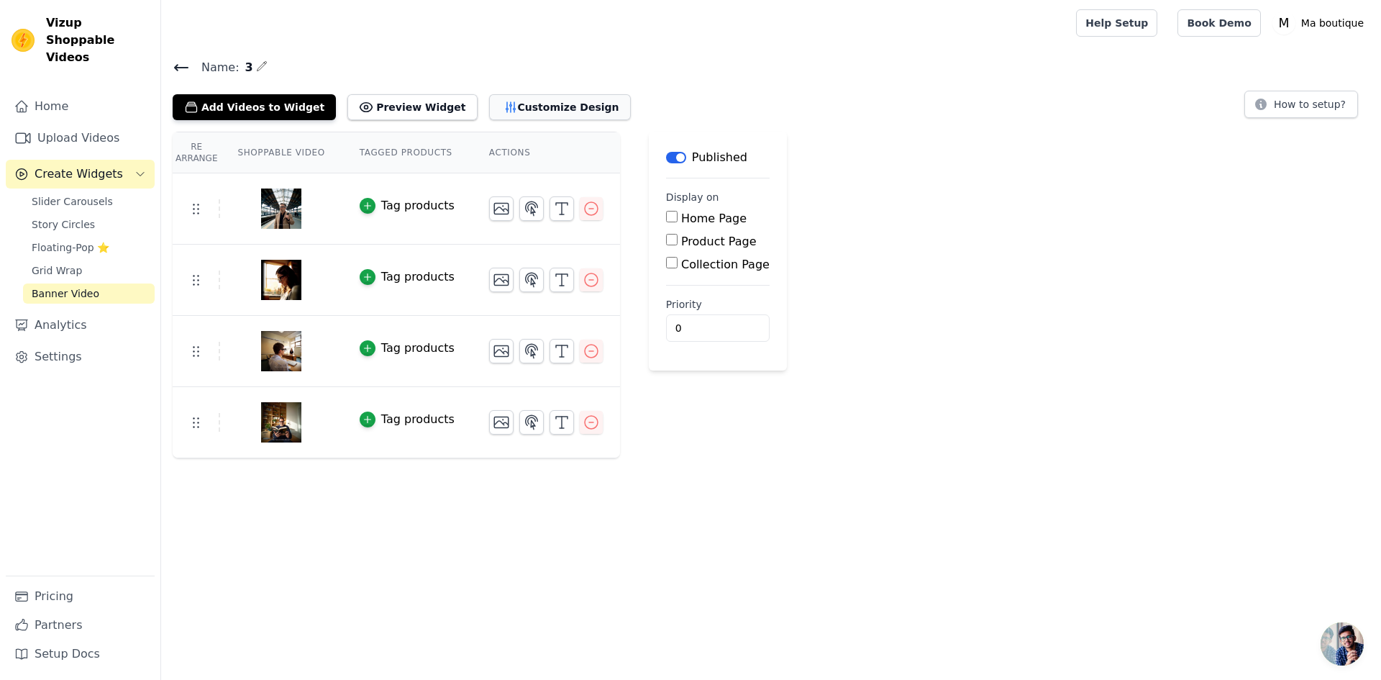
click at [528, 109] on button "Customize Design" at bounding box center [560, 107] width 142 height 26
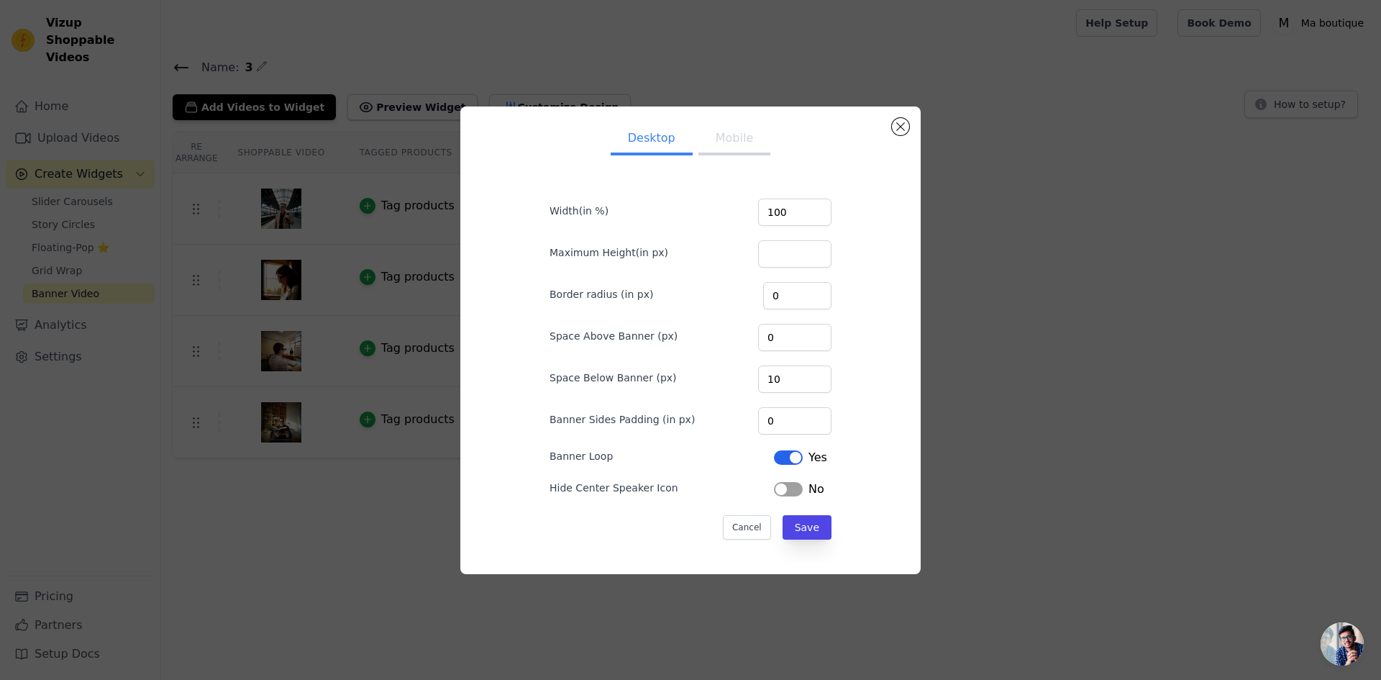
click at [721, 140] on button "Mobile" at bounding box center [734, 140] width 72 height 32
click at [785, 459] on button "Label" at bounding box center [788, 457] width 29 height 14
click at [775, 488] on button "Label" at bounding box center [788, 489] width 29 height 14
click at [806, 518] on button "Save" at bounding box center [807, 527] width 49 height 24
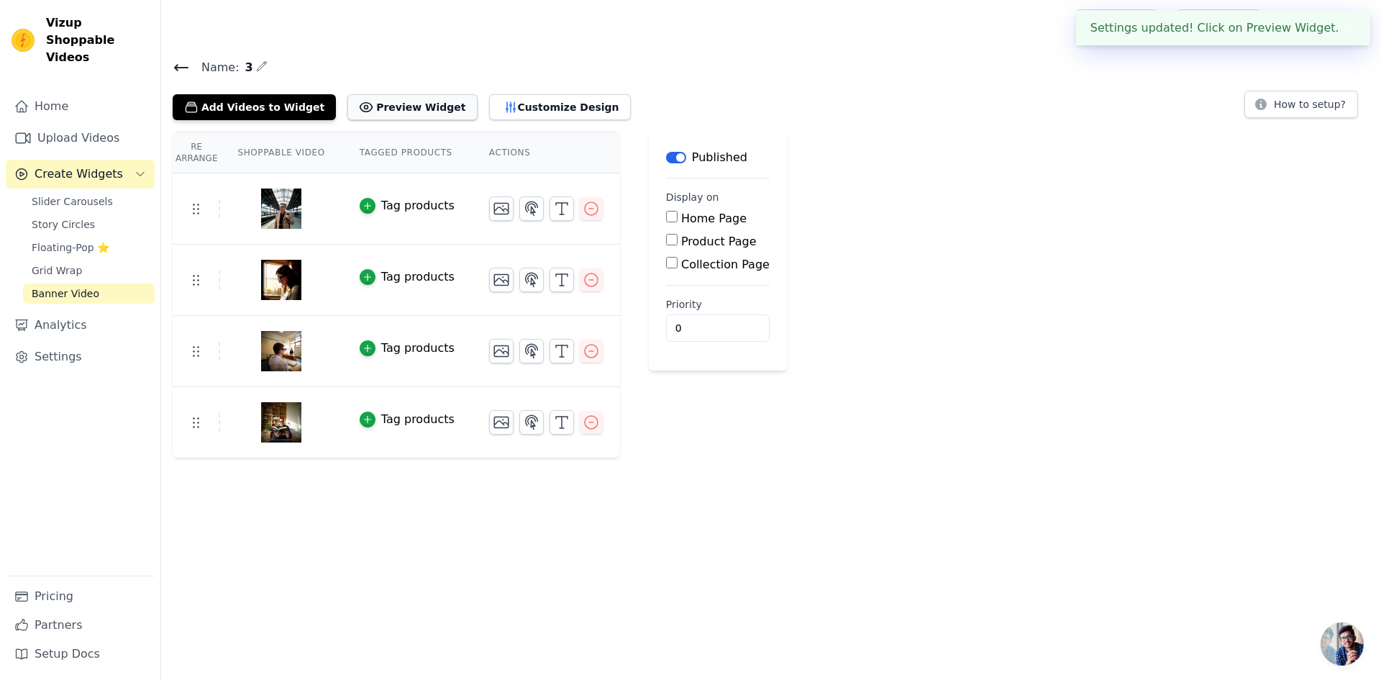
click at [388, 111] on button "Preview Widget" at bounding box center [411, 107] width 129 height 26
click at [666, 217] on input "Home Page" at bounding box center [672, 217] width 12 height 12
checkbox input "true"
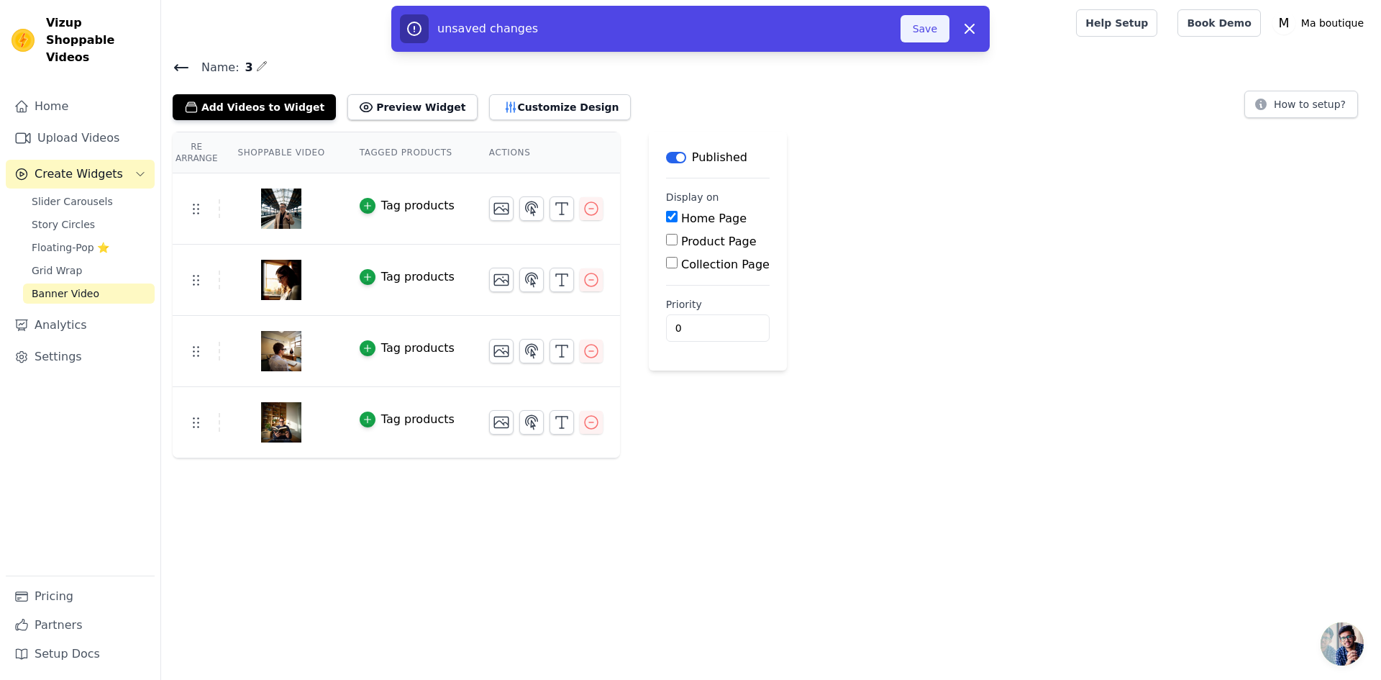
click at [929, 29] on button "Save" at bounding box center [925, 28] width 49 height 27
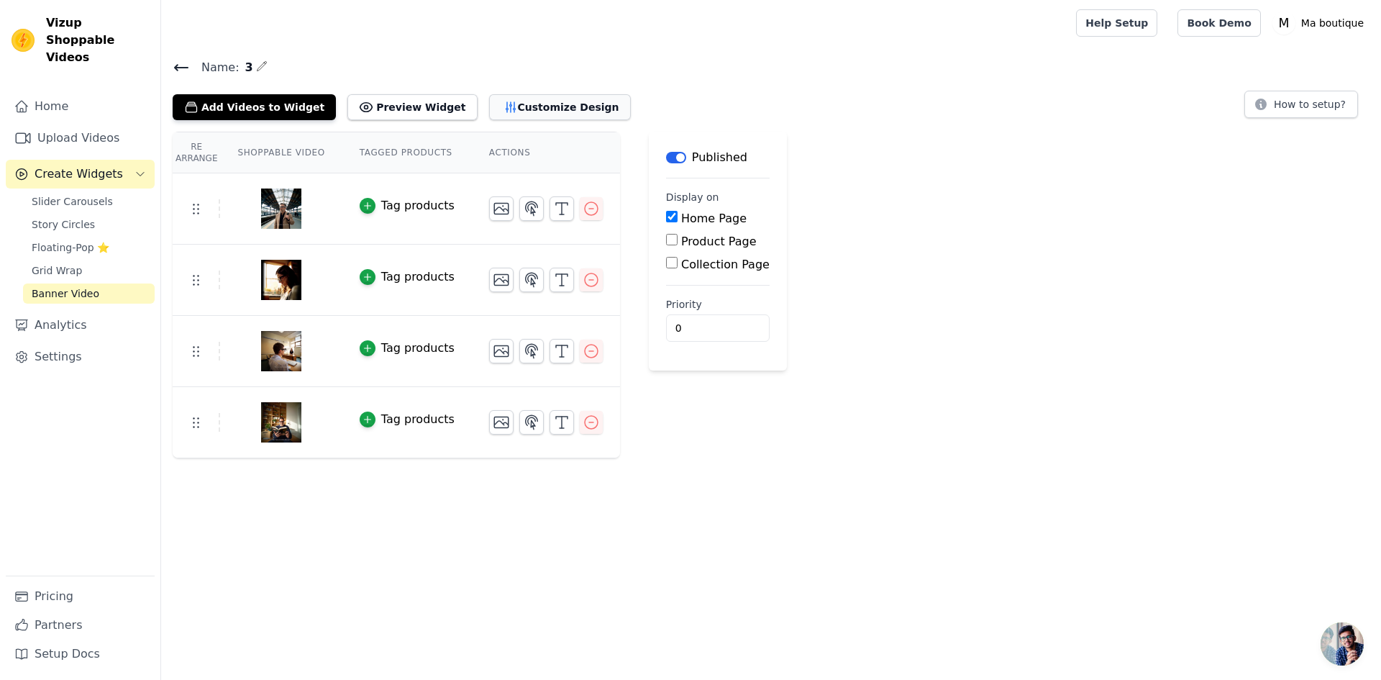
click at [496, 109] on button "Customize Design" at bounding box center [560, 107] width 142 height 26
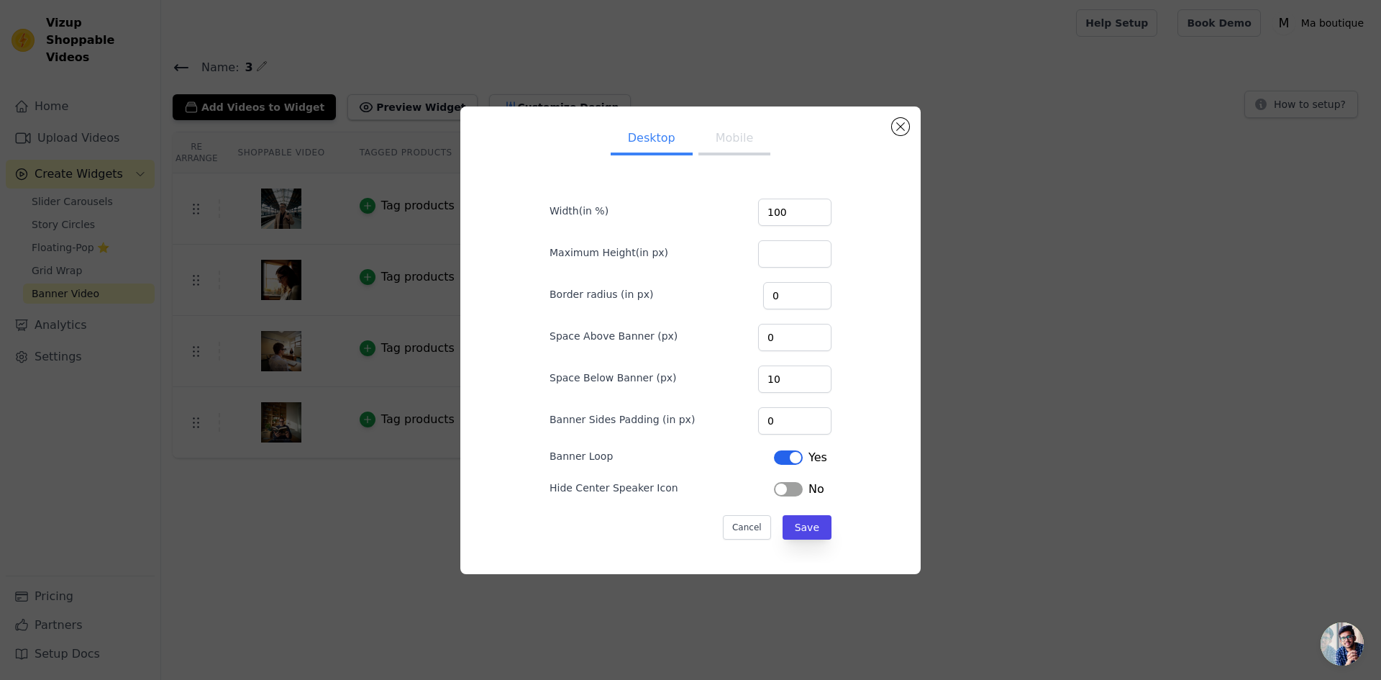
click at [724, 135] on button "Mobile" at bounding box center [734, 140] width 72 height 32
click at [776, 455] on button "Label" at bounding box center [788, 457] width 29 height 14
click at [804, 524] on button "Save" at bounding box center [807, 527] width 49 height 24
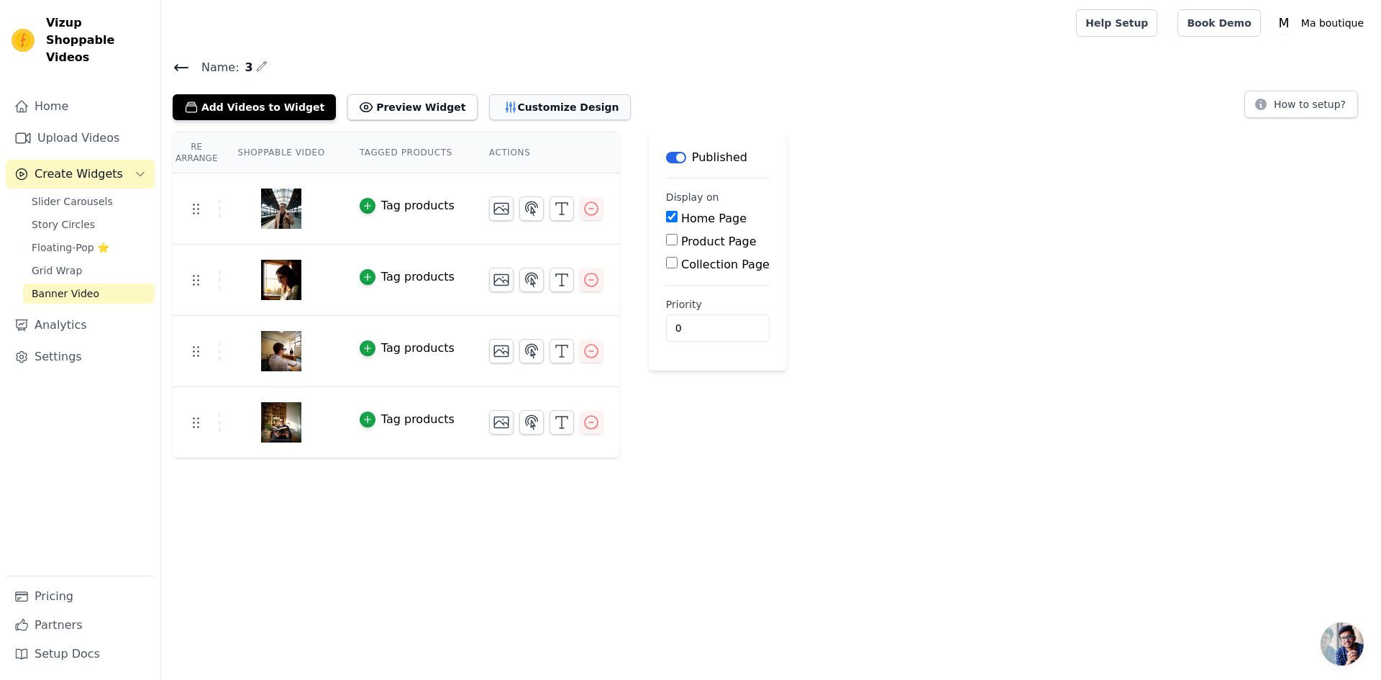
click at [493, 108] on button "Customize Design" at bounding box center [560, 107] width 142 height 26
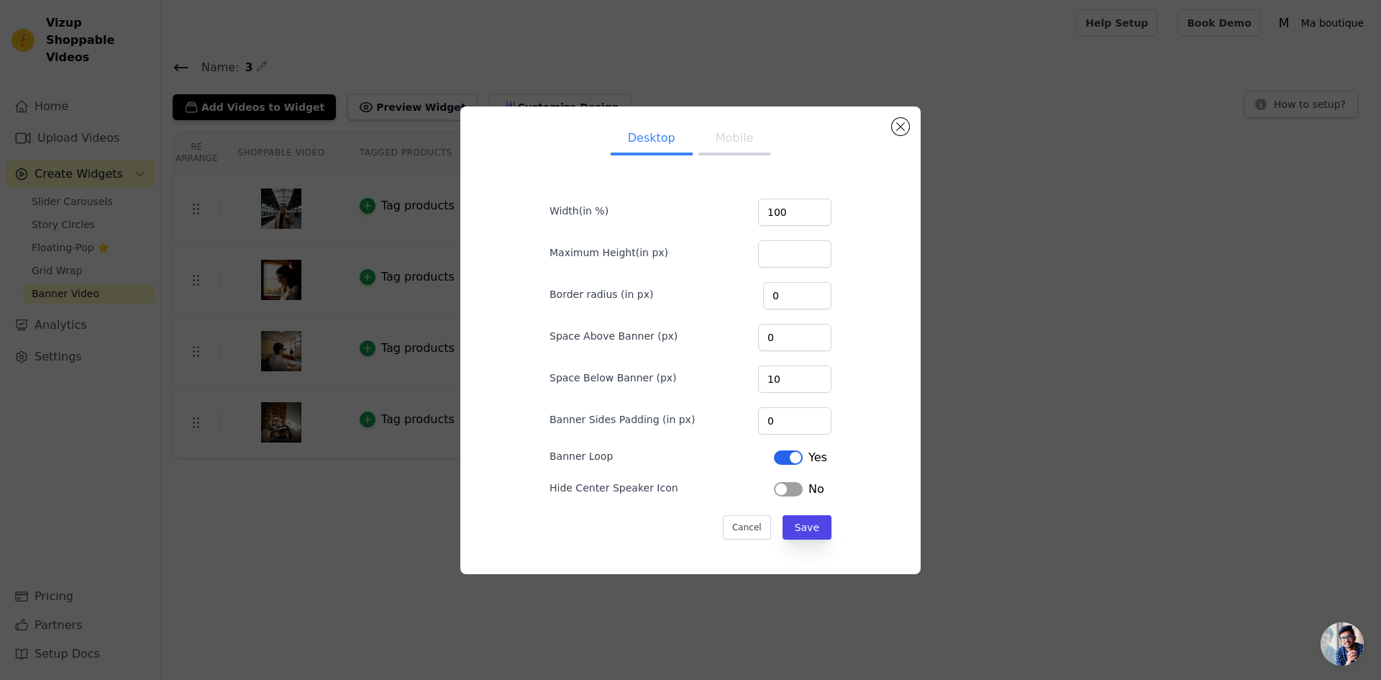
click at [724, 146] on button "Mobile" at bounding box center [734, 140] width 72 height 32
click at [793, 526] on button "Save" at bounding box center [807, 527] width 49 height 24
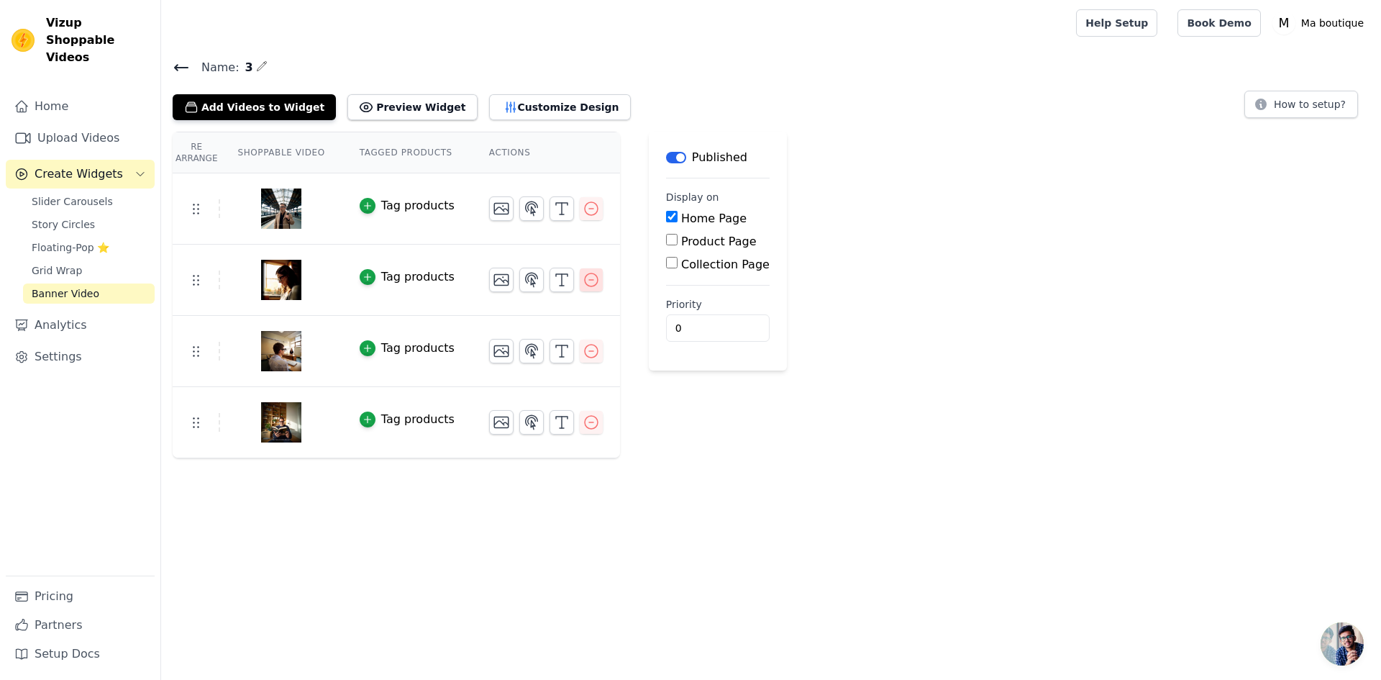
click at [583, 284] on icon "button" at bounding box center [591, 279] width 17 height 17
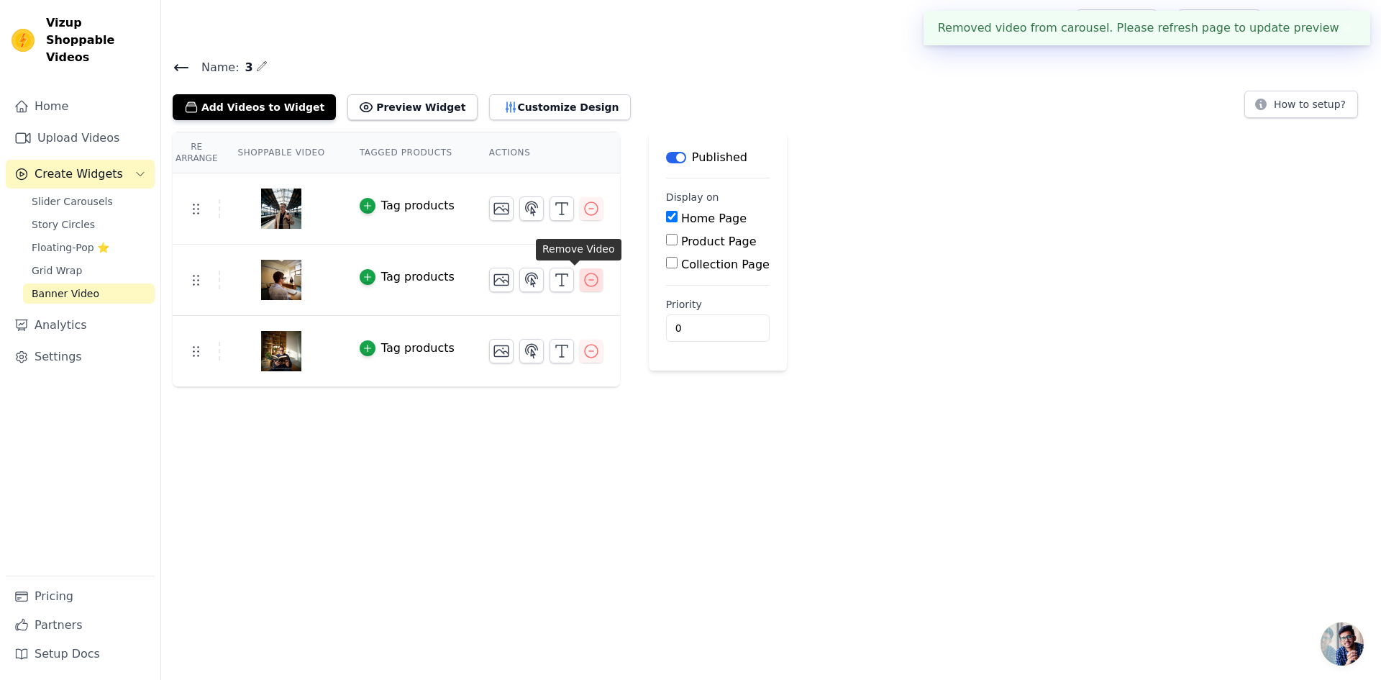
click at [585, 285] on icon "button" at bounding box center [591, 279] width 13 height 13
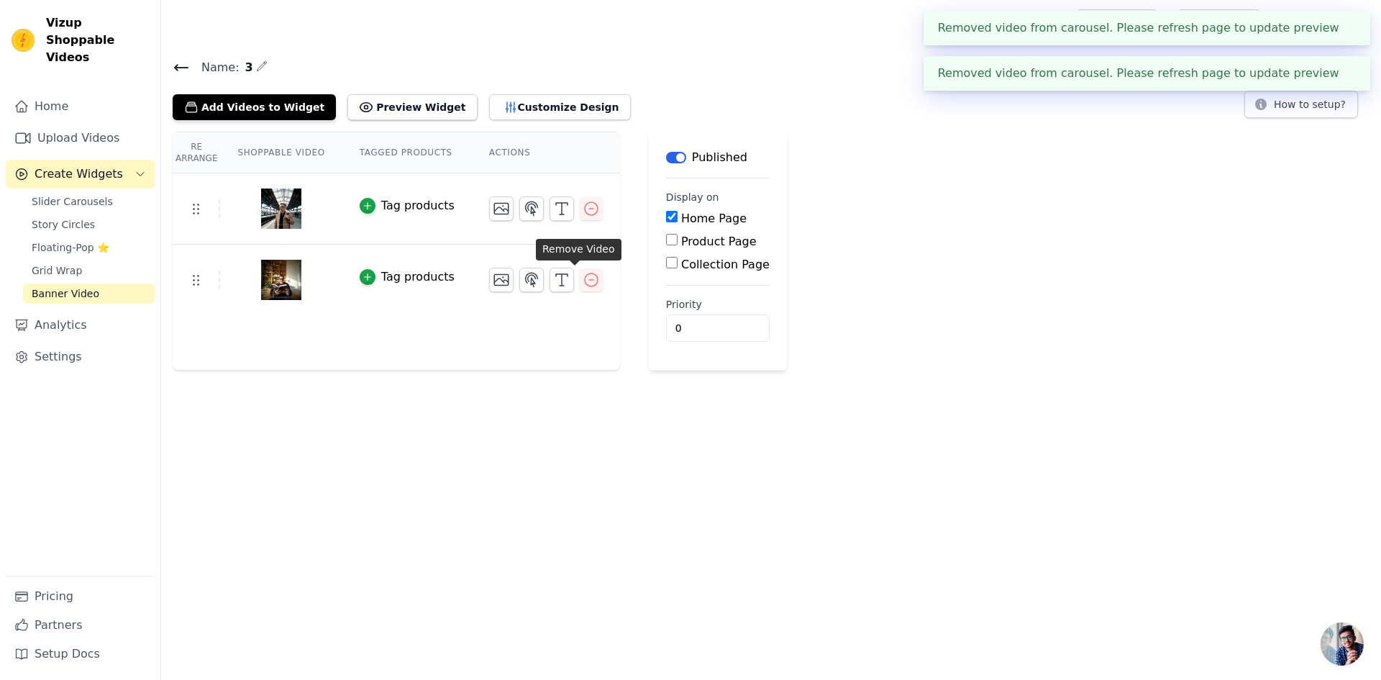
click at [585, 285] on icon "button" at bounding box center [591, 279] width 13 height 13
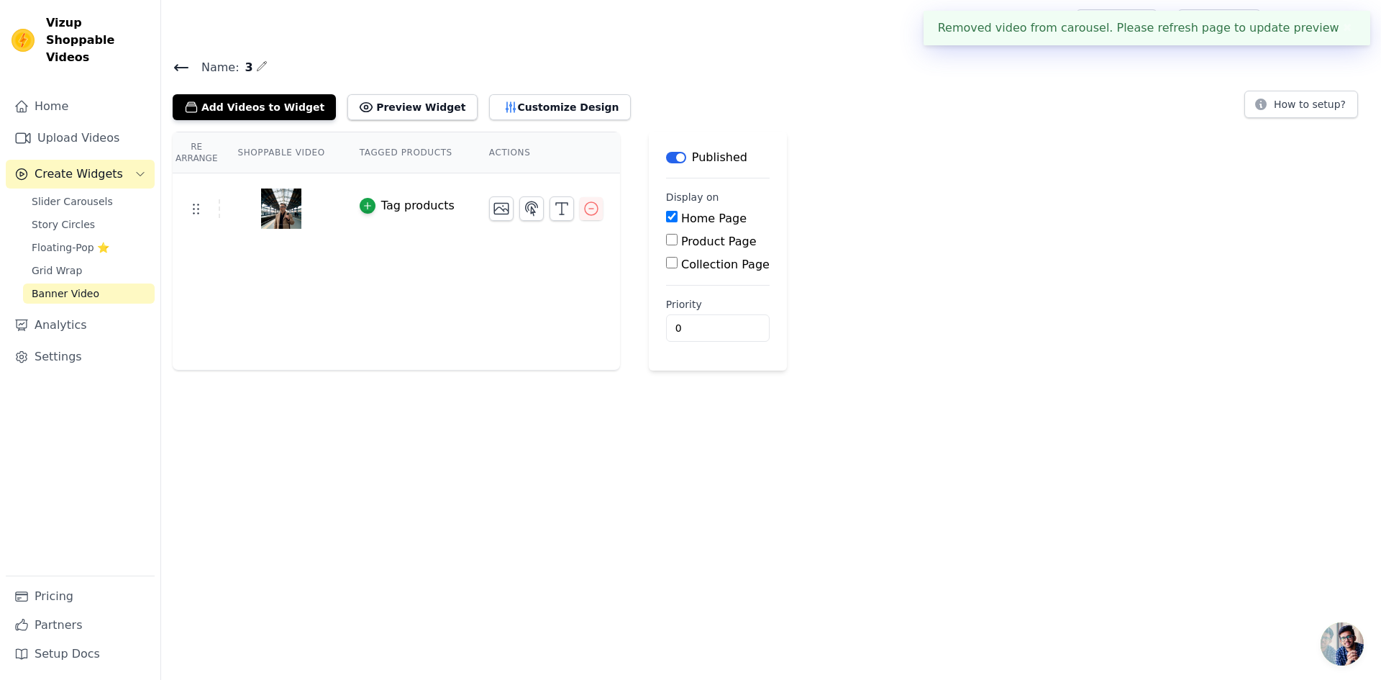
click at [63, 286] on span "Banner Video" at bounding box center [66, 293] width 68 height 14
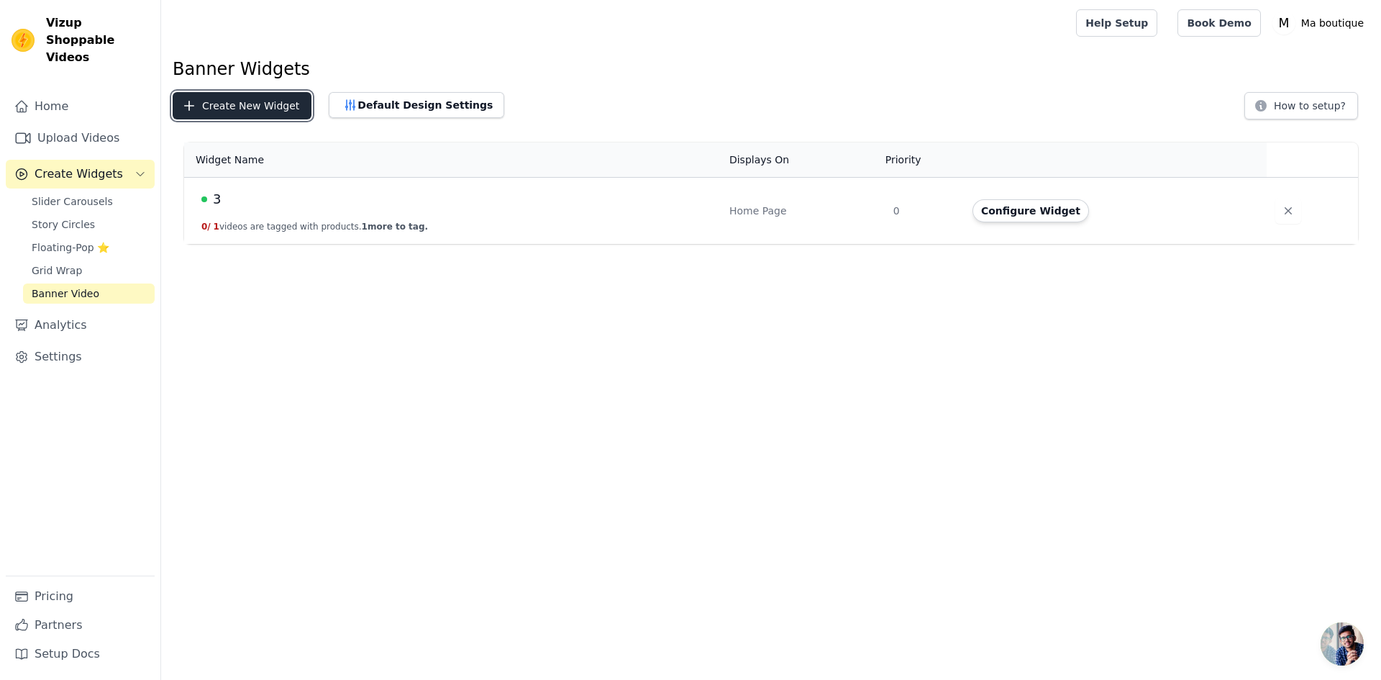
click at [254, 104] on button "Create New Widget" at bounding box center [242, 105] width 139 height 27
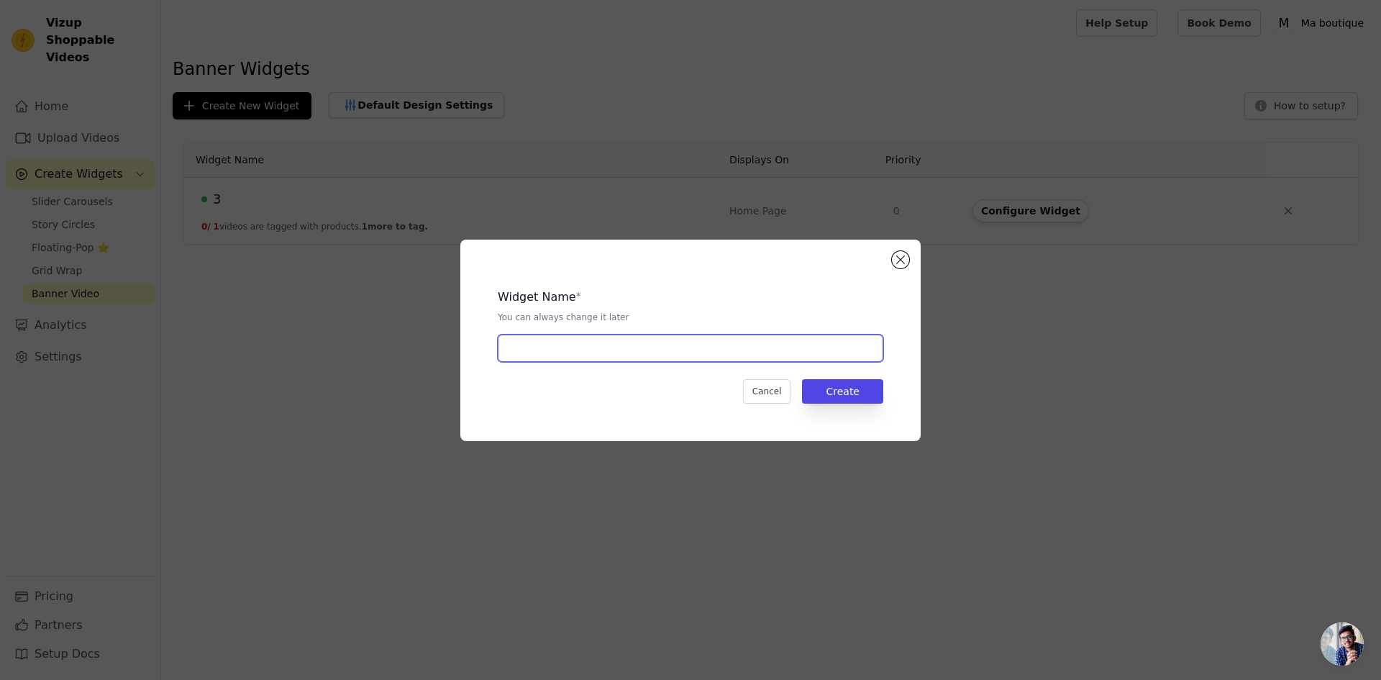
click at [542, 352] on input "text" at bounding box center [691, 347] width 386 height 27
type input "4"
click at [855, 393] on button "Create" at bounding box center [842, 391] width 81 height 24
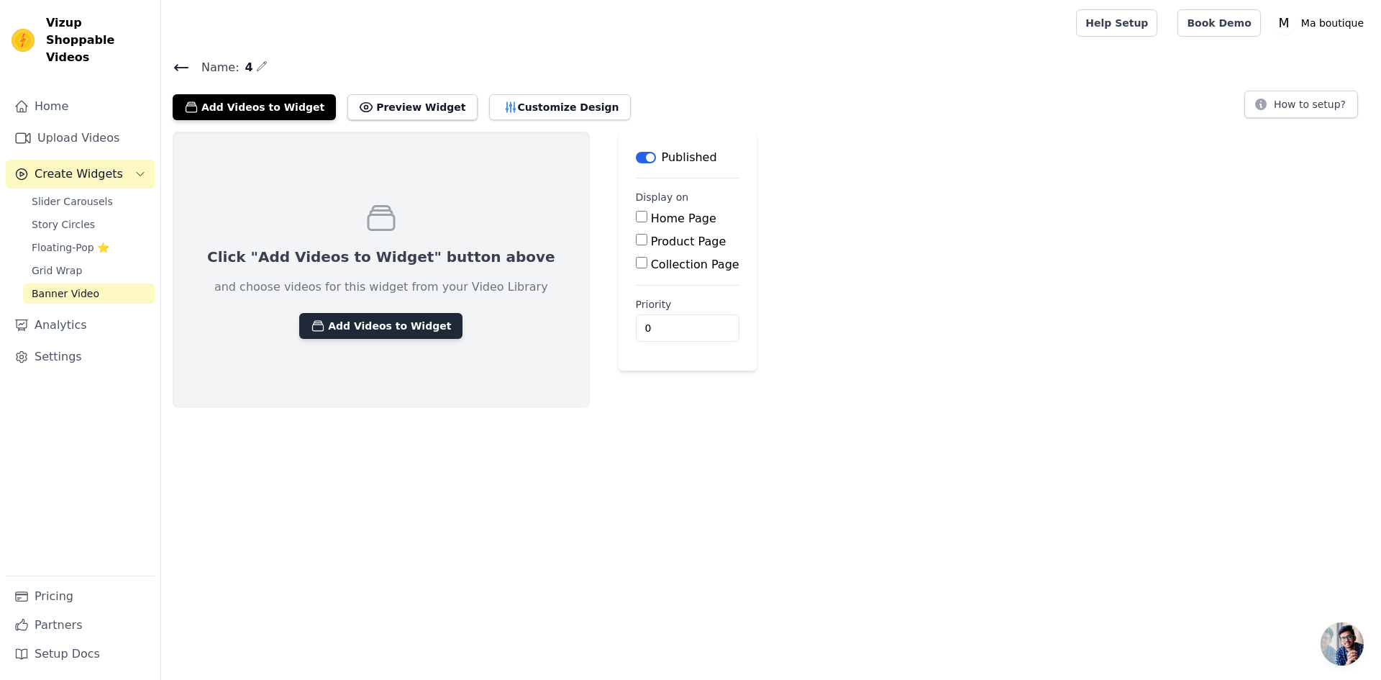
click at [369, 325] on button "Add Videos to Widget" at bounding box center [380, 326] width 163 height 26
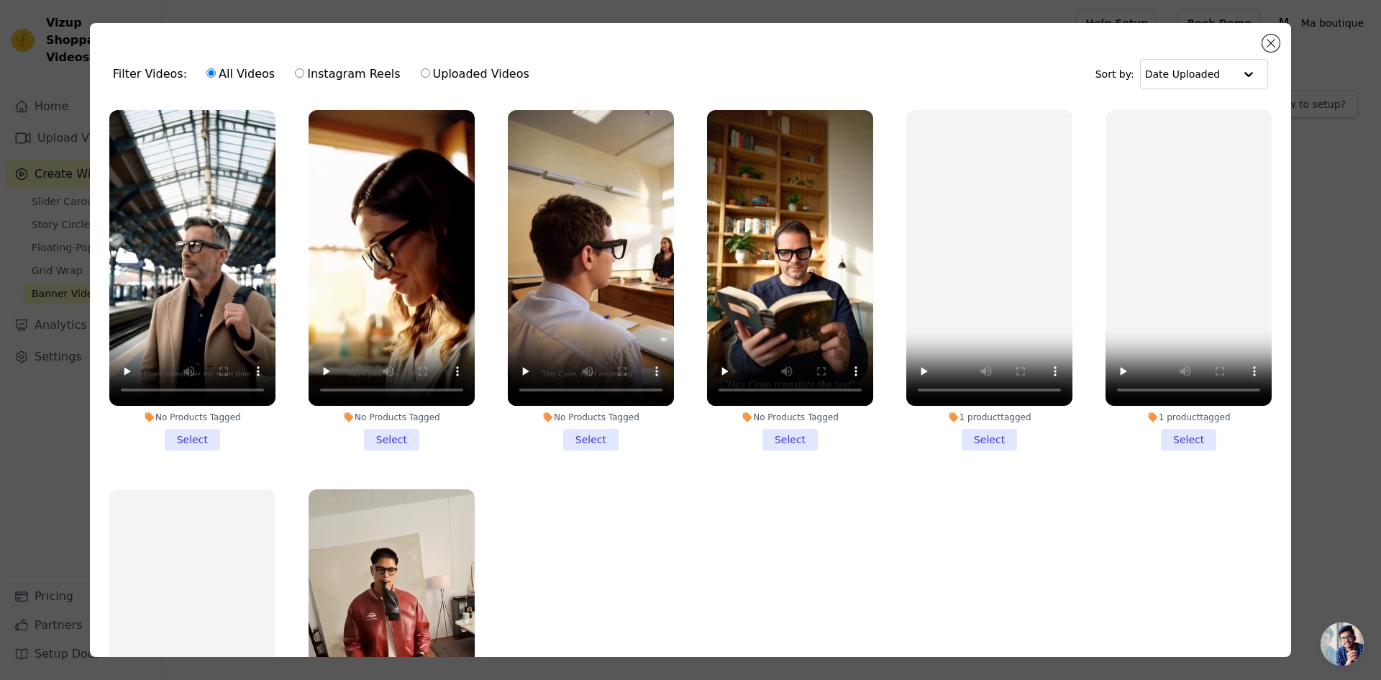
click at [588, 432] on li "No Products Tagged Select" at bounding box center [591, 280] width 166 height 340
click at [0, 0] on input "No Products Tagged Select" at bounding box center [0, 0] width 0 height 0
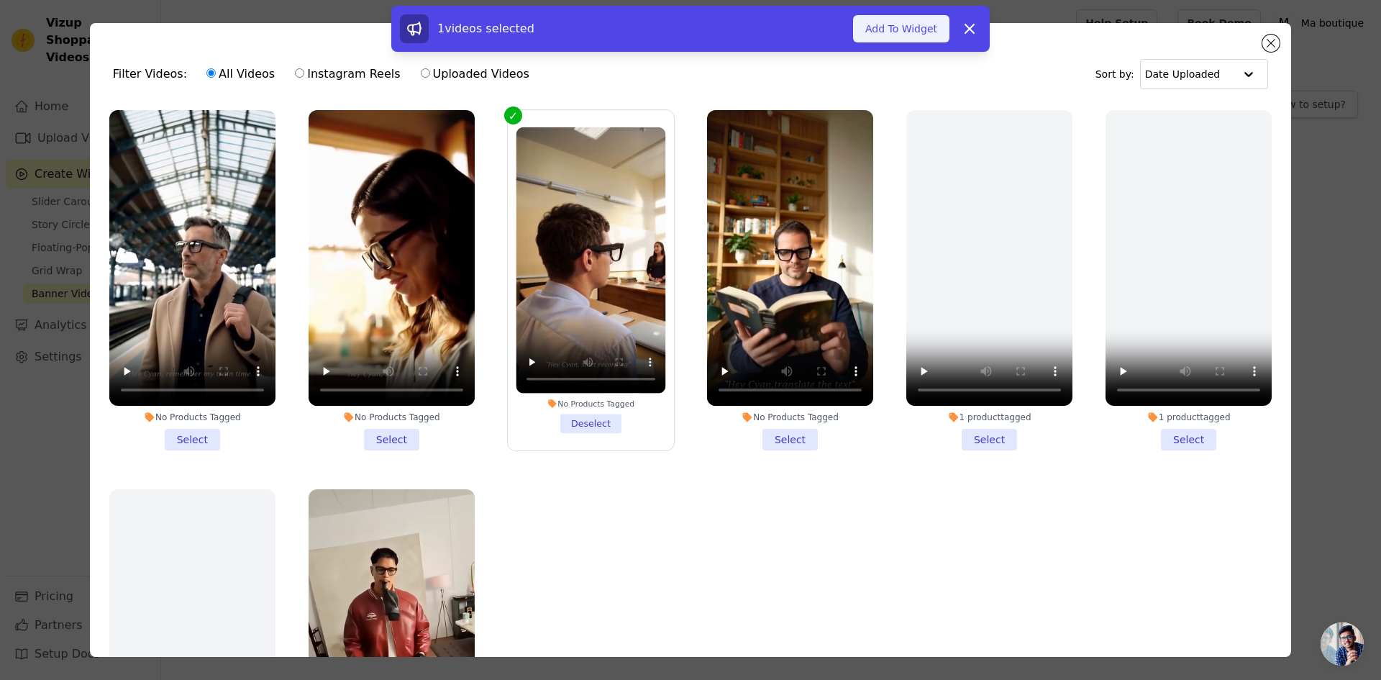
click at [912, 28] on button "Add To Widget" at bounding box center [901, 28] width 96 height 27
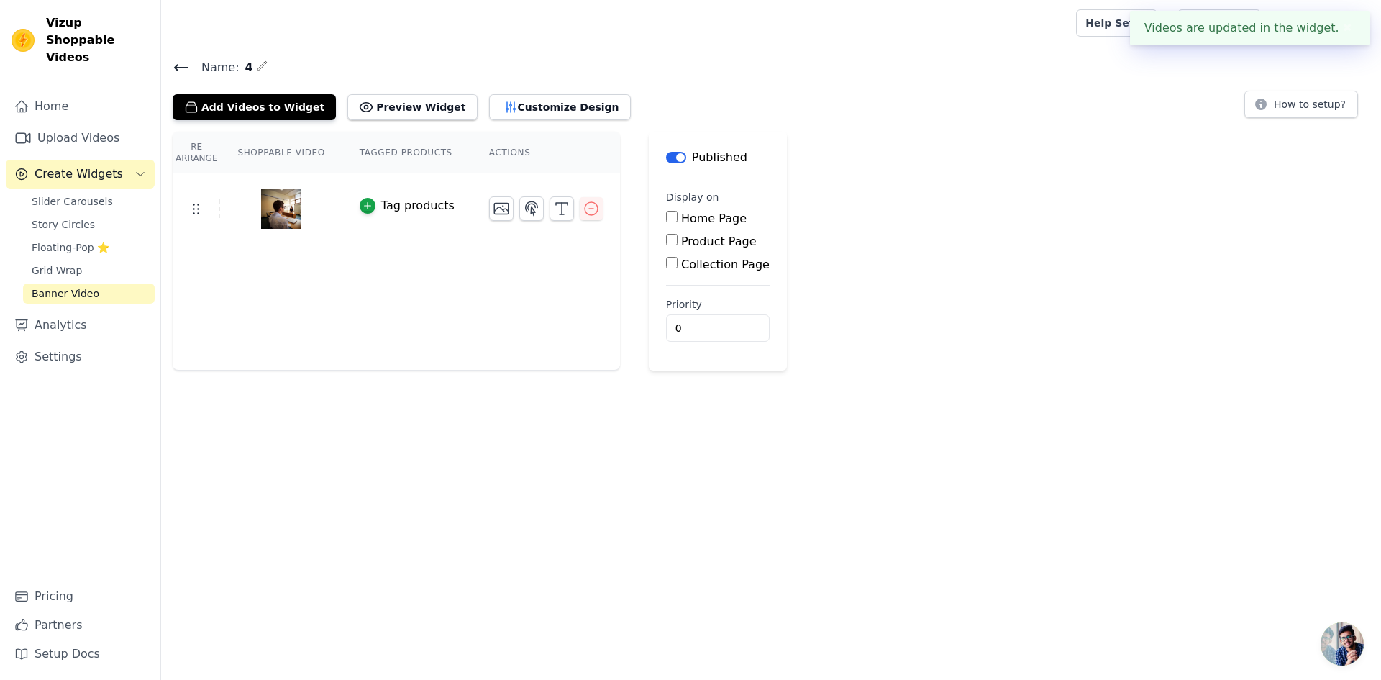
click at [666, 216] on input "Home Page" at bounding box center [672, 217] width 12 height 12
checkbox input "true"
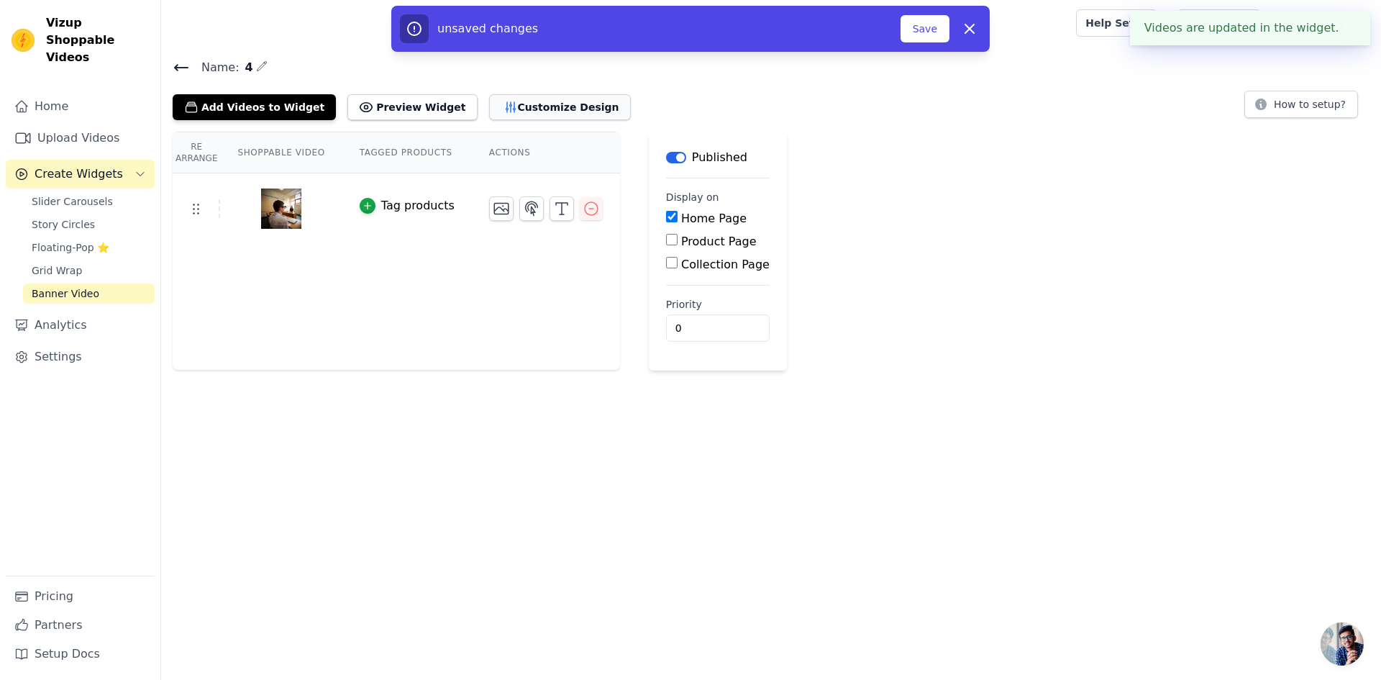
click at [516, 109] on button "Customize Design" at bounding box center [560, 107] width 142 height 26
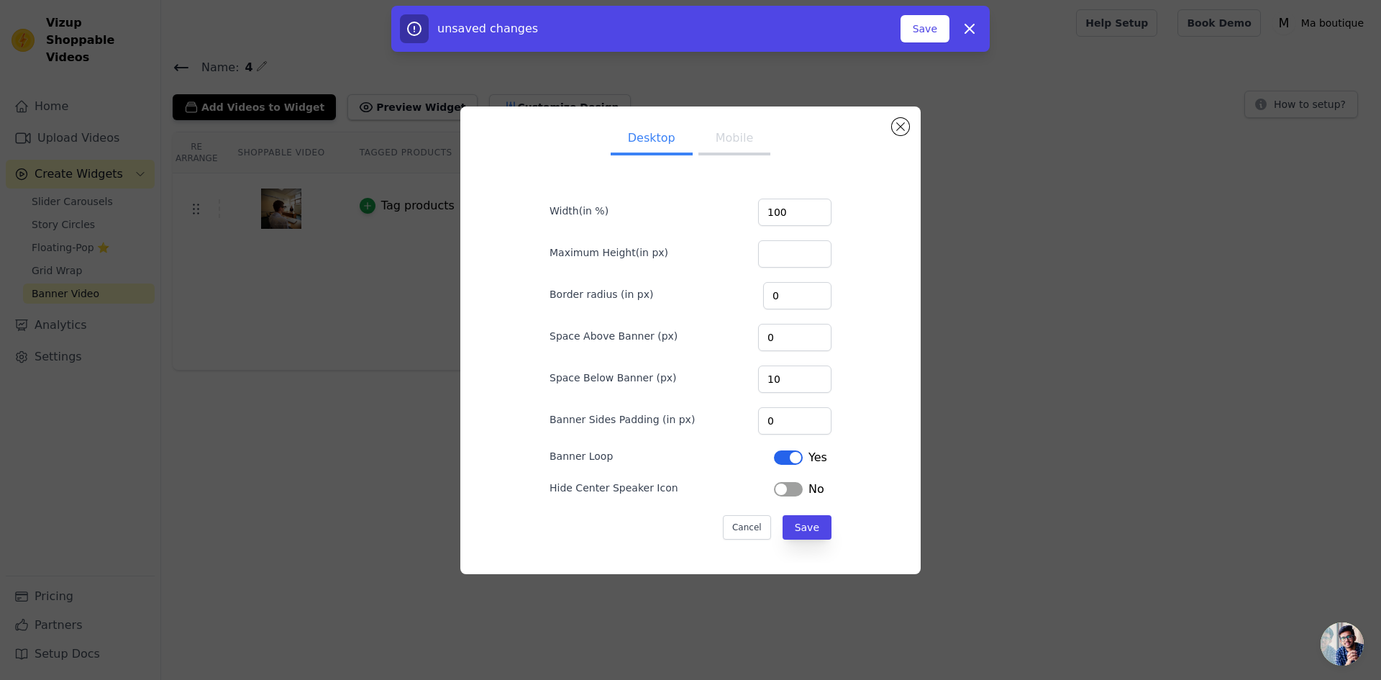
click at [734, 140] on button "Mobile" at bounding box center [734, 140] width 72 height 32
click at [785, 489] on button "Label" at bounding box center [788, 489] width 29 height 14
click at [798, 530] on button "Save" at bounding box center [807, 527] width 49 height 24
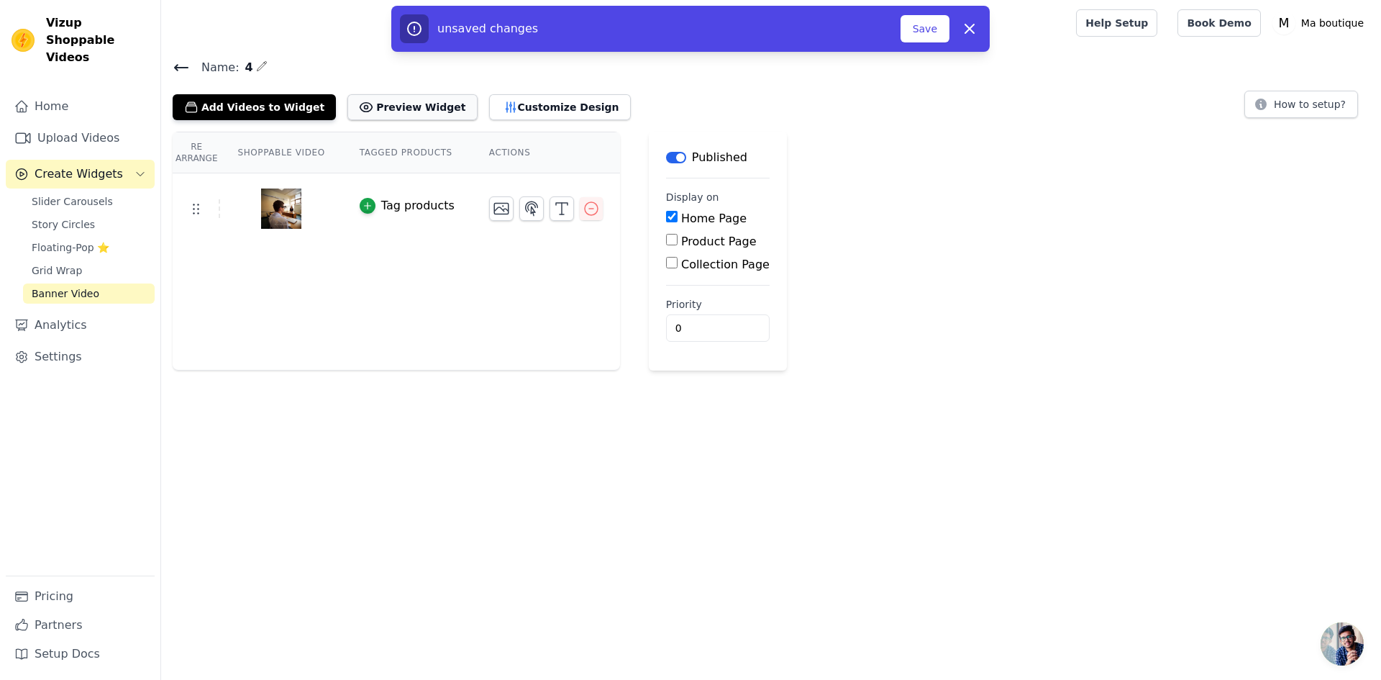
click at [399, 103] on button "Preview Widget" at bounding box center [411, 107] width 129 height 26
click at [493, 209] on icon "button" at bounding box center [501, 208] width 17 height 17
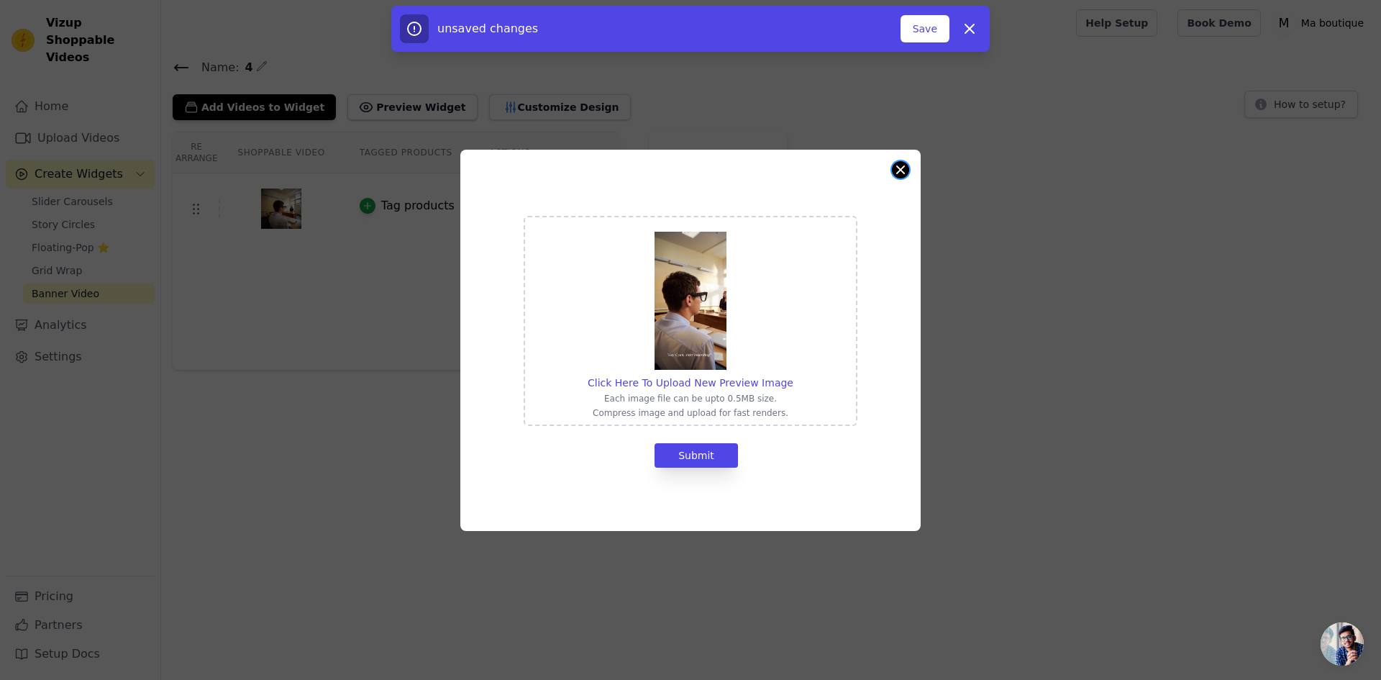
click at [903, 169] on button "Close modal" at bounding box center [900, 169] width 17 height 17
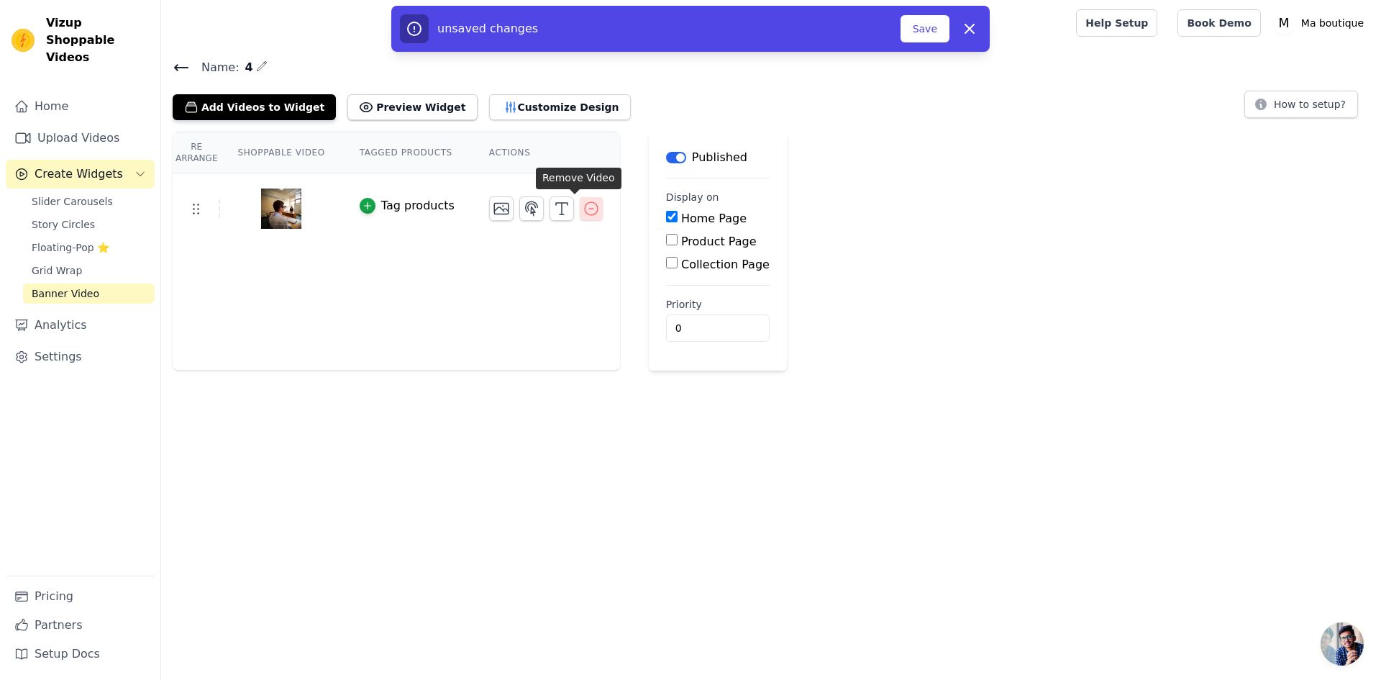
click at [583, 206] on icon "button" at bounding box center [591, 208] width 17 height 17
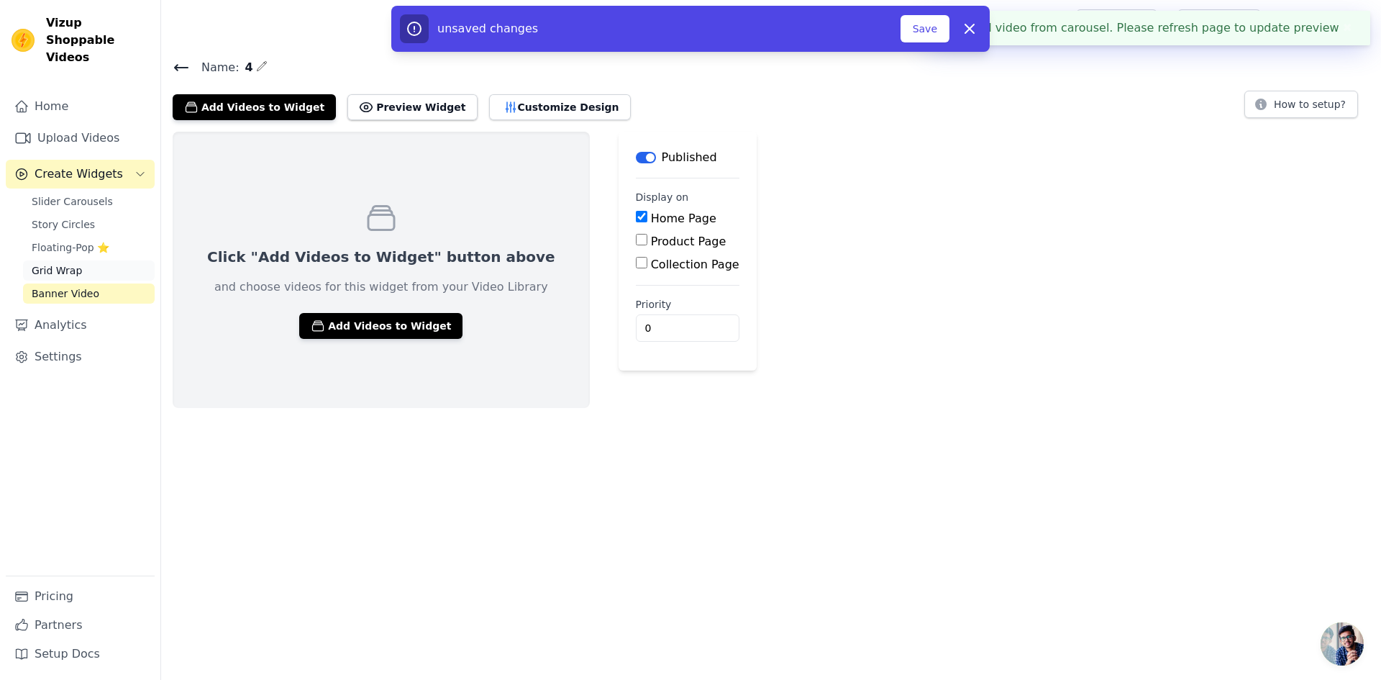
click at [70, 263] on span "Grid Wrap" at bounding box center [57, 270] width 50 height 14
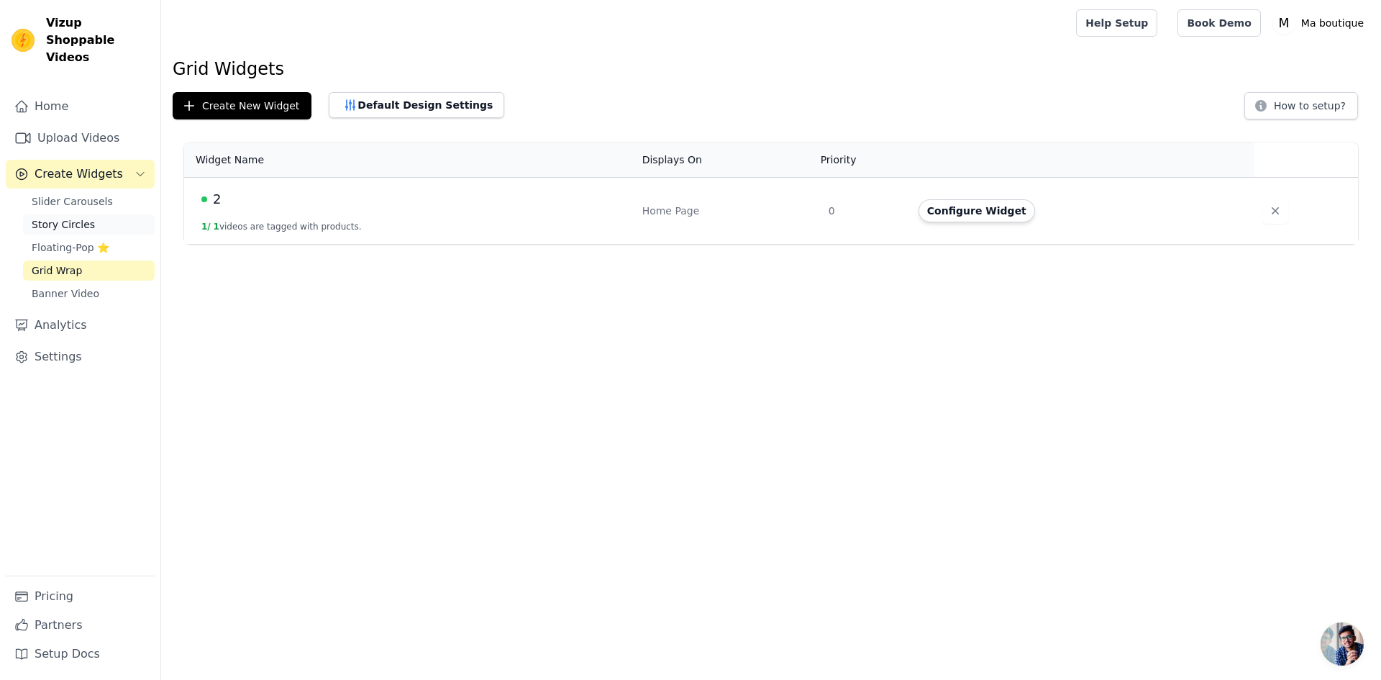
click at [61, 217] on span "Story Circles" at bounding box center [63, 224] width 63 height 14
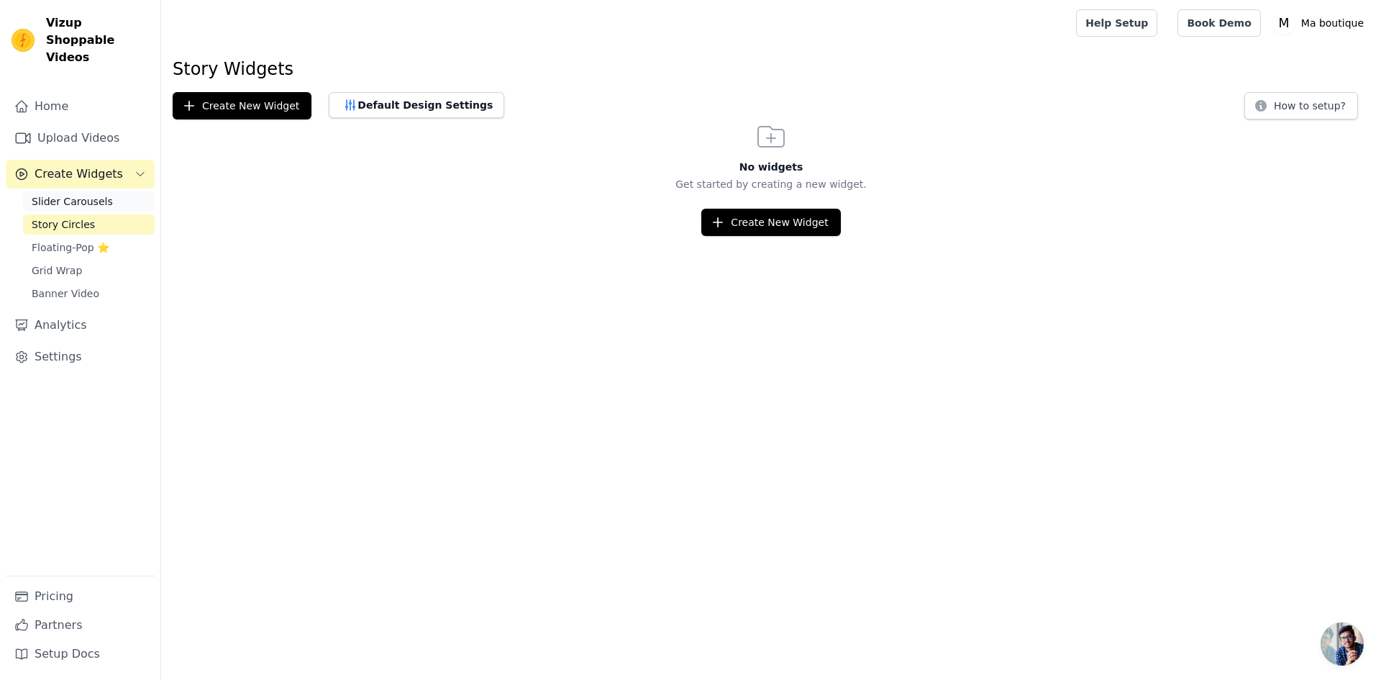
click at [78, 194] on span "Slider Carousels" at bounding box center [72, 201] width 81 height 14
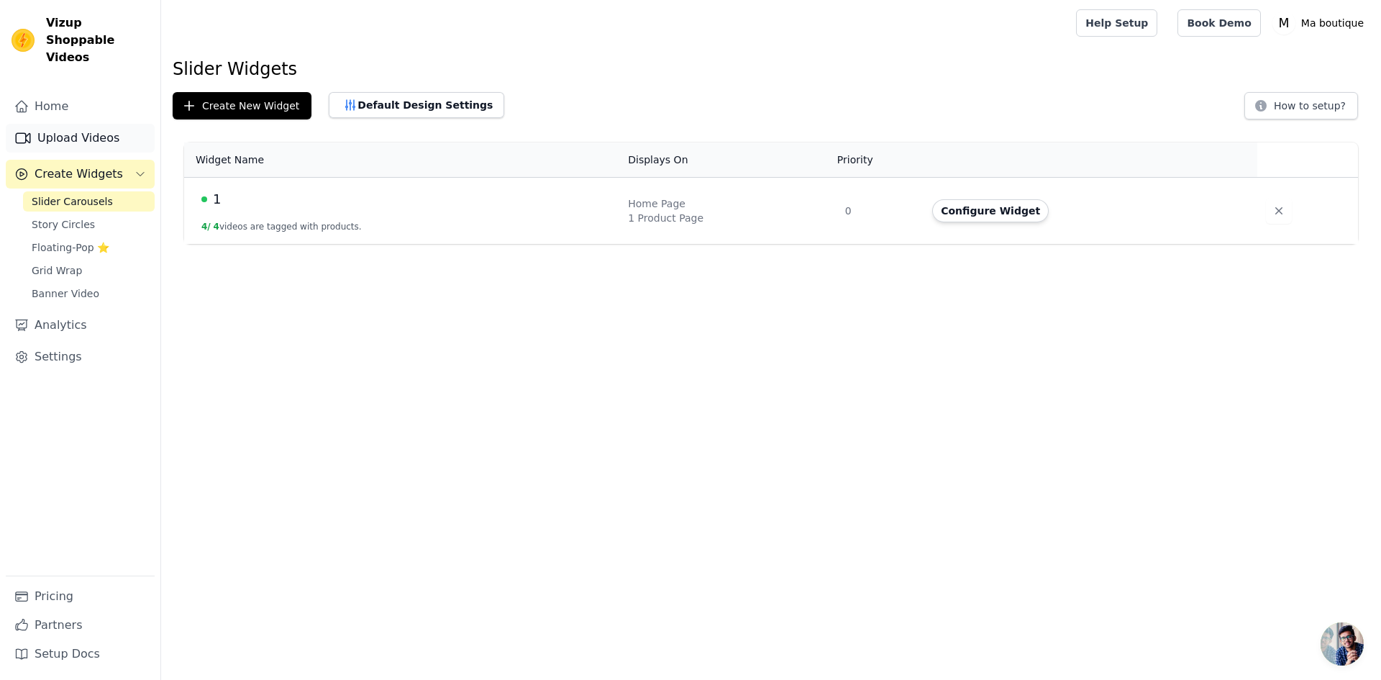
click at [87, 124] on link "Upload Videos" at bounding box center [80, 138] width 149 height 29
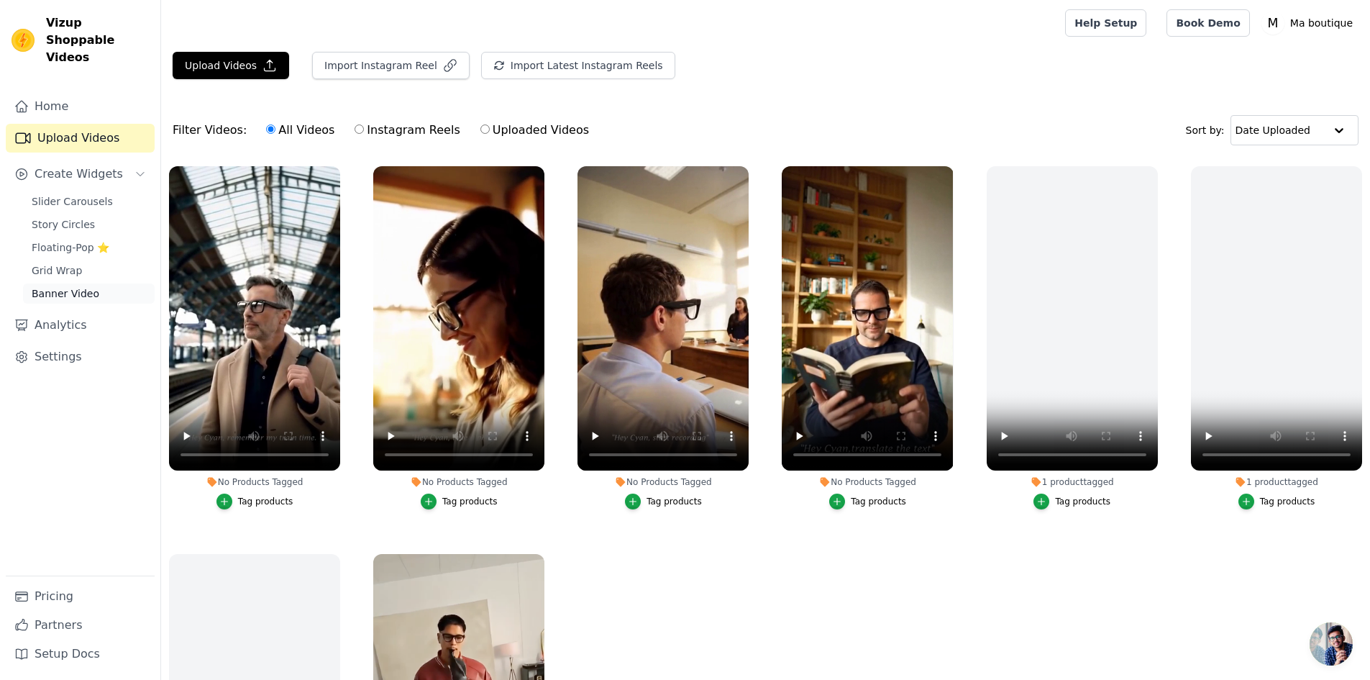
click at [63, 283] on link "Banner Video" at bounding box center [89, 293] width 132 height 20
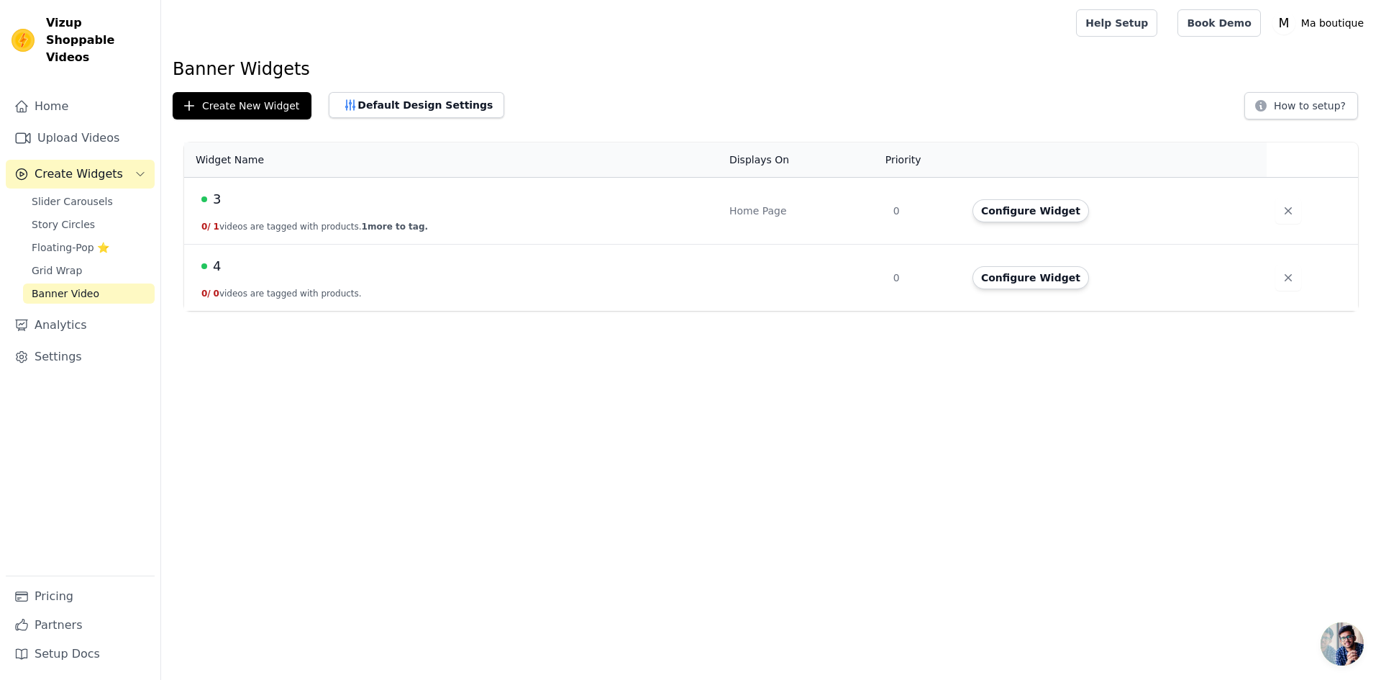
click at [282, 209] on div "3" at bounding box center [456, 199] width 511 height 20
click at [1042, 214] on button "Configure Widget" at bounding box center [1030, 210] width 117 height 23
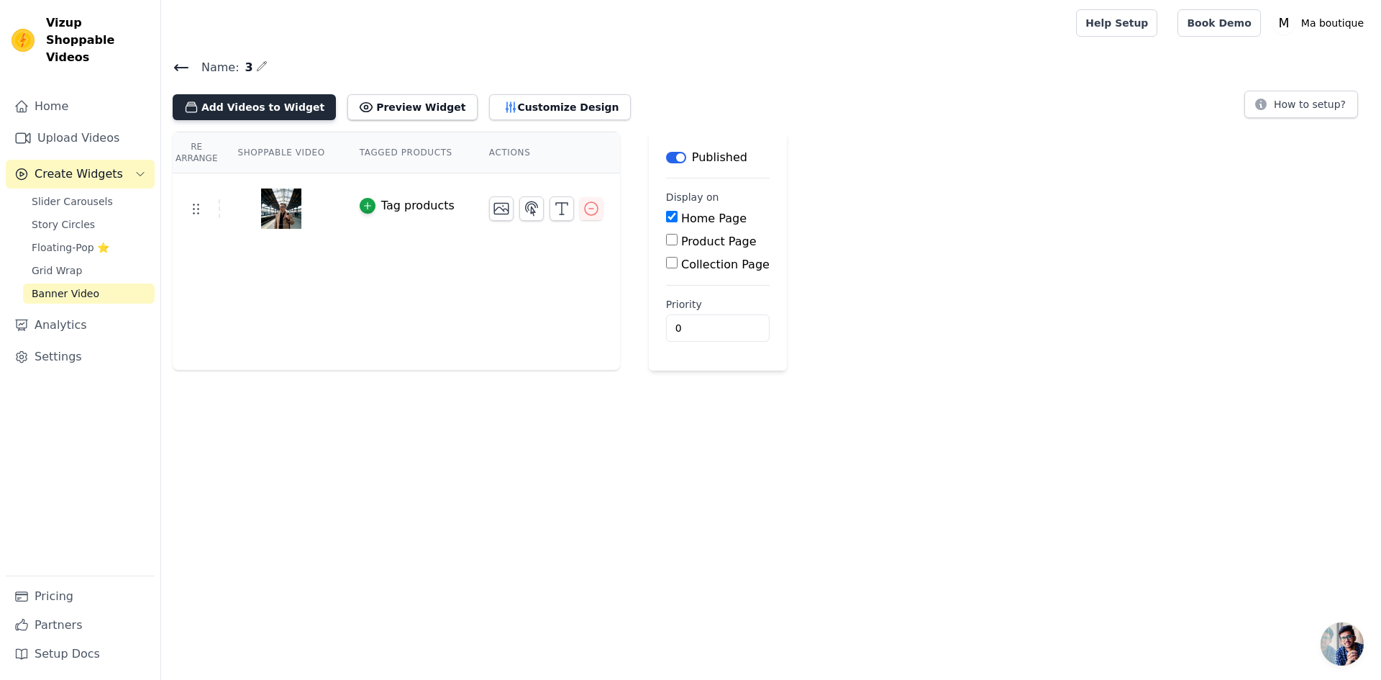
click at [254, 110] on button "Add Videos to Widget" at bounding box center [254, 107] width 163 height 26
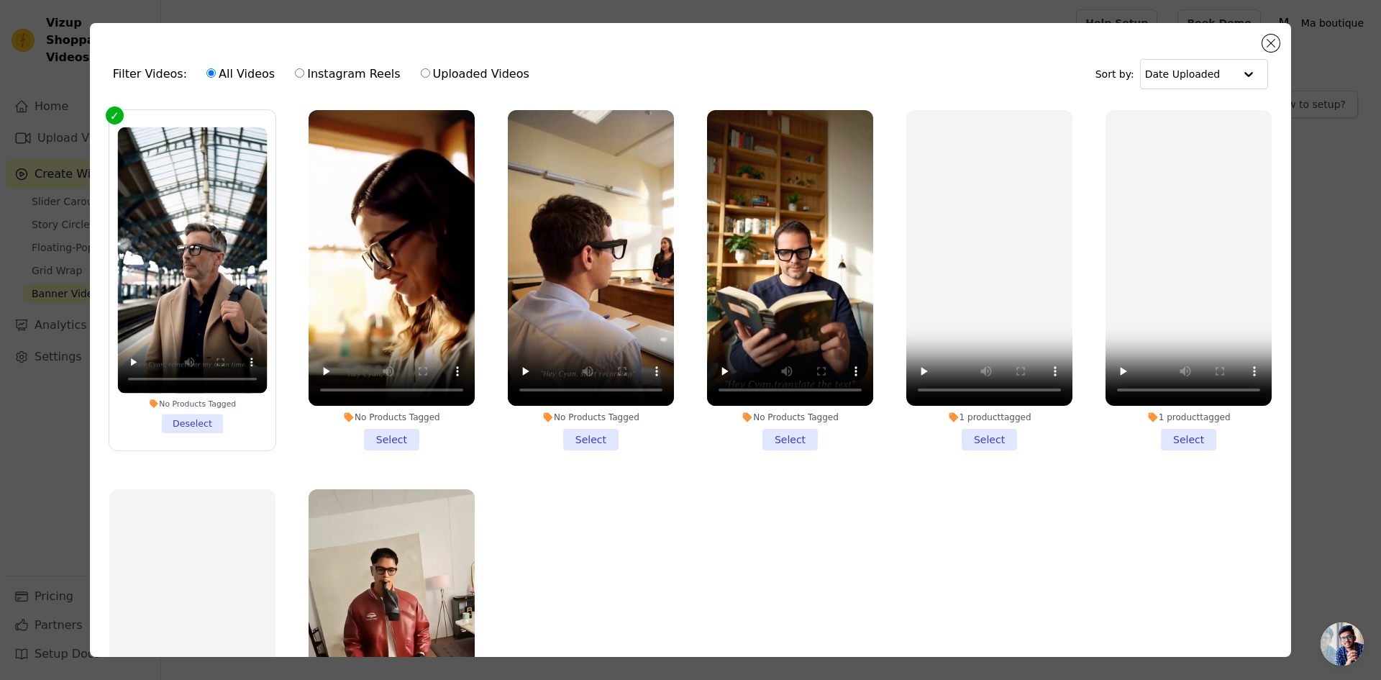
click at [596, 434] on li "No Products Tagged Select" at bounding box center [591, 280] width 166 height 340
click at [0, 0] on input "No Products Tagged Select" at bounding box center [0, 0] width 0 height 0
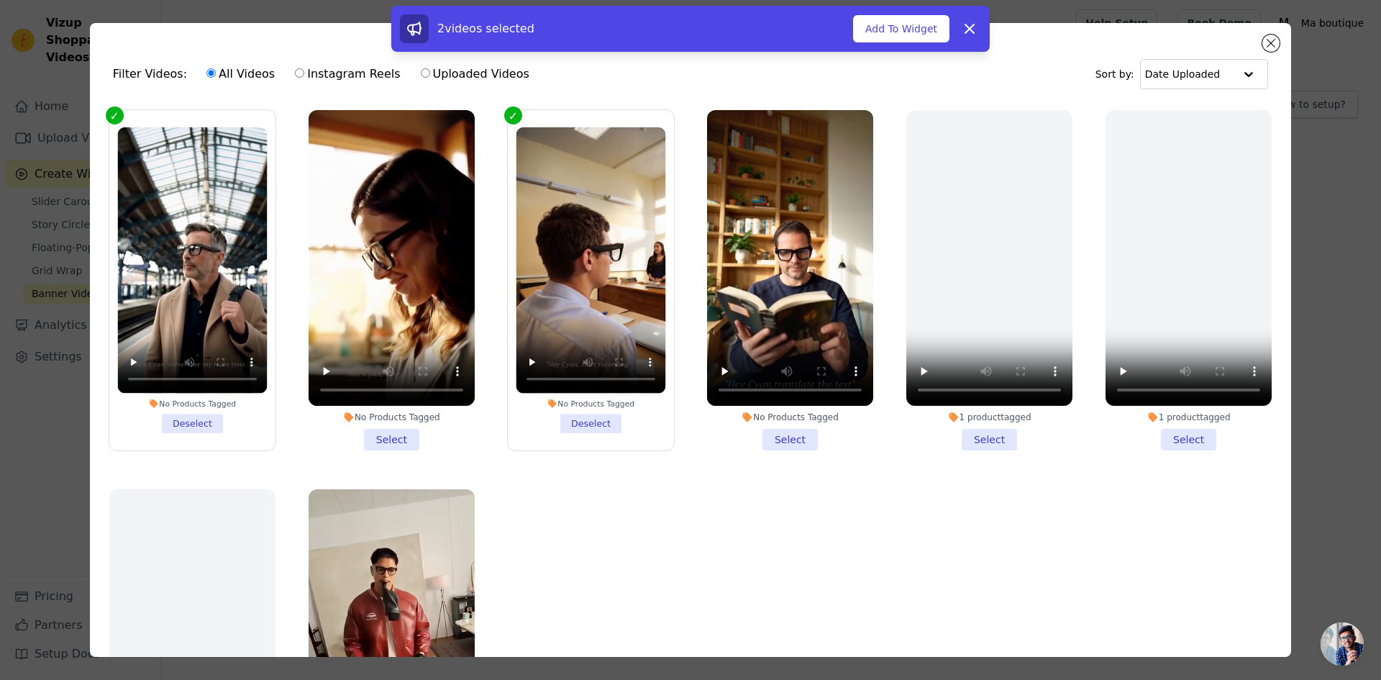
click at [783, 436] on li "No Products Tagged Select" at bounding box center [790, 280] width 166 height 340
click at [0, 0] on input "No Products Tagged Select" at bounding box center [0, 0] width 0 height 0
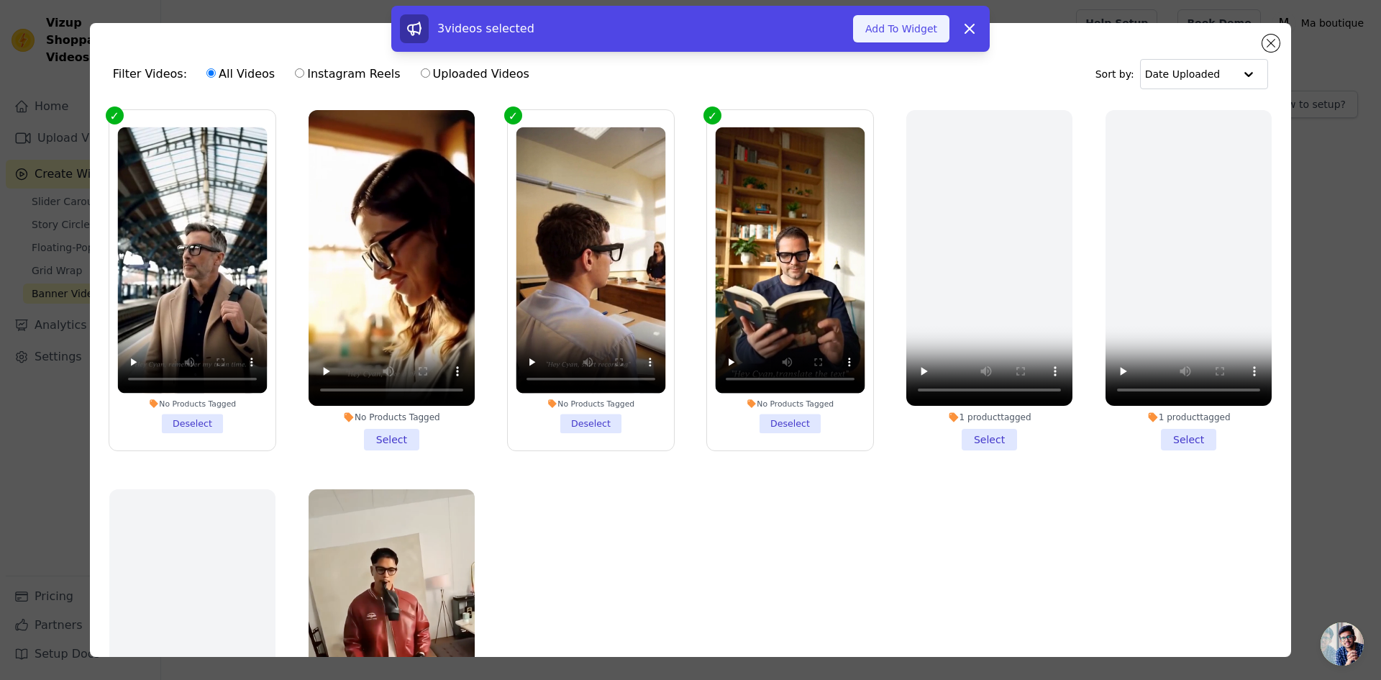
click at [916, 27] on button "Add To Widget" at bounding box center [901, 28] width 96 height 27
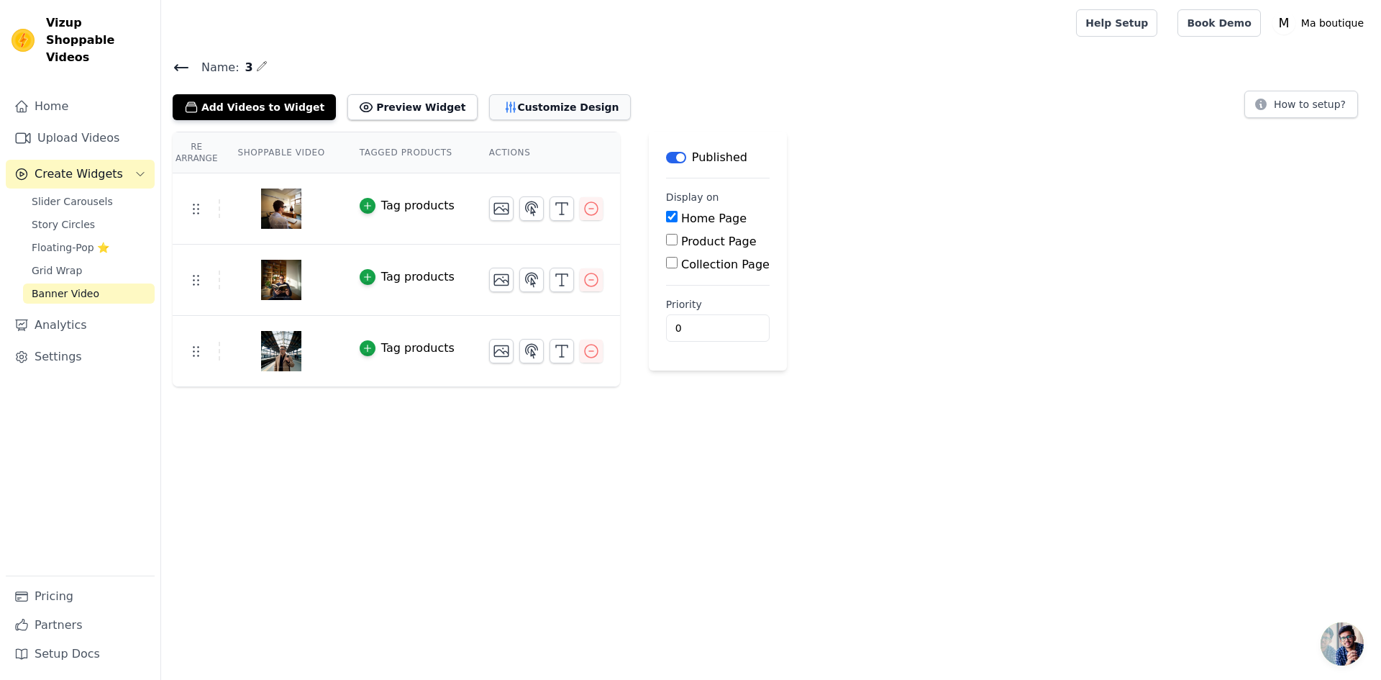
click at [514, 104] on button "Customize Design" at bounding box center [560, 107] width 142 height 26
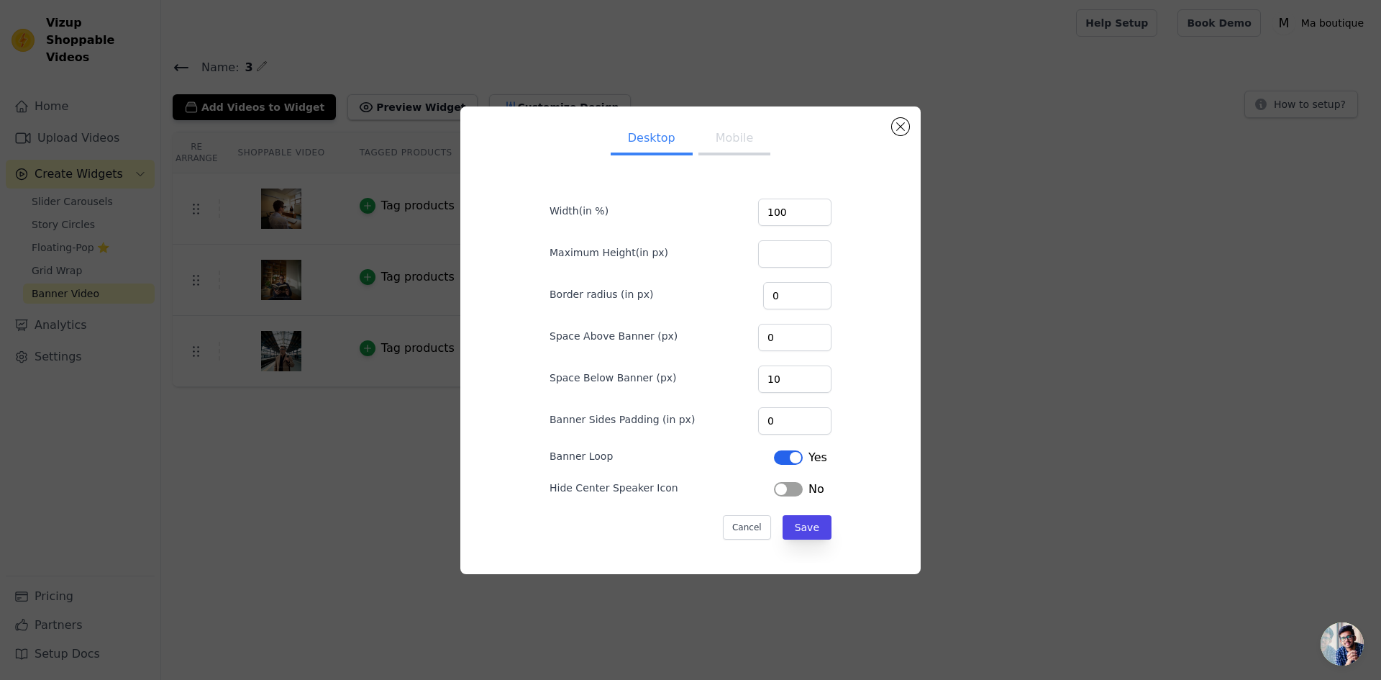
click at [729, 141] on button "Mobile" at bounding box center [734, 140] width 72 height 32
click at [656, 142] on button "Desktop" at bounding box center [652, 140] width 82 height 32
click at [783, 457] on button "Label" at bounding box center [788, 457] width 29 height 14
click at [767, 211] on input "100" at bounding box center [794, 212] width 73 height 27
type input "0"
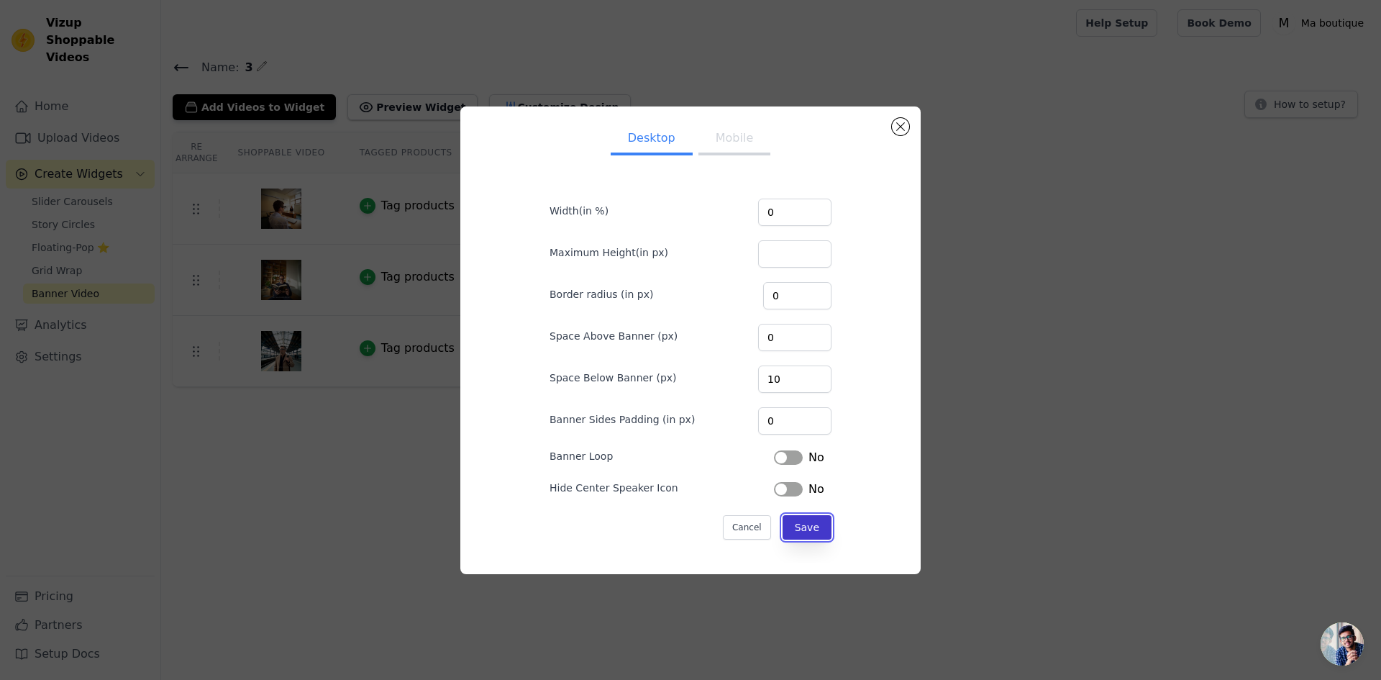
click at [803, 529] on button "Save" at bounding box center [807, 527] width 49 height 24
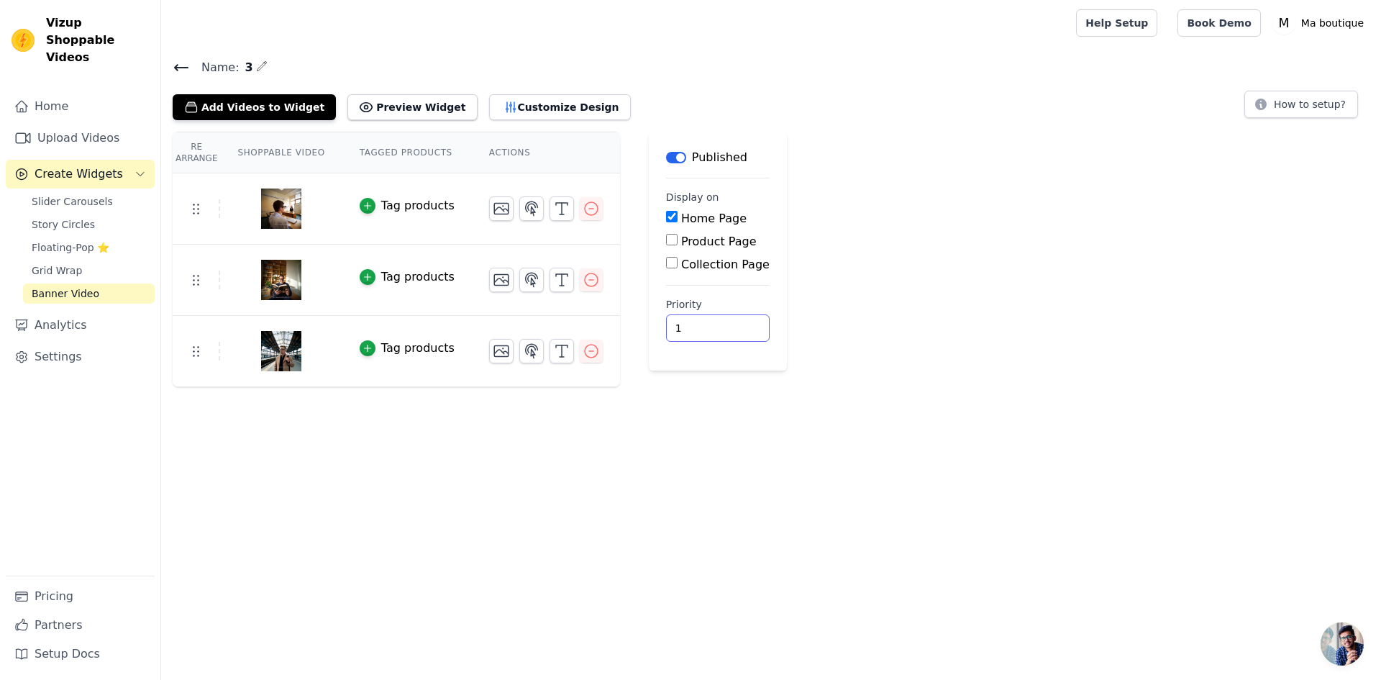
click at [711, 321] on input "1" at bounding box center [718, 327] width 104 height 27
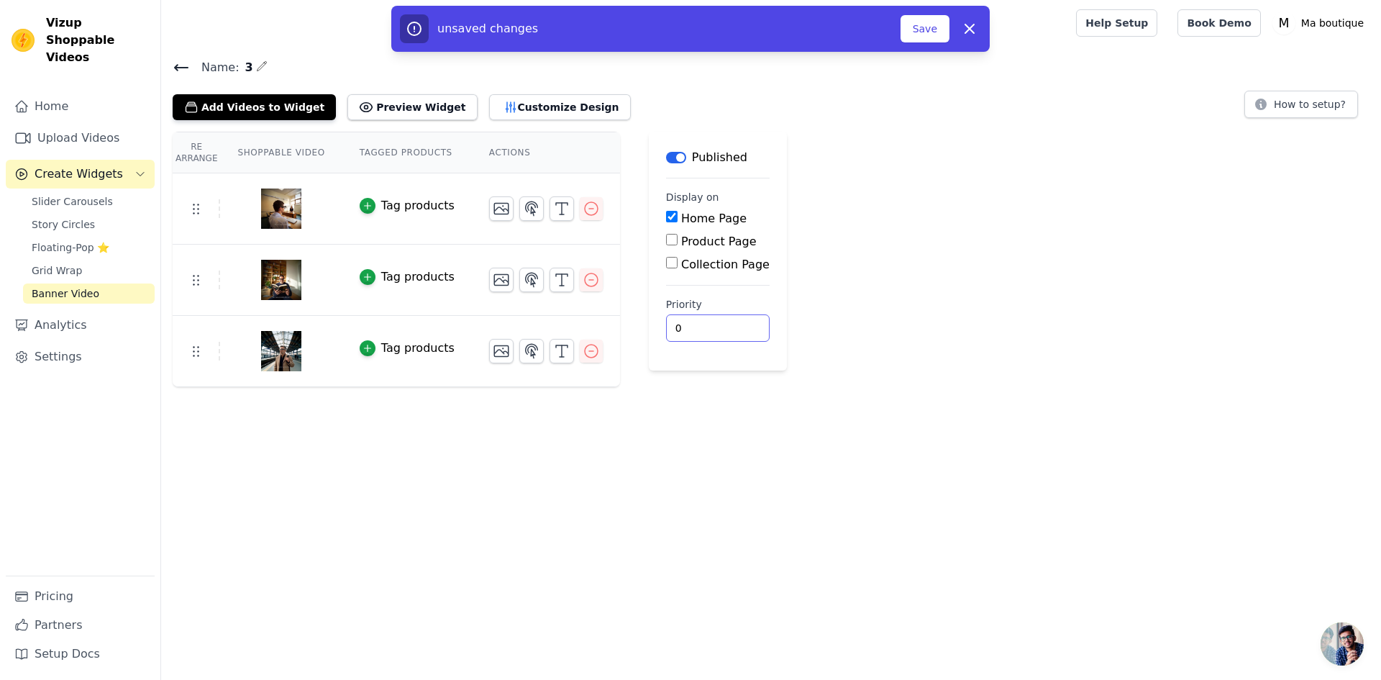
type input "0"
click at [708, 332] on input "0" at bounding box center [718, 327] width 104 height 27
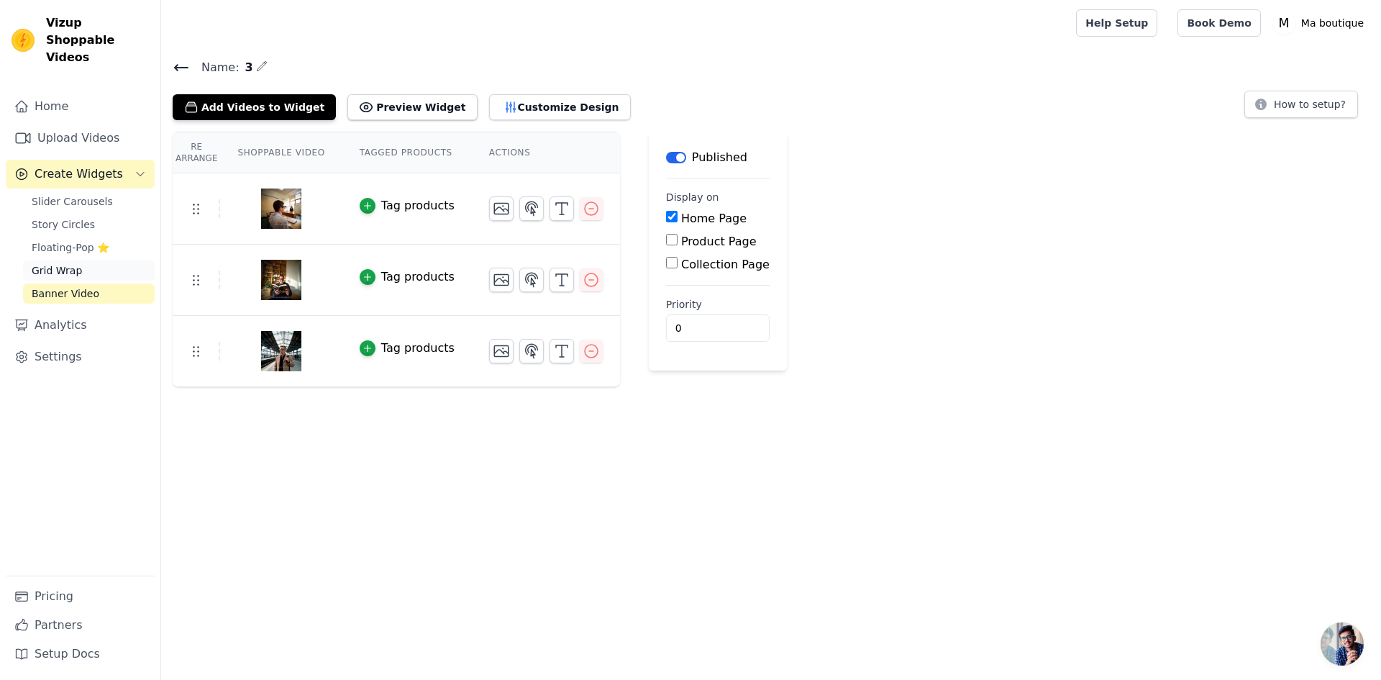
click at [73, 263] on span "Grid Wrap" at bounding box center [57, 270] width 50 height 14
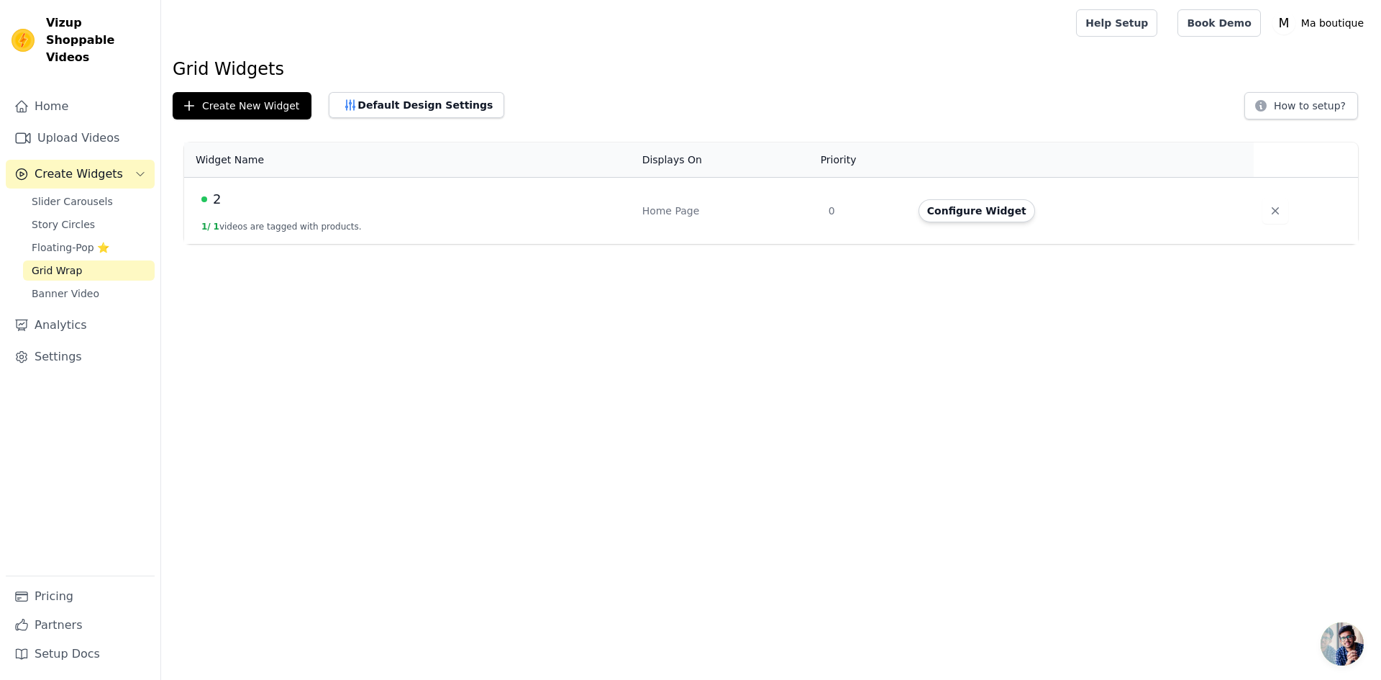
click at [516, 214] on td "2 1 / 1 videos are tagged with products." at bounding box center [409, 211] width 450 height 67
click at [952, 214] on button "Configure Widget" at bounding box center [977, 210] width 117 height 23
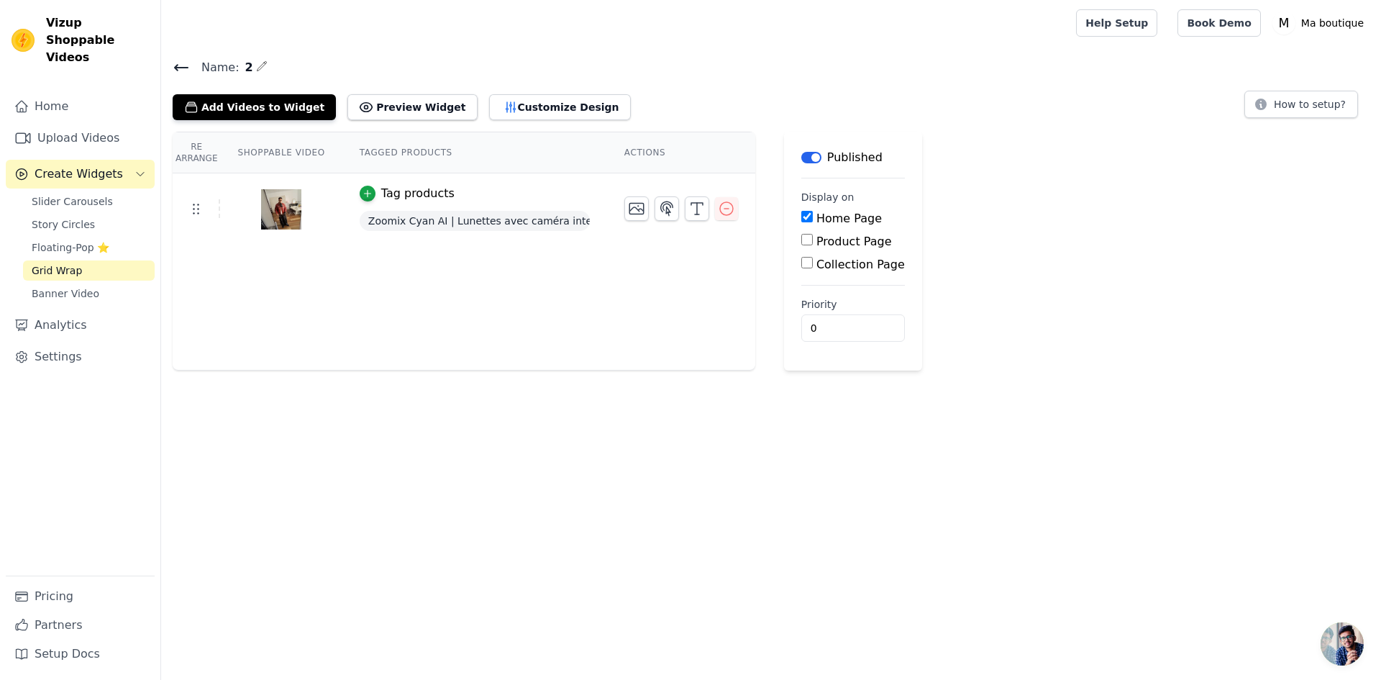
click at [370, 121] on div "Name: 2 Add Videos to Widget Preview Widget Customize Design How to setup? Re A…" at bounding box center [771, 214] width 1220 height 313
click at [375, 110] on button "Preview Widget" at bounding box center [411, 107] width 129 height 26
click at [724, 209] on icon "button" at bounding box center [726, 208] width 13 height 13
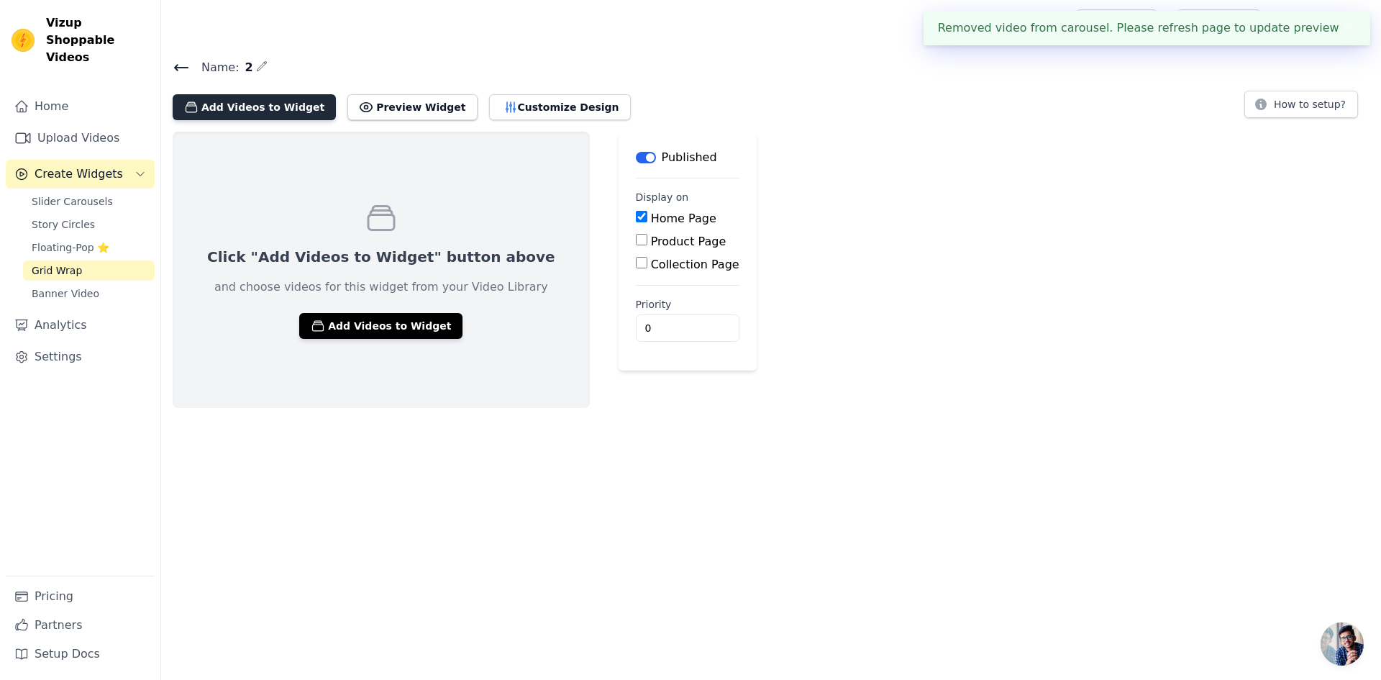
click at [288, 107] on button "Add Videos to Widget" at bounding box center [254, 107] width 163 height 26
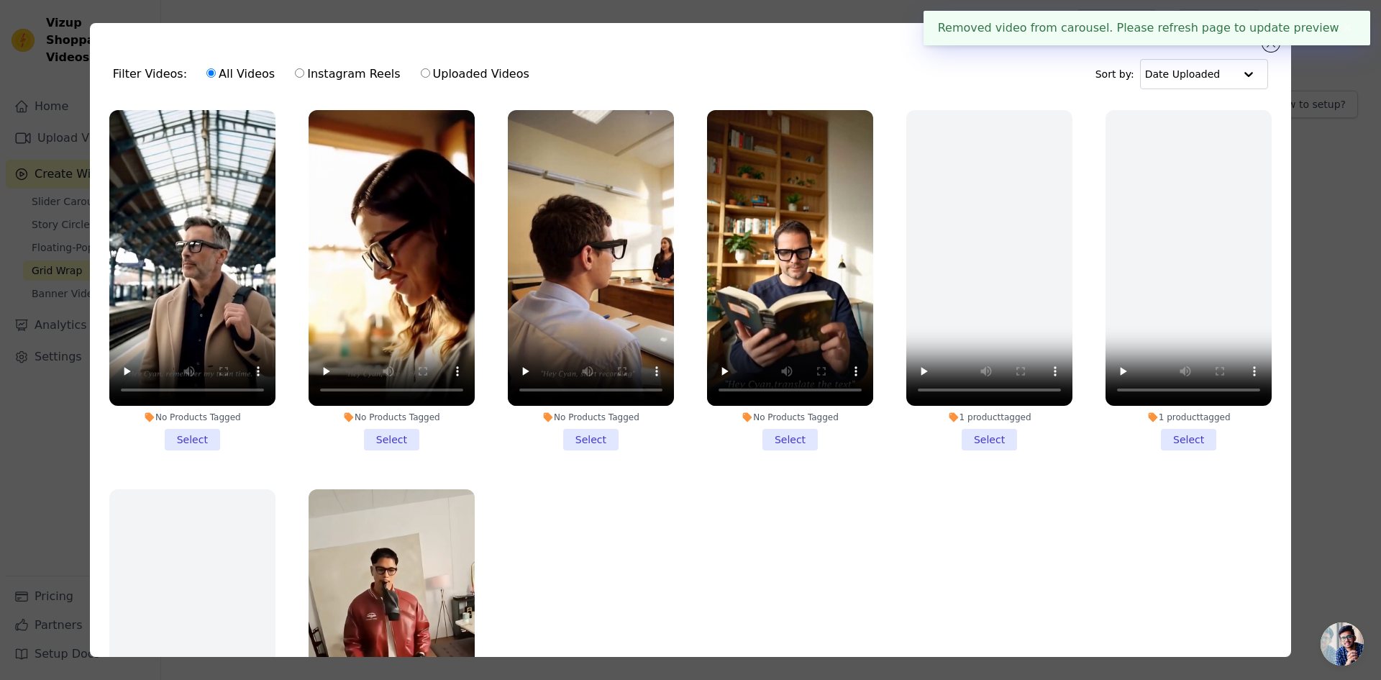
click at [188, 434] on li "No Products Tagged Select" at bounding box center [192, 280] width 166 height 340
click at [0, 0] on input "No Products Tagged Select" at bounding box center [0, 0] width 0 height 0
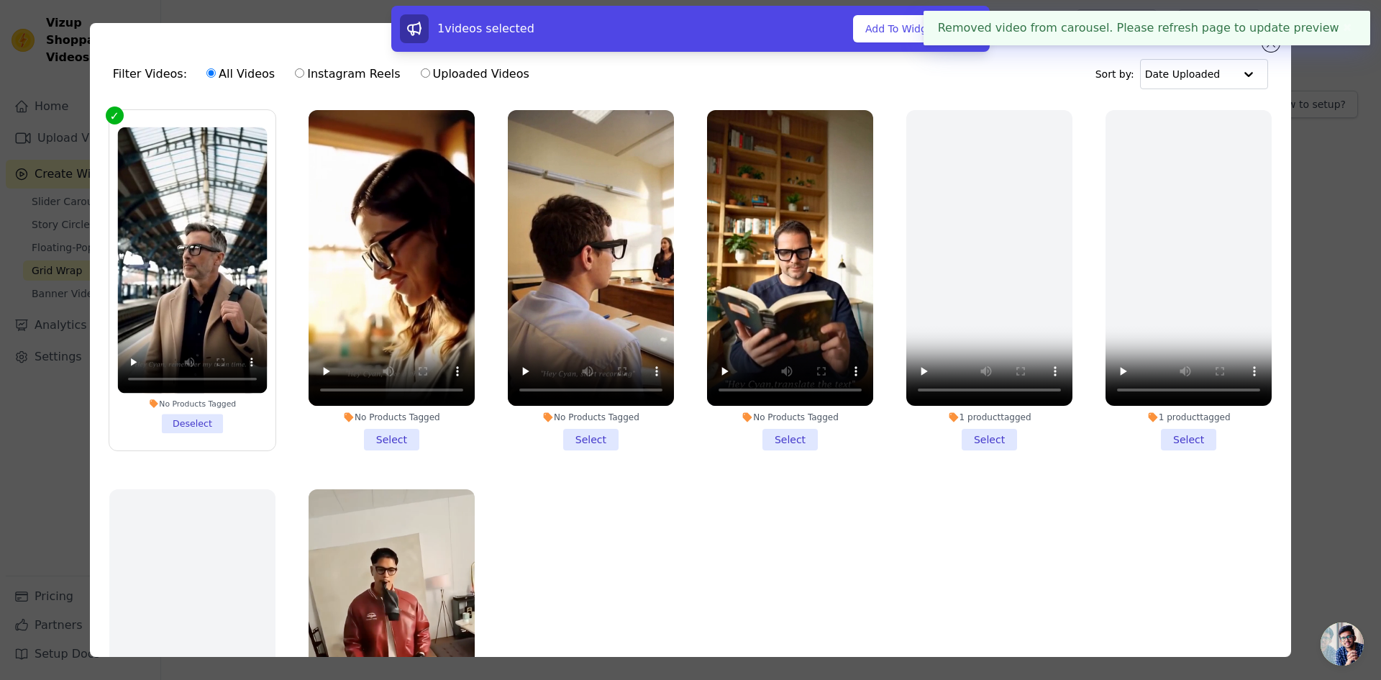
click at [377, 429] on li "No Products Tagged Select" at bounding box center [392, 280] width 166 height 340
click at [0, 0] on input "No Products Tagged Select" at bounding box center [0, 0] width 0 height 0
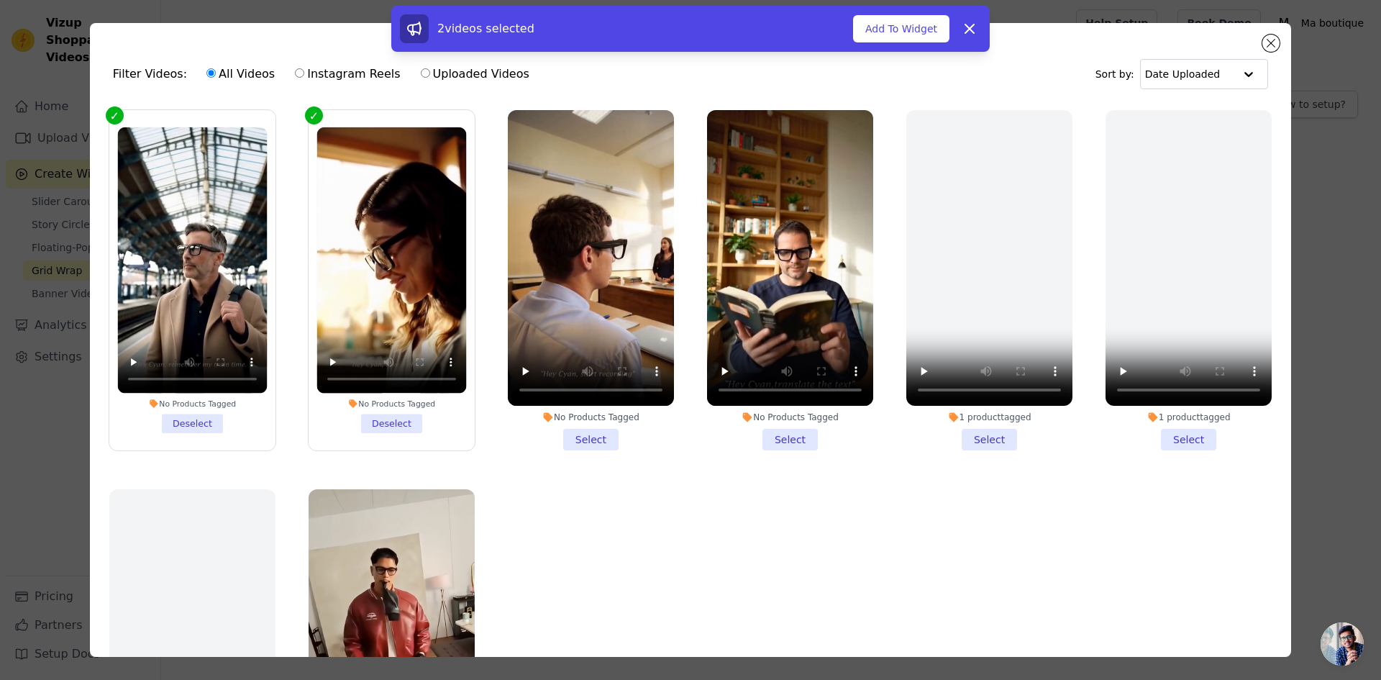
click at [591, 429] on li "No Products Tagged Select" at bounding box center [591, 280] width 166 height 340
click at [0, 0] on input "No Products Tagged Select" at bounding box center [0, 0] width 0 height 0
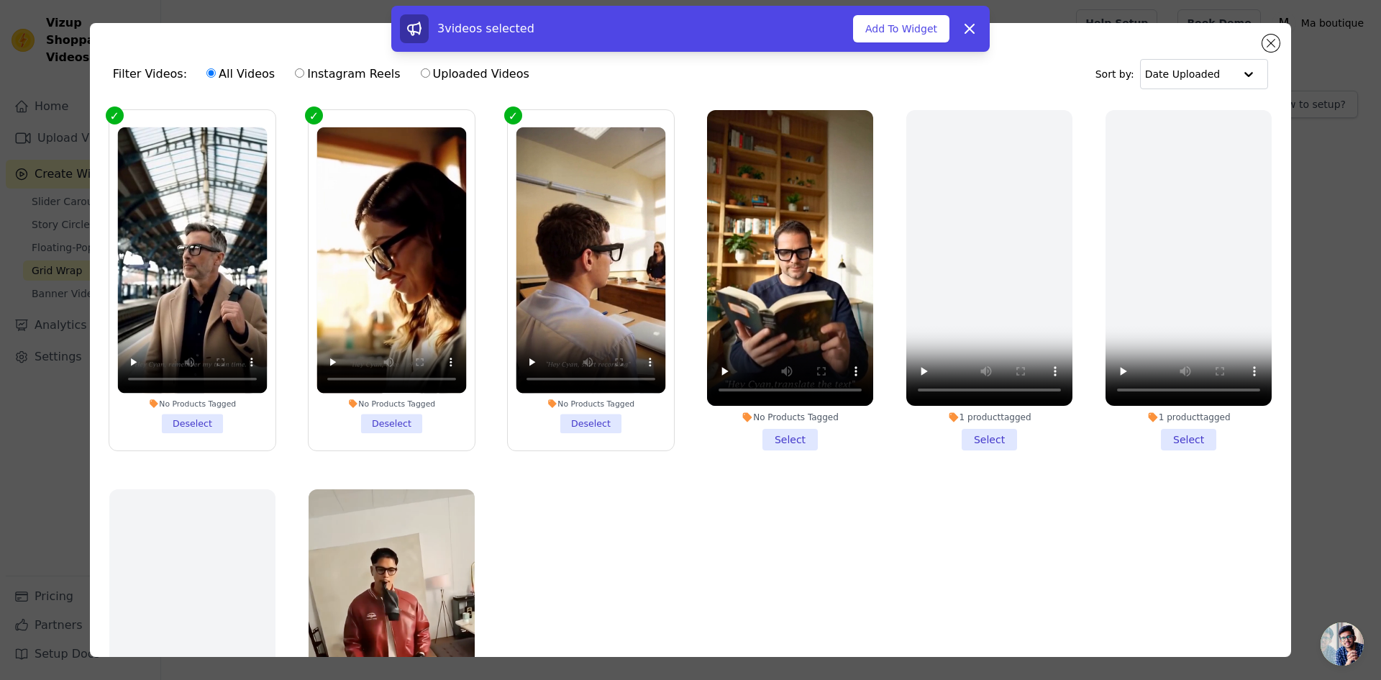
click at [780, 431] on li "No Products Tagged Select" at bounding box center [790, 280] width 166 height 340
click at [0, 0] on input "No Products Tagged Select" at bounding box center [0, 0] width 0 height 0
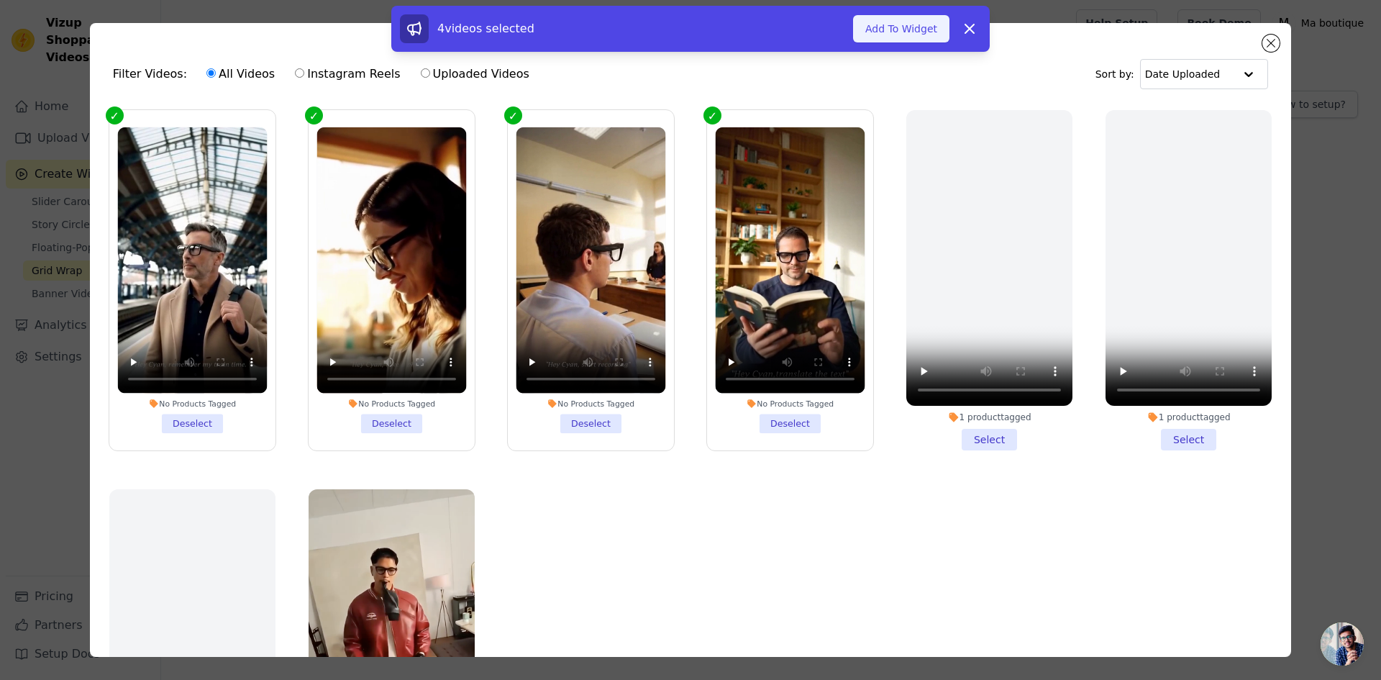
click at [907, 29] on button "Add To Widget" at bounding box center [901, 28] width 96 height 27
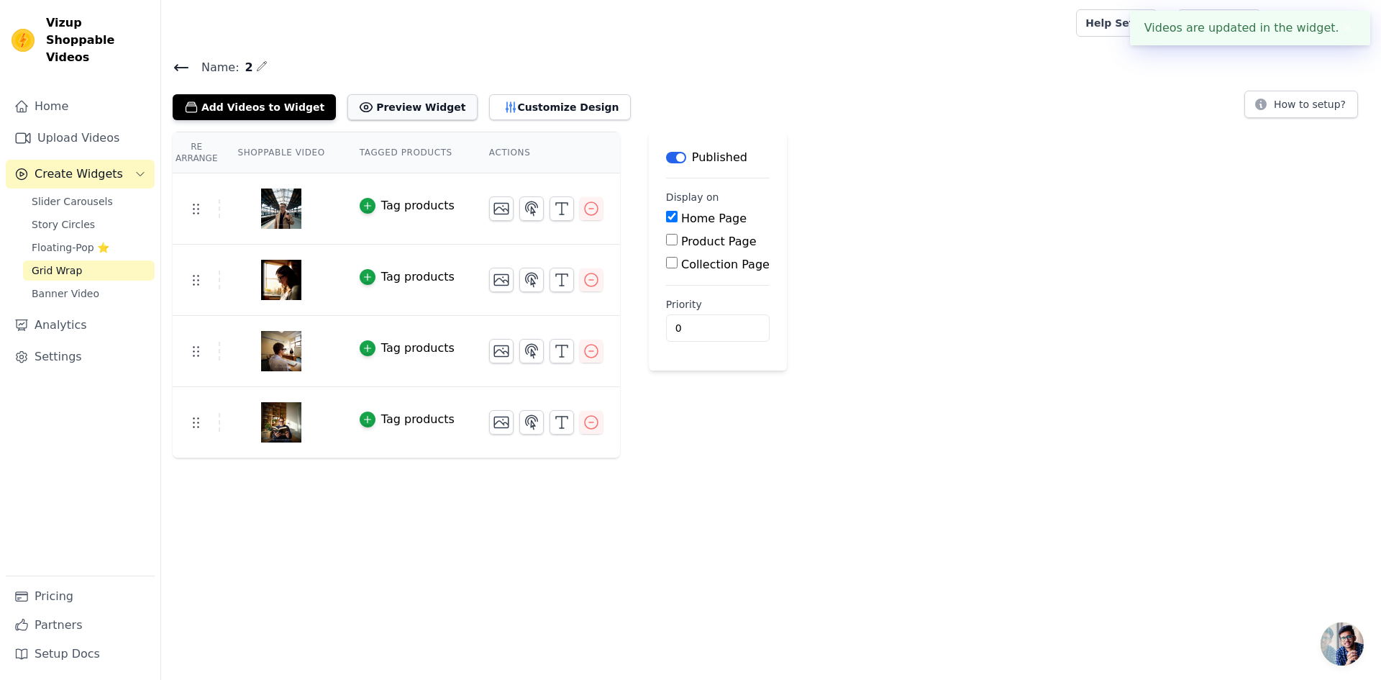
click at [394, 112] on button "Preview Widget" at bounding box center [411, 107] width 129 height 26
click at [524, 108] on button "Customize Design" at bounding box center [560, 107] width 142 height 26
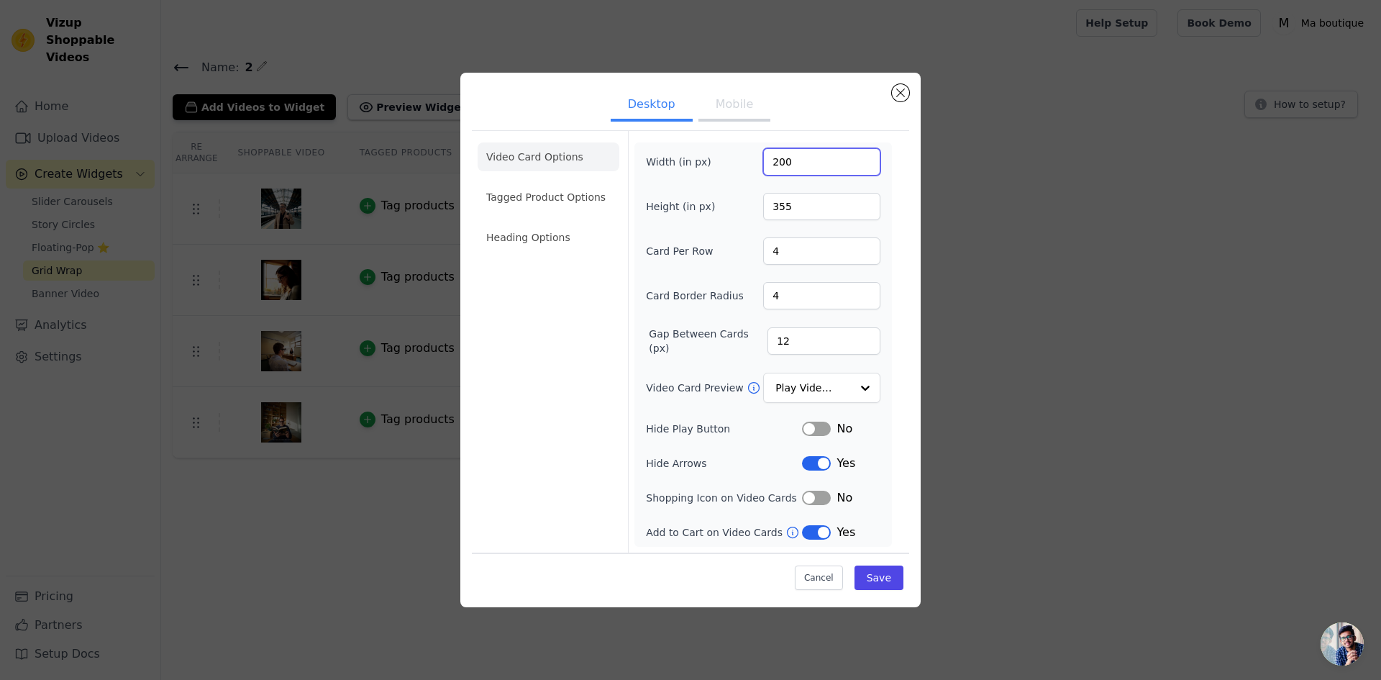
drag, startPoint x: 797, startPoint y: 163, endPoint x: 762, endPoint y: 160, distance: 35.3
click at [762, 160] on div "Width (in px) 200" at bounding box center [763, 161] width 234 height 27
click at [902, 90] on button "Close modal" at bounding box center [900, 92] width 17 height 17
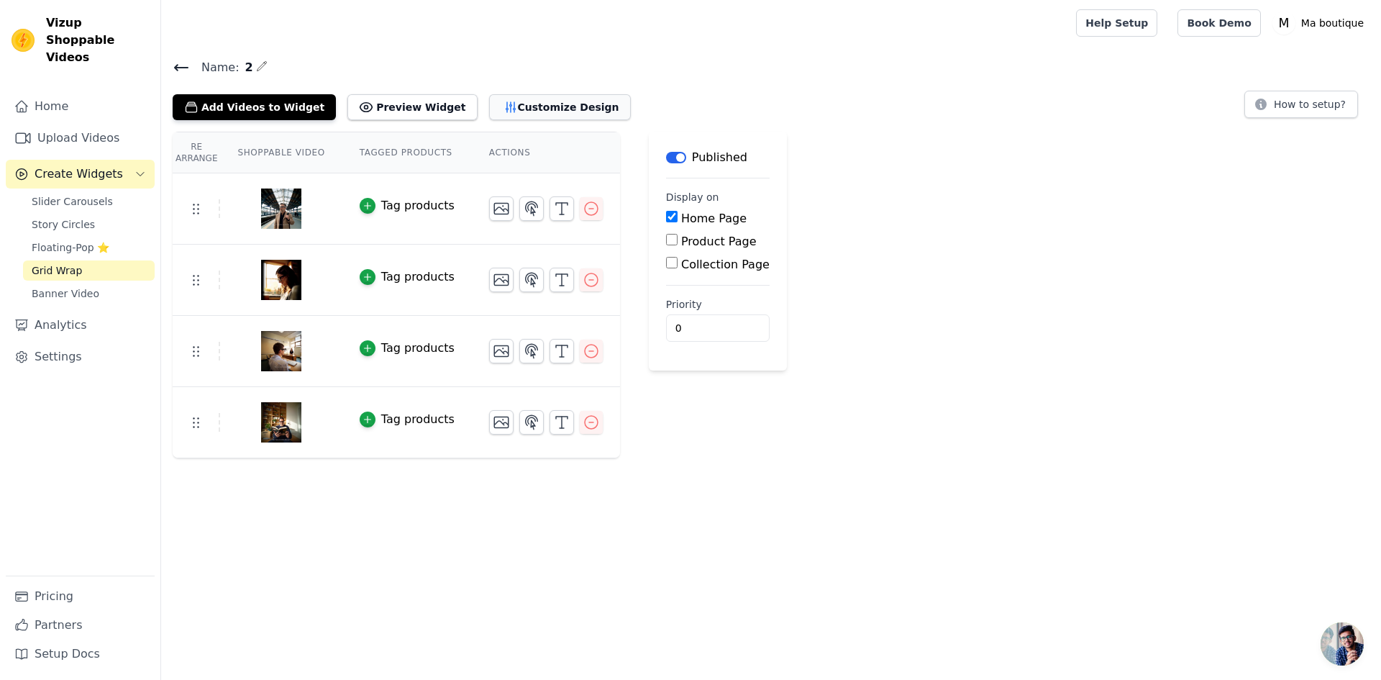
click at [527, 107] on button "Customize Design" at bounding box center [560, 107] width 142 height 26
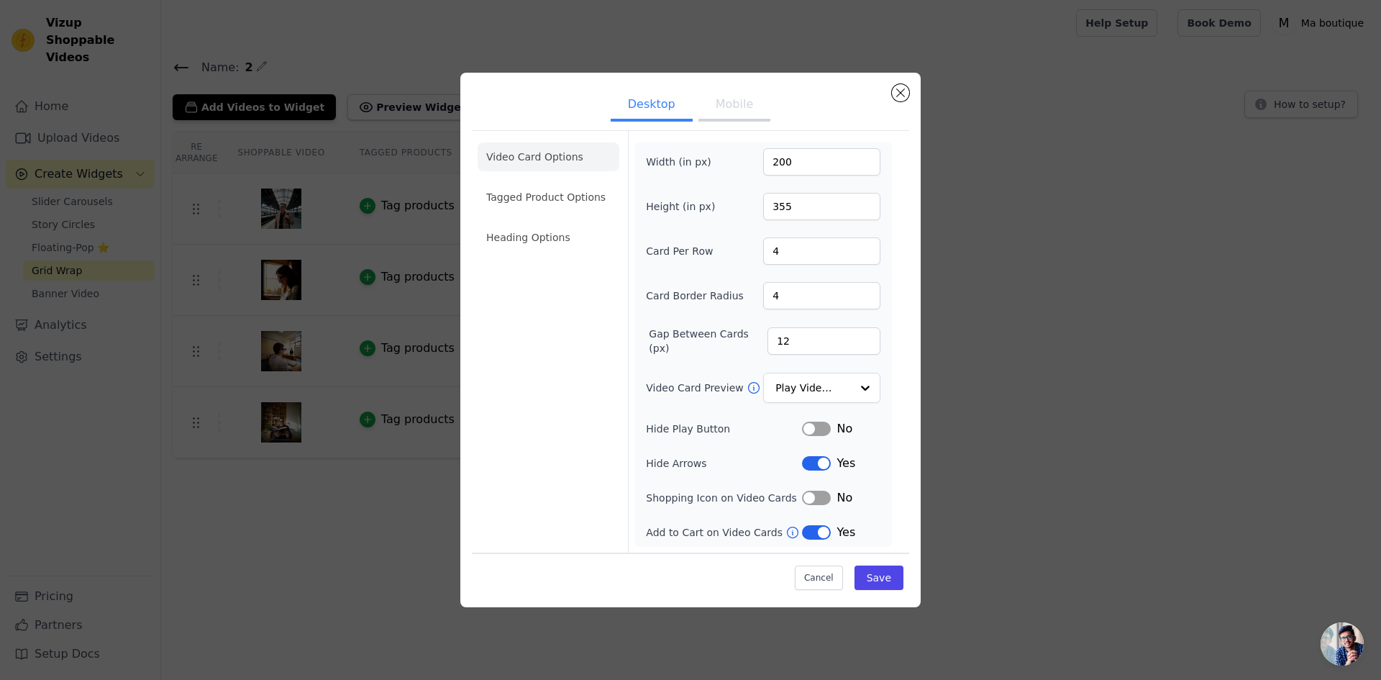
click at [737, 111] on button "Mobile" at bounding box center [734, 106] width 72 height 32
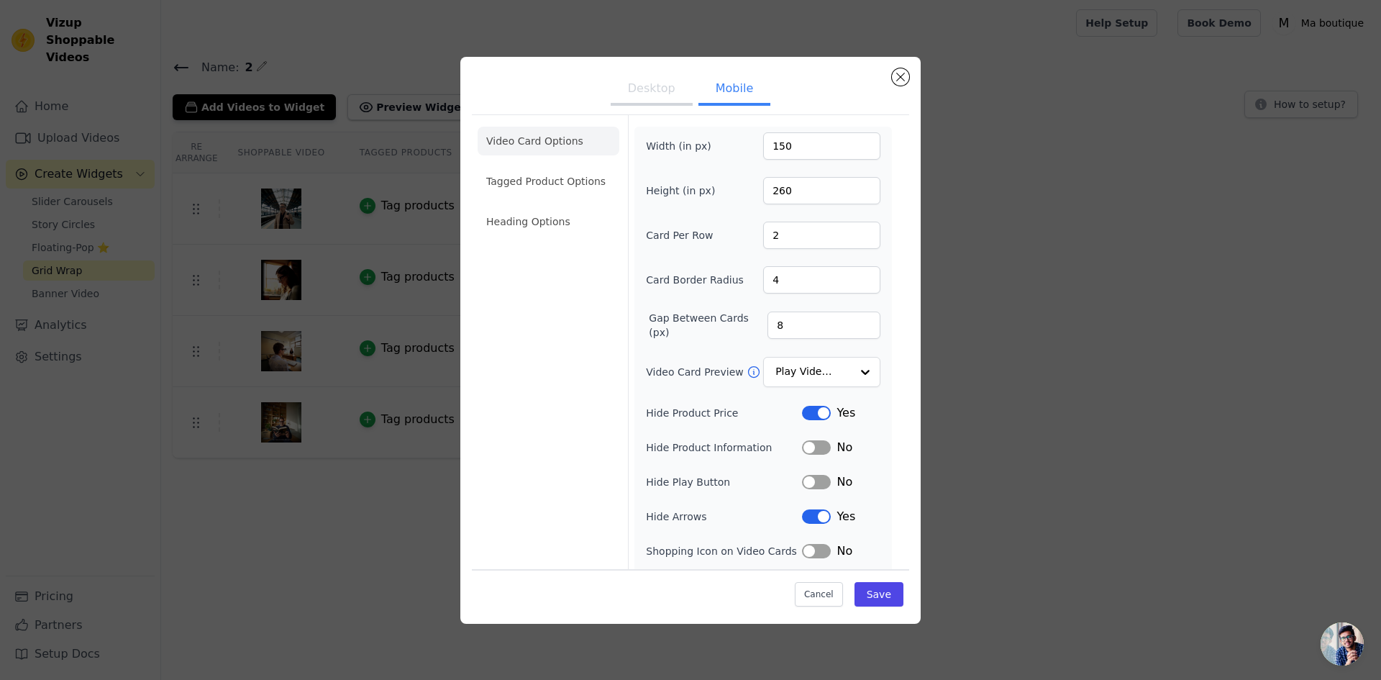
click at [814, 480] on button "Label" at bounding box center [816, 482] width 29 height 14
click at [814, 447] on button "Label" at bounding box center [816, 447] width 29 height 14
click at [843, 374] on input "Video Card Preview" at bounding box center [813, 372] width 74 height 29
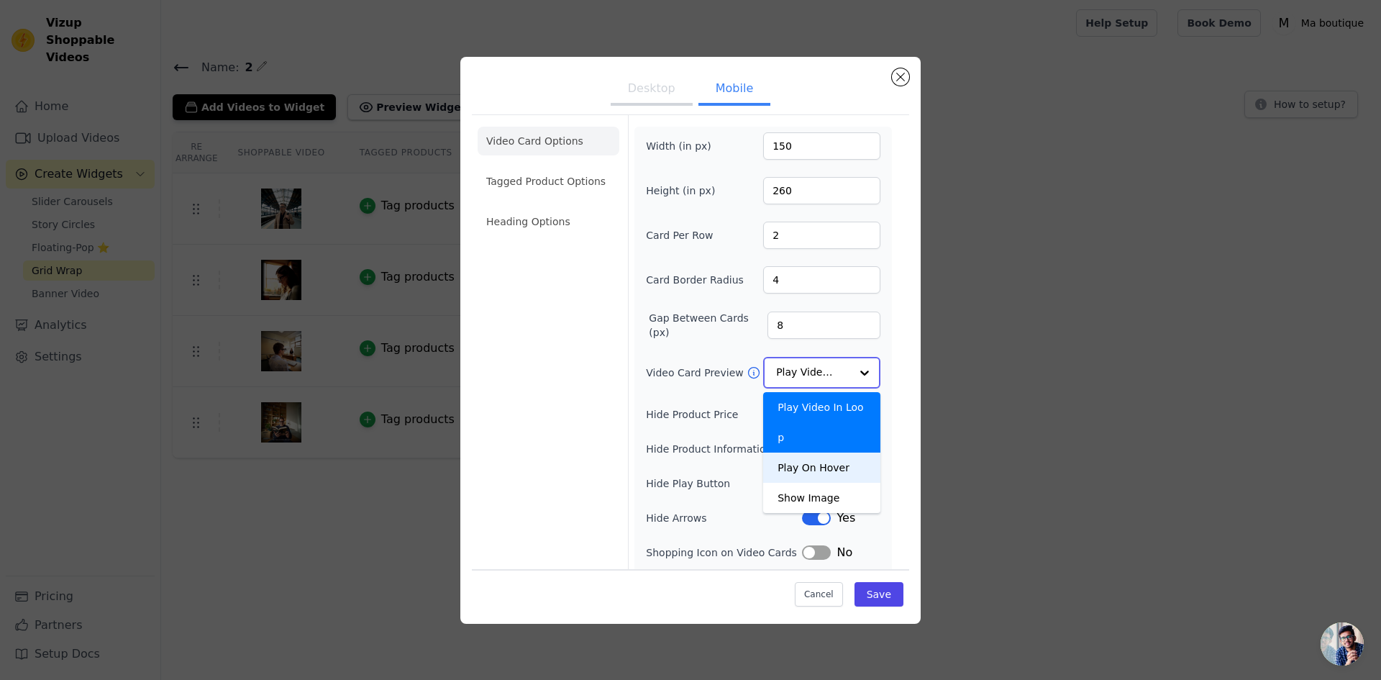
click at [835, 452] on div "Play On Hover" at bounding box center [821, 467] width 117 height 30
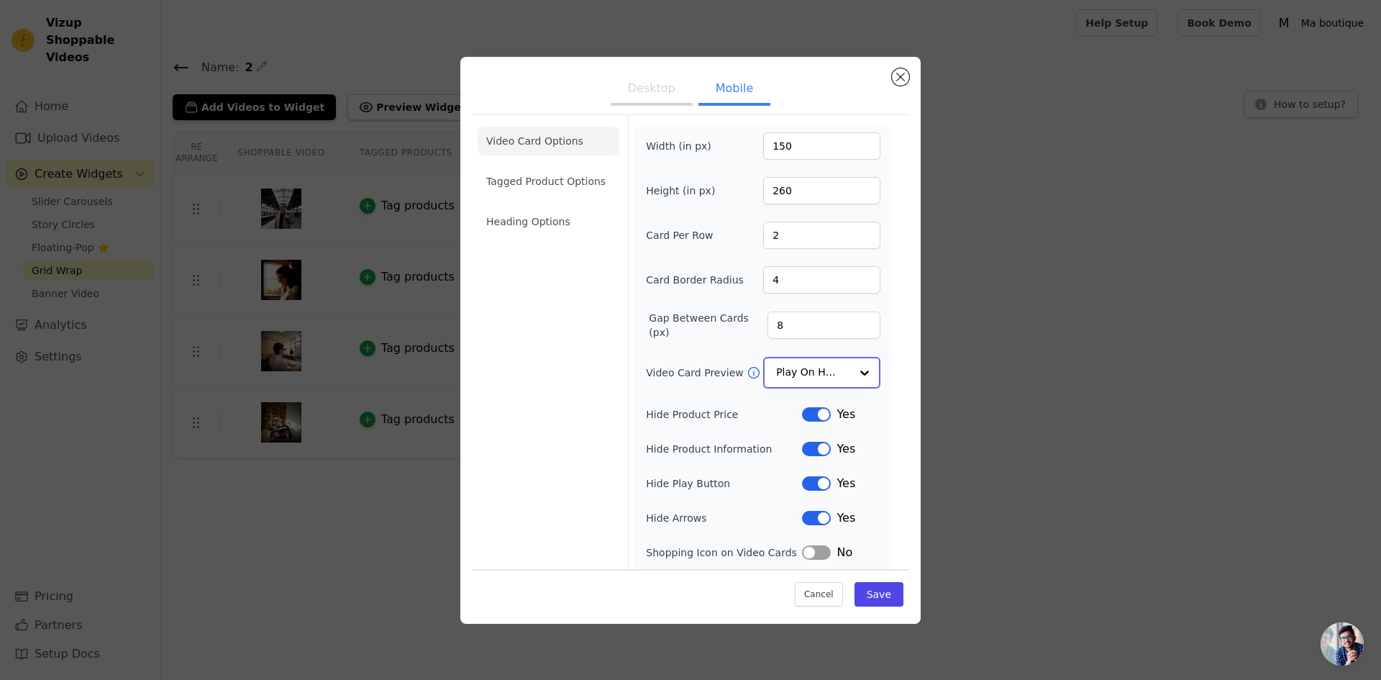
scroll to position [37, 0]
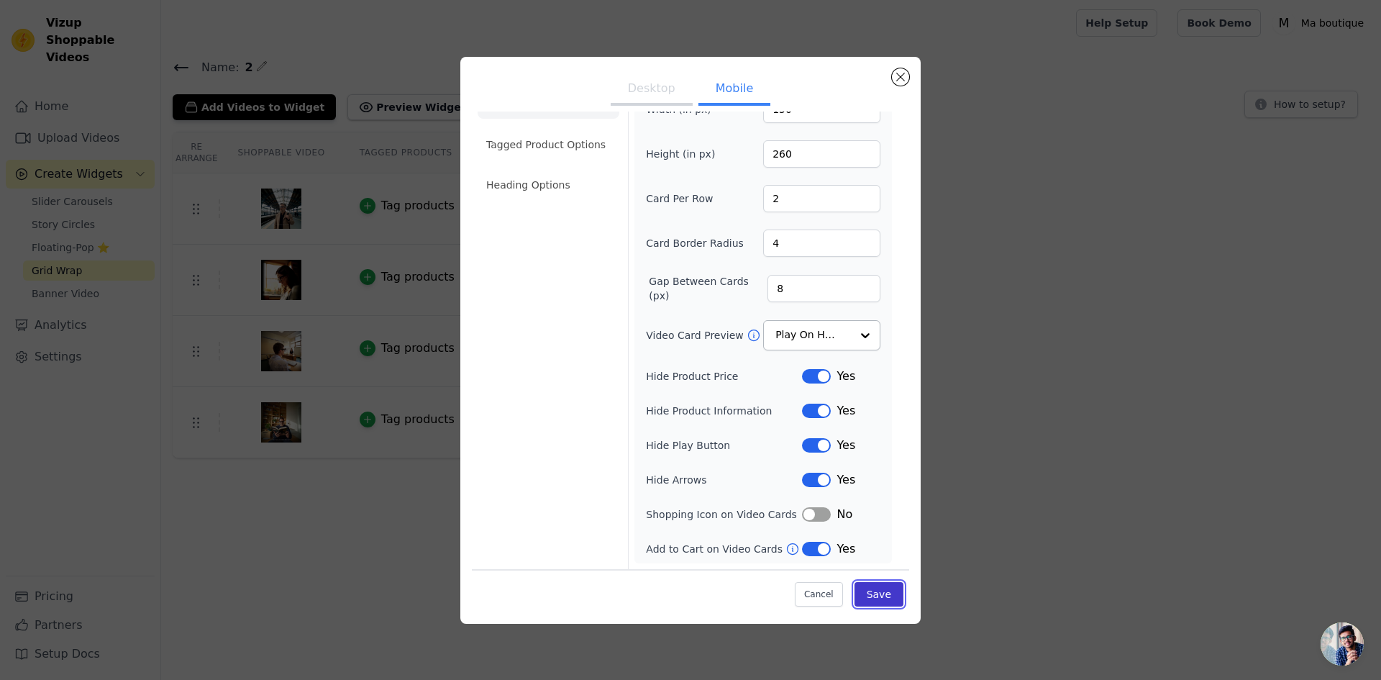
click at [888, 583] on button "Save" at bounding box center [879, 594] width 49 height 24
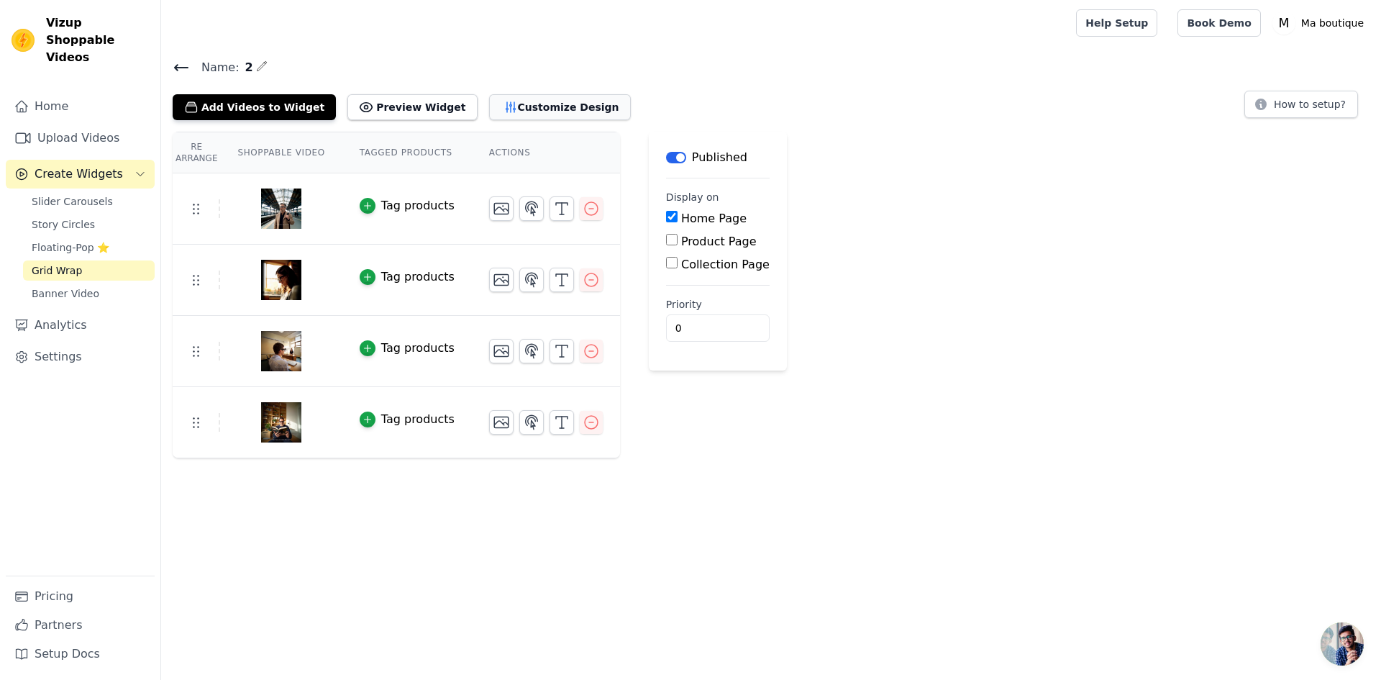
click at [515, 106] on button "Customize Design" at bounding box center [560, 107] width 142 height 26
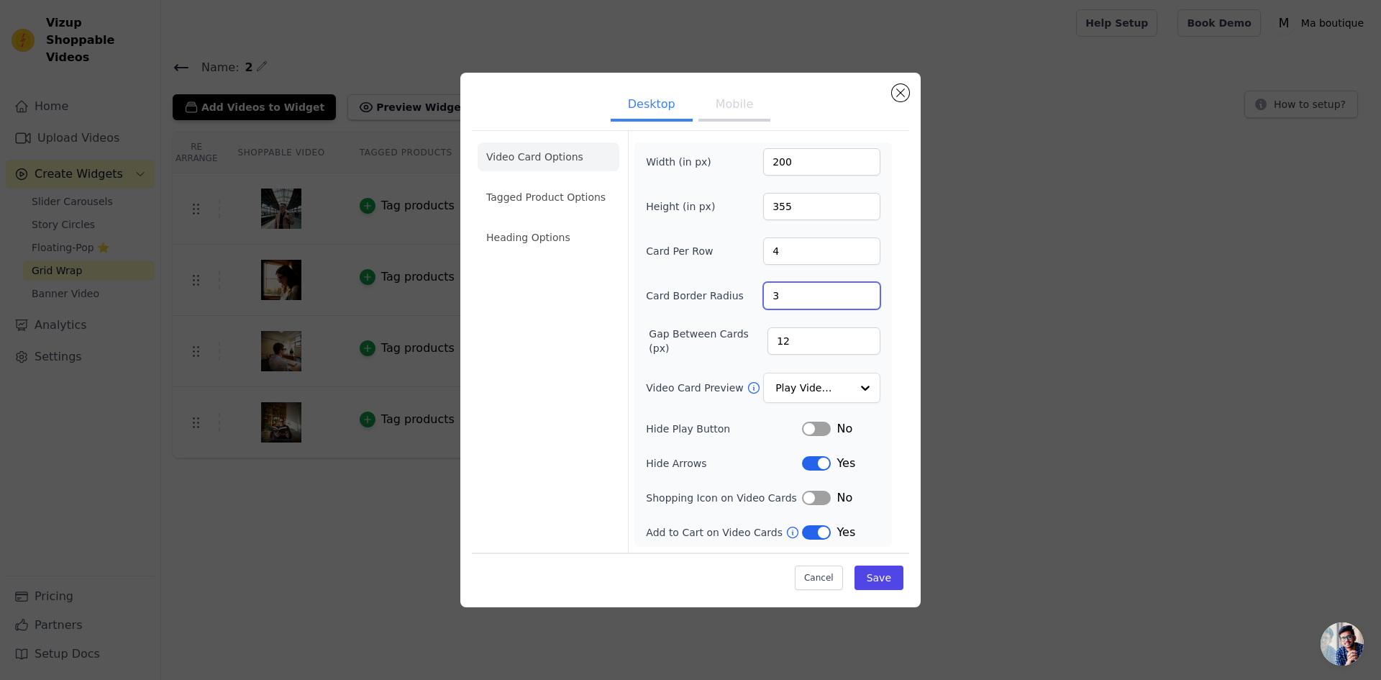
click at [863, 301] on input "3" at bounding box center [821, 295] width 117 height 27
type input "4"
click at [865, 294] on input "4" at bounding box center [821, 295] width 117 height 27
click at [864, 255] on input "4" at bounding box center [821, 250] width 117 height 27
click at [865, 255] on input "4" at bounding box center [821, 250] width 117 height 27
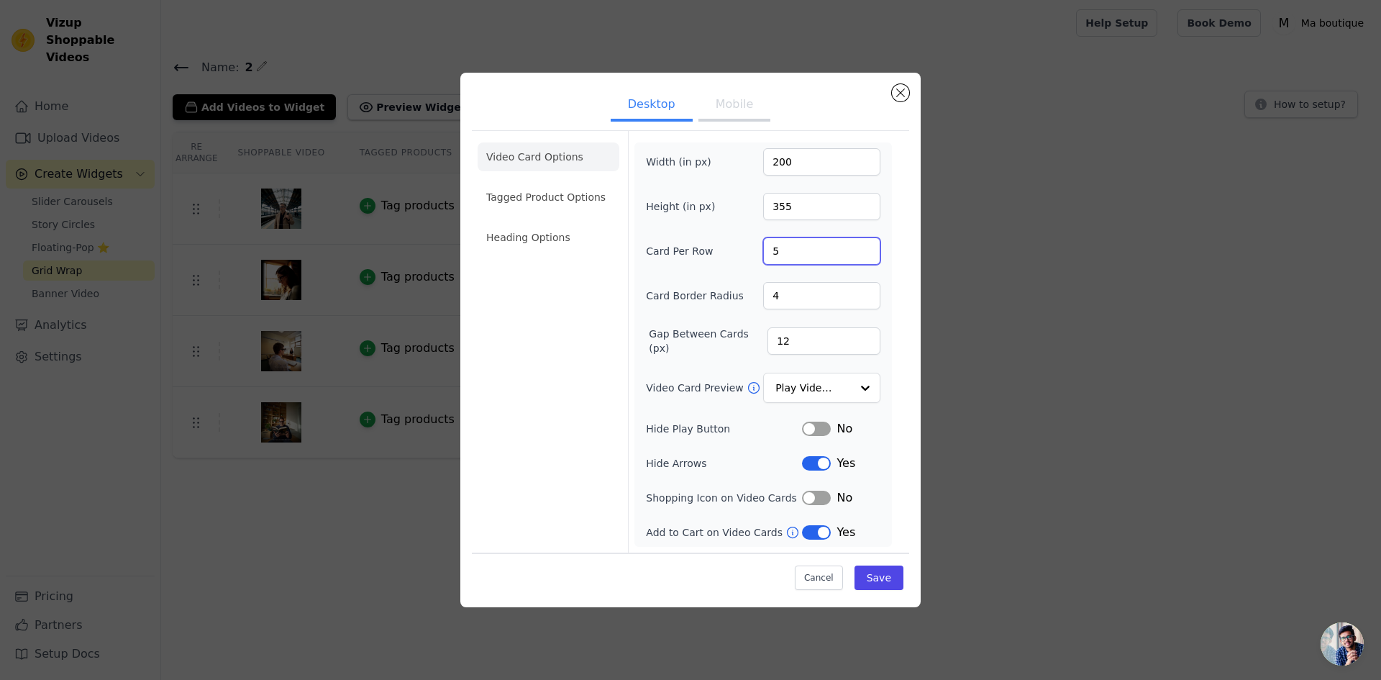
click at [866, 245] on input "5" at bounding box center [821, 250] width 117 height 27
click at [866, 245] on input "6" at bounding box center [821, 250] width 117 height 27
click at [867, 256] on input "5" at bounding box center [821, 250] width 117 height 27
type input "4"
click at [867, 256] on input "4" at bounding box center [821, 250] width 117 height 27
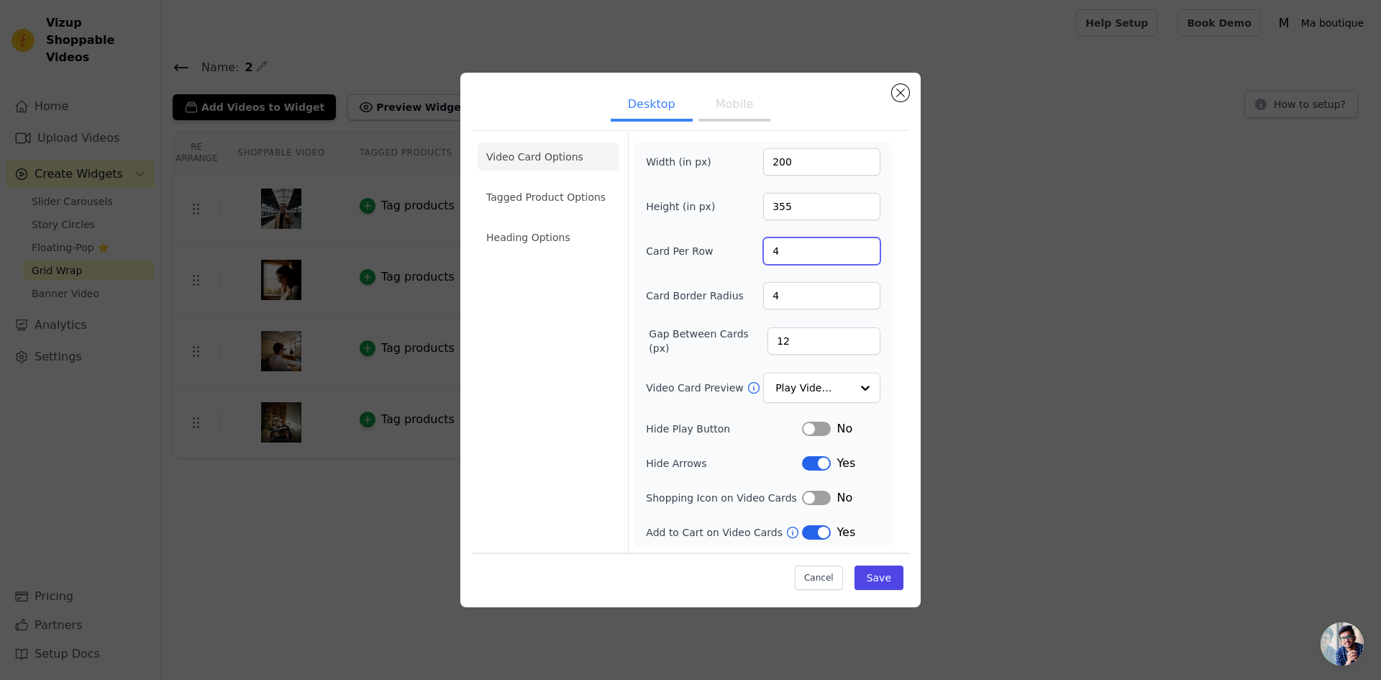
click at [867, 256] on input "4" at bounding box center [821, 250] width 117 height 27
click at [883, 575] on button "Save" at bounding box center [879, 577] width 49 height 24
